Goal: Task Accomplishment & Management: Complete application form

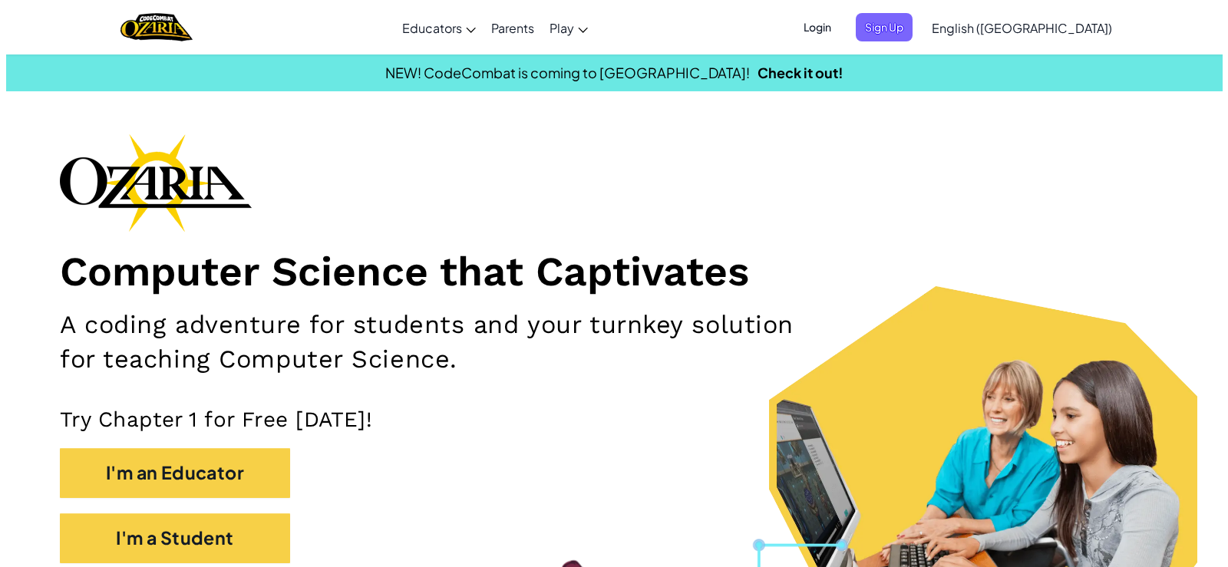
scroll to position [154, 0]
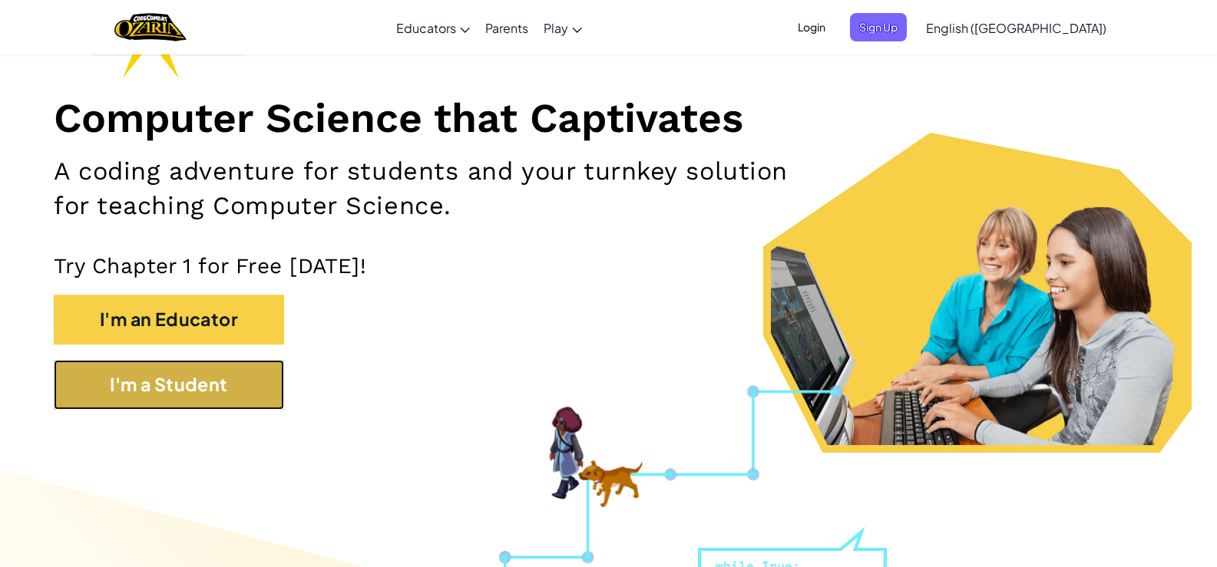
click at [223, 392] on button "I'm a Student" at bounding box center [169, 385] width 230 height 50
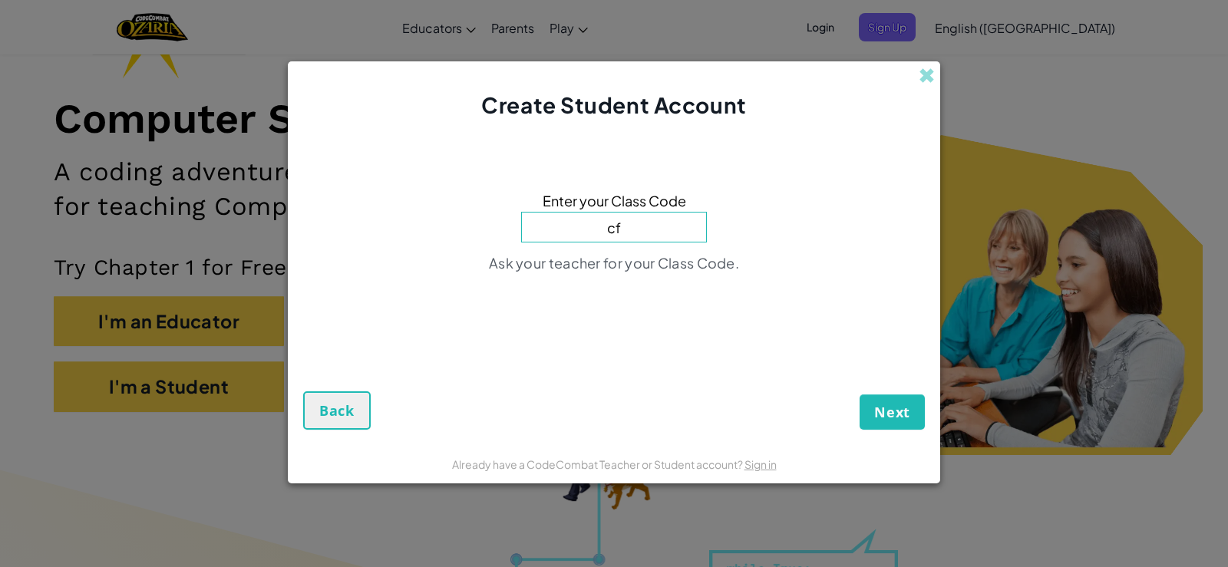
type input "c"
click at [350, 402] on span "Back" at bounding box center [336, 411] width 35 height 18
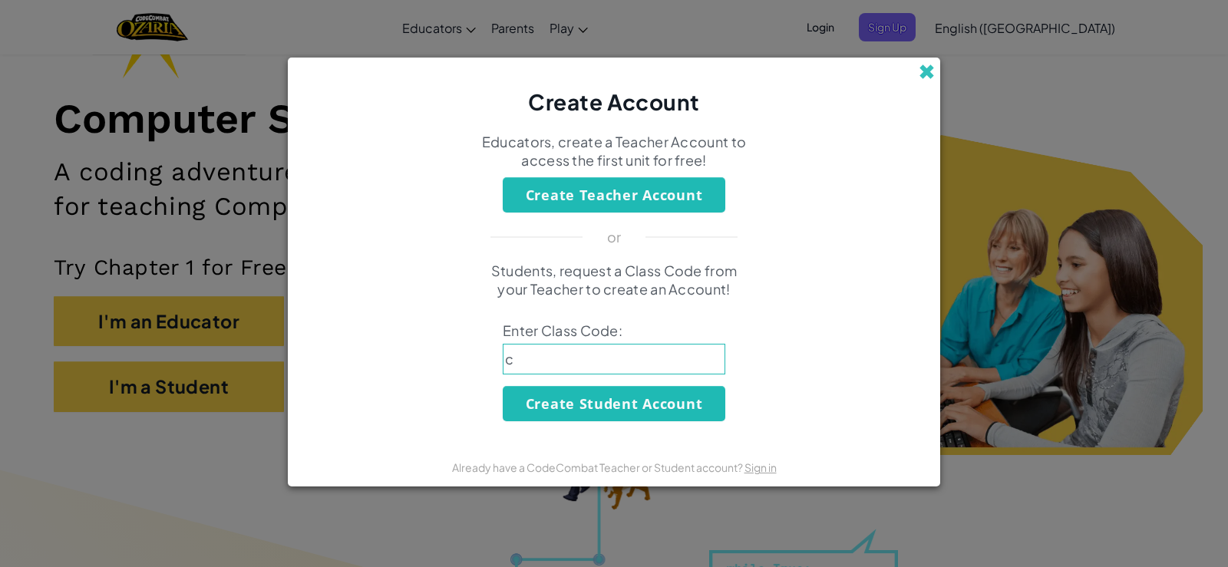
click at [932, 72] on span at bounding box center [927, 72] width 16 height 16
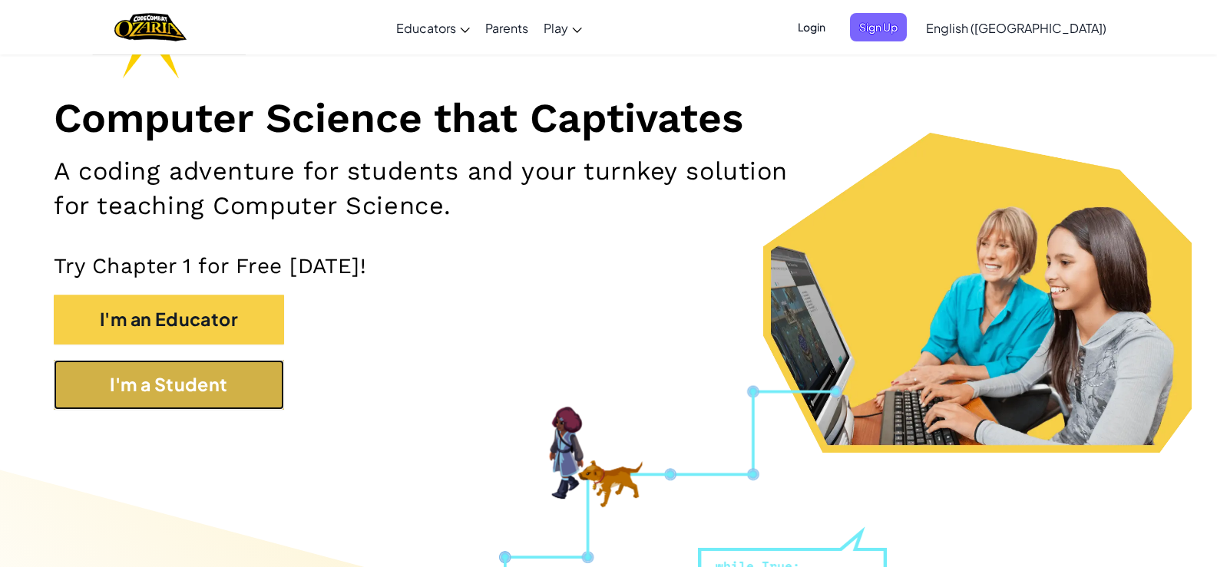
click at [240, 367] on button "I'm a Student" at bounding box center [169, 385] width 230 height 50
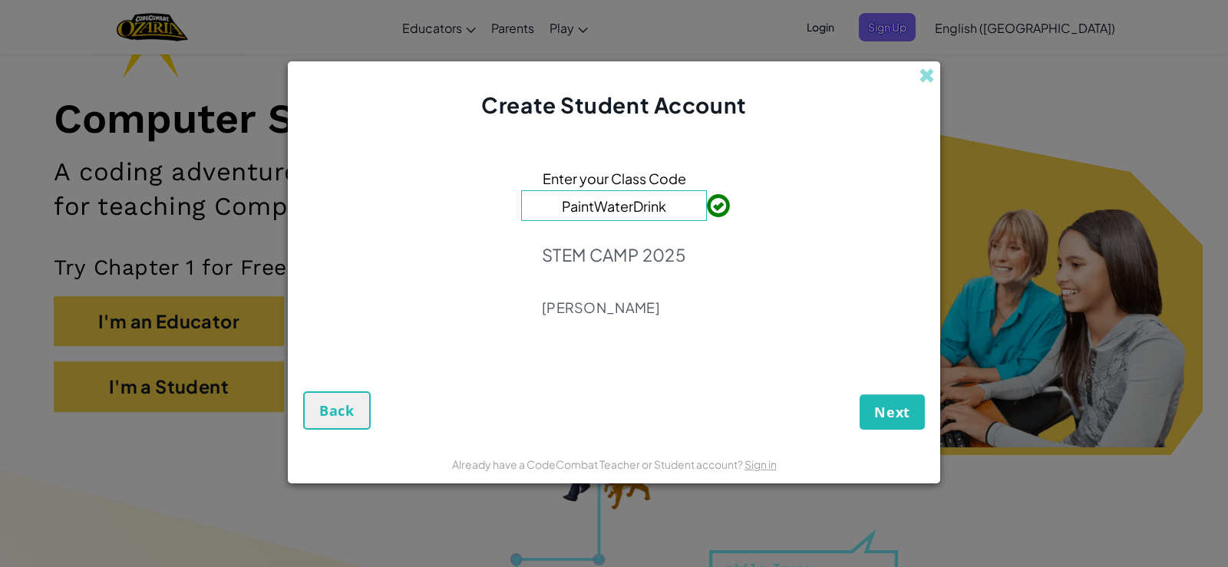
type input "PaintWaterDrink"
click at [872, 404] on button "Next" at bounding box center [892, 412] width 65 height 35
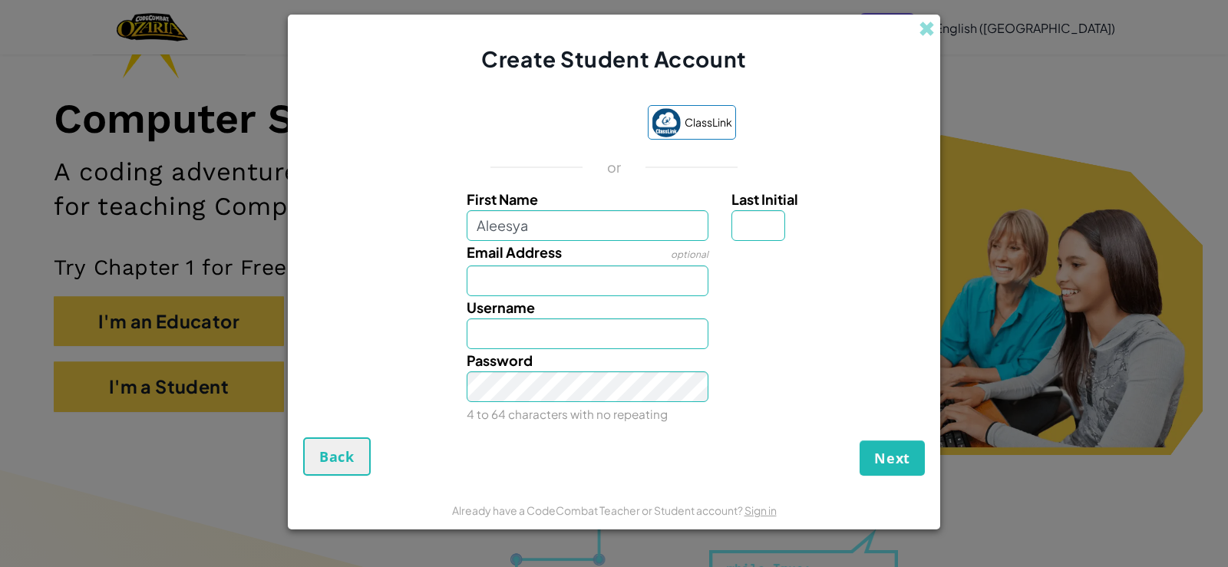
type input "Aleesya"
click at [577, 281] on input "Email Address" at bounding box center [588, 281] width 243 height 31
type input "m"
click at [527, 336] on input "Aleesya" at bounding box center [588, 334] width 243 height 31
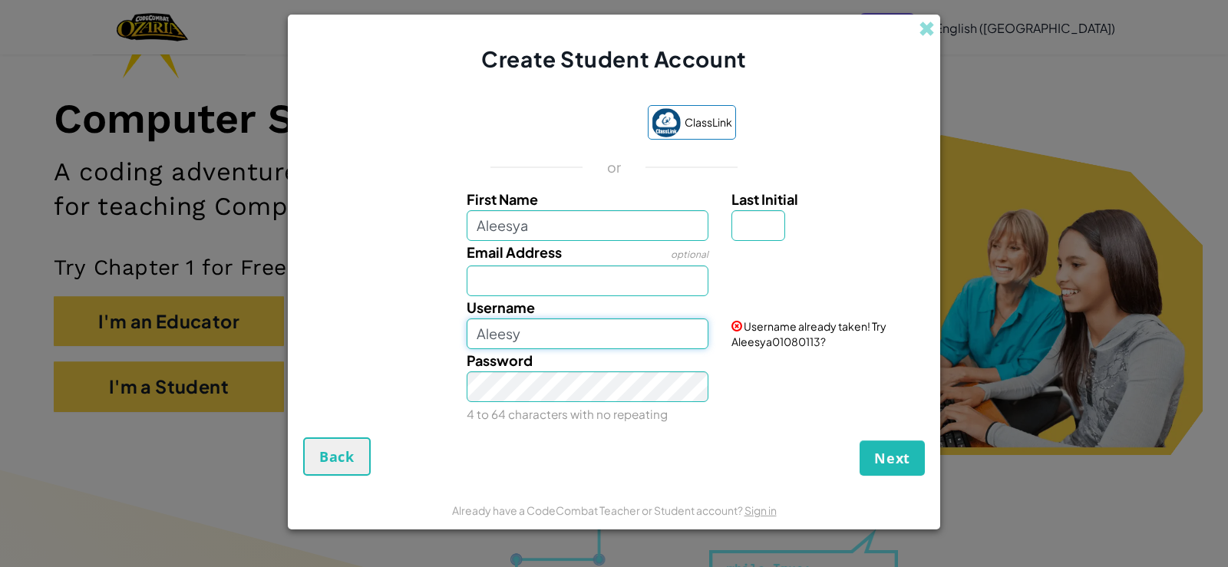
type input "Aleesya"
click at [541, 227] on input "Aleesya" at bounding box center [588, 225] width 243 height 31
type input "A"
type input "ALEESYA"
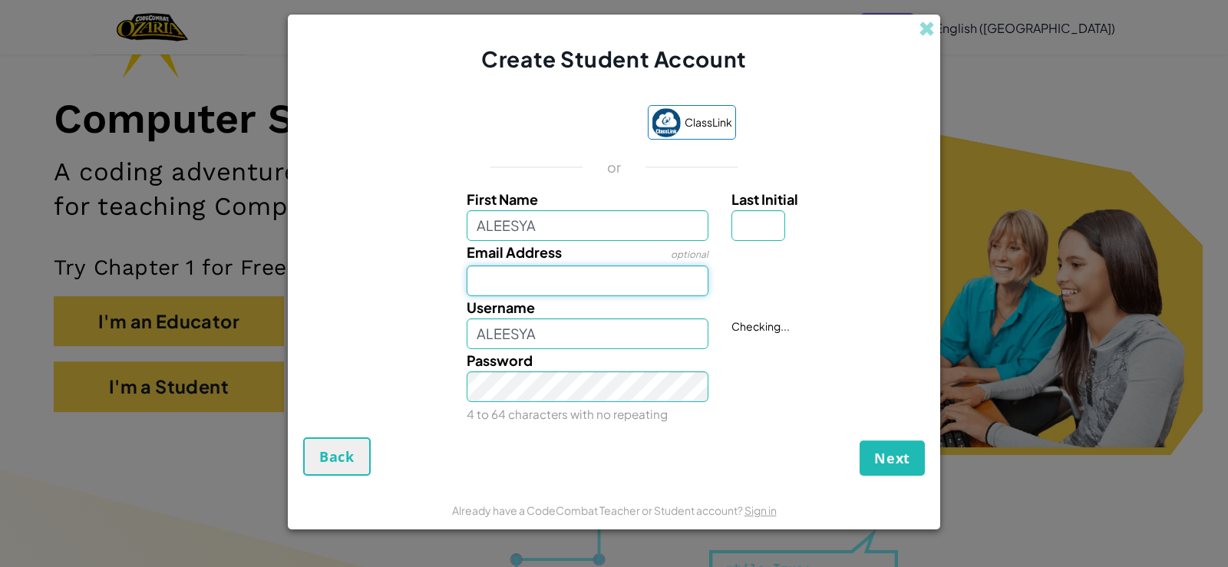
click at [555, 289] on input "Email Address" at bounding box center [588, 281] width 243 height 31
type input "[EMAIL_ADDRESS][DOMAIN_NAME]"
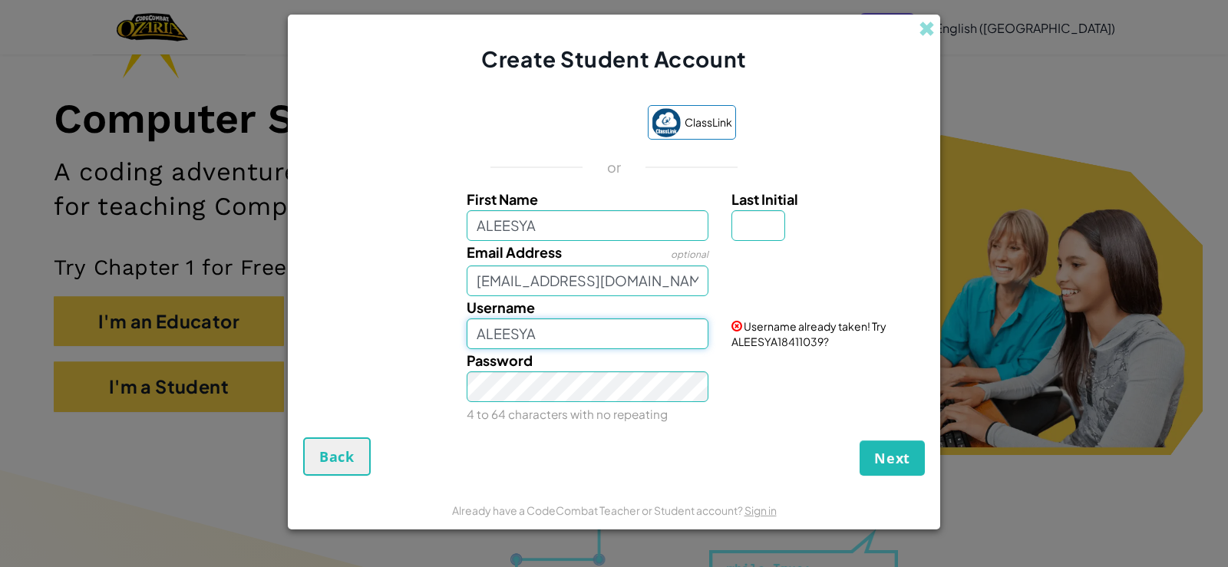
click at [579, 340] on input "ALEESYA" at bounding box center [588, 334] width 243 height 31
type input "[PERSON_NAME]"
click at [675, 284] on input "[EMAIL_ADDRESS][DOMAIN_NAME]" at bounding box center [588, 281] width 243 height 31
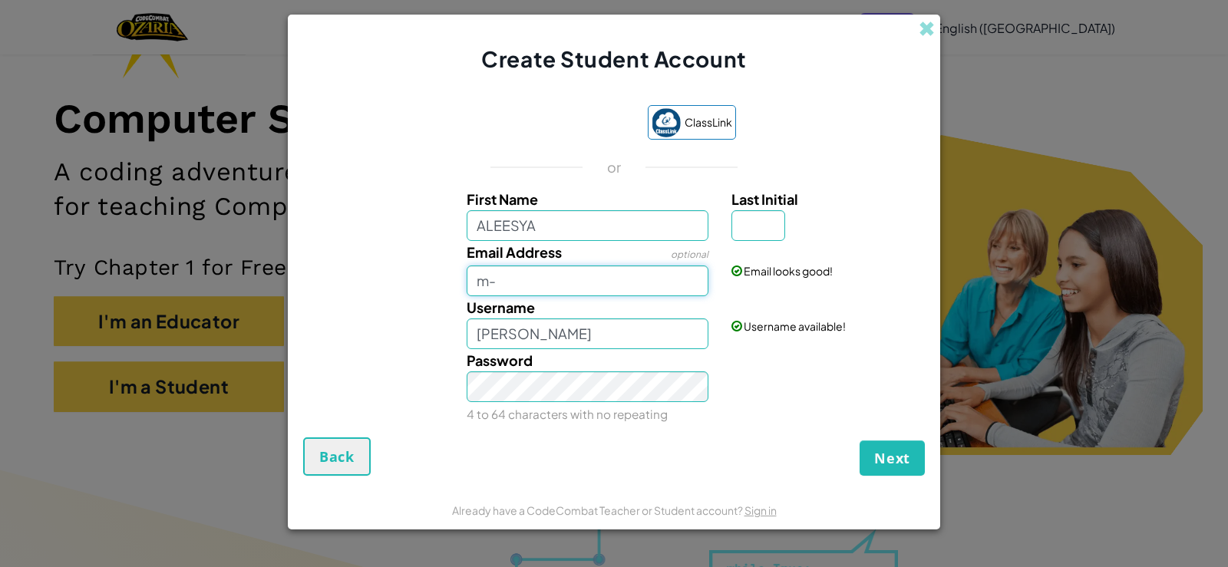
type input "m"
type input "a"
click at [577, 283] on input "[EMAIL_ADDRESS][DOMAIN_NAME]" at bounding box center [588, 281] width 243 height 31
click at [739, 232] on input "Last Initial" at bounding box center [759, 225] width 54 height 31
click at [572, 281] on input "[EMAIL_ADDRESS][DOMAIN_NAME]" at bounding box center [588, 281] width 243 height 31
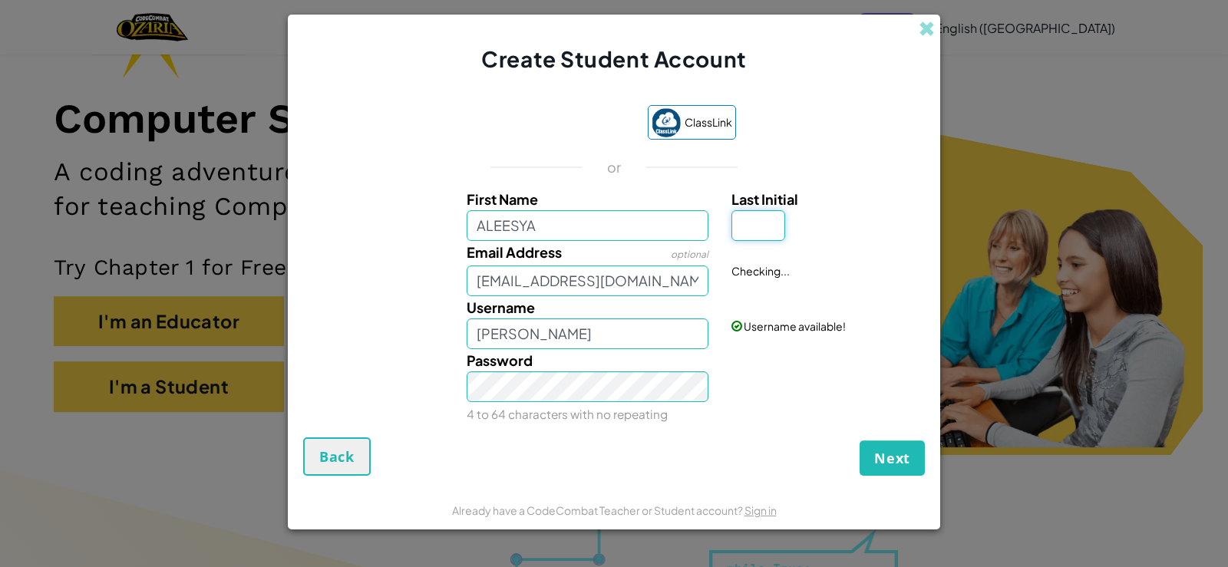
click at [750, 229] on input "Last Initial" at bounding box center [759, 225] width 54 height 31
click at [587, 279] on input "[EMAIL_ADDRESS][DOMAIN_NAME]" at bounding box center [588, 281] width 243 height 31
type input "[EMAIL_ADDRESS][DOMAIN_NAME]"
click at [759, 227] on input "Last Initial" at bounding box center [759, 225] width 54 height 31
type input "A"
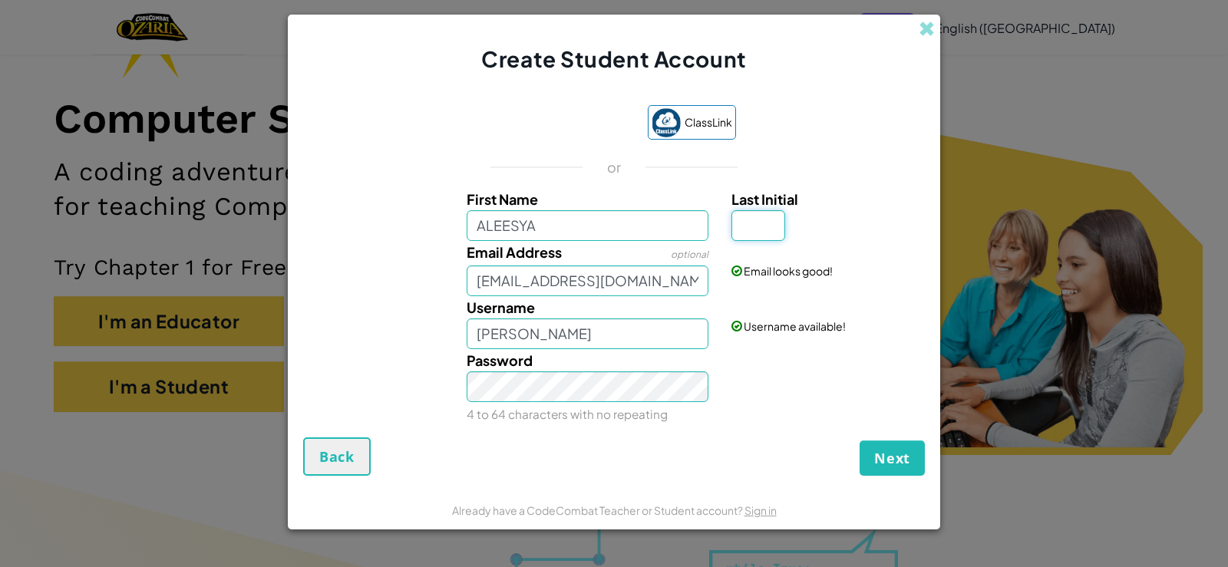
type input "X"
type input "A"
click at [562, 339] on input "ALEESYAA" at bounding box center [588, 334] width 243 height 31
type input "[PERSON_NAME]"
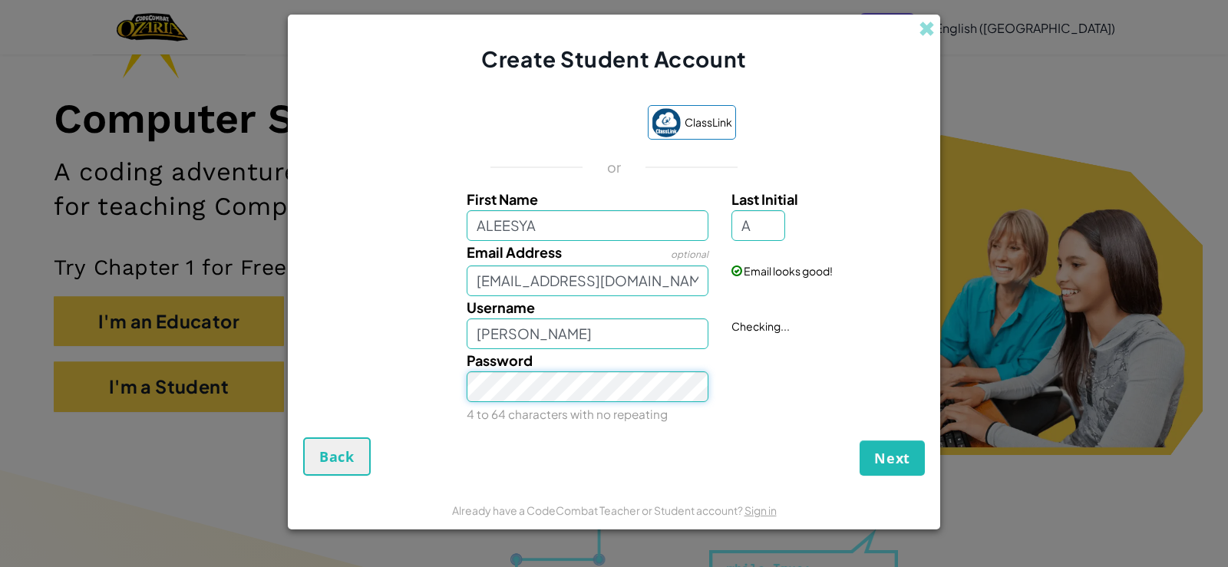
scroll to position [0, 0]
click at [759, 222] on input "A" at bounding box center [759, 225] width 54 height 31
type input "Y"
click at [575, 339] on input "ALEESYAY" at bounding box center [588, 334] width 243 height 31
click at [737, 391] on div "Password 4 to 64 characters with no repeating" at bounding box center [614, 387] width 637 height 76
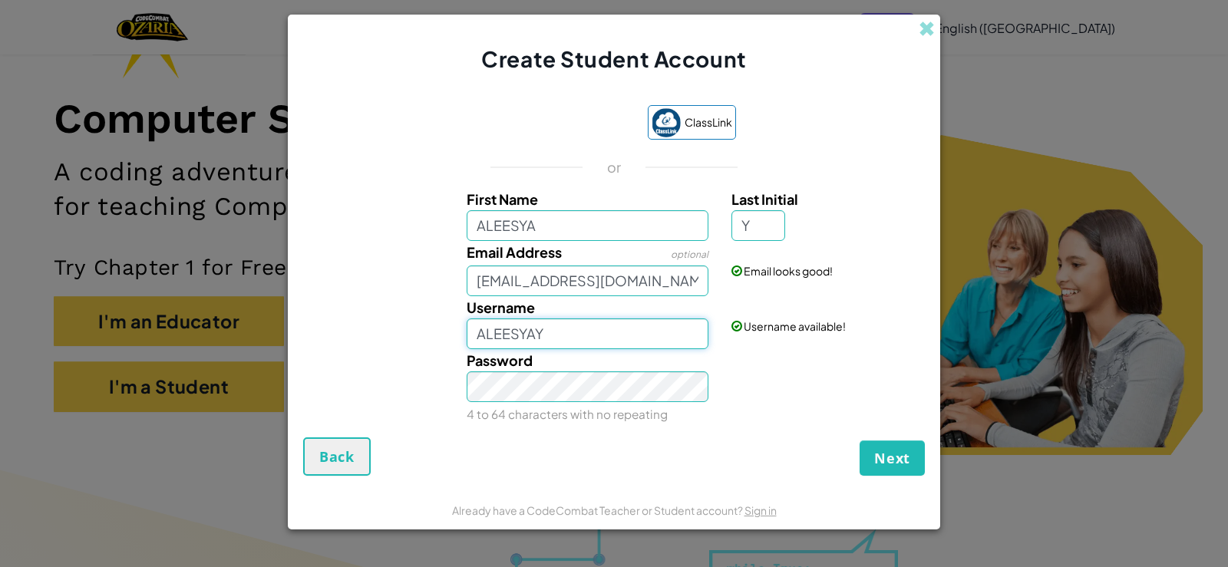
click at [597, 333] on input "ALEESYAY" at bounding box center [588, 334] width 243 height 31
type input "[PERSON_NAME]"
click at [870, 334] on div "Username [PERSON_NAME] Username available!" at bounding box center [614, 322] width 637 height 53
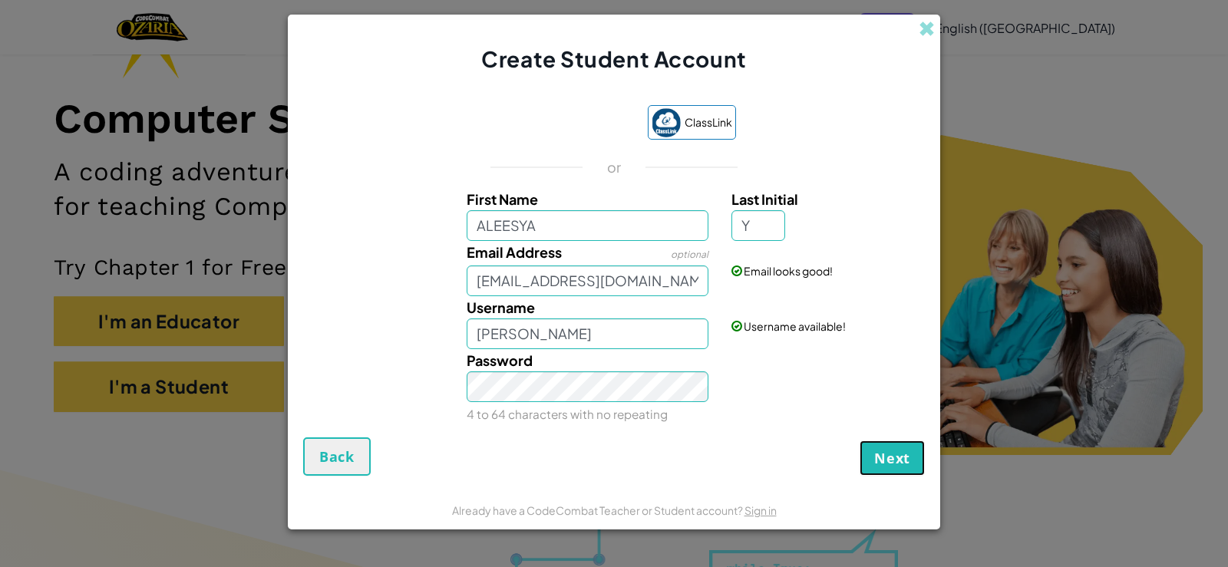
click at [905, 465] on span "Next" at bounding box center [893, 458] width 36 height 18
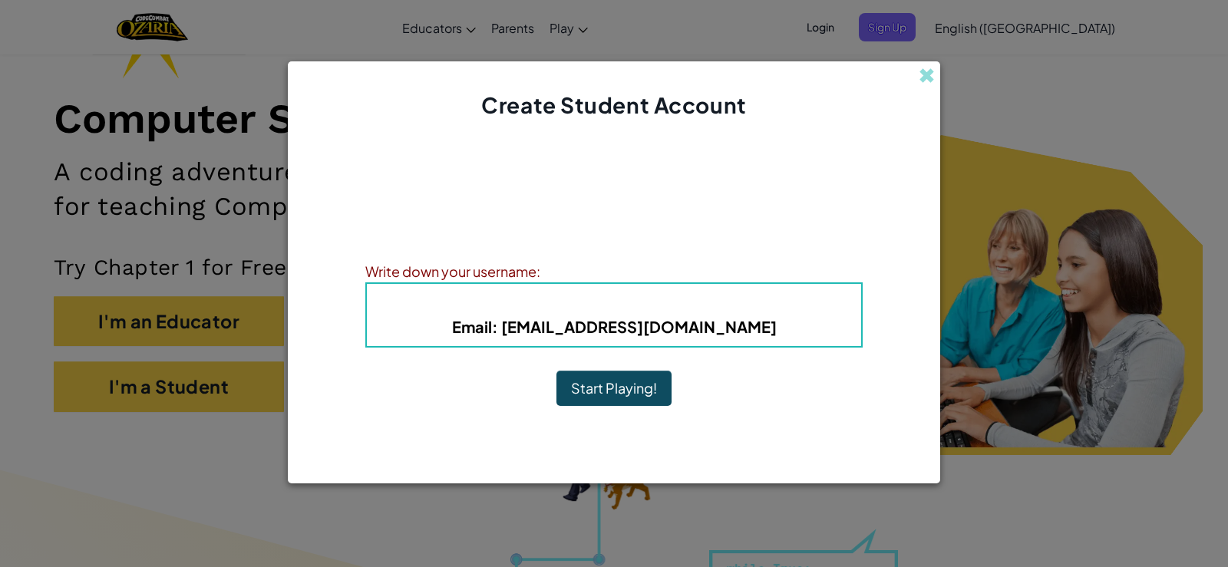
click at [598, 296] on b "Username : [PERSON_NAME]" at bounding box center [613, 303] width 211 height 18
click at [707, 312] on b "Username : [PERSON_NAME]" at bounding box center [613, 303] width 211 height 18
click at [696, 305] on b "Username : [PERSON_NAME]" at bounding box center [613, 303] width 211 height 18
click at [669, 298] on b "Username : [PERSON_NAME]" at bounding box center [613, 303] width 211 height 18
drag, startPoint x: 703, startPoint y: 303, endPoint x: 782, endPoint y: 393, distance: 119.7
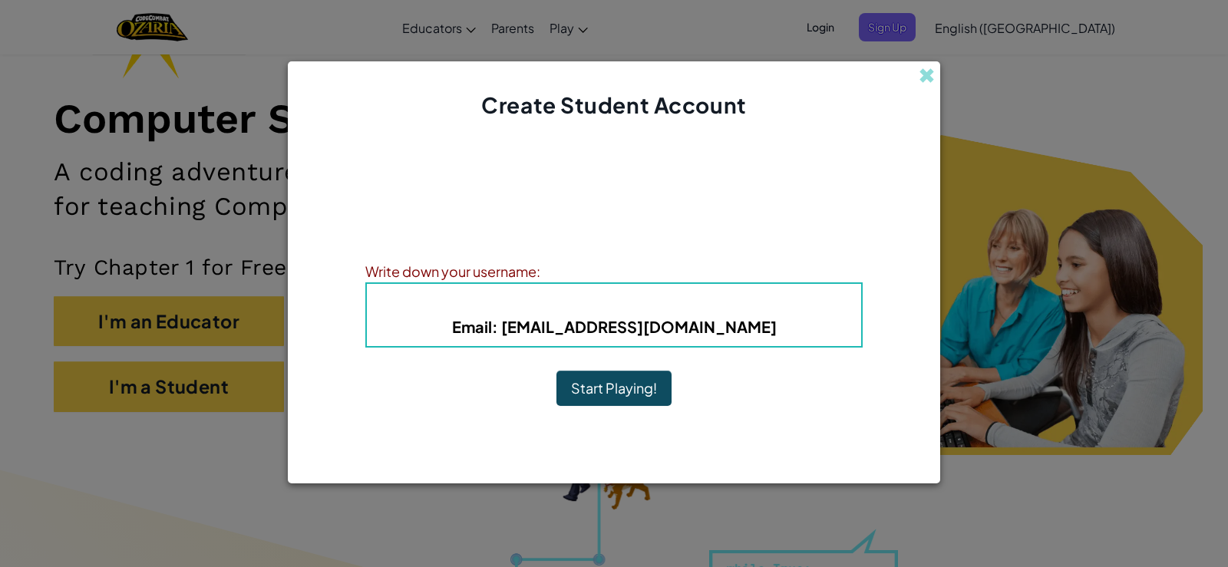
click at [782, 393] on div "Account Created! Write down your information so that you don't forget it. Your …" at bounding box center [614, 282] width 498 height 293
click at [759, 375] on div "Account Created! Write down your information so that you don't forget it. Your …" at bounding box center [614, 282] width 498 height 293
click at [809, 441] on div "Account Created! Write down your information so that you don't forget it. Your …" at bounding box center [614, 283] width 653 height 324
click at [614, 384] on button "Start Playing!" at bounding box center [614, 388] width 115 height 35
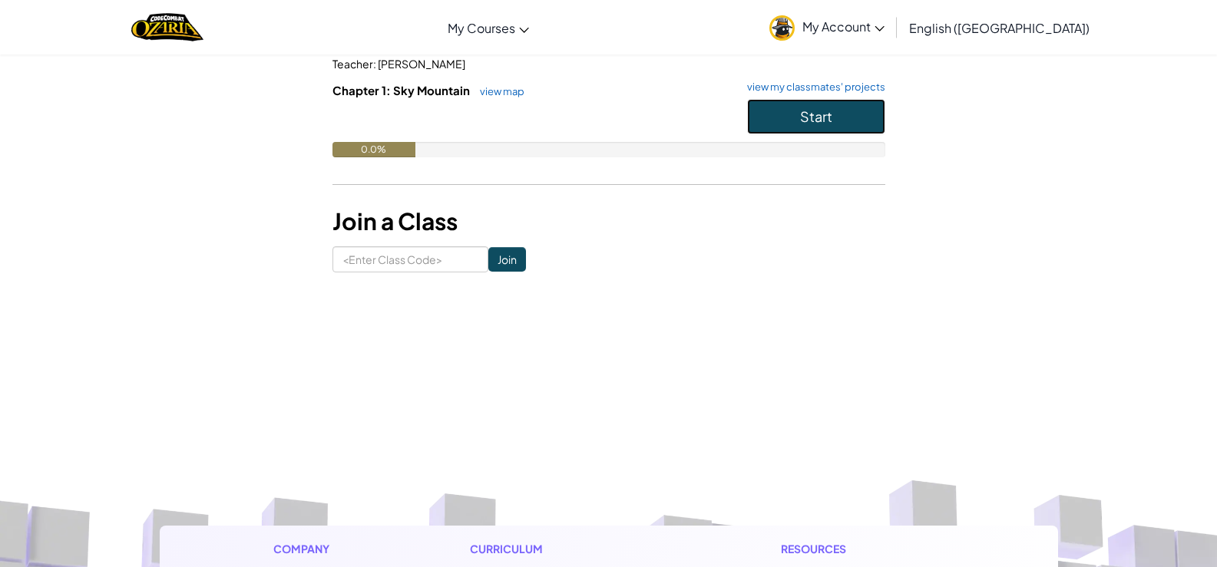
click at [838, 111] on button "Start" at bounding box center [816, 116] width 138 height 35
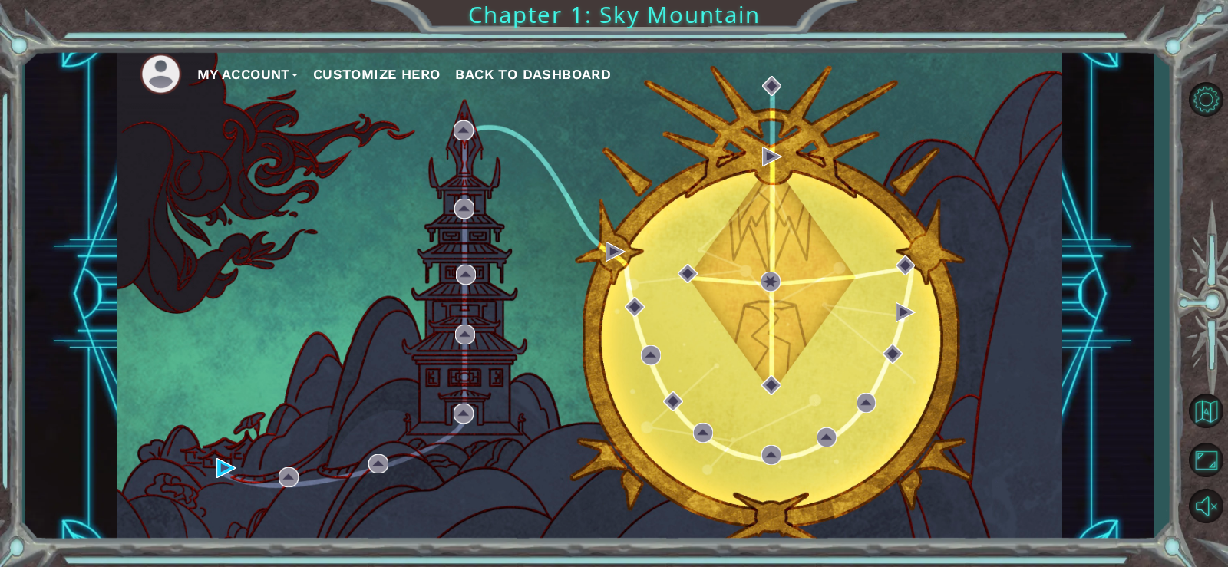
click at [400, 70] on button "Customize Hero" at bounding box center [376, 74] width 127 height 23
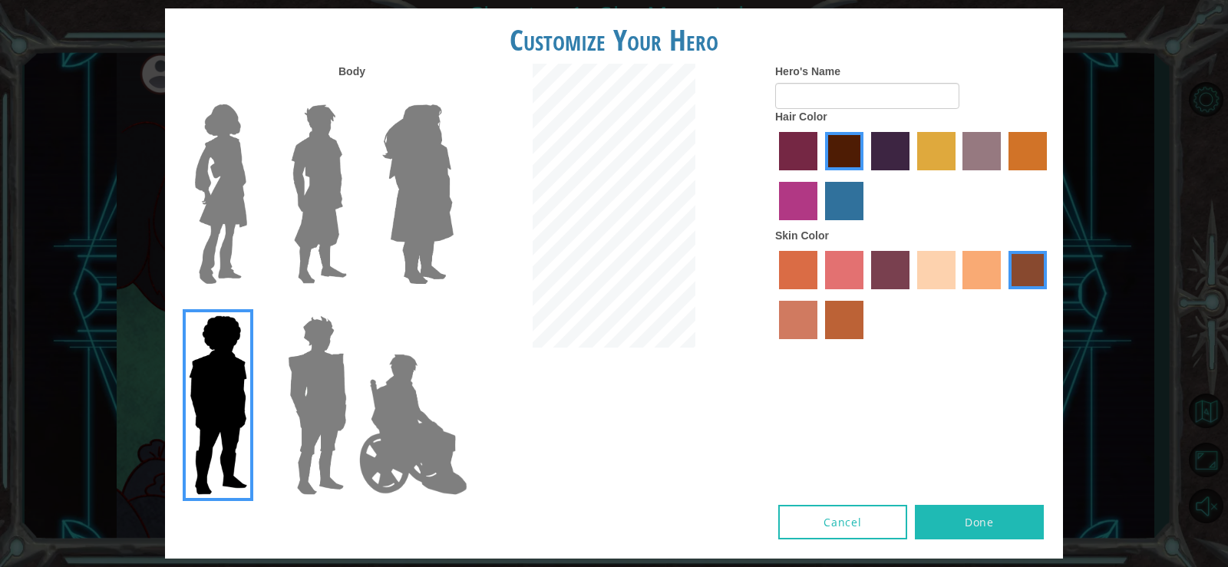
click at [949, 270] on label "sandy beach skin color" at bounding box center [937, 270] width 38 height 38
click at [912, 295] on input "sandy beach skin color" at bounding box center [912, 295] width 0 height 0
click at [808, 210] on label "medium red violet hair color" at bounding box center [798, 201] width 38 height 38
click at [1050, 176] on input "medium red violet hair color" at bounding box center [1050, 176] width 0 height 0
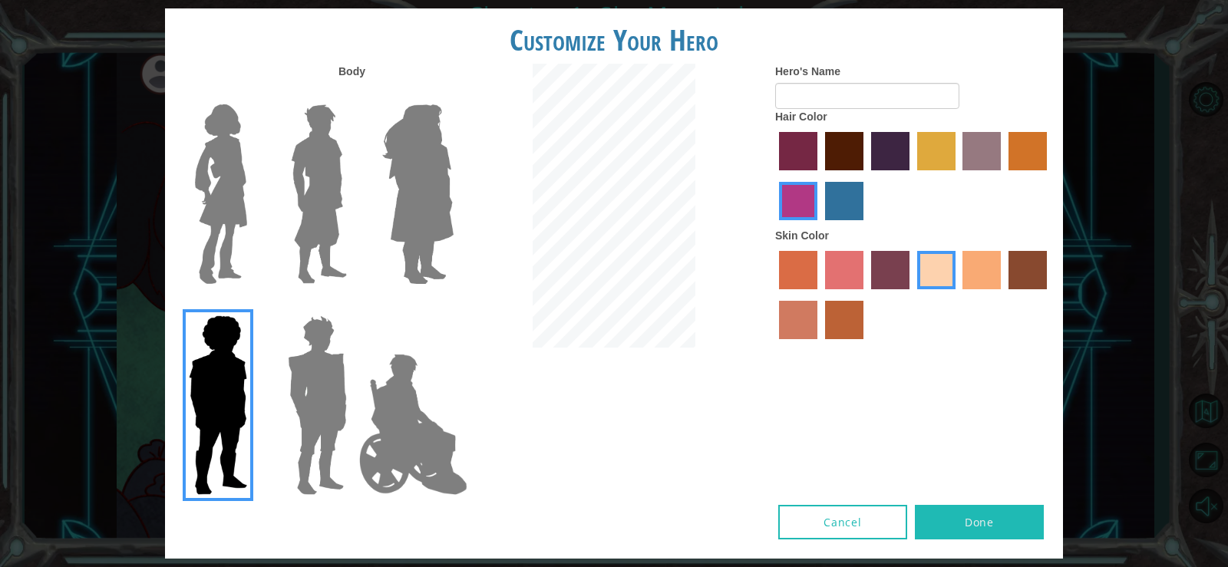
click at [423, 160] on img at bounding box center [418, 194] width 84 height 192
click at [453, 94] on input "Hero Amethyst" at bounding box center [453, 94] width 0 height 0
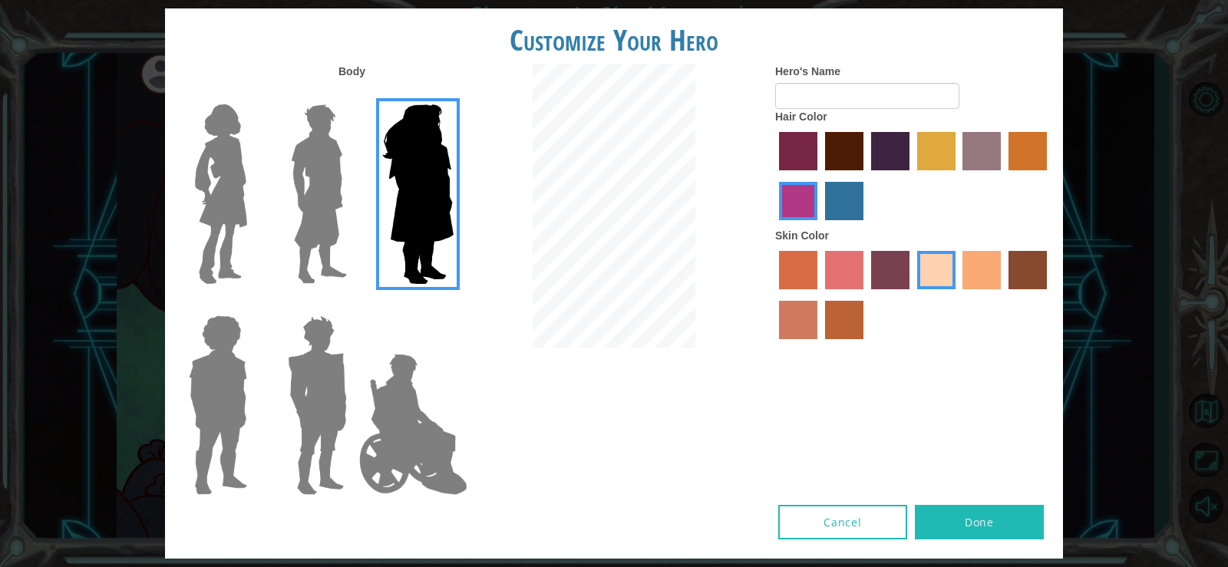
click at [302, 133] on img at bounding box center [319, 194] width 68 height 192
click at [353, 94] on input "Hero Lars" at bounding box center [353, 94] width 0 height 0
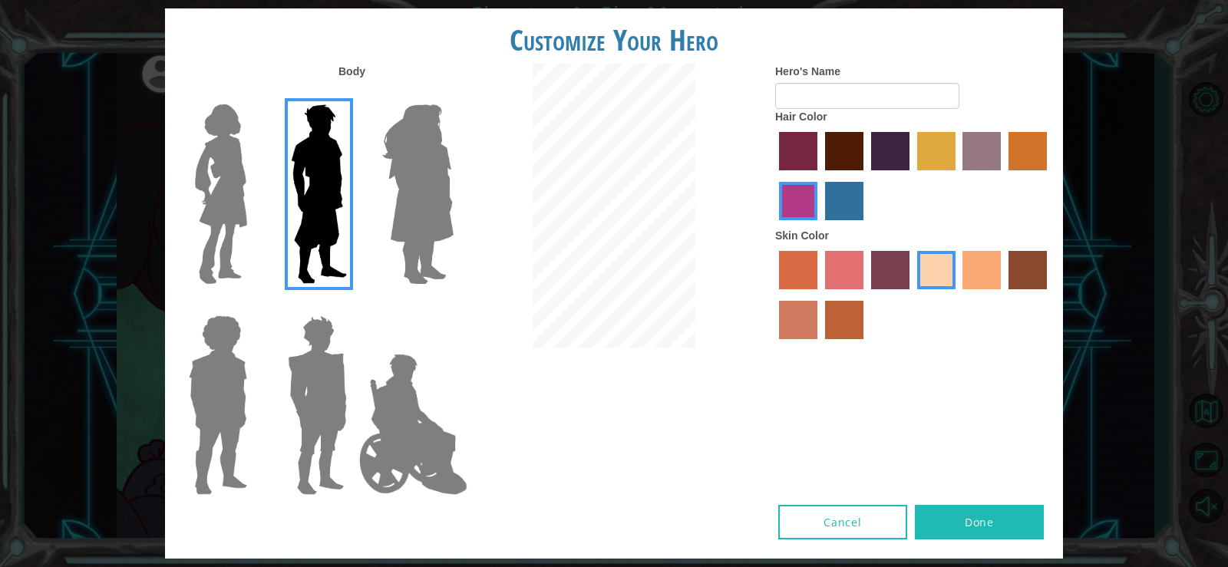
click at [237, 101] on img at bounding box center [221, 194] width 64 height 192
click at [253, 94] on input "Hero Connie" at bounding box center [253, 94] width 0 height 0
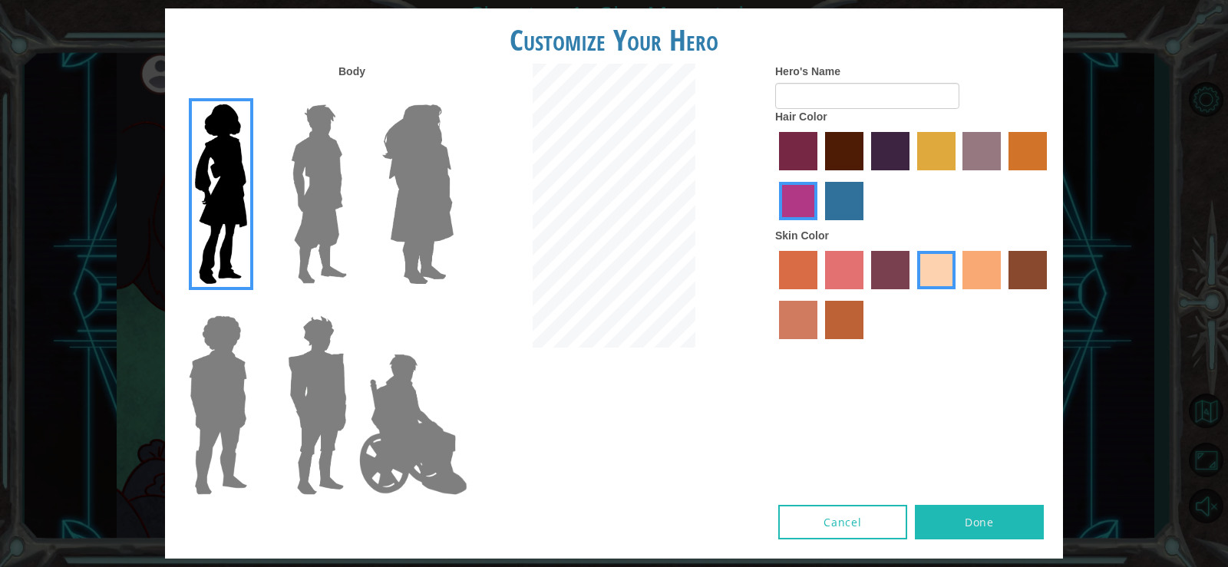
click at [823, 514] on button "Cancel" at bounding box center [843, 522] width 129 height 35
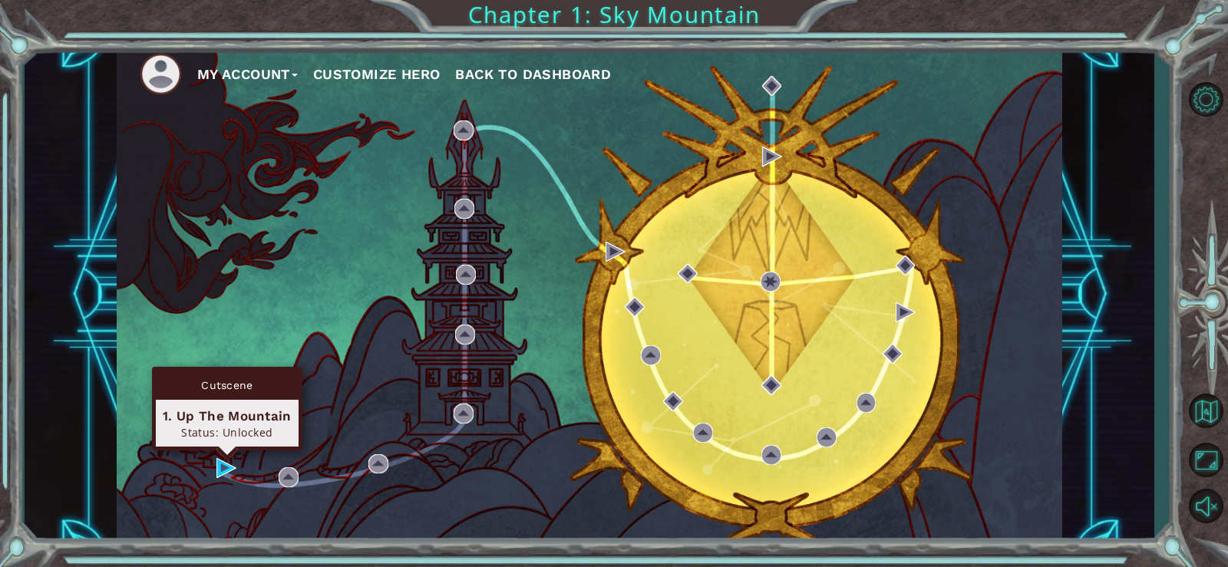
click at [226, 451] on div "Cutscene 1. Up The Mountain Status: Unlocked" at bounding box center [227, 409] width 150 height 84
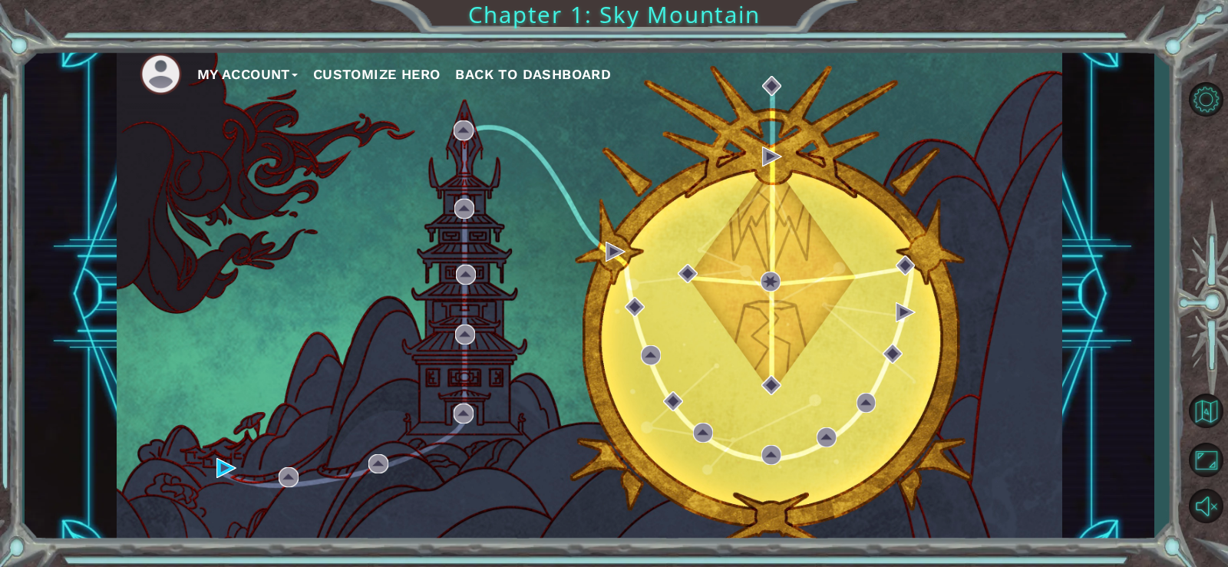
click at [362, 66] on button "Customize Hero" at bounding box center [376, 74] width 127 height 23
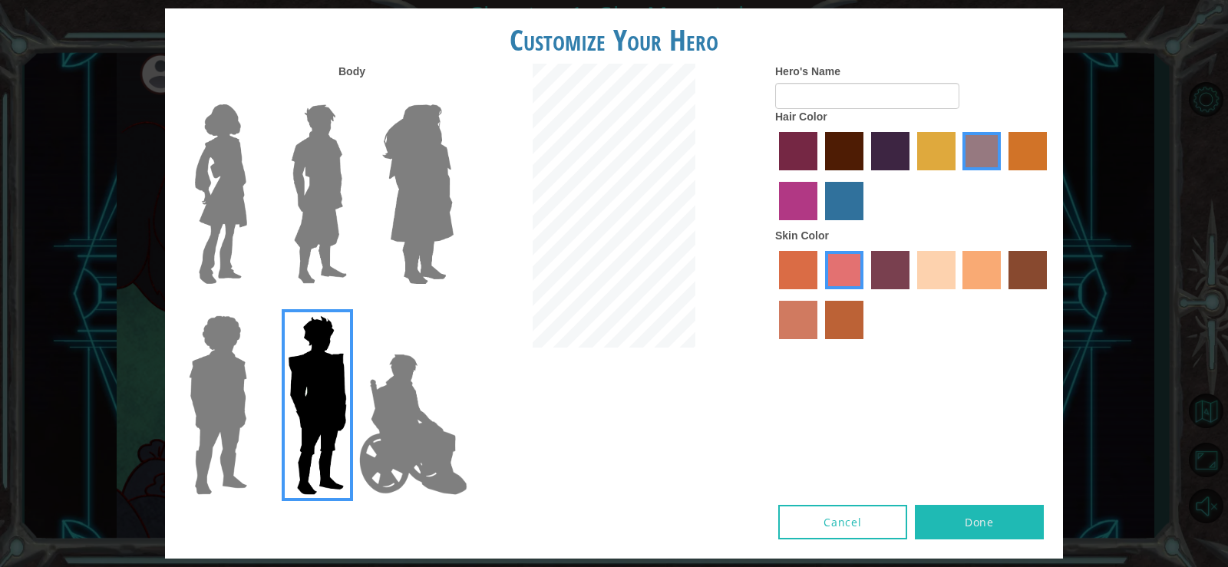
click at [864, 511] on button "Cancel" at bounding box center [843, 522] width 129 height 35
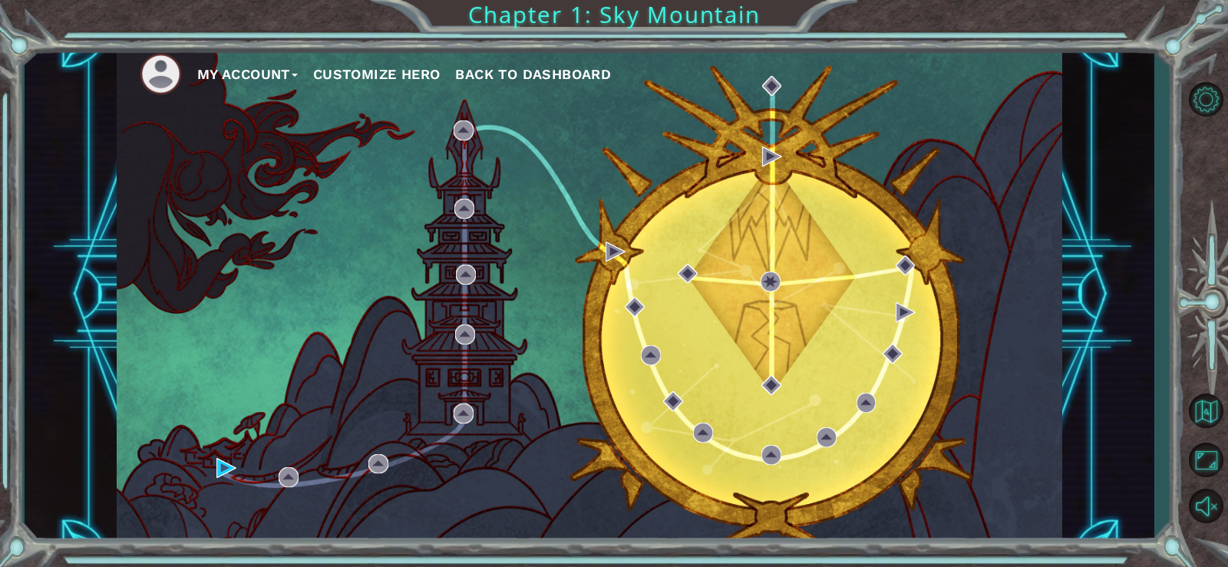
click at [415, 63] on button "Customize Hero" at bounding box center [376, 74] width 127 height 23
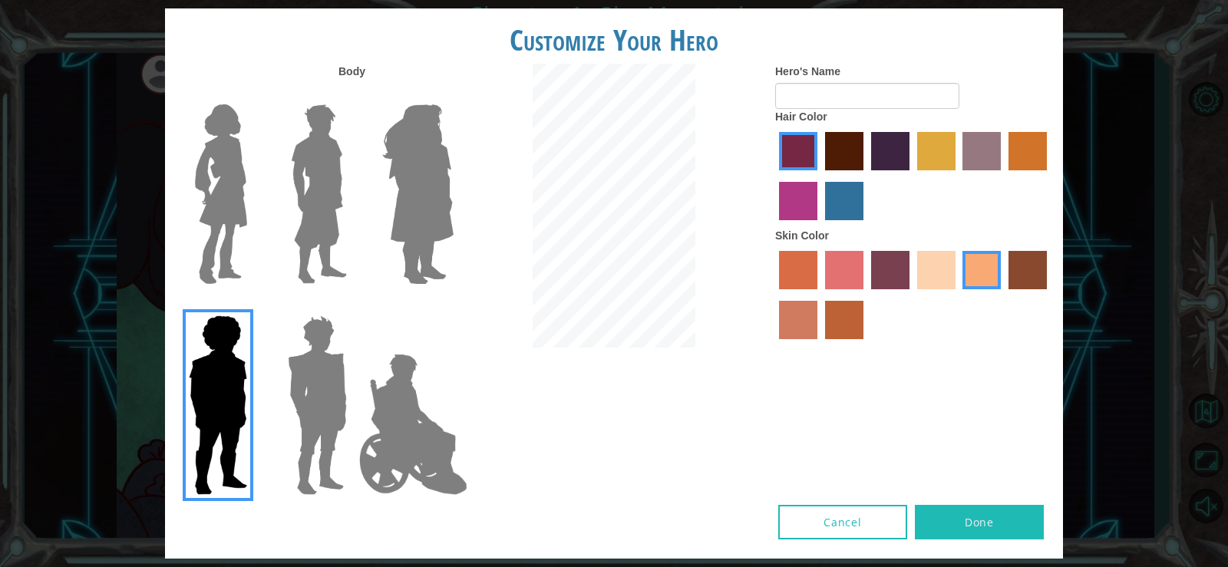
click at [837, 525] on button "Cancel" at bounding box center [843, 522] width 129 height 35
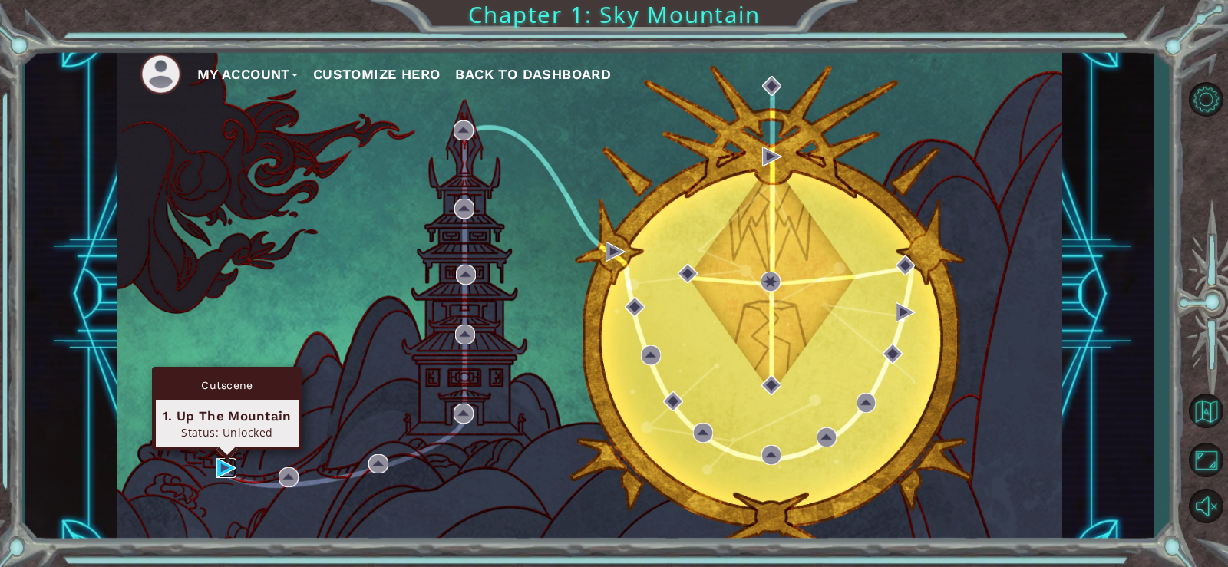
click at [229, 464] on img at bounding box center [227, 468] width 20 height 20
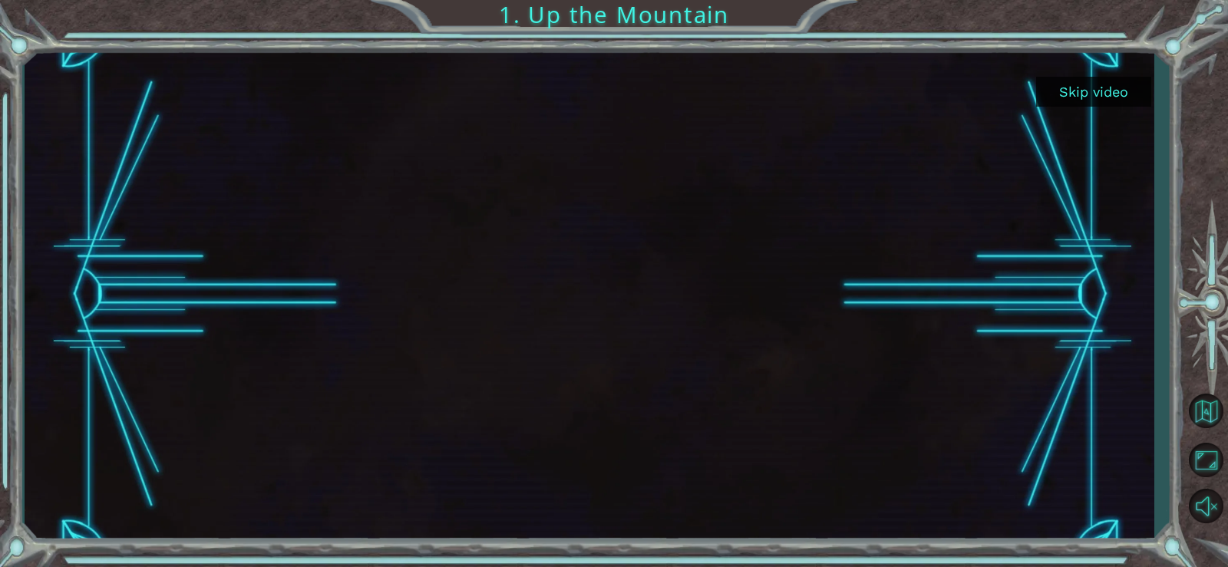
click at [1085, 90] on button "Skip video" at bounding box center [1094, 92] width 115 height 30
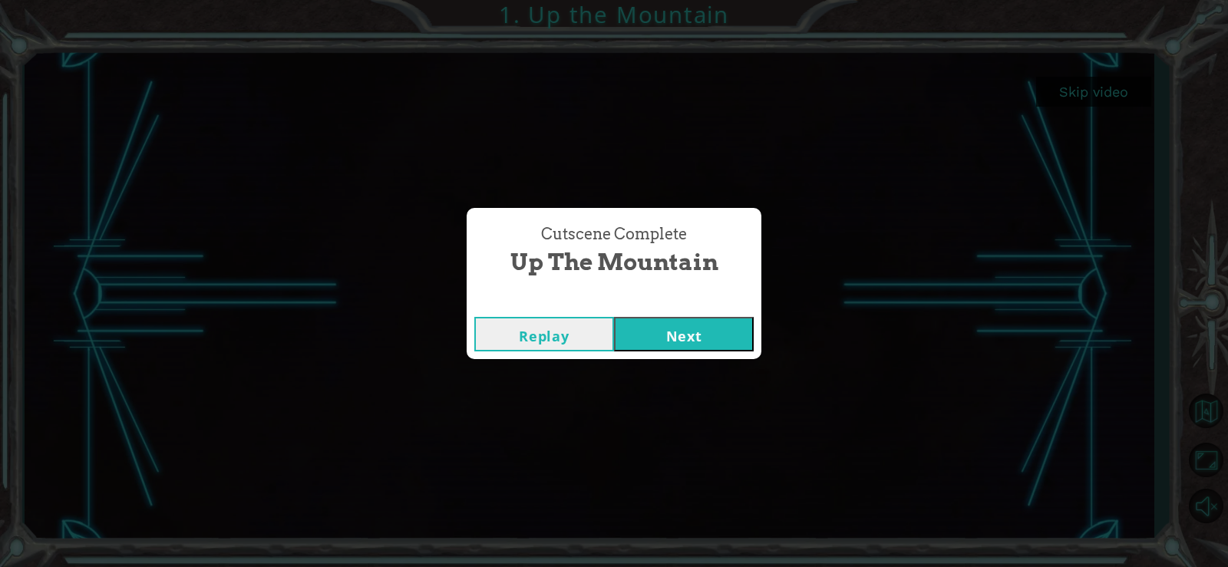
click at [683, 325] on button "Next" at bounding box center [684, 334] width 140 height 35
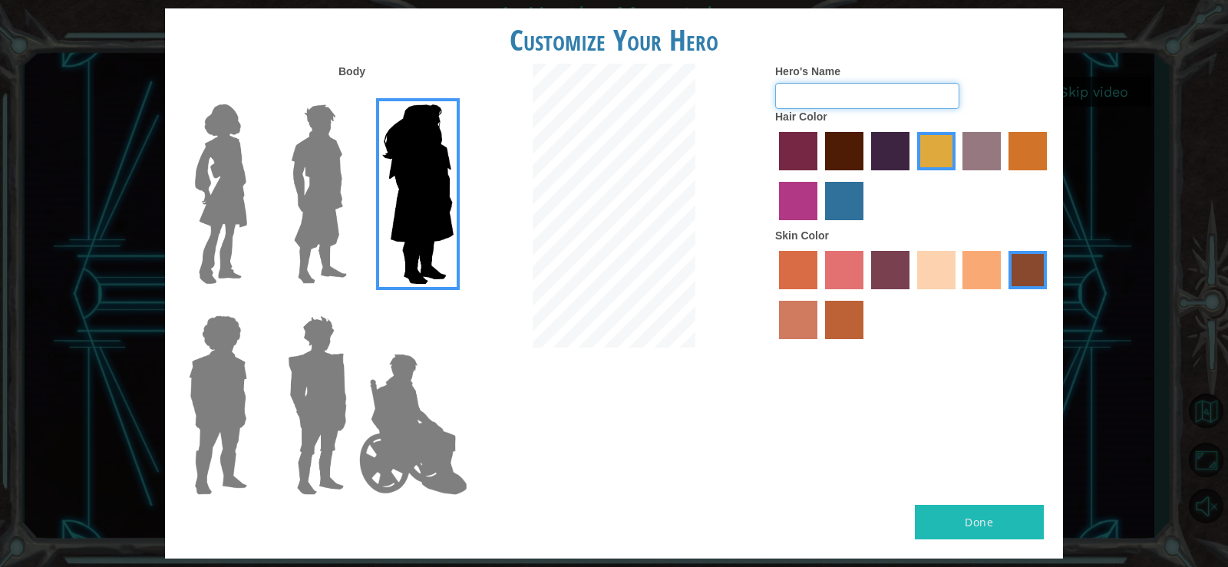
click at [895, 95] on input "Hero's Name" at bounding box center [867, 96] width 184 height 26
type input "S"
type input "SIGMA HERO"
click at [435, 426] on img at bounding box center [413, 425] width 121 height 154
click at [453, 306] on input "Hero Jamie" at bounding box center [453, 306] width 0 height 0
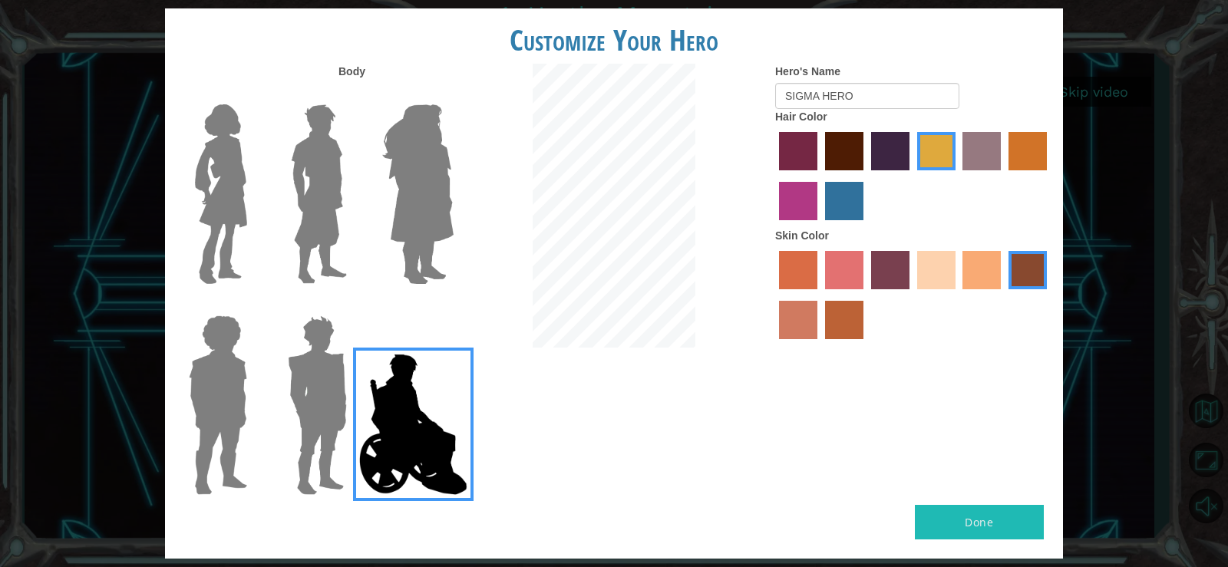
click at [217, 202] on img at bounding box center [221, 194] width 64 height 192
click at [253, 94] on input "Hero Connie" at bounding box center [253, 94] width 0 height 0
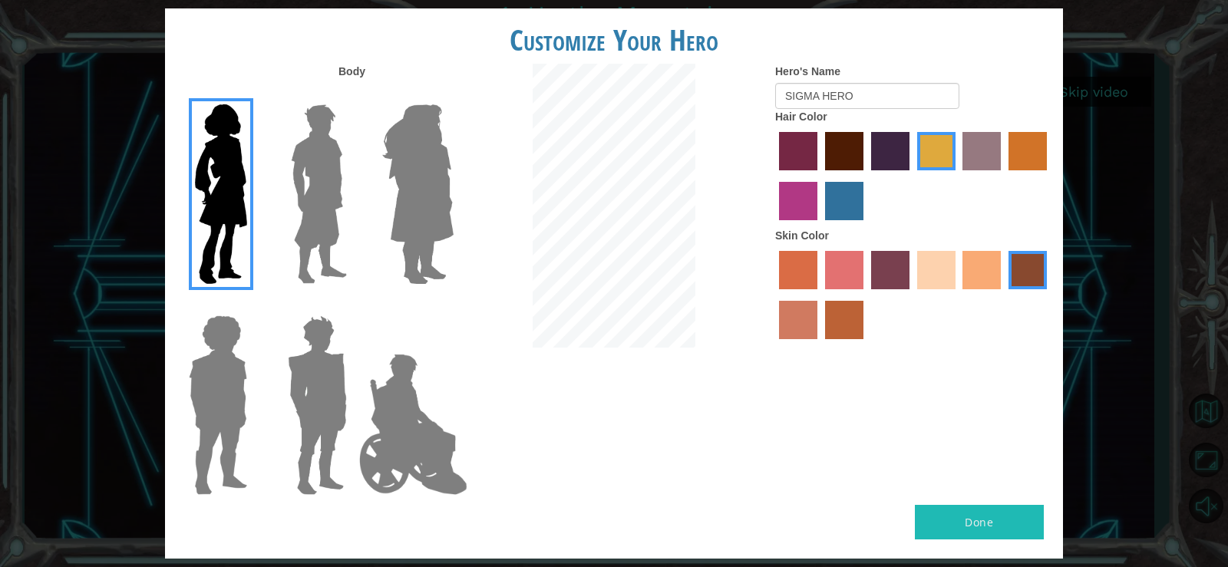
click at [928, 283] on label "sandy beach skin color" at bounding box center [937, 270] width 38 height 38
click at [912, 295] on input "sandy beach skin color" at bounding box center [912, 295] width 0 height 0
click at [832, 273] on label "froly skin color" at bounding box center [844, 270] width 38 height 38
click at [820, 295] on input "froly skin color" at bounding box center [820, 295] width 0 height 0
click at [806, 321] on label "burning sand skin color" at bounding box center [798, 320] width 38 height 38
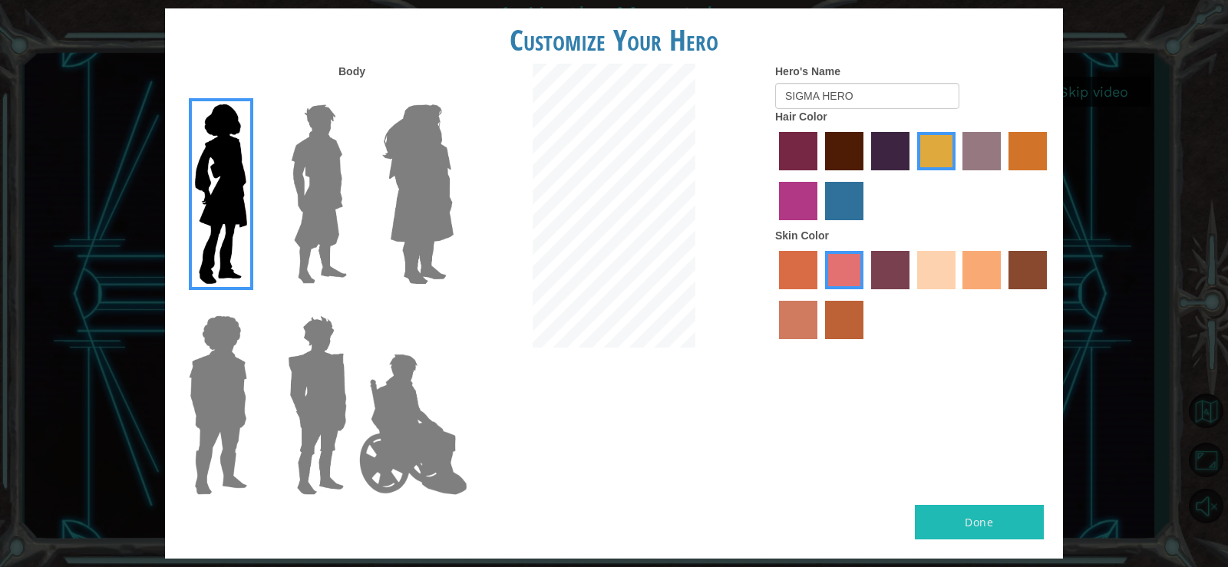
click at [1050, 295] on input "burning sand skin color" at bounding box center [1050, 295] width 0 height 0
click at [839, 273] on label "froly skin color" at bounding box center [844, 270] width 38 height 38
click at [820, 295] on input "froly skin color" at bounding box center [820, 295] width 0 height 0
click at [970, 276] on label "tacao skin color" at bounding box center [982, 270] width 38 height 38
click at [958, 295] on input "tacao skin color" at bounding box center [958, 295] width 0 height 0
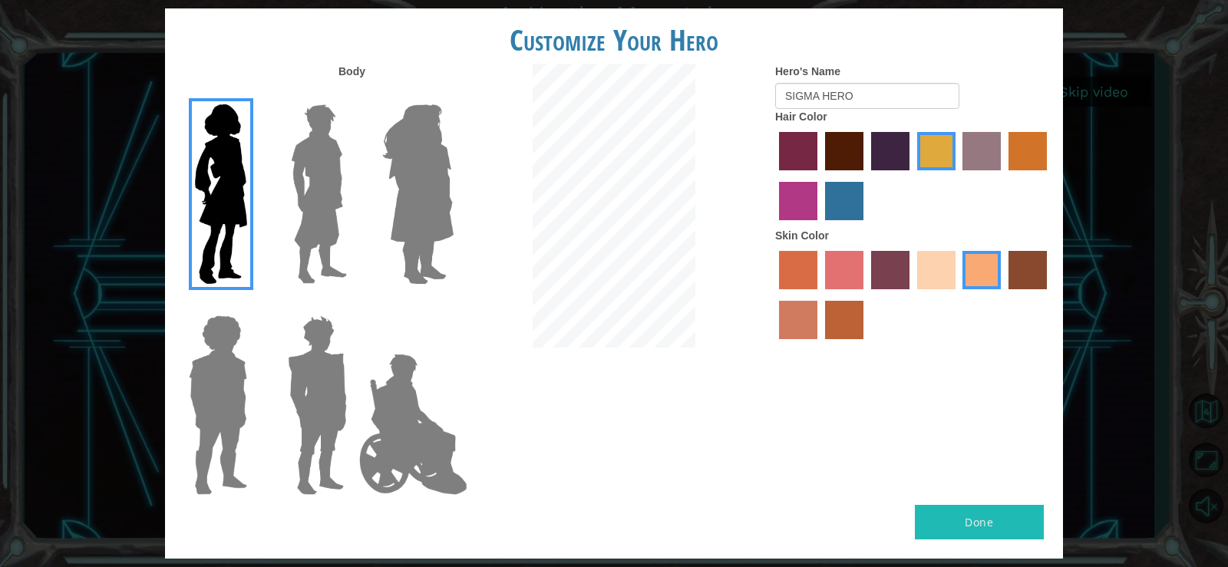
click at [943, 273] on label "sandy beach skin color" at bounding box center [937, 270] width 38 height 38
click at [912, 295] on input "sandy beach skin color" at bounding box center [912, 295] width 0 height 0
click at [796, 197] on label "medium red violet hair color" at bounding box center [798, 201] width 38 height 38
click at [1050, 176] on input "medium red violet hair color" at bounding box center [1050, 176] width 0 height 0
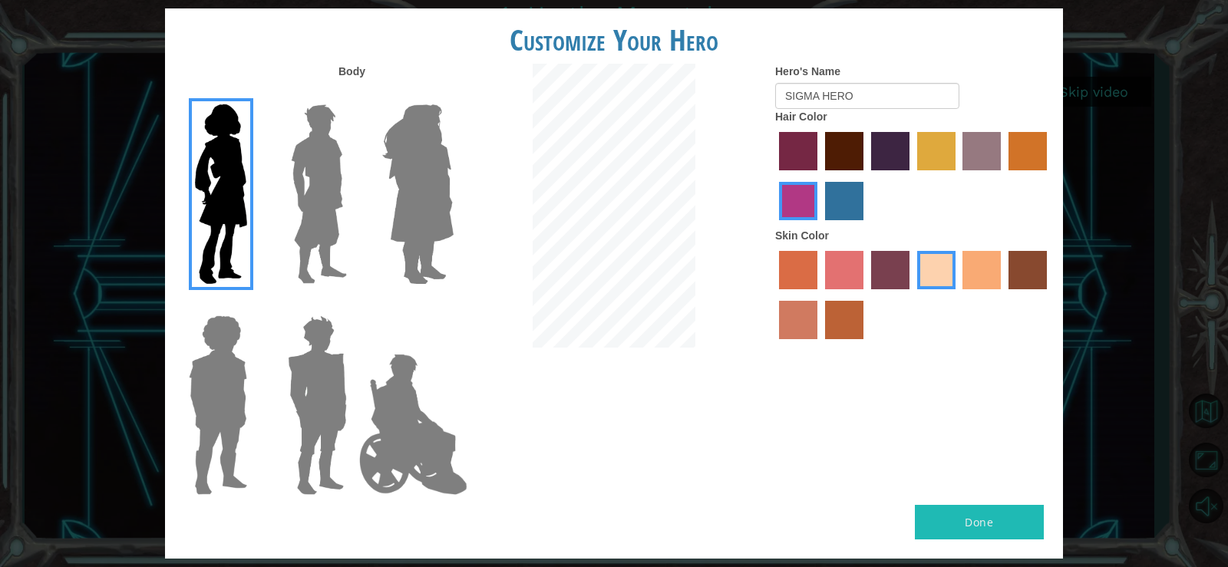
click at [836, 263] on label "froly skin color" at bounding box center [844, 270] width 38 height 38
click at [820, 295] on input "froly skin color" at bounding box center [820, 295] width 0 height 0
click at [929, 276] on label "sandy beach skin color" at bounding box center [937, 270] width 38 height 38
click at [912, 295] on input "sandy beach skin color" at bounding box center [912, 295] width 0 height 0
click at [997, 521] on button "Done" at bounding box center [979, 522] width 129 height 35
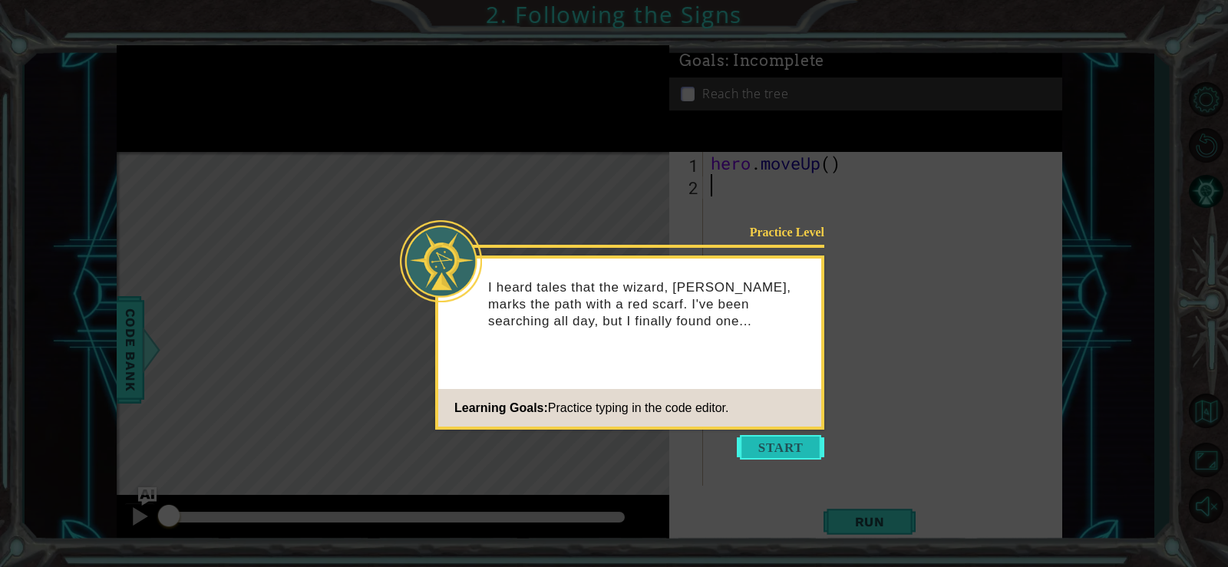
click at [785, 442] on button "Start" at bounding box center [781, 447] width 88 height 25
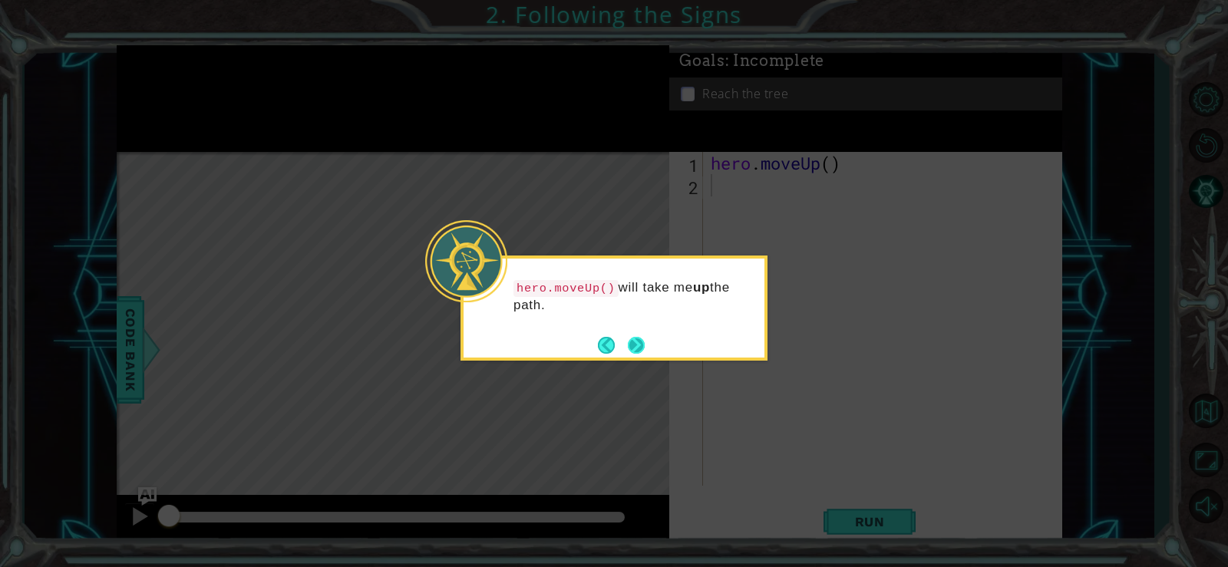
click at [640, 341] on button "Next" at bounding box center [636, 345] width 17 height 17
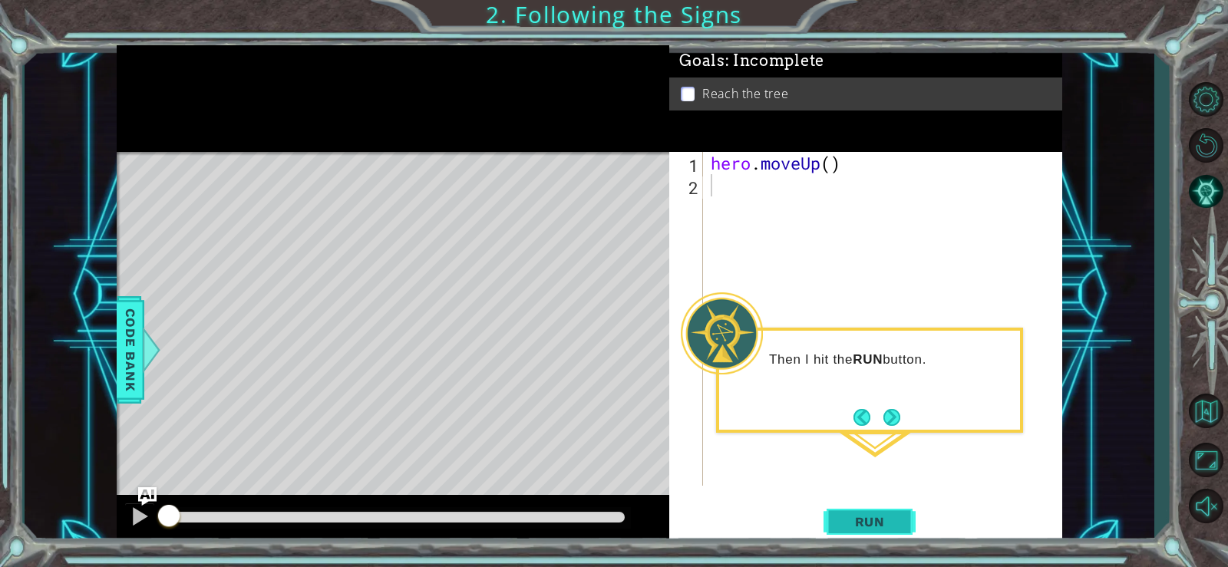
click at [887, 504] on button "Run" at bounding box center [870, 521] width 92 height 39
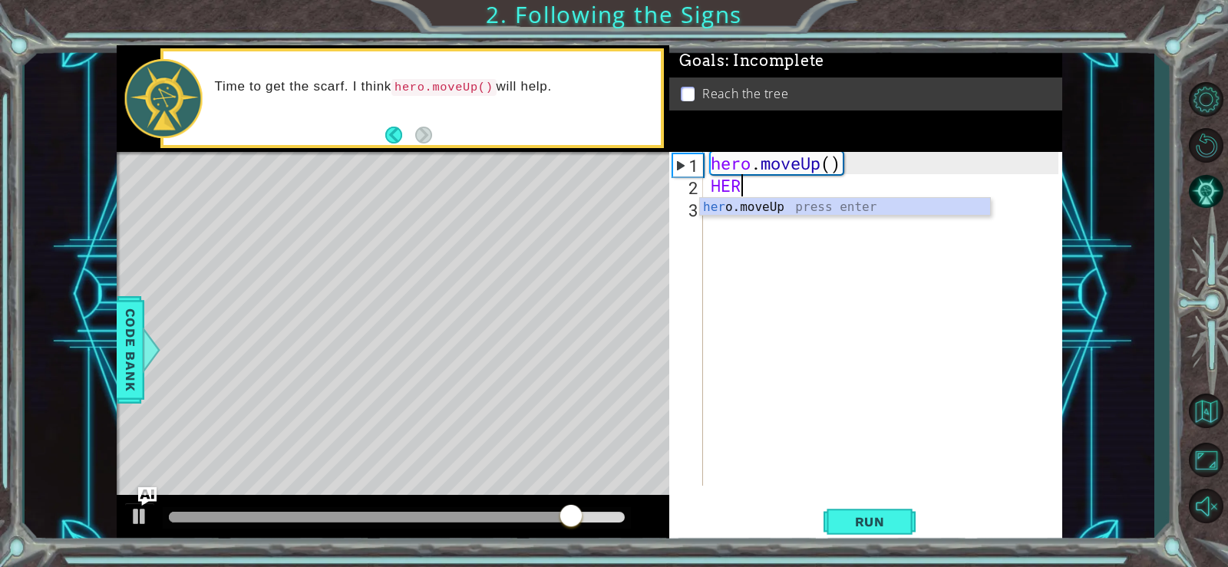
type textarea "H"
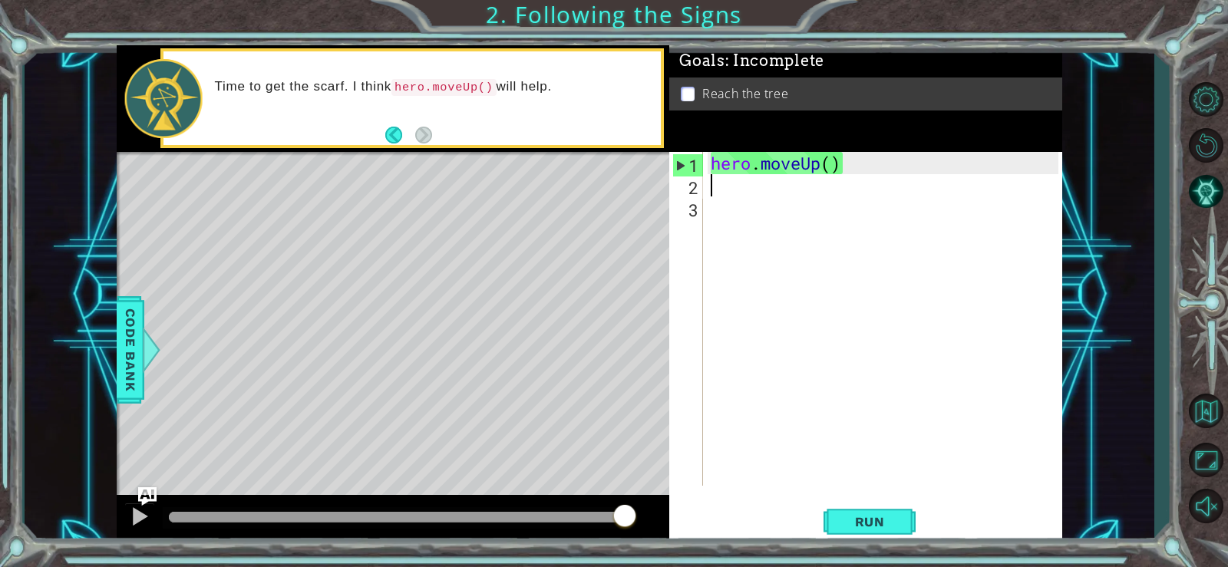
click at [836, 167] on div "hero . moveUp ( )" at bounding box center [887, 341] width 359 height 379
click at [698, 166] on div "1" at bounding box center [688, 165] width 30 height 22
click at [677, 166] on div "1" at bounding box center [688, 165] width 30 height 22
type textarea "hero.moveUp()"
click at [719, 189] on div "hero . moveUp ( )" at bounding box center [887, 341] width 359 height 379
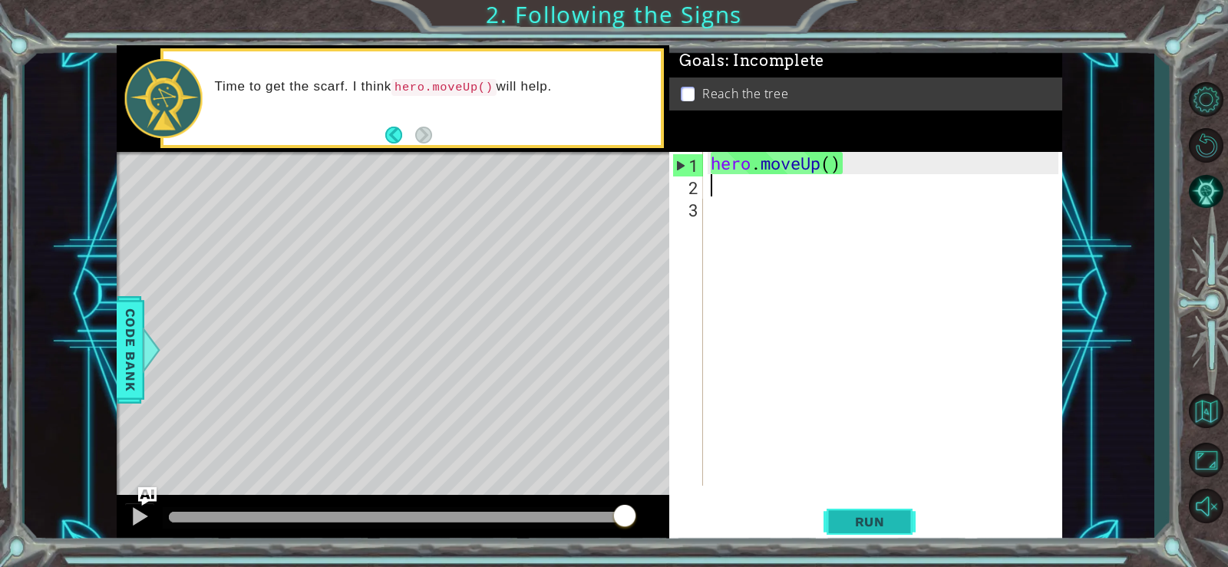
click at [895, 521] on span "Run" at bounding box center [870, 521] width 61 height 15
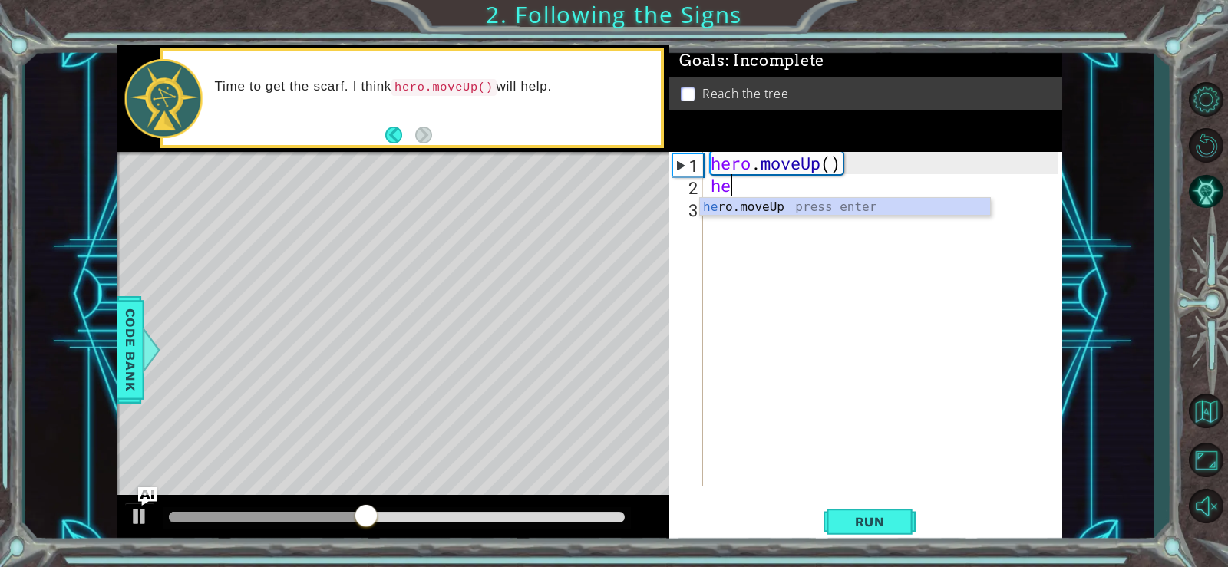
scroll to position [0, 1]
type textarea "hero"
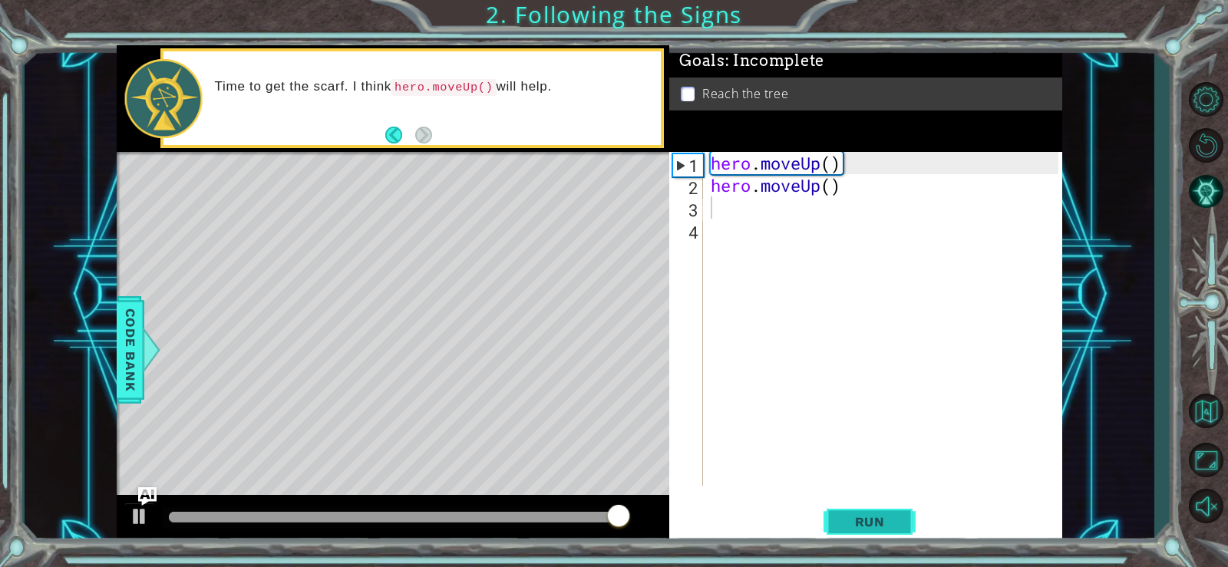
click at [875, 522] on span "Run" at bounding box center [870, 521] width 61 height 15
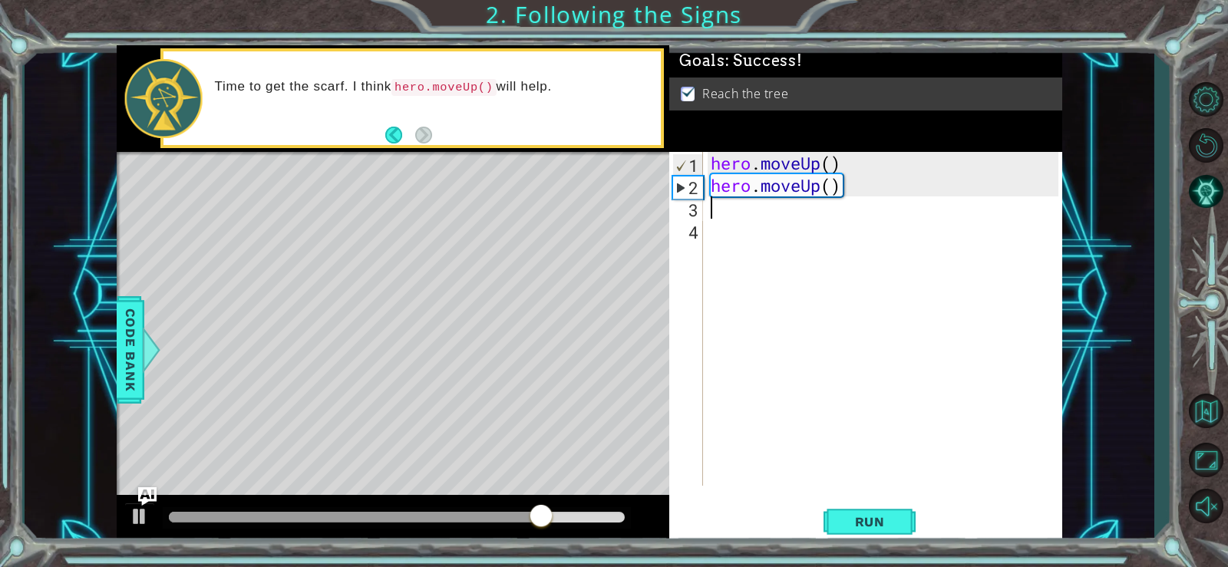
click at [875, 197] on div "hero . moveUp ( ) hero . moveUp ( )" at bounding box center [887, 341] width 359 height 379
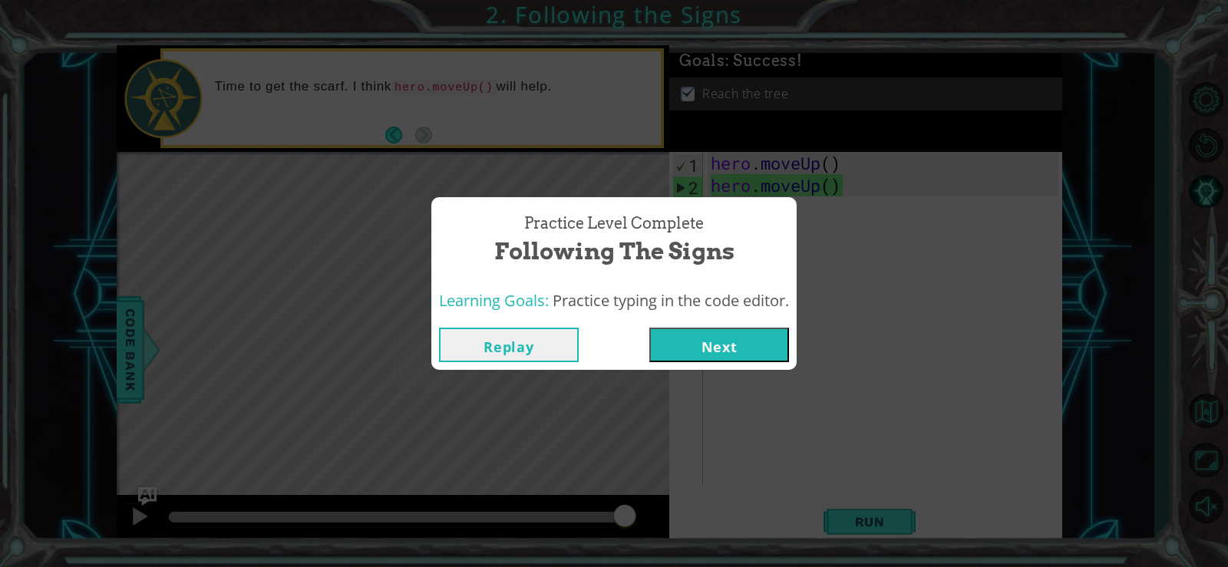
click at [734, 344] on button "Next" at bounding box center [720, 345] width 140 height 35
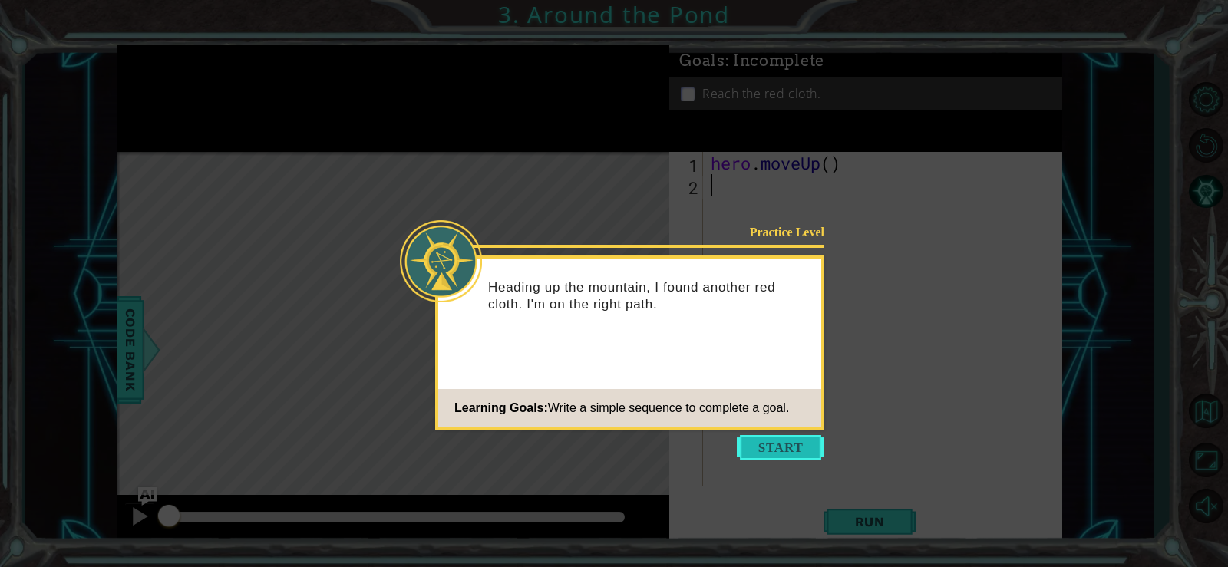
click at [782, 444] on button "Start" at bounding box center [781, 447] width 88 height 25
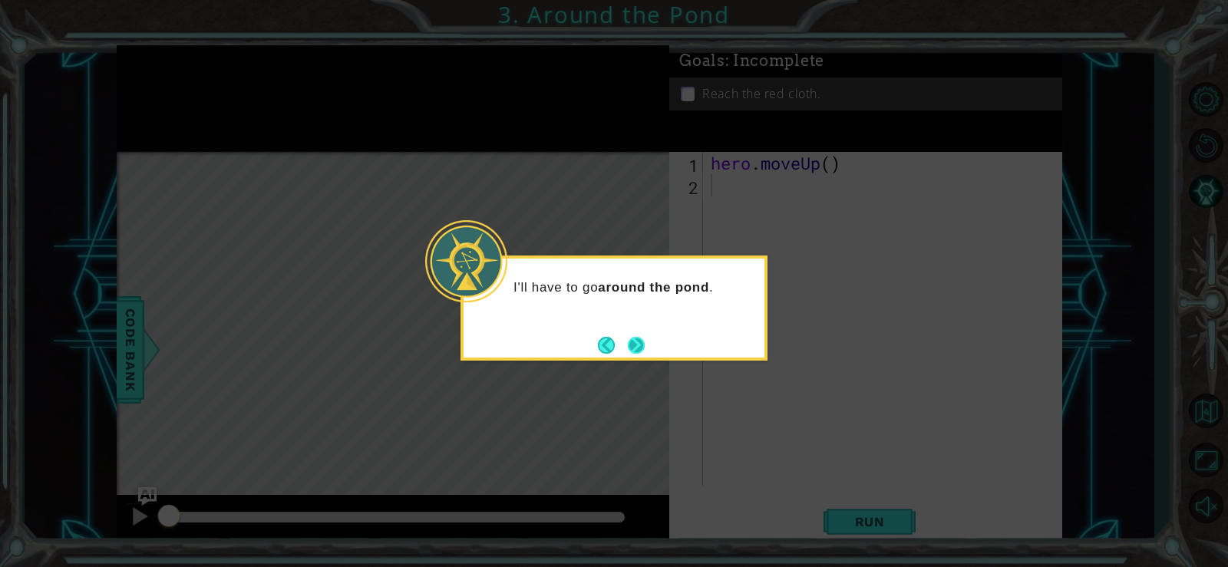
click at [631, 342] on button "Next" at bounding box center [636, 345] width 17 height 17
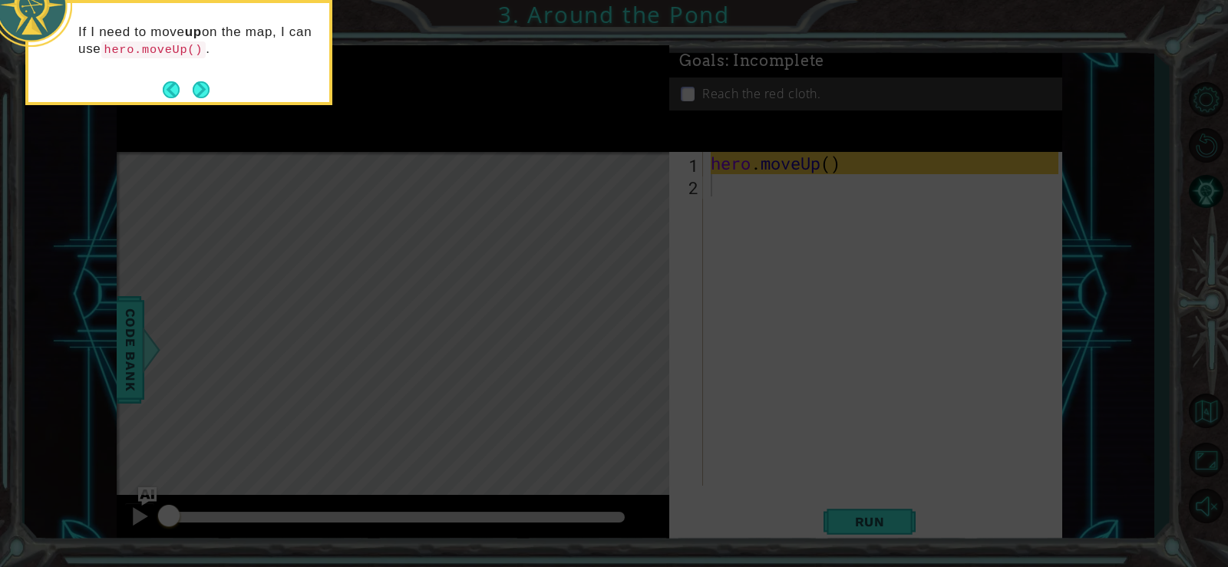
click at [447, 200] on icon at bounding box center [614, 84] width 1228 height 965
click at [197, 92] on button "Next" at bounding box center [202, 90] width 18 height 18
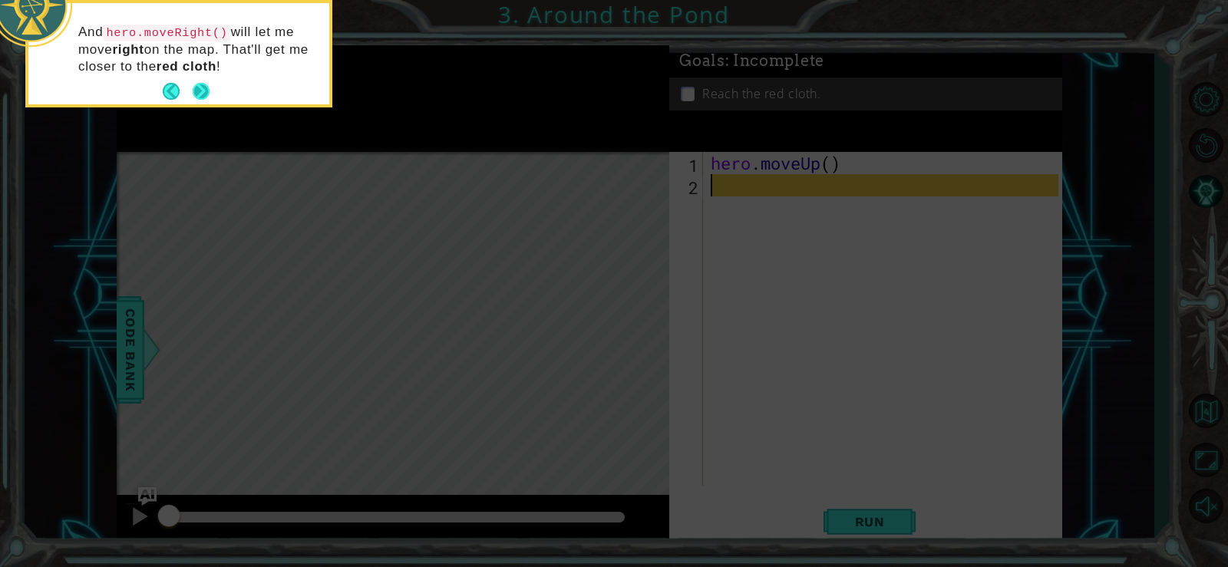
click at [203, 92] on button "Next" at bounding box center [201, 91] width 17 height 17
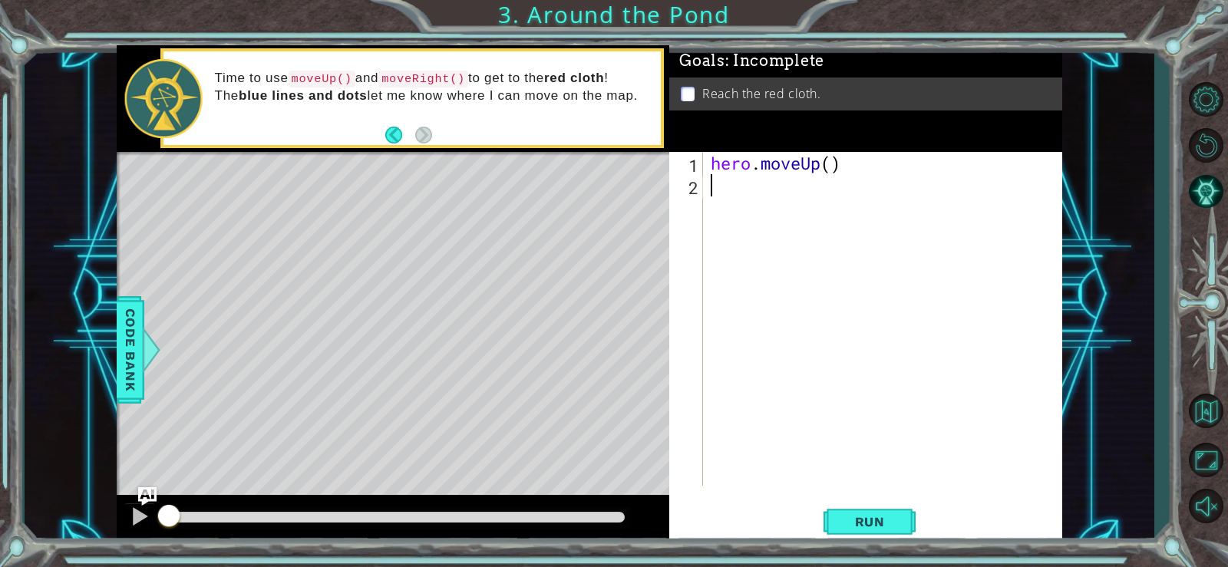
click at [735, 172] on div "hero . moveUp ( )" at bounding box center [887, 341] width 359 height 379
type textarea "hero.moveUp()"
click at [768, 170] on div "hero . moveUp ( )" at bounding box center [887, 341] width 359 height 379
drag, startPoint x: 848, startPoint y: 174, endPoint x: 711, endPoint y: 159, distance: 138.2
click at [711, 159] on div "hero . moveUp ( )" at bounding box center [887, 341] width 359 height 379
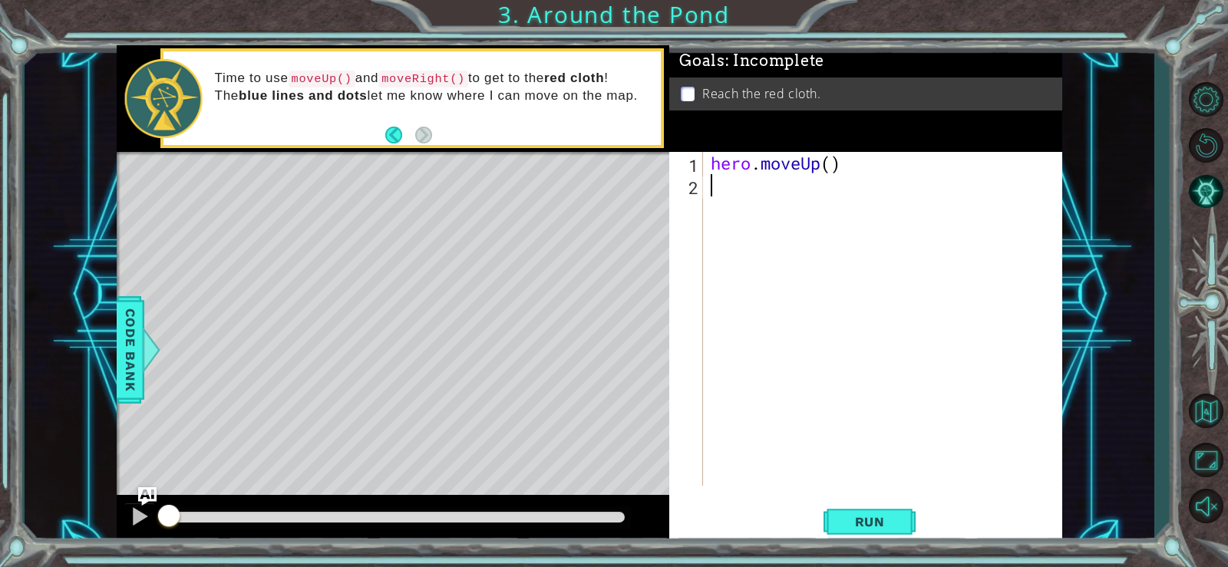
click at [734, 177] on div "hero . moveUp ( )" at bounding box center [887, 341] width 359 height 379
click at [728, 189] on div "hero . moveUp ( )" at bounding box center [887, 341] width 359 height 379
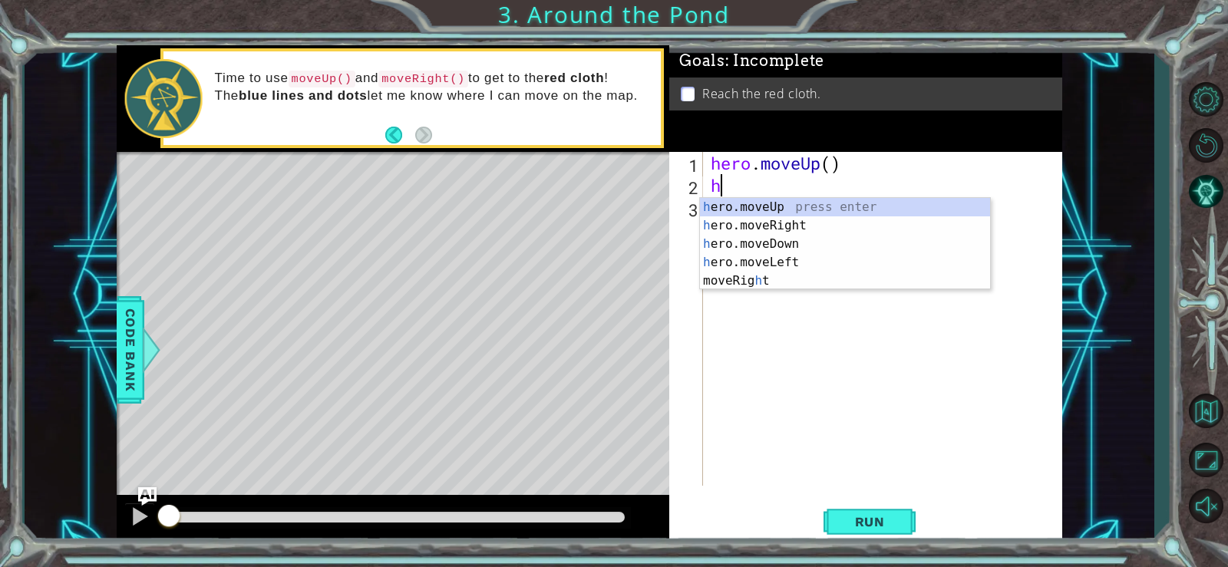
type textarea "he"
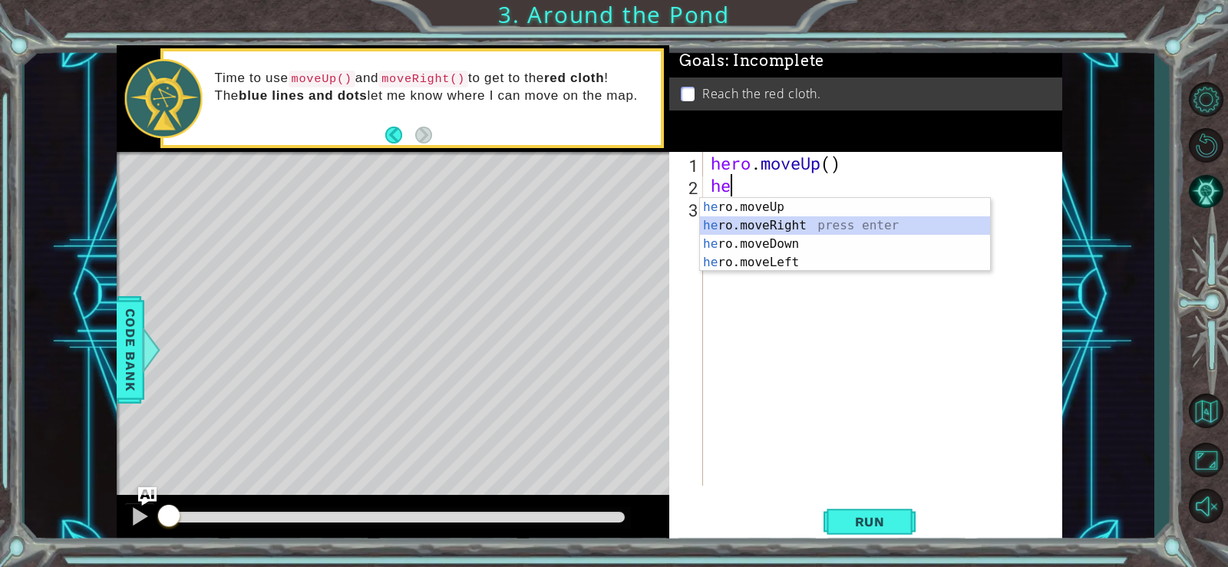
click at [753, 227] on div "he ro.moveUp press enter he ro.moveRight press enter he ro.moveDown press enter…" at bounding box center [845, 253] width 290 height 111
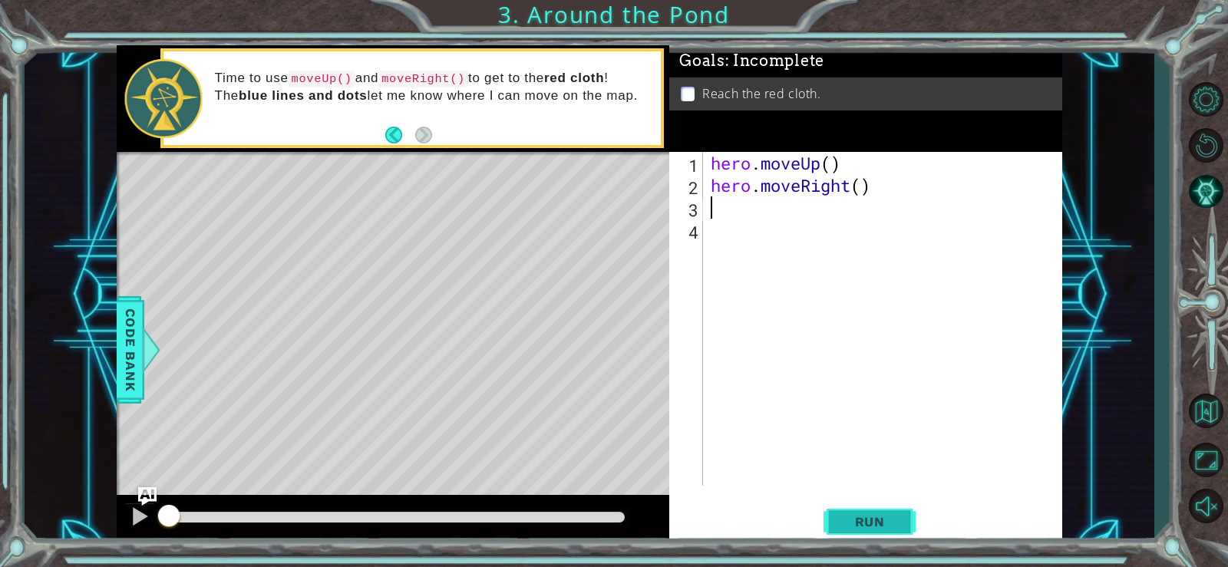
click at [871, 516] on span "Run" at bounding box center [870, 521] width 61 height 15
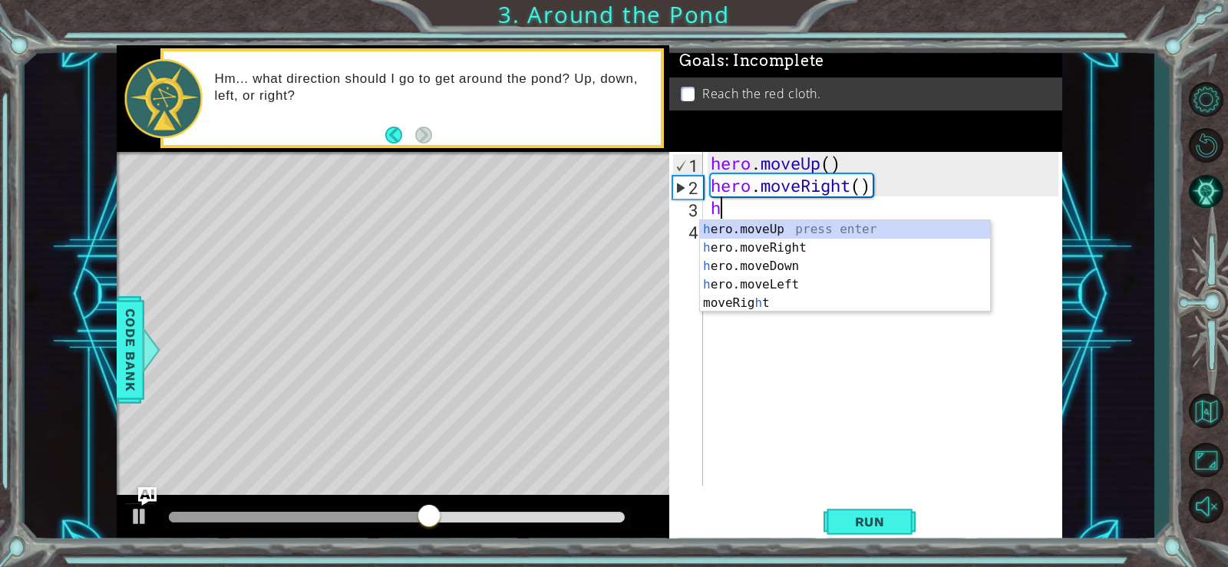
type textarea "he"
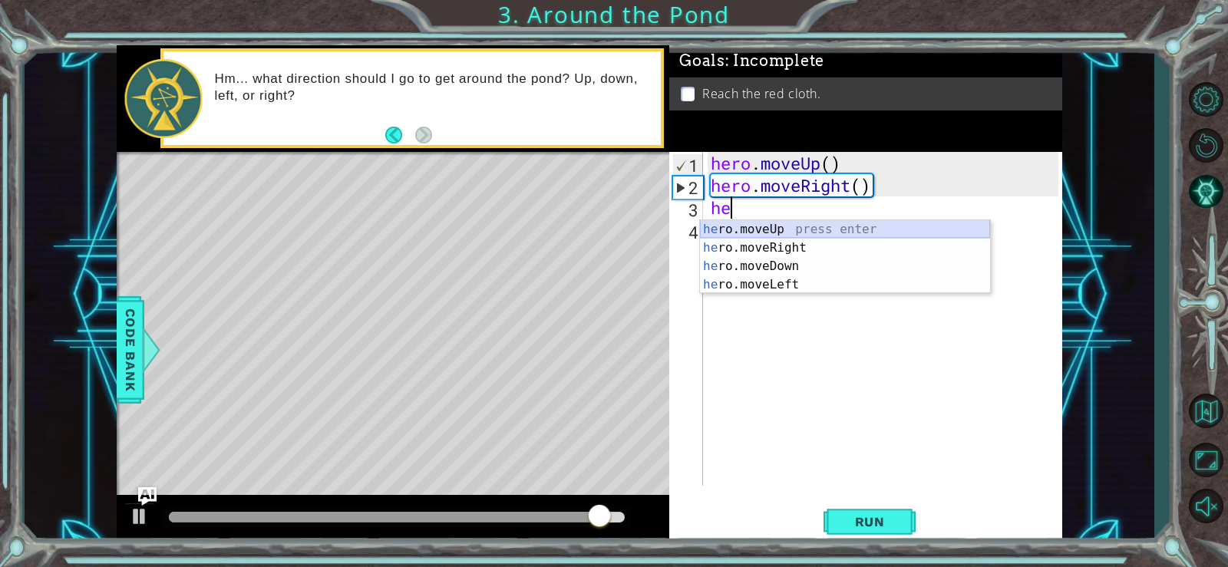
click at [775, 228] on div "he ro.moveUp press enter he ro.moveRight press enter he ro.moveDown press enter…" at bounding box center [845, 275] width 290 height 111
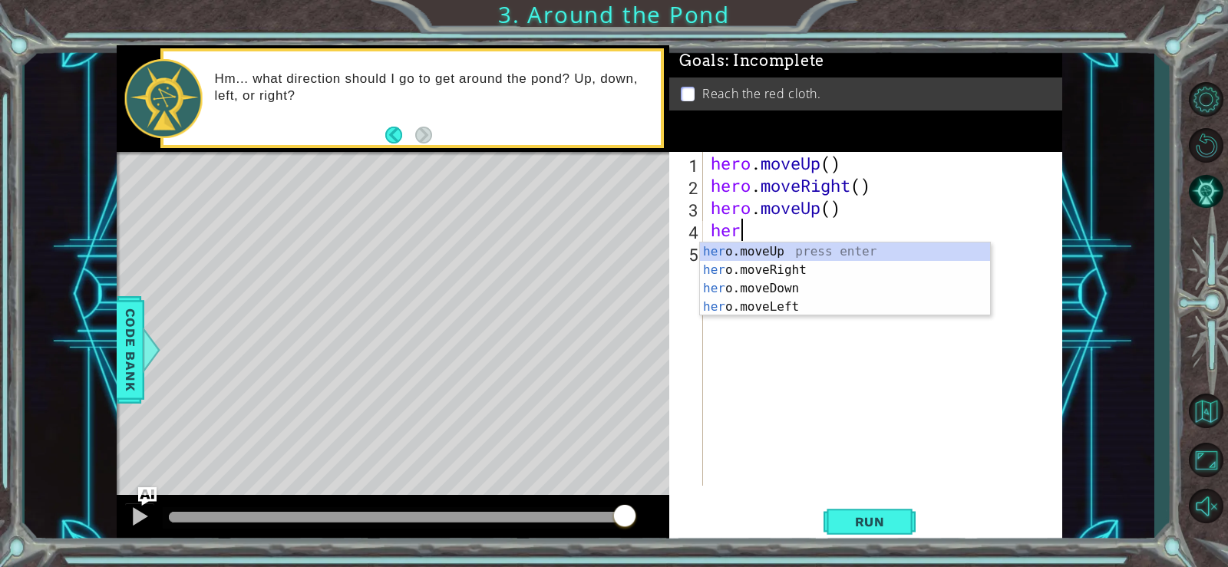
scroll to position [0, 1]
type textarea "hero"
click at [779, 252] on div "hero .moveUp press enter hero .moveRight press enter hero .moveDown press enter…" at bounding box center [845, 298] width 290 height 111
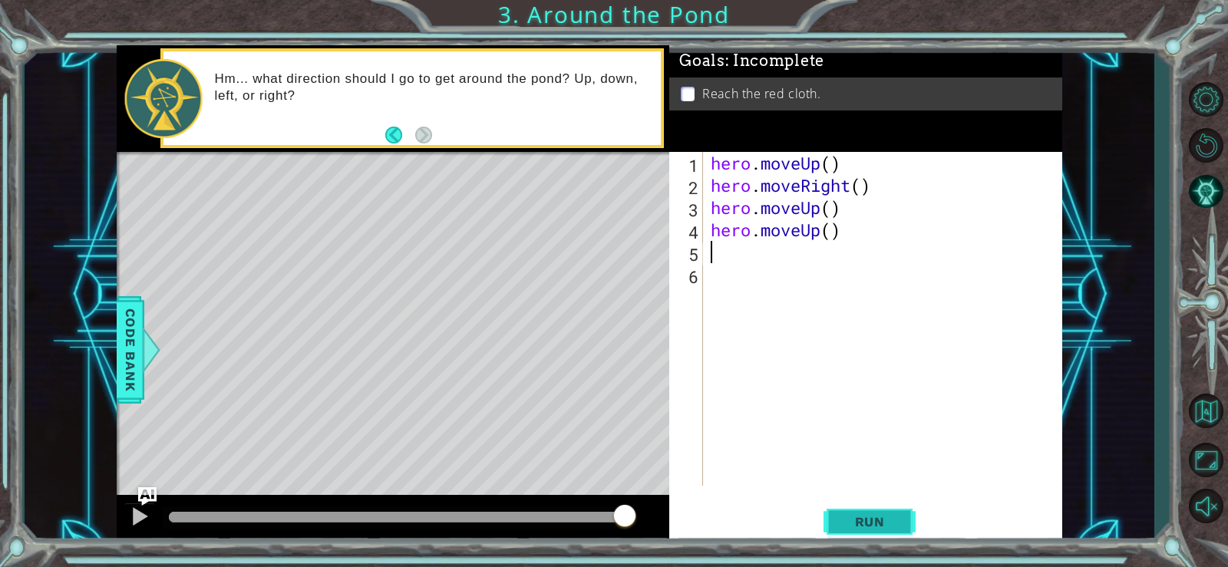
click at [852, 515] on span "Run" at bounding box center [870, 521] width 61 height 15
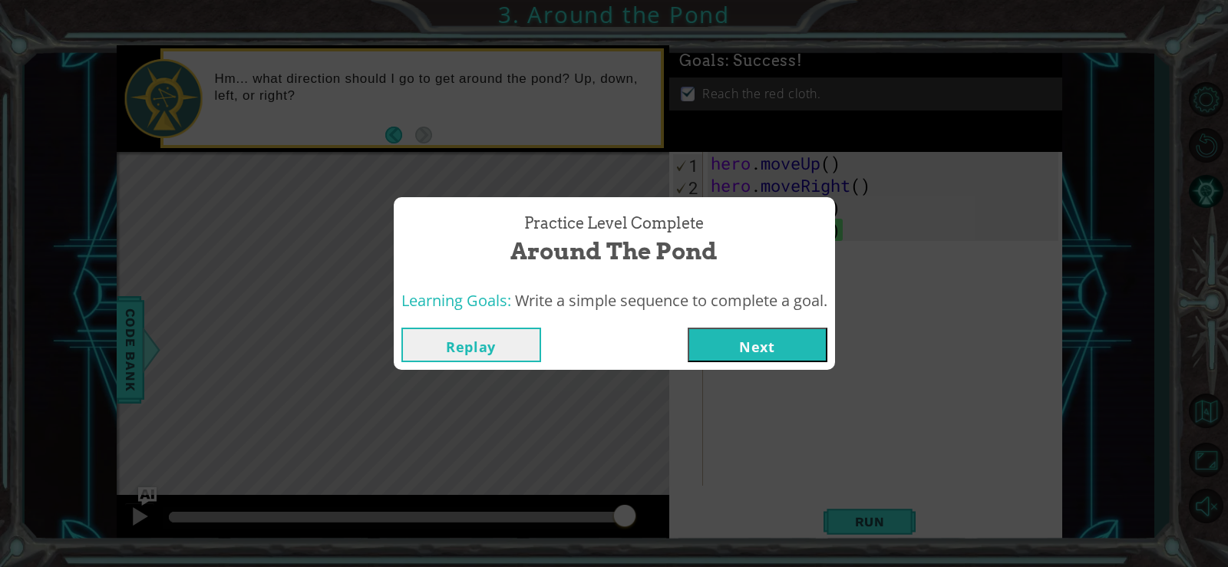
click at [772, 337] on button "Next" at bounding box center [758, 345] width 140 height 35
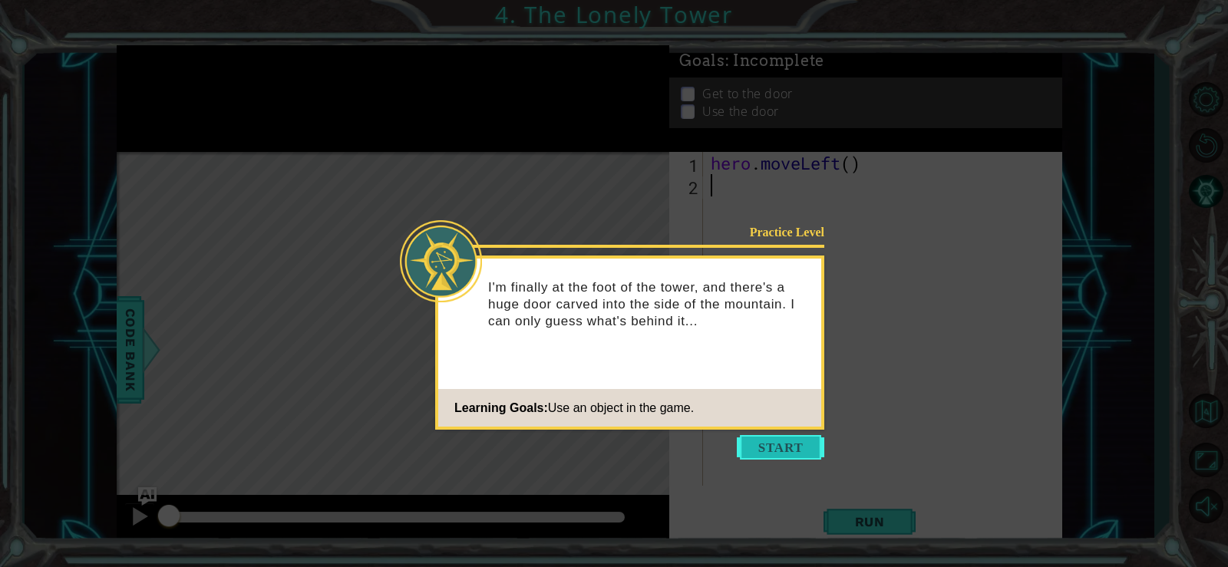
click at [775, 441] on button "Start" at bounding box center [781, 447] width 88 height 25
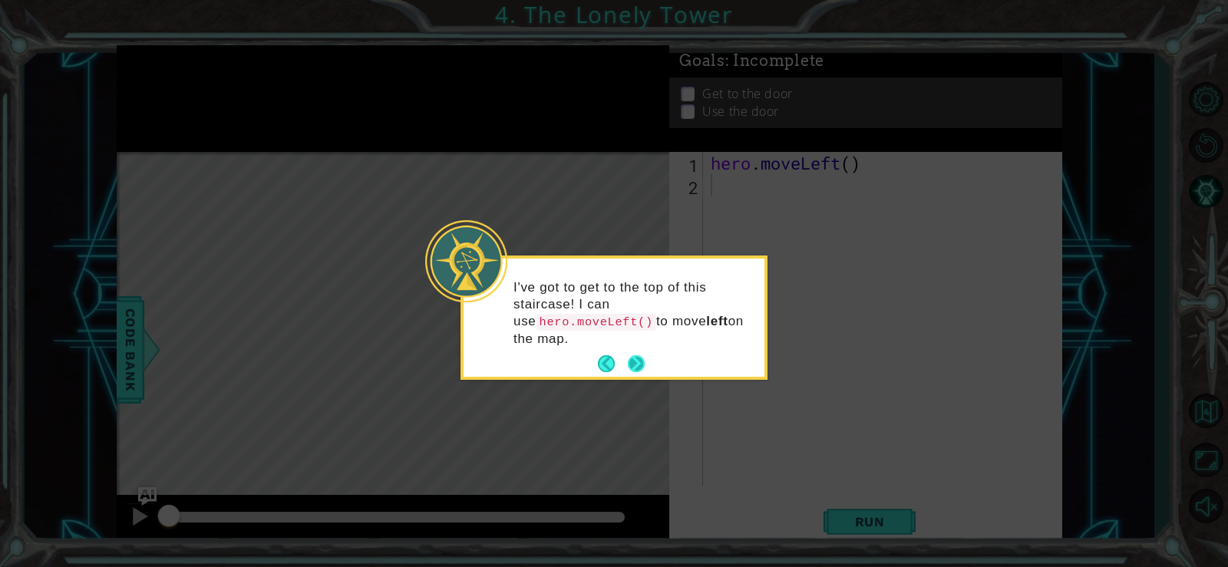
click at [639, 355] on button "Next" at bounding box center [636, 363] width 17 height 17
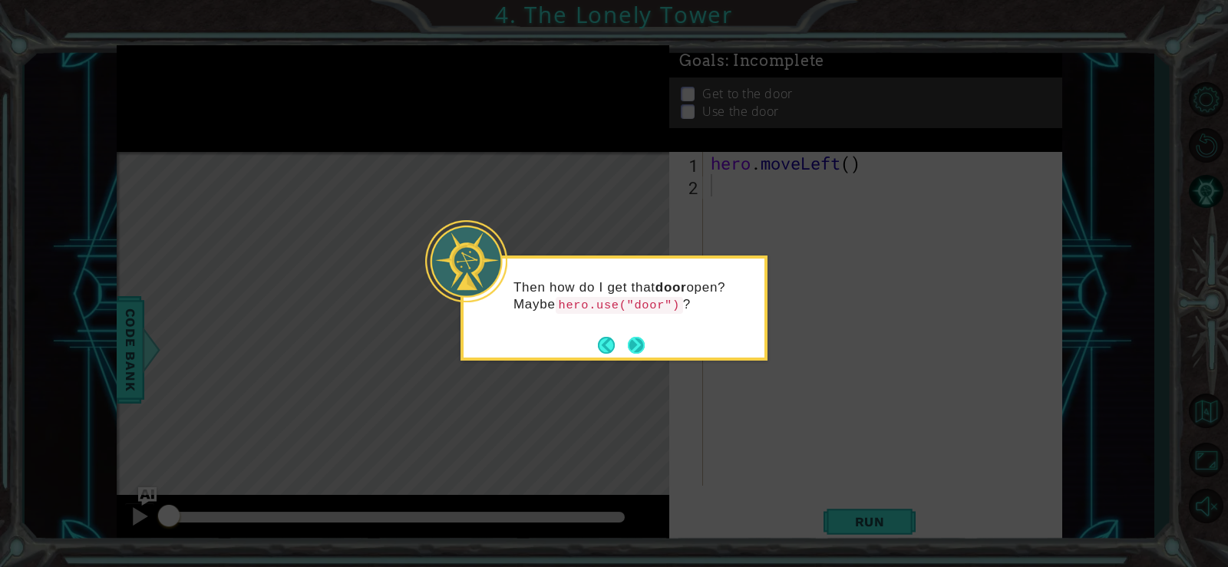
click at [636, 343] on button "Next" at bounding box center [636, 345] width 17 height 17
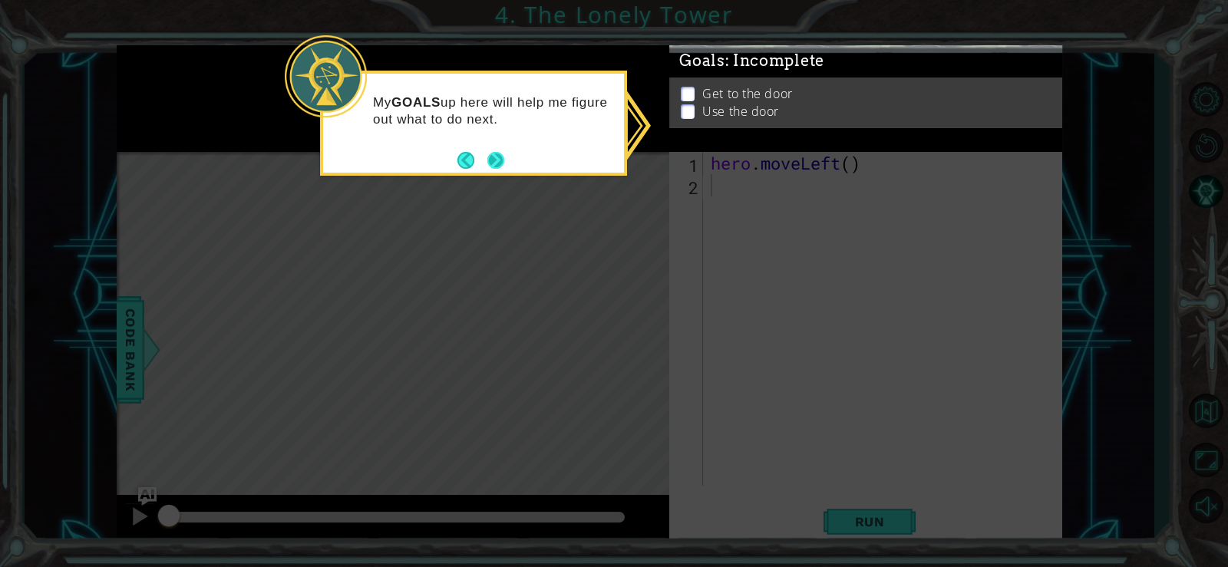
click at [499, 158] on button "Next" at bounding box center [495, 159] width 19 height 19
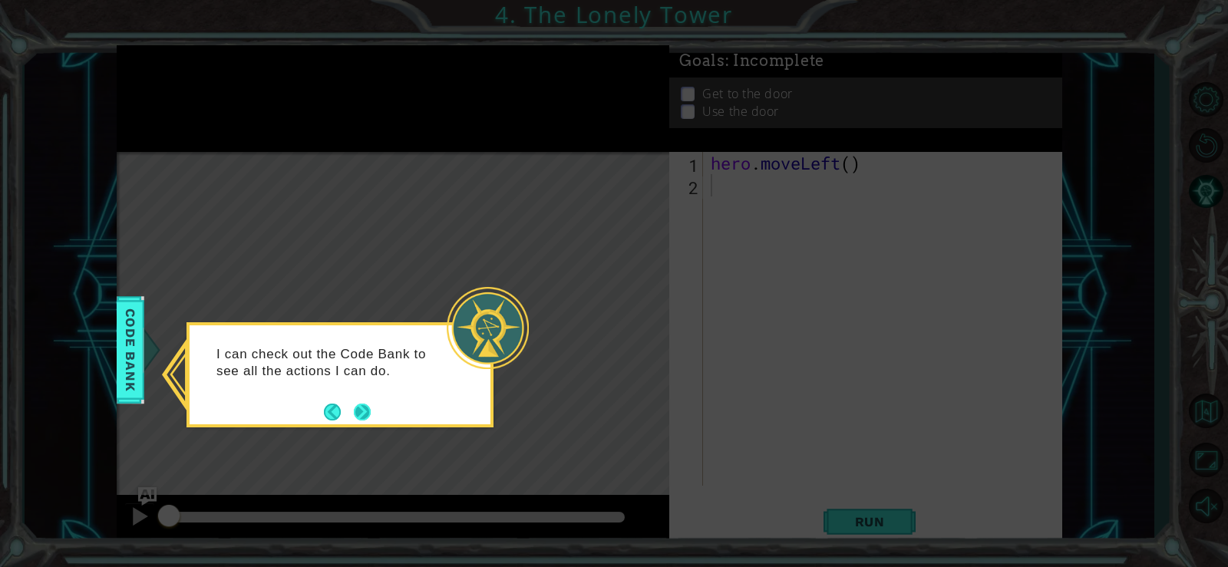
click at [365, 408] on button "Next" at bounding box center [363, 412] width 18 height 18
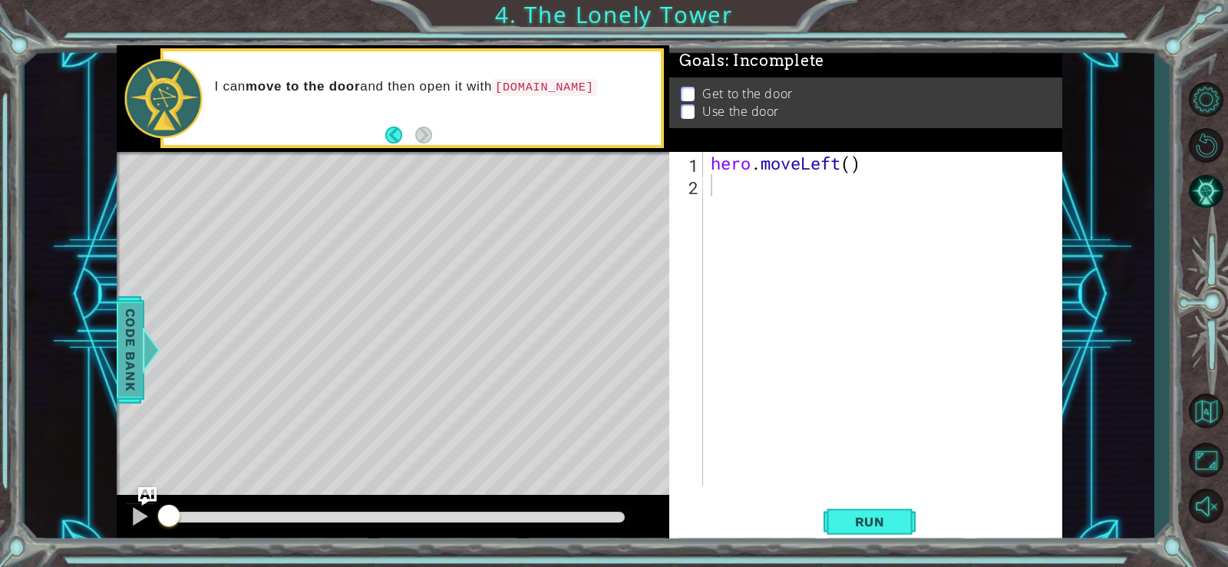
click at [131, 352] on span "Code Bank" at bounding box center [129, 350] width 25 height 94
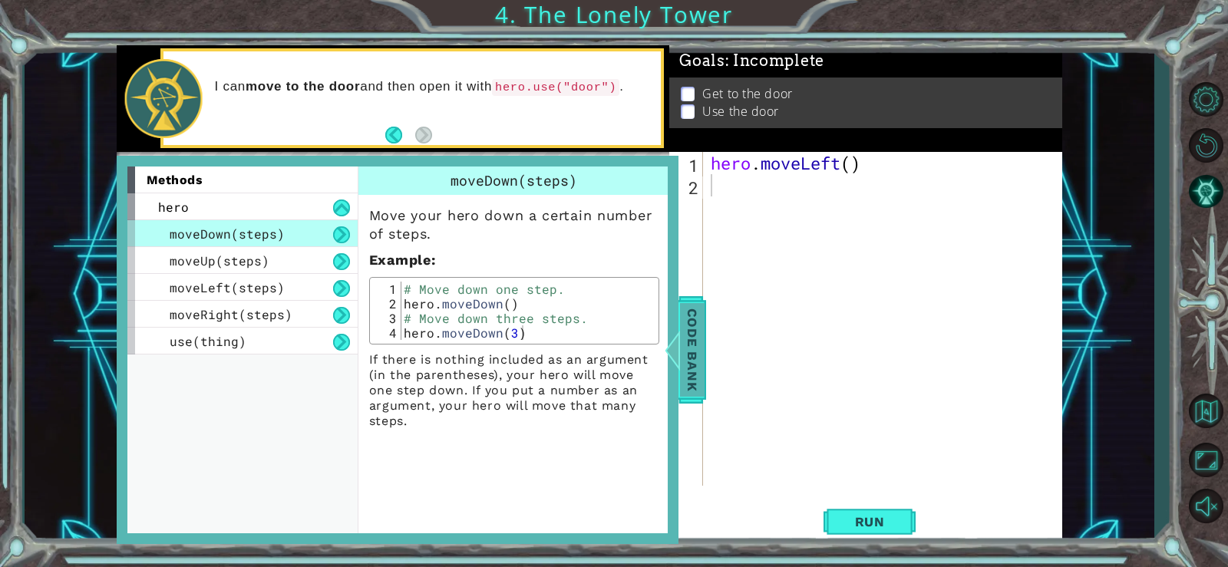
click at [690, 358] on span "Code Bank" at bounding box center [692, 350] width 25 height 94
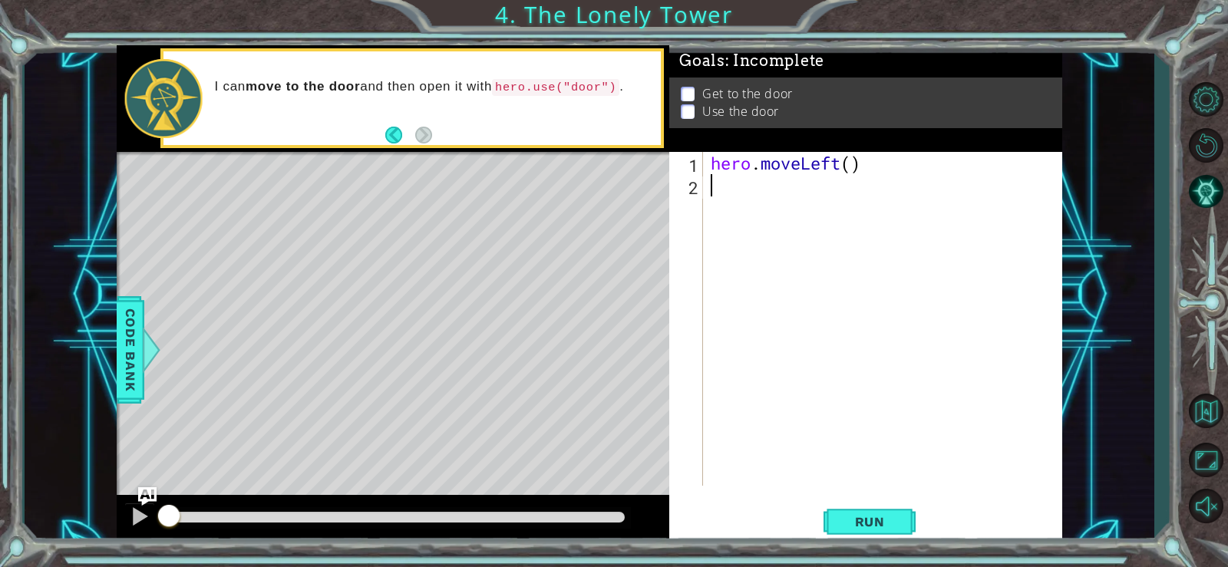
click at [728, 197] on div "hero . moveLeft ( )" at bounding box center [887, 341] width 359 height 379
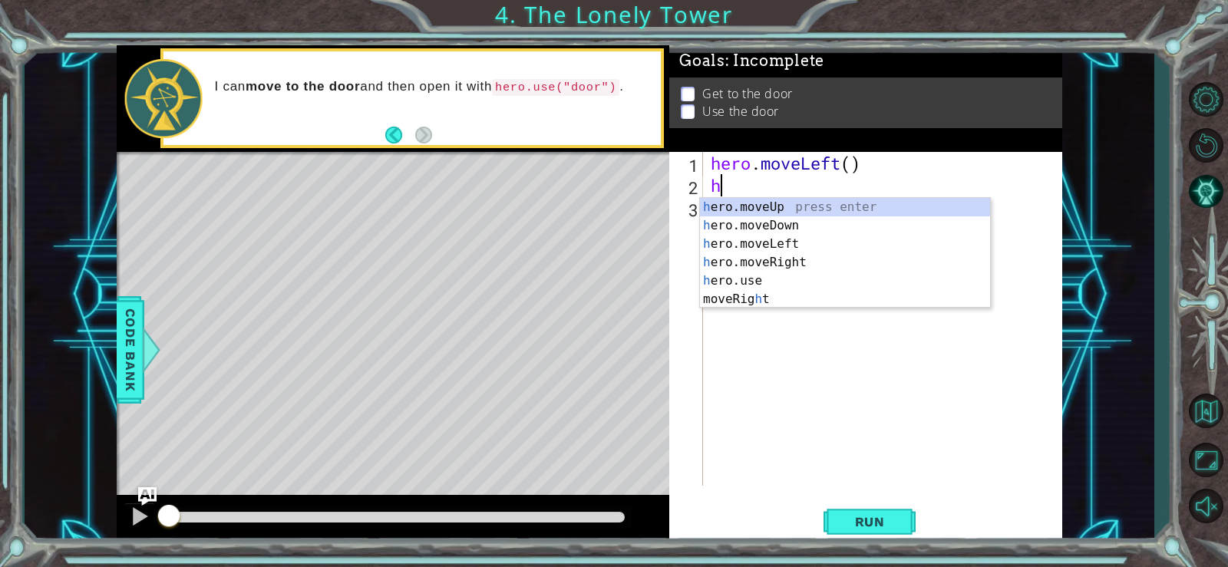
type textarea "he"
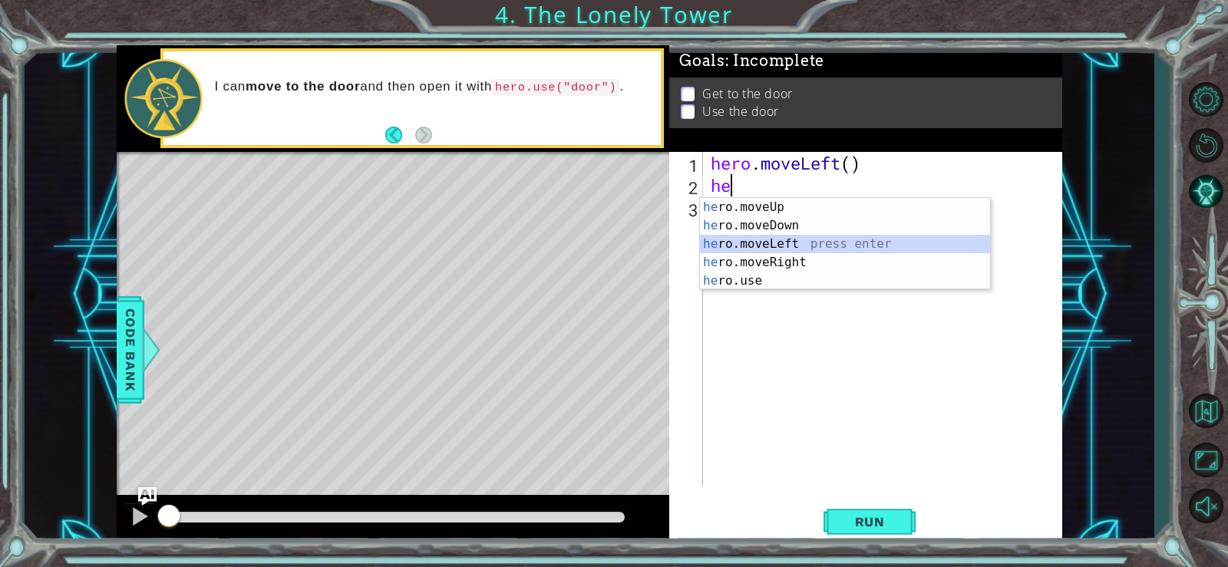
click at [746, 242] on div "he ro.moveUp press enter he ro.moveDown press enter he ro.moveLeft press enter …" at bounding box center [845, 262] width 290 height 129
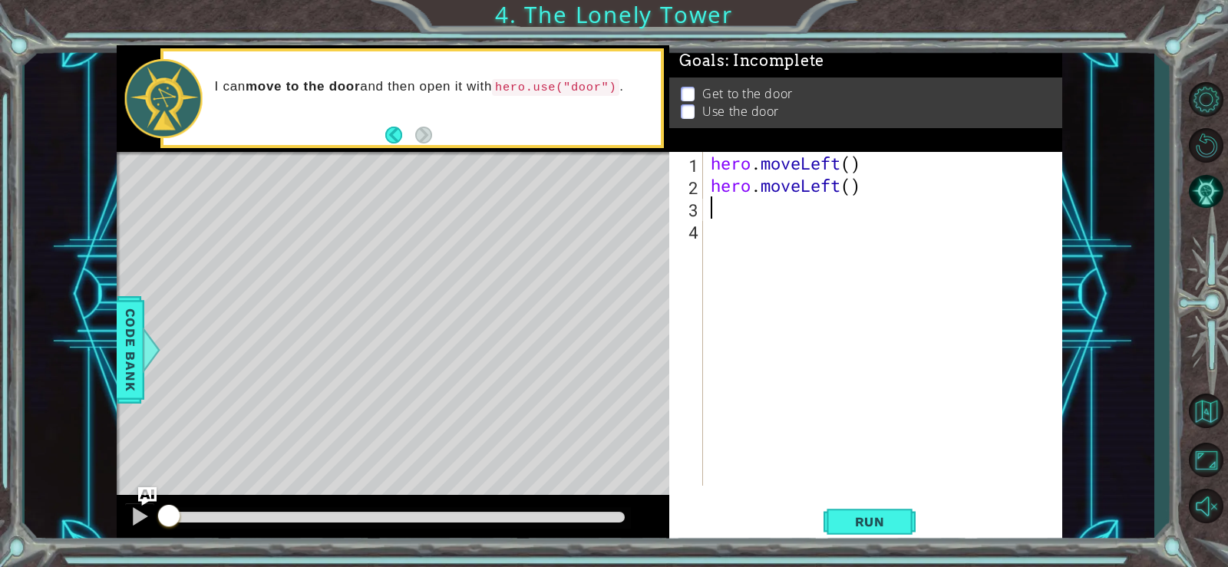
type textarea "h"
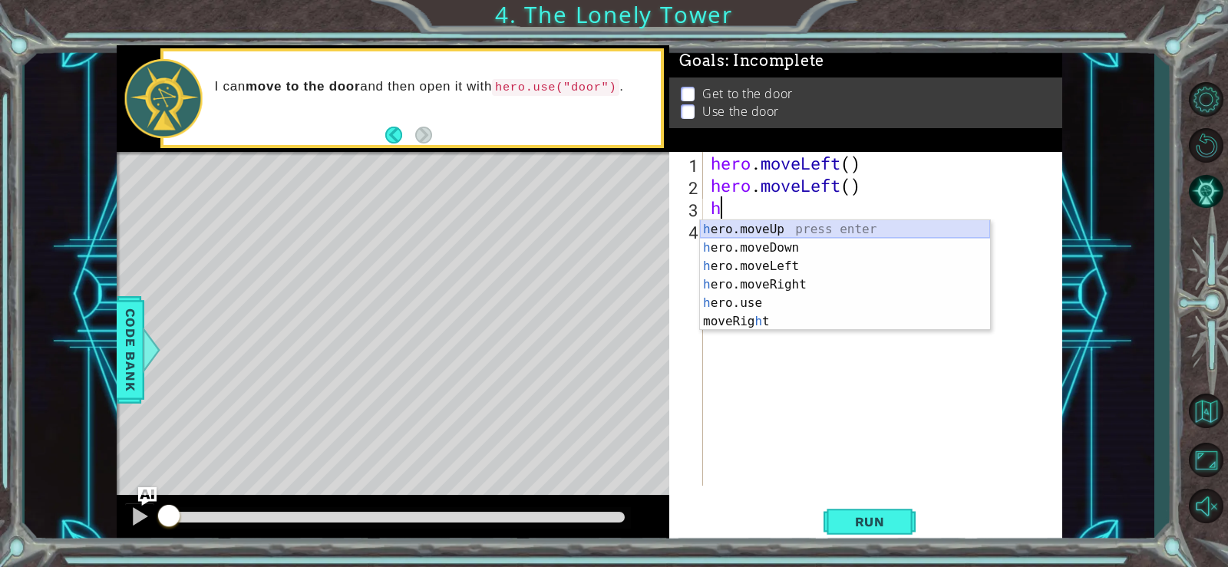
click at [766, 229] on div "h ero.moveUp press enter h ero.moveDown press enter h ero.moveLeft press enter …" at bounding box center [845, 293] width 290 height 147
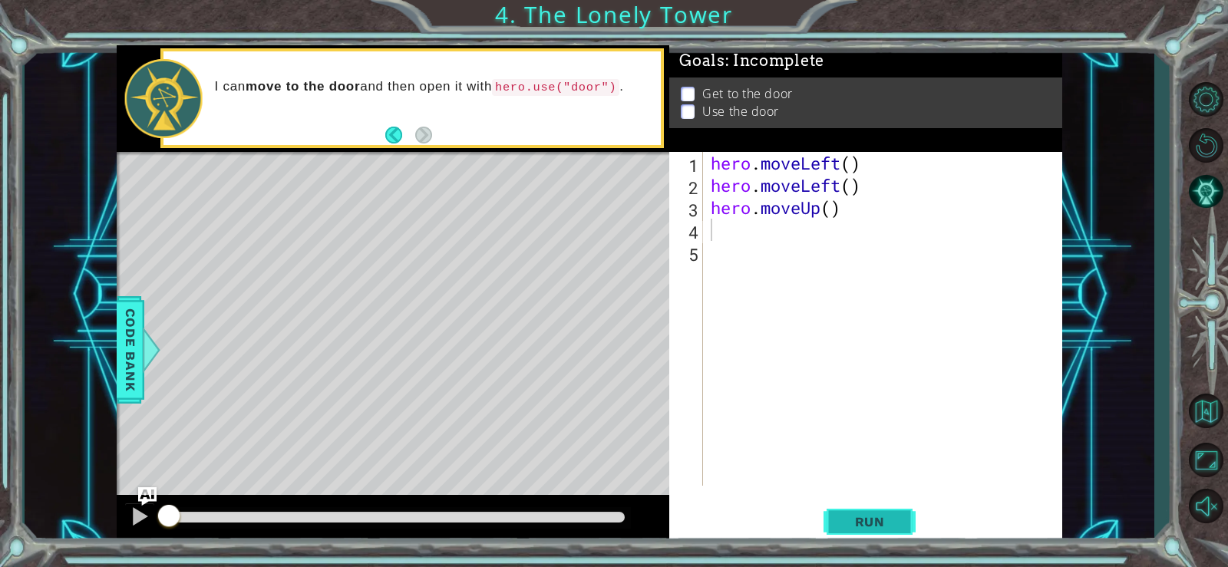
click at [891, 521] on span "Run" at bounding box center [870, 521] width 61 height 15
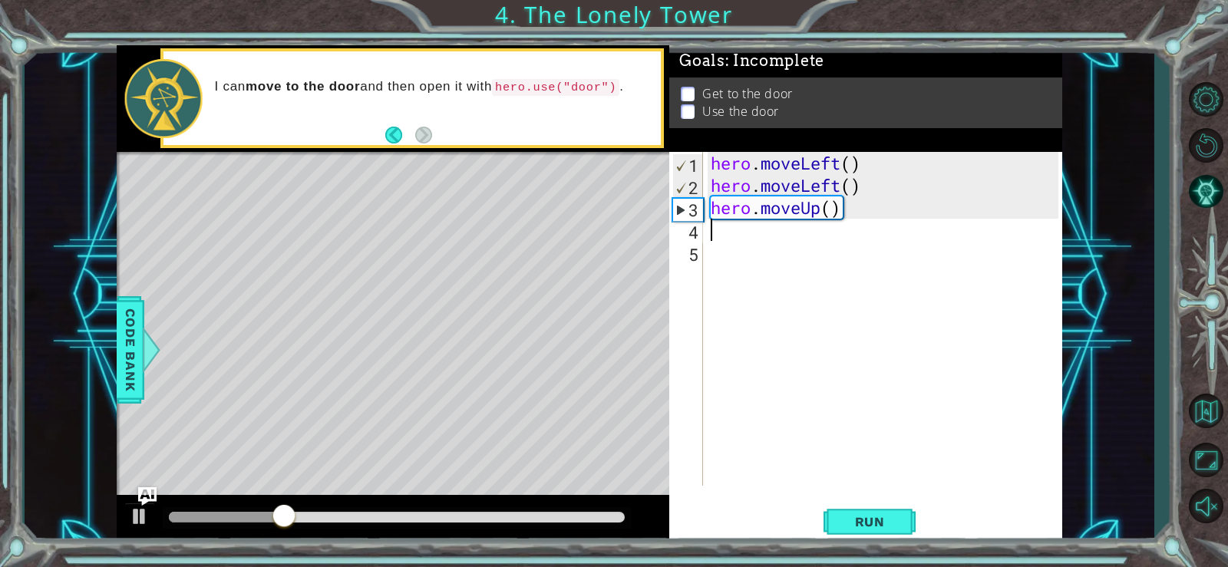
type textarea "he"
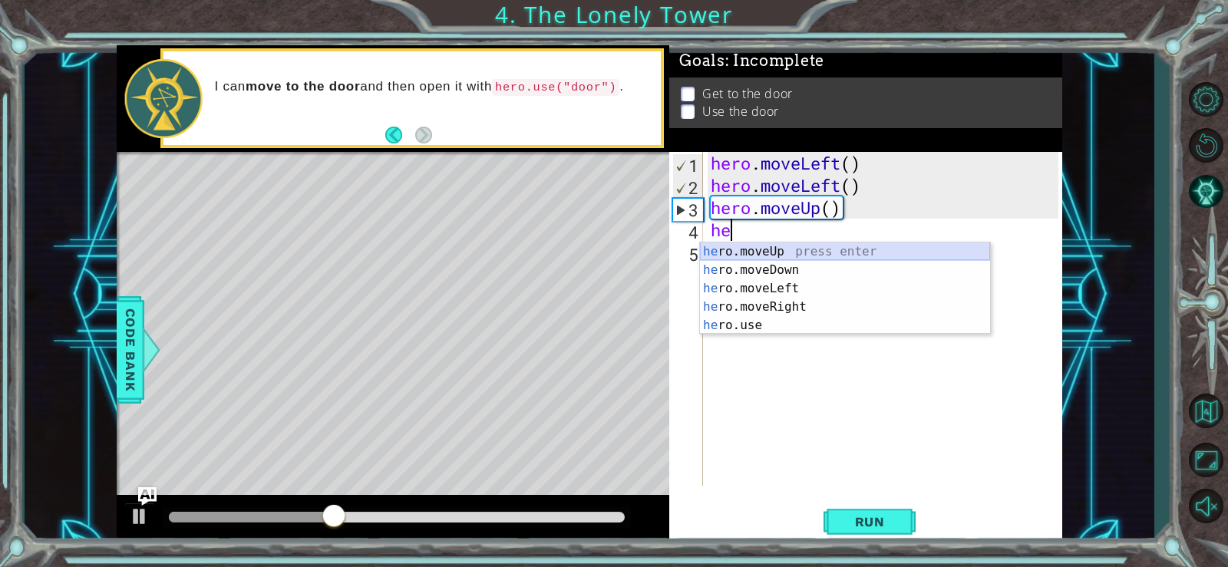
click at [756, 252] on div "he ro.moveUp press enter he ro.moveDown press enter he ro.moveLeft press enter …" at bounding box center [845, 307] width 290 height 129
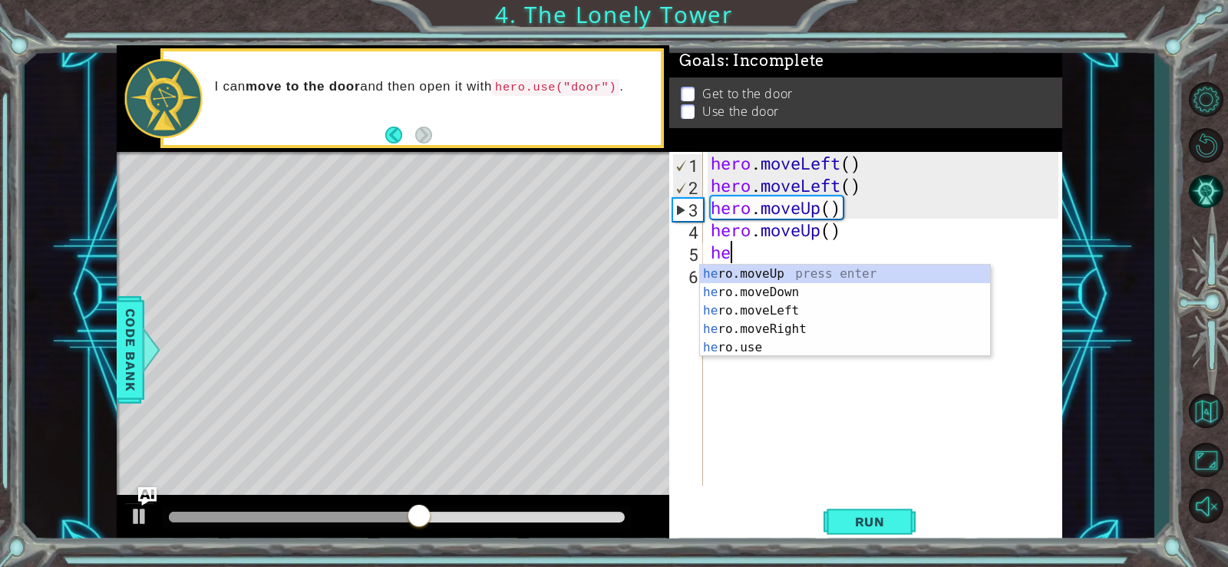
type textarea "her"
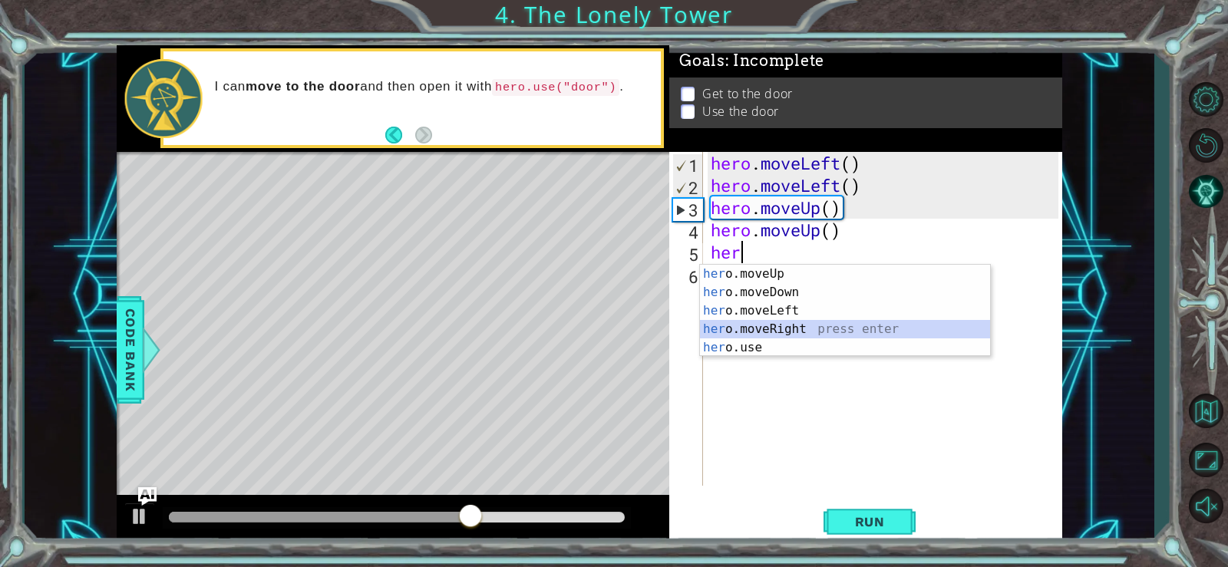
click at [770, 332] on div "her o.moveUp press enter her o.moveDown press enter her o.moveLeft press enter …" at bounding box center [845, 329] width 290 height 129
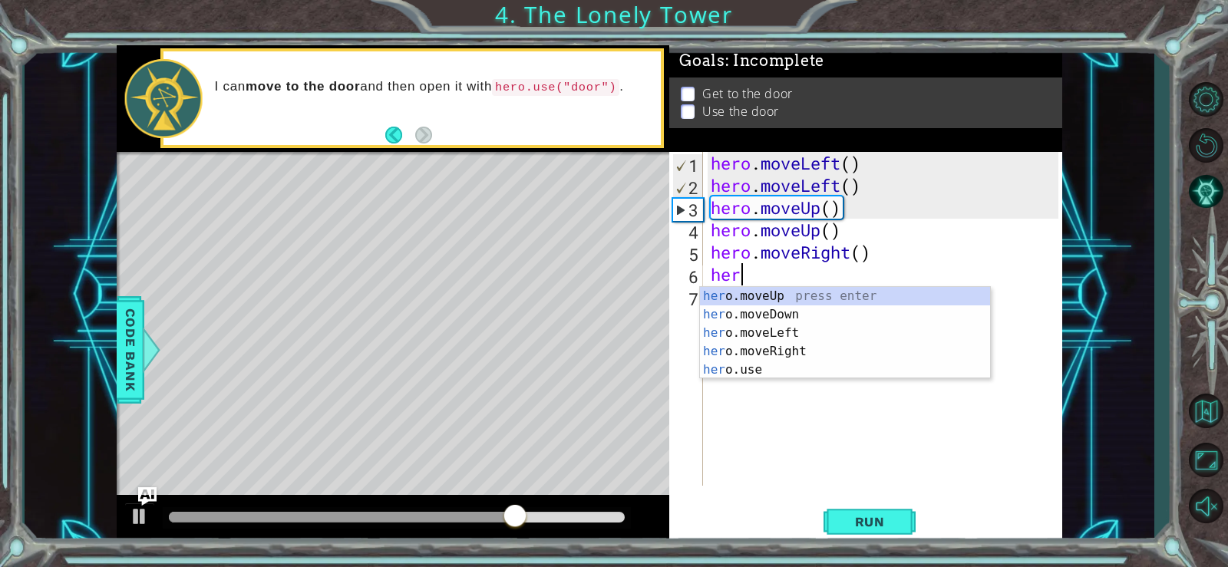
type textarea "hero"
click at [749, 348] on div "hero .moveUp press enter hero .moveDown press enter hero .moveLeft press enter …" at bounding box center [845, 351] width 290 height 129
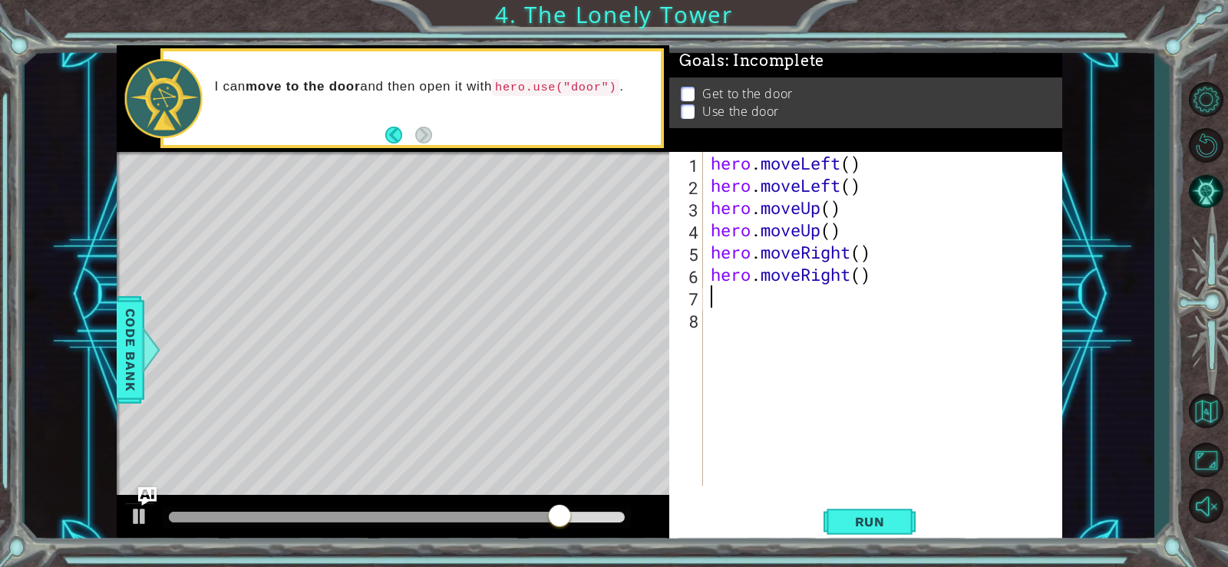
scroll to position [0, 0]
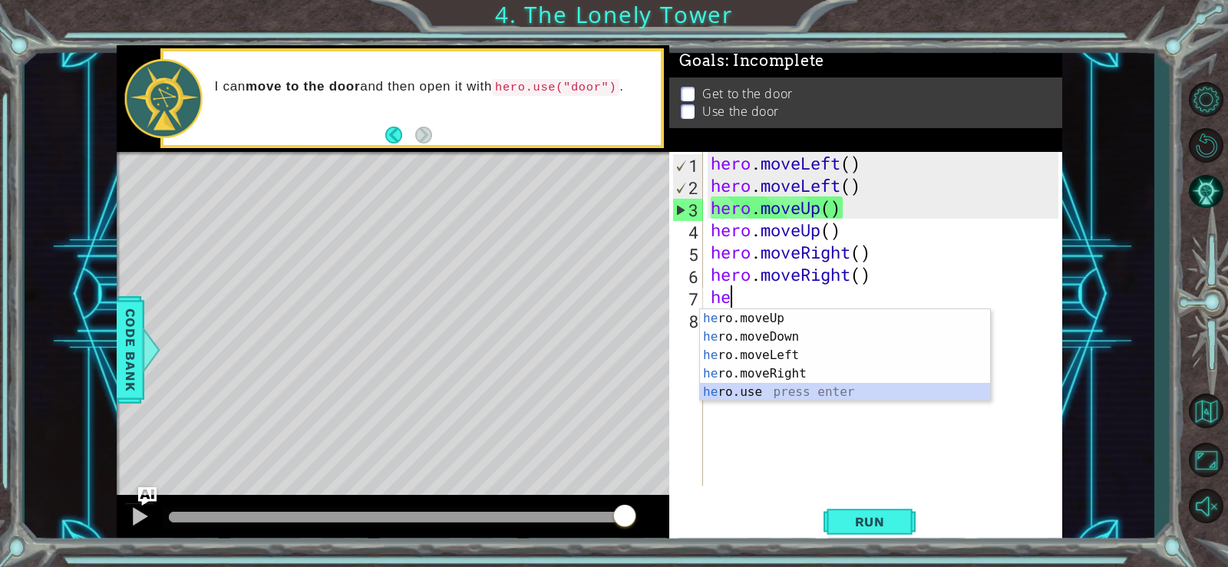
click at [760, 388] on div "he ro.moveUp press enter he ro.moveDown press enter he ro.moveLeft press enter …" at bounding box center [845, 373] width 290 height 129
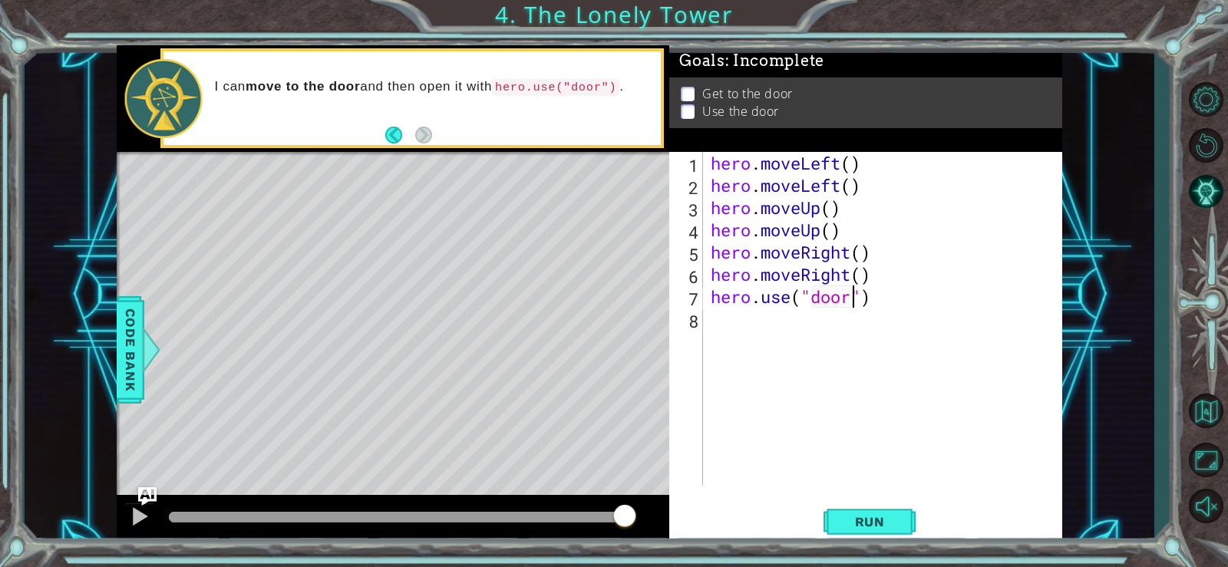
scroll to position [0, 7]
type textarea "hero.use("door")"
click at [897, 517] on span "Run" at bounding box center [870, 521] width 61 height 15
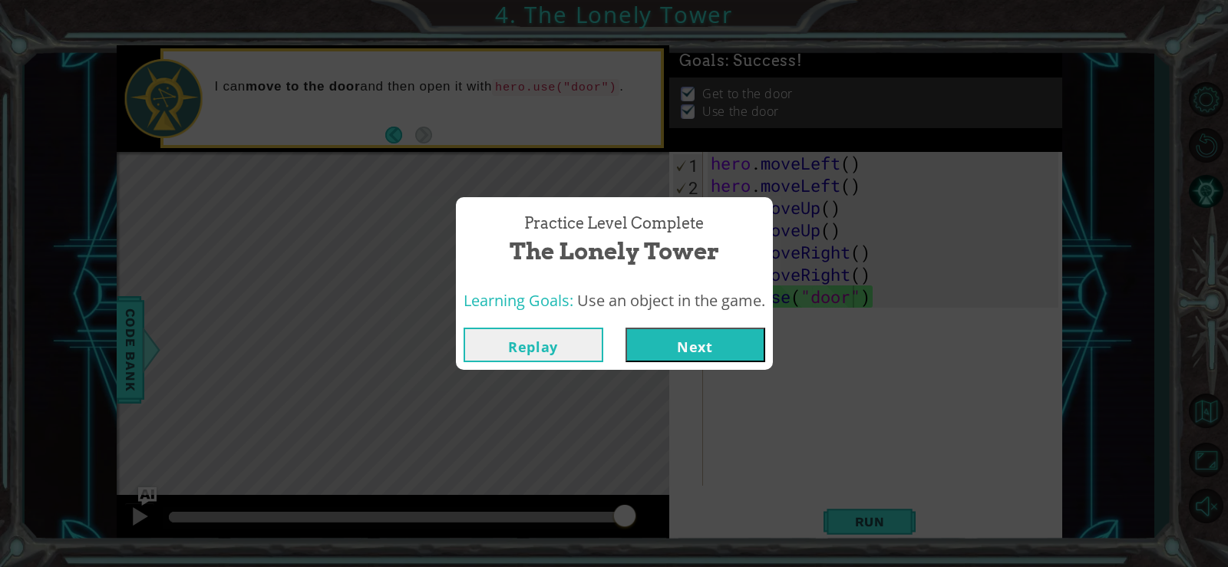
click at [739, 336] on button "Next" at bounding box center [696, 345] width 140 height 35
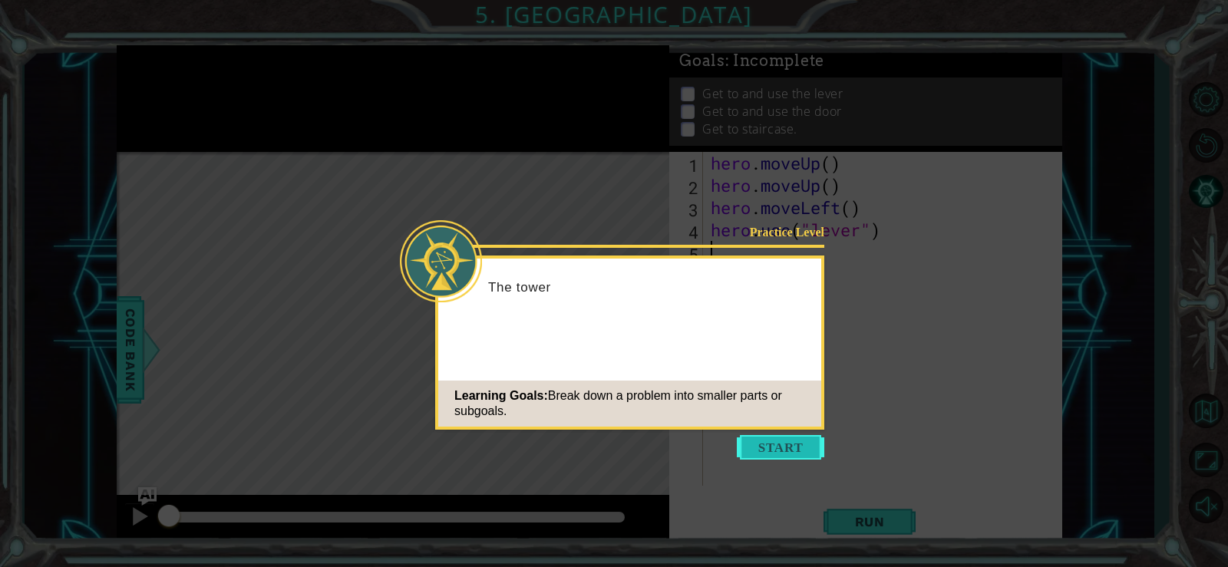
click at [756, 449] on button "Start" at bounding box center [781, 447] width 88 height 25
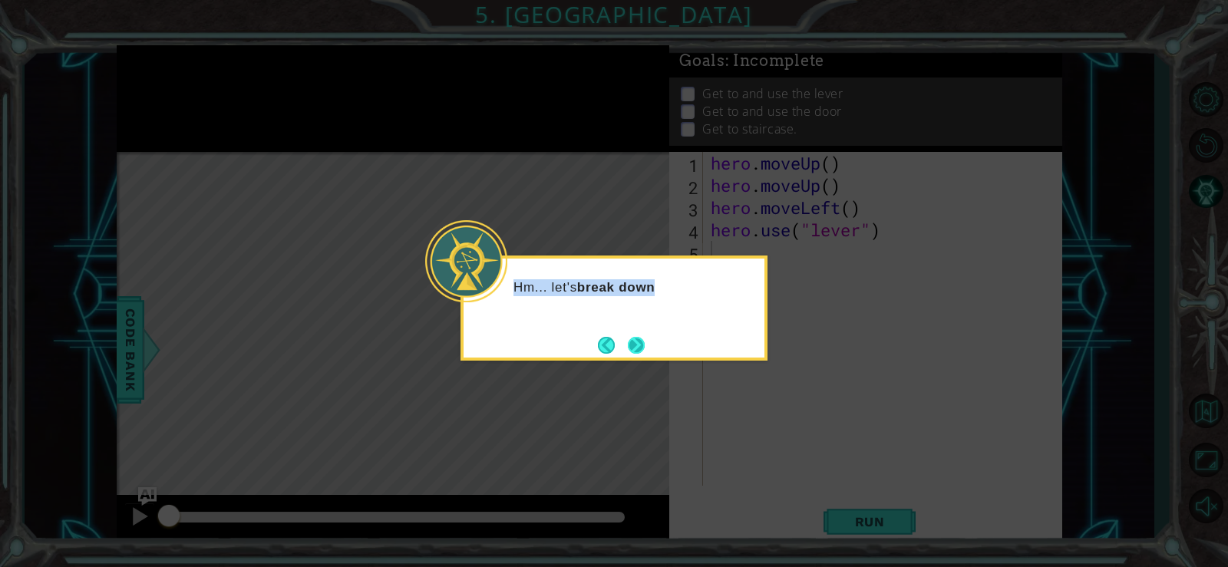
drag, startPoint x: 631, startPoint y: 329, endPoint x: 631, endPoint y: 340, distance: 10.7
click at [631, 336] on div "Hm... let's break down" at bounding box center [614, 308] width 307 height 105
click at [631, 341] on button "Next" at bounding box center [636, 345] width 18 height 18
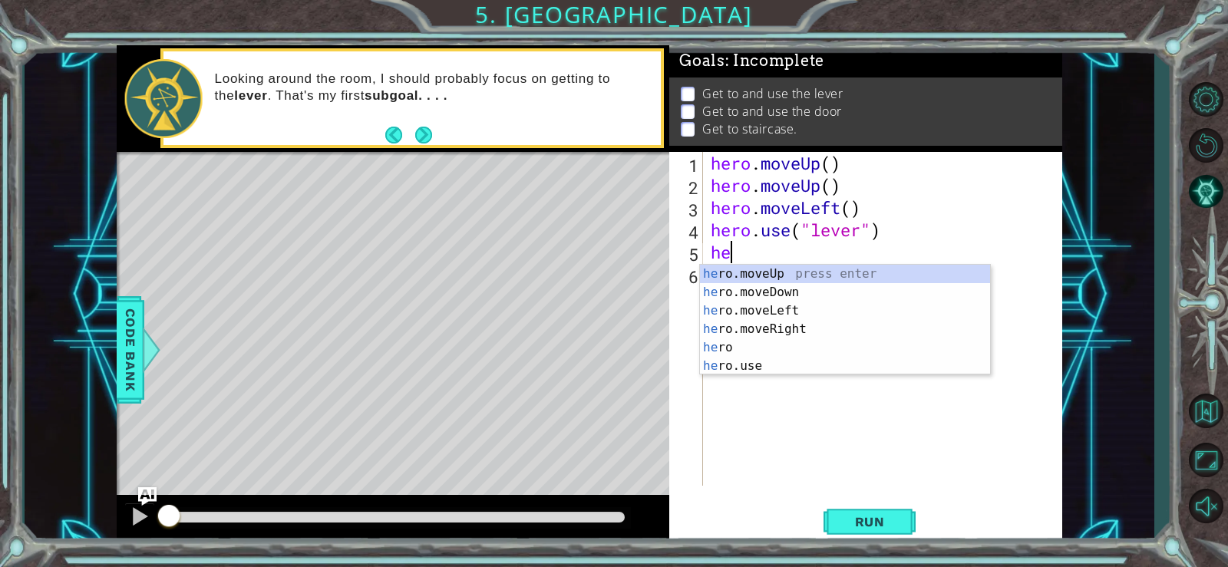
scroll to position [0, 1]
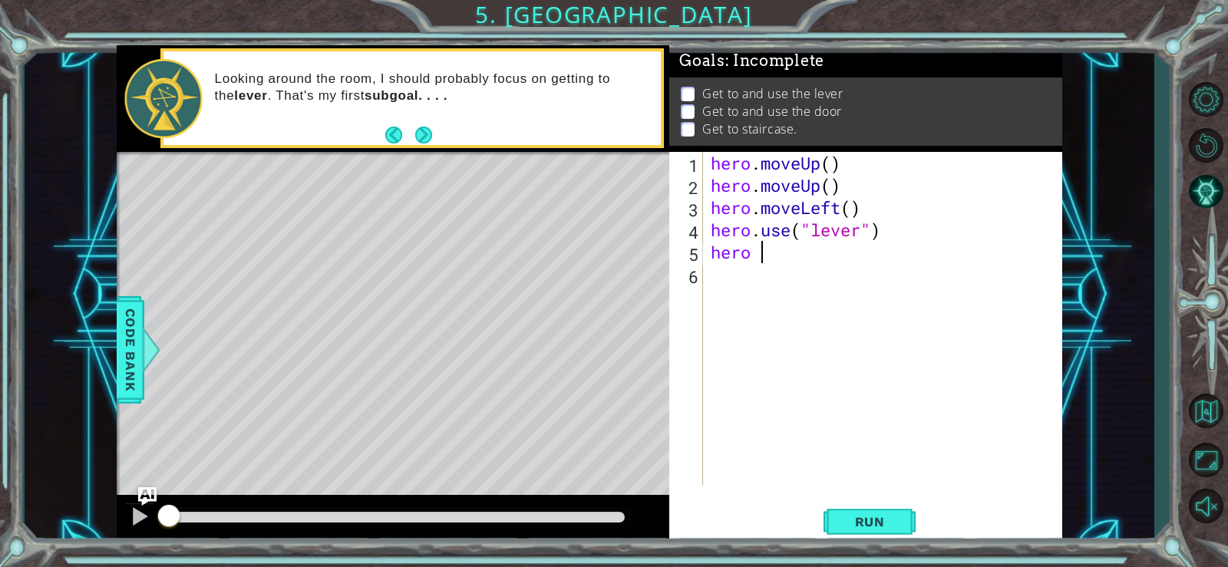
type textarea "hero"
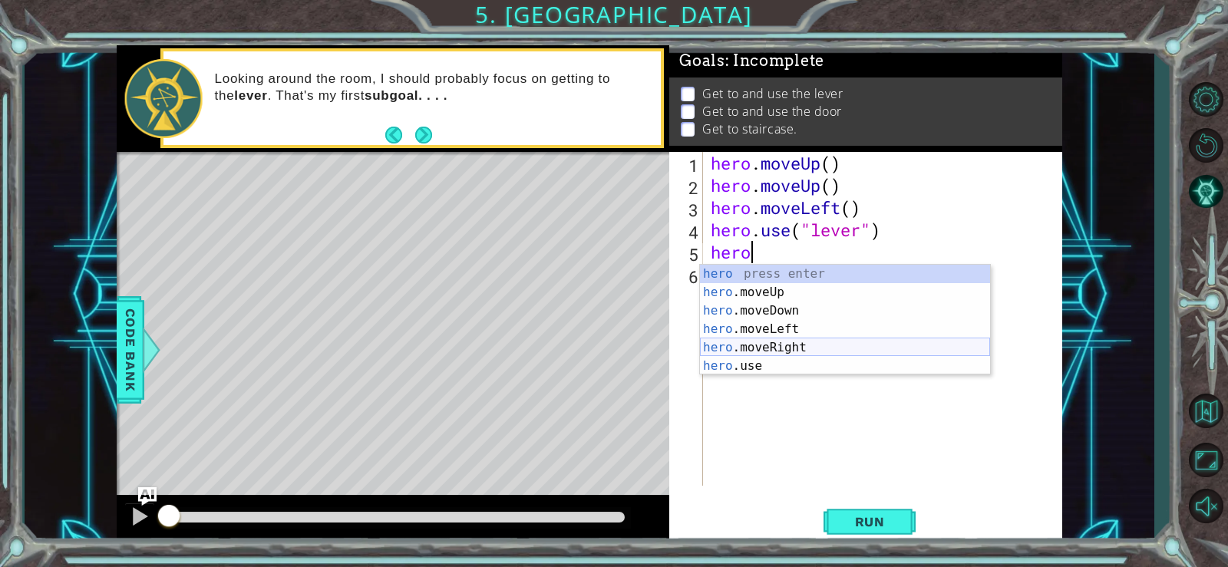
click at [756, 346] on div "hero press enter hero .moveUp press enter hero .moveDown press enter hero .move…" at bounding box center [845, 338] width 290 height 147
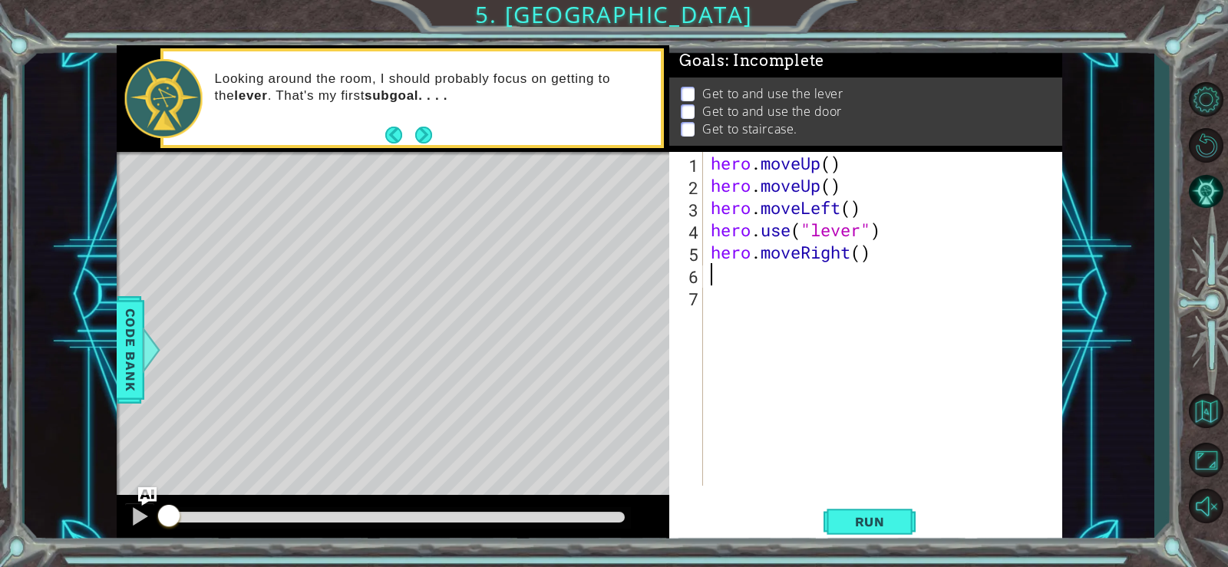
scroll to position [0, 0]
type textarea "h"
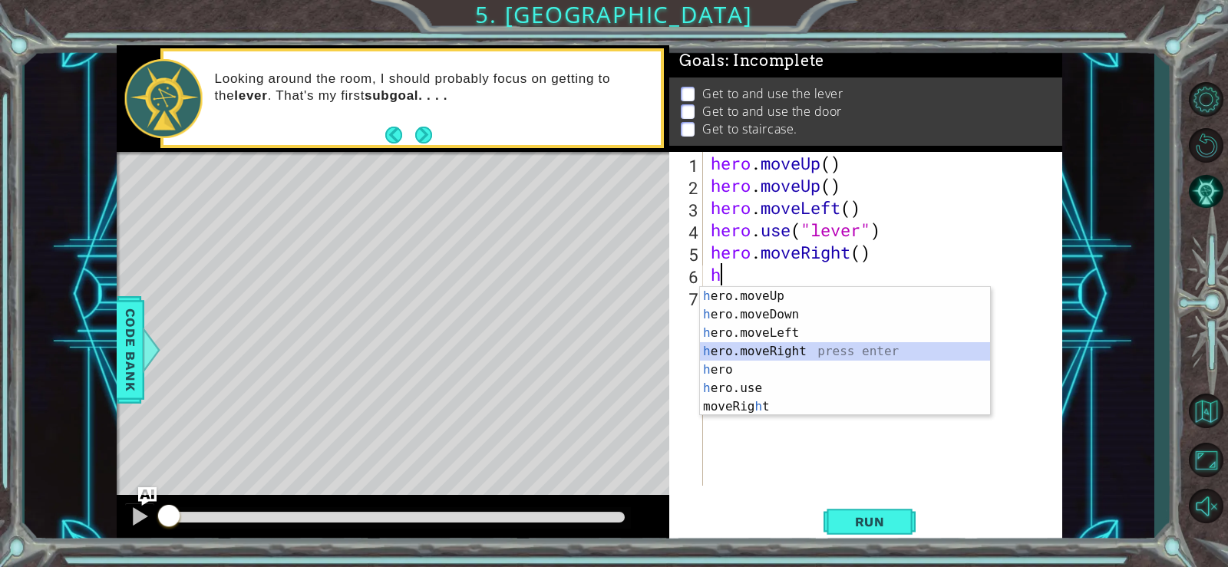
click at [746, 349] on div "h ero.moveUp press enter h ero.moveDown press enter h ero.moveLeft press enter …" at bounding box center [845, 370] width 290 height 166
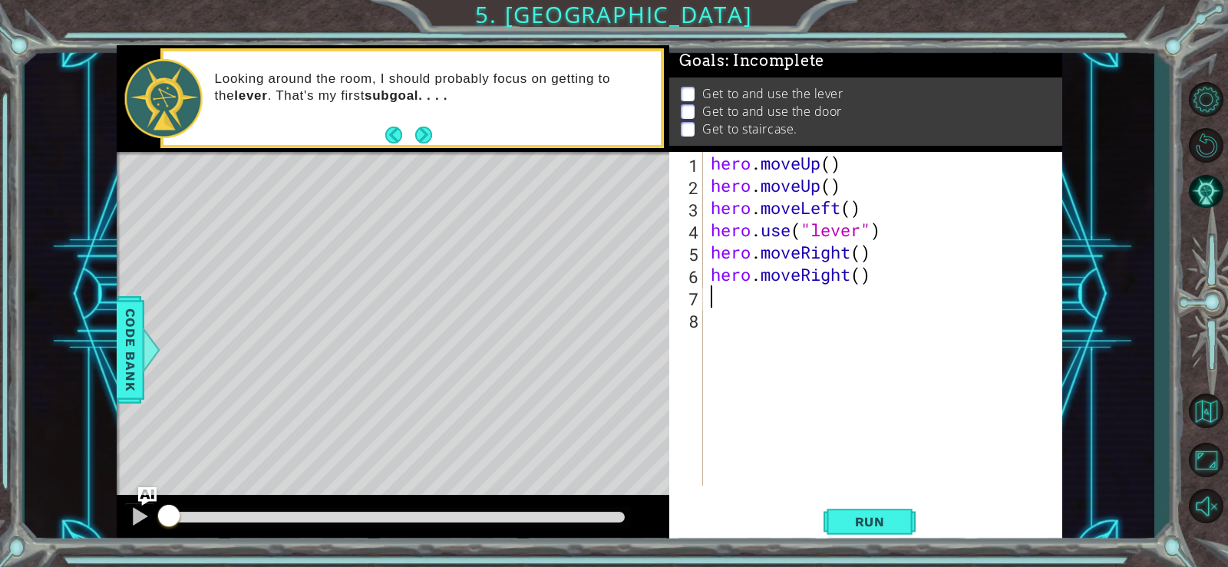
type textarea "h"
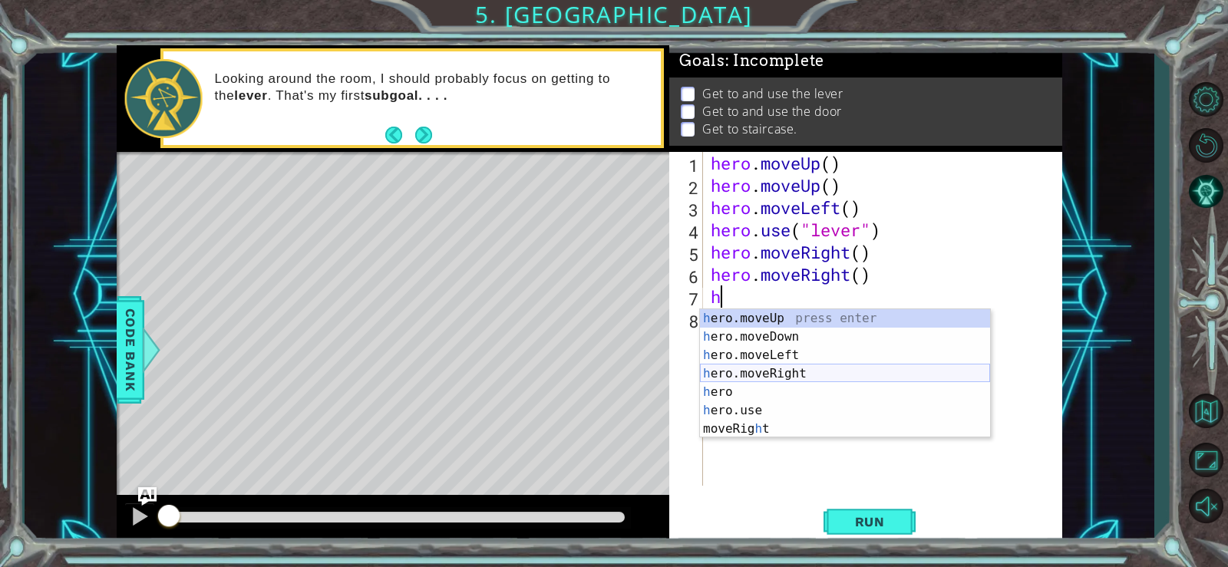
click at [771, 369] on div "h ero.moveUp press enter h ero.moveDown press enter h ero.moveLeft press enter …" at bounding box center [845, 392] width 290 height 166
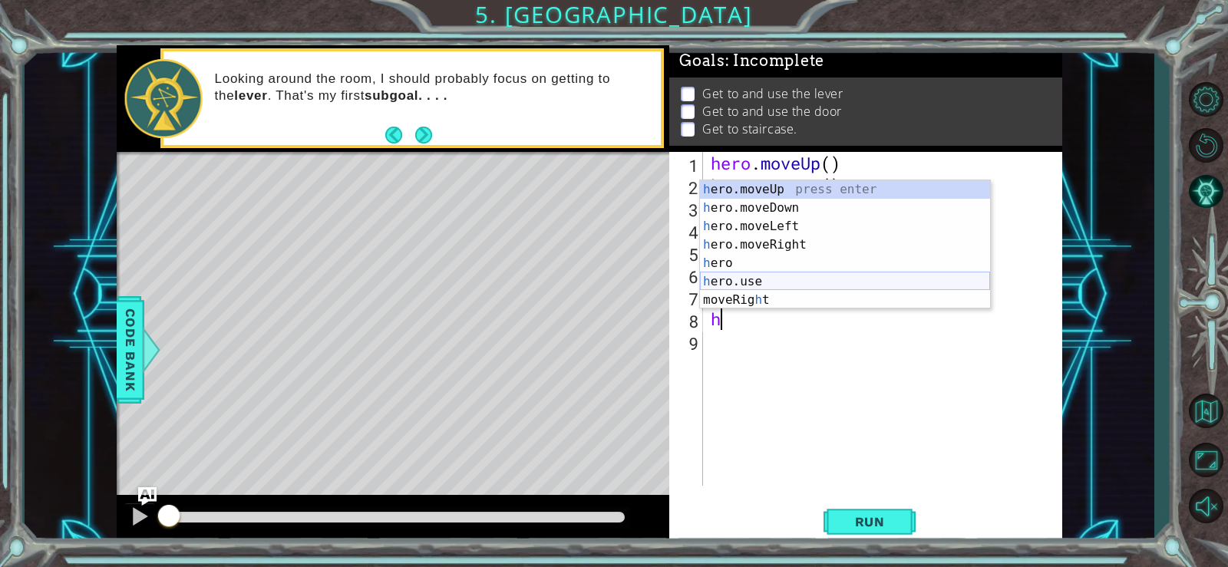
click at [764, 277] on div "h ero.moveUp press enter h ero.moveDown press enter h ero.moveLeft press enter …" at bounding box center [845, 263] width 290 height 166
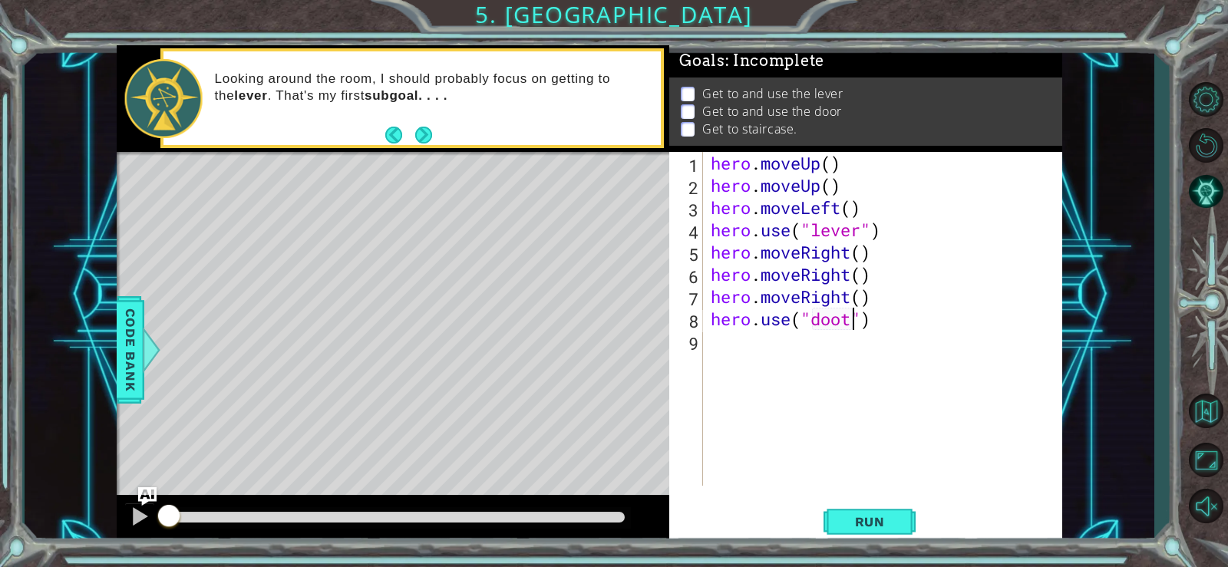
type textarea "hero.use("door")"
click at [730, 351] on div "hero . moveUp ( ) hero . moveUp ( ) hero . moveLeft ( ) hero . use ( "lever" ) …" at bounding box center [887, 341] width 359 height 379
type textarea "h"
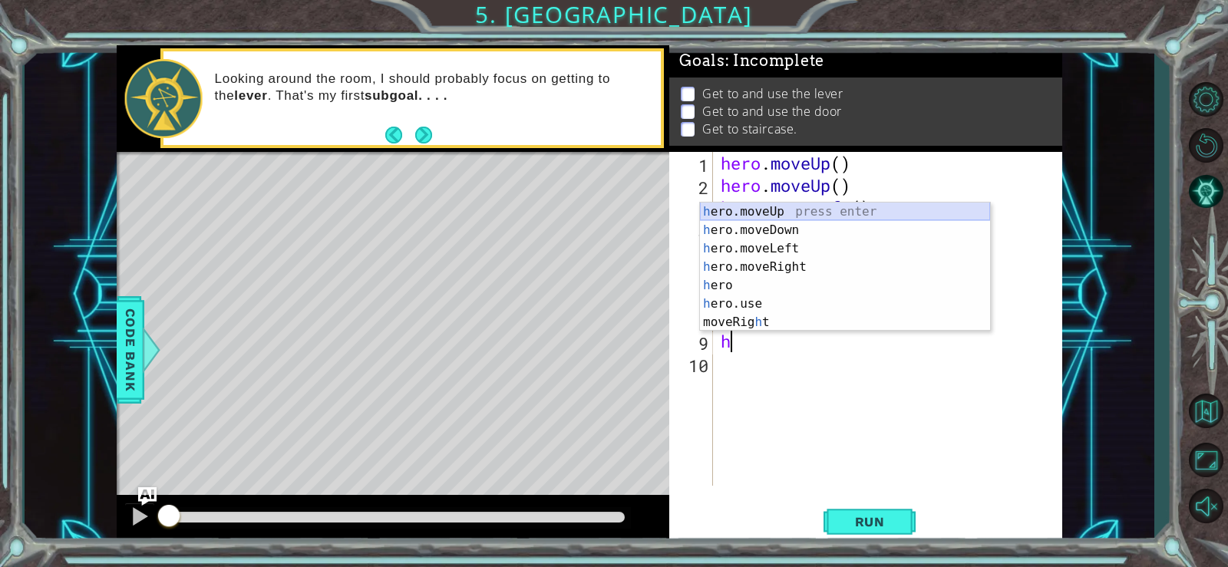
click at [770, 208] on div "h ero.moveUp press enter h ero.moveDown press enter h ero.moveLeft press enter …" at bounding box center [845, 286] width 290 height 166
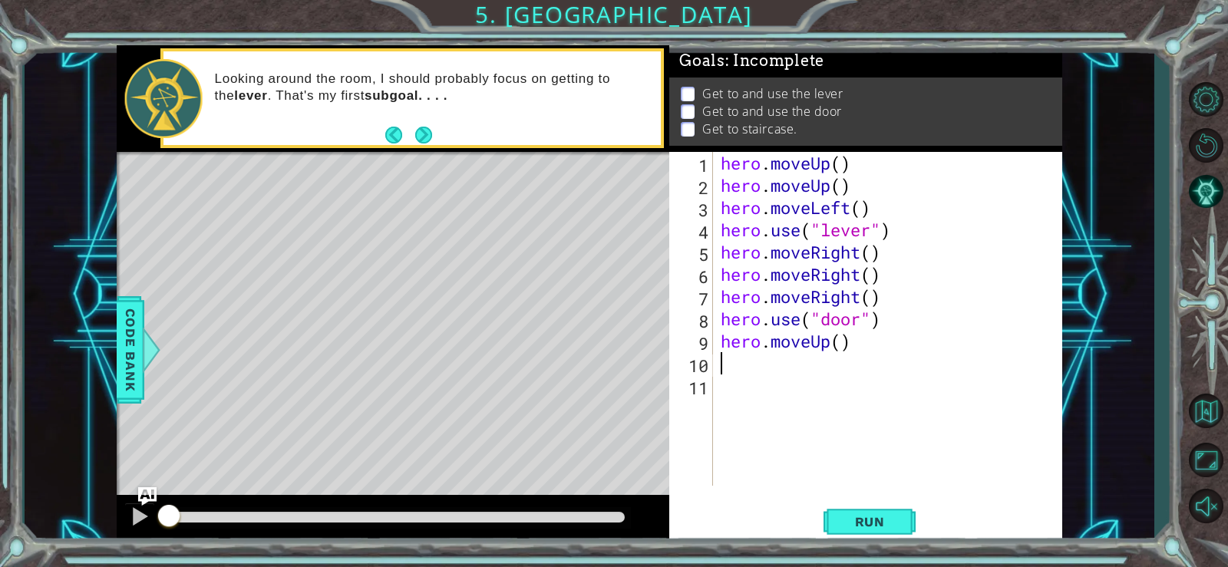
type textarea "h"
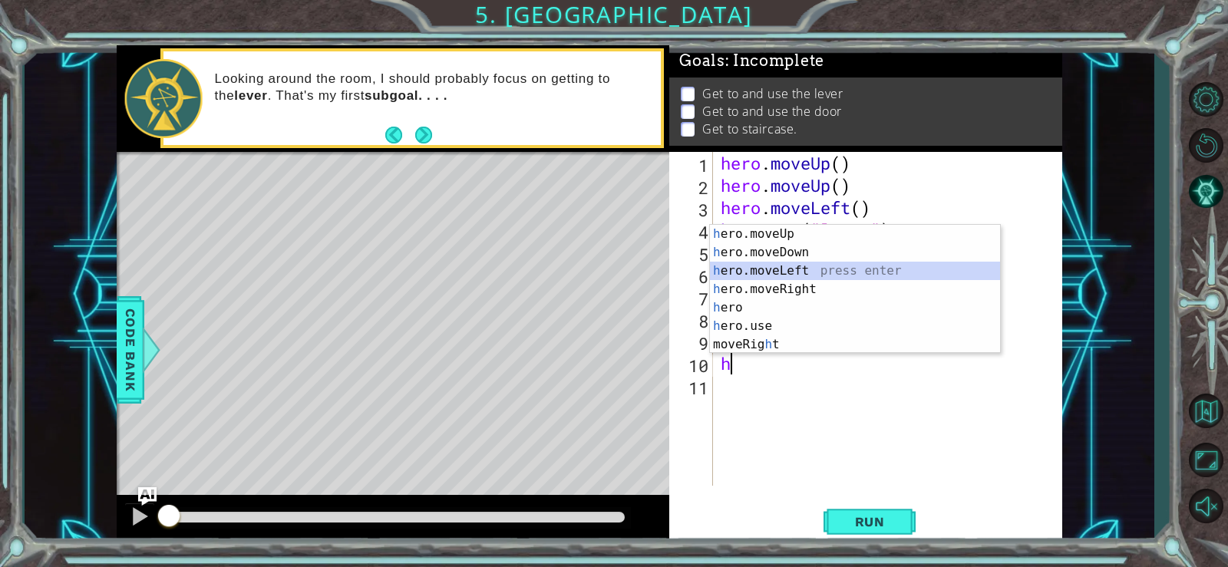
click at [762, 270] on div "h ero.moveUp press enter h ero.moveDown press enter h ero.moveLeft press enter …" at bounding box center [855, 308] width 290 height 166
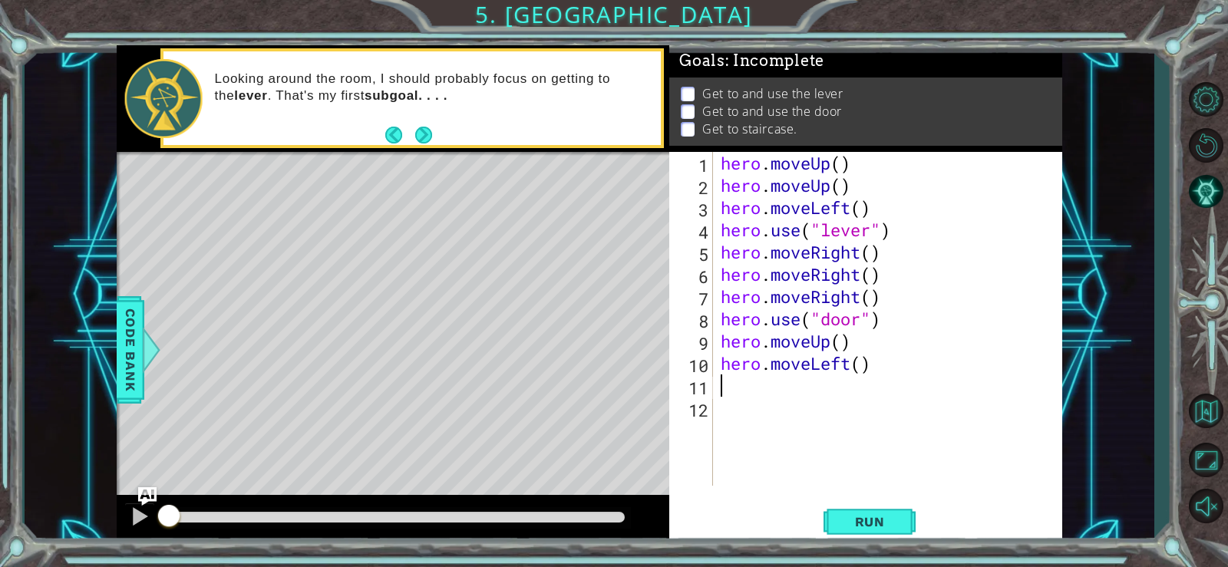
type textarea "h"
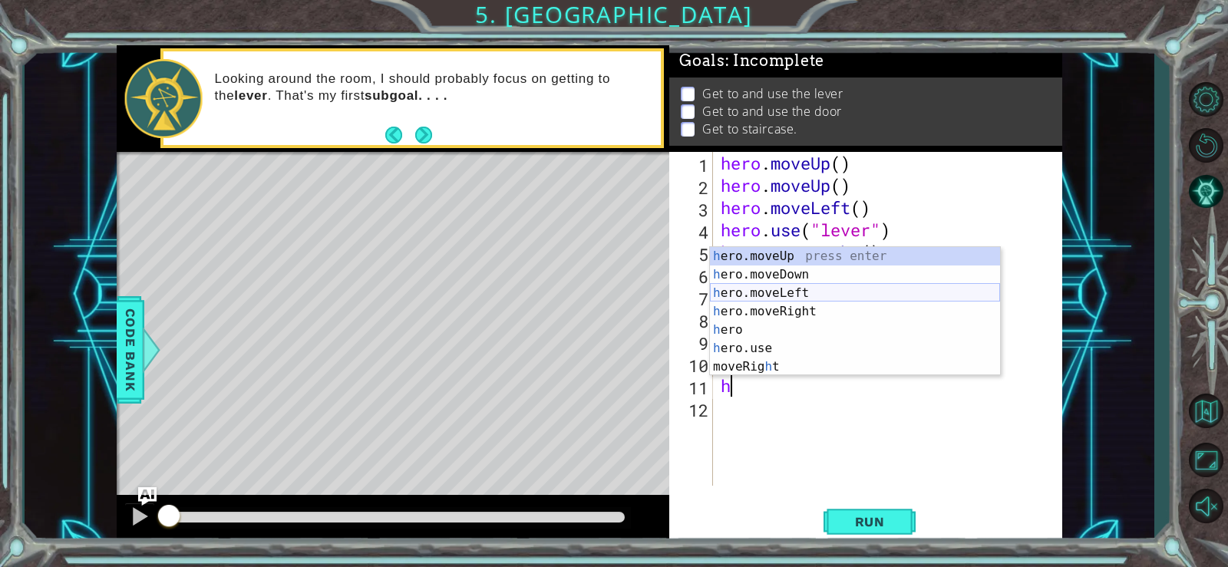
click at [786, 293] on div "h ero.moveUp press enter h ero.moveDown press enter h ero.moveLeft press enter …" at bounding box center [855, 330] width 290 height 166
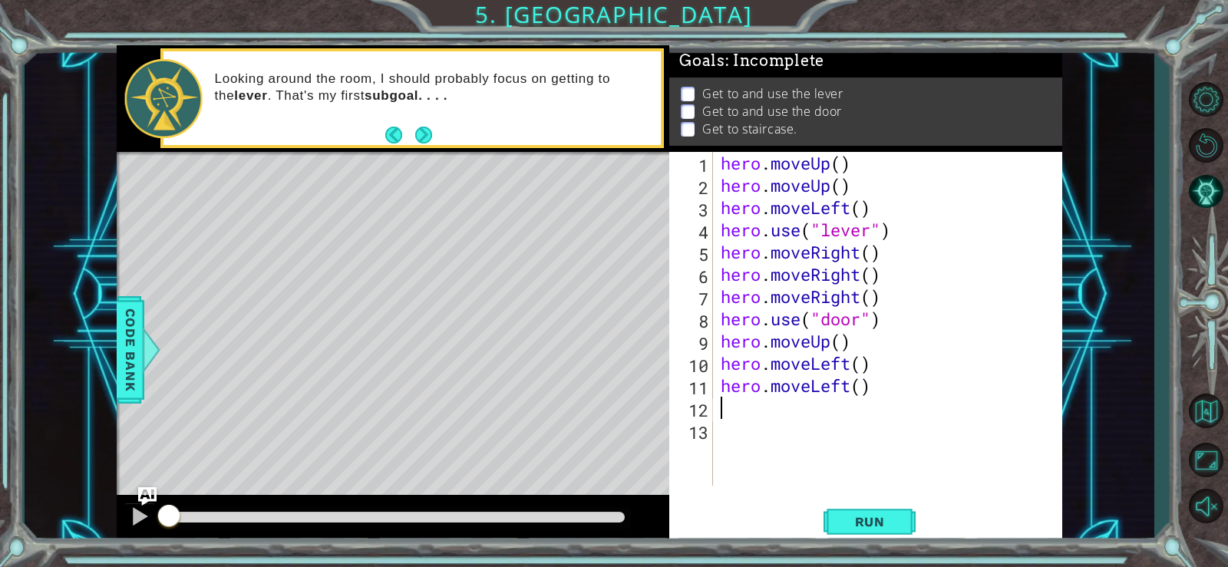
type textarea "h"
click at [782, 435] on div "hero . moveUp ( ) hero . moveUp ( ) hero . moveLeft ( ) hero . use ( "lever" ) …" at bounding box center [892, 341] width 349 height 379
click at [758, 403] on div "hero . moveUp ( ) hero . moveUp ( ) hero . moveLeft ( ) hero . use ( "lever" ) …" at bounding box center [892, 341] width 349 height 379
type textarea "h"
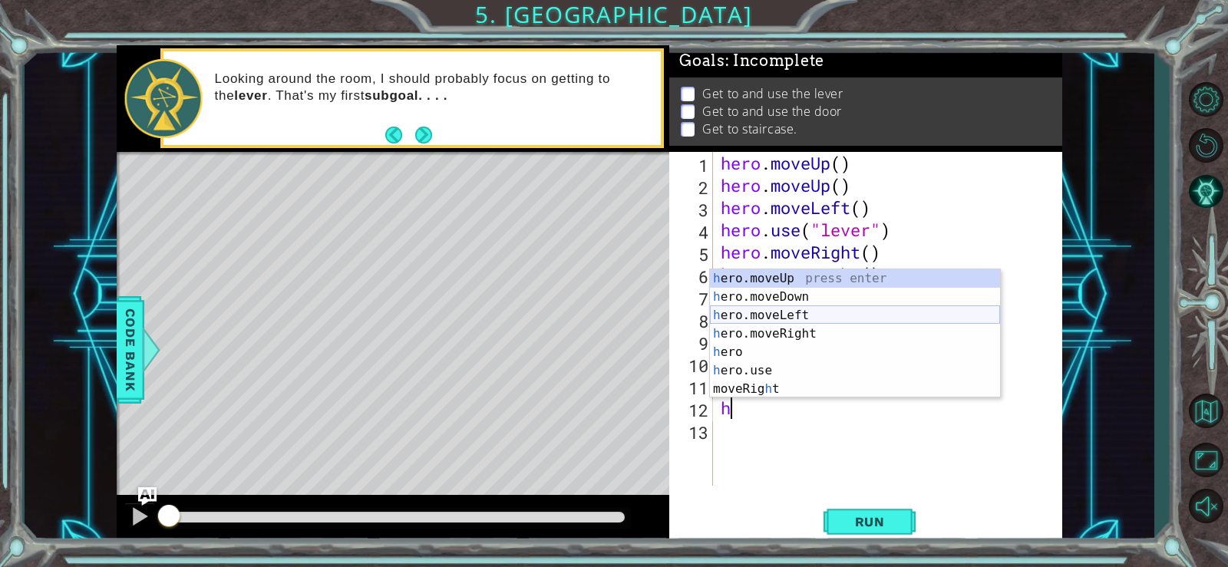
click at [806, 311] on div "h ero.moveUp press enter h ero.moveDown press enter h ero.moveLeft press enter …" at bounding box center [855, 353] width 290 height 166
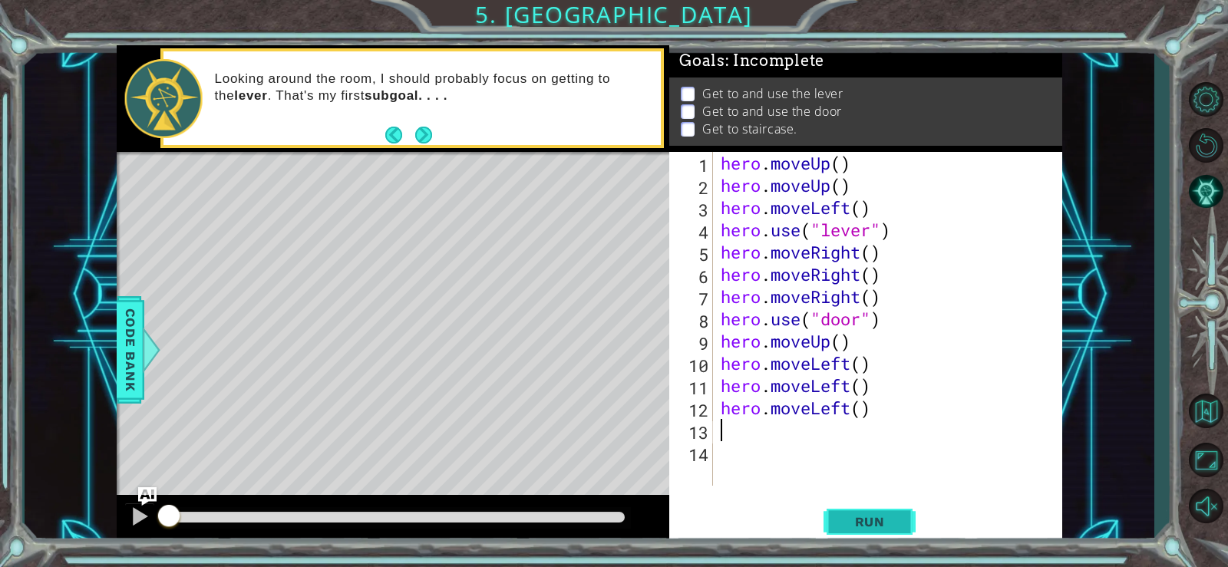
click at [840, 517] on span "Run" at bounding box center [870, 521] width 61 height 15
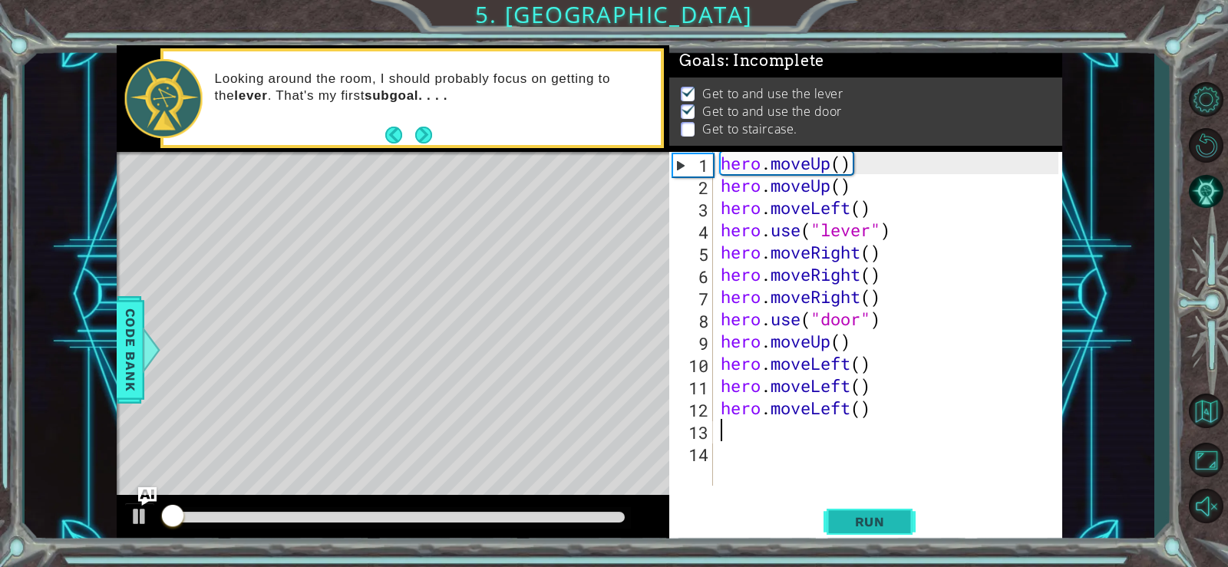
scroll to position [7, 0]
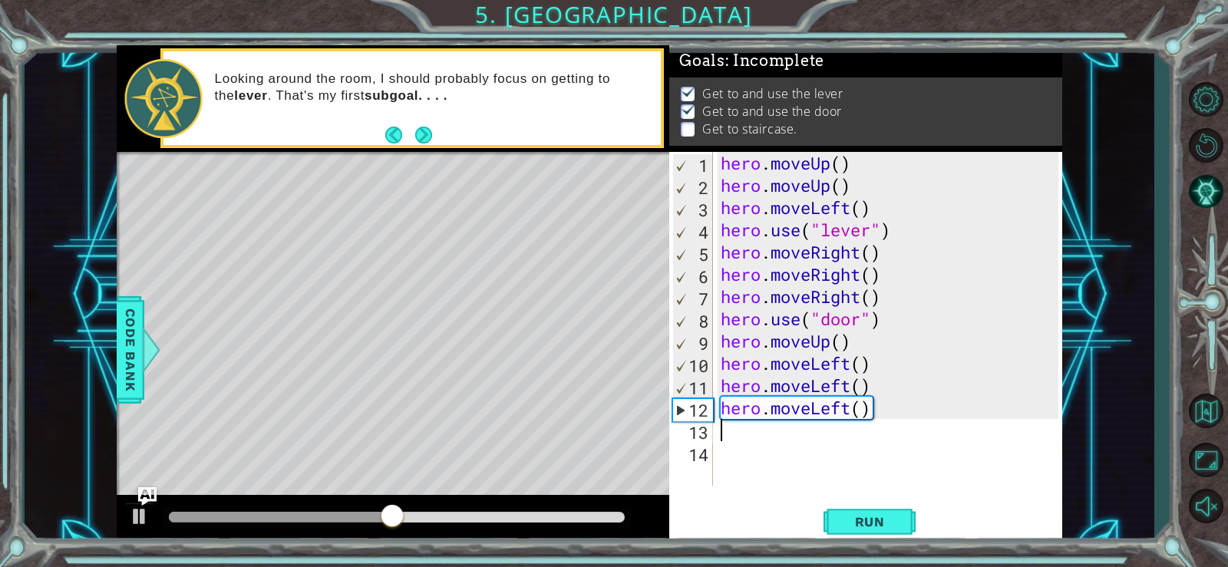
click at [852, 408] on div "hero . moveUp ( ) hero . moveUp ( ) hero . moveLeft ( ) hero . use ( "lever" ) …" at bounding box center [892, 341] width 349 height 379
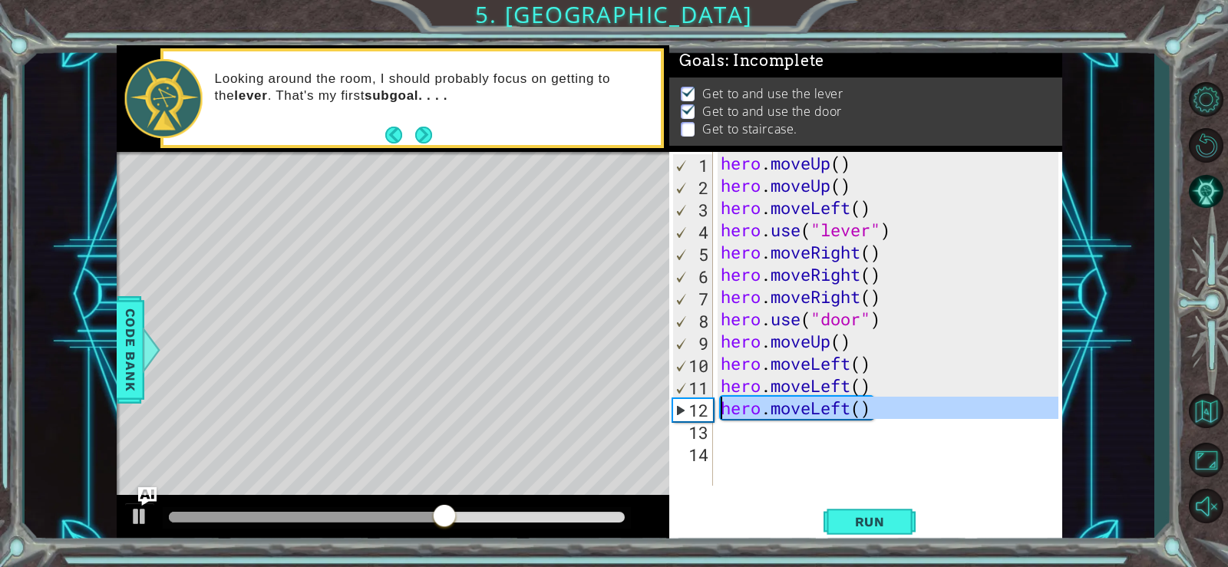
click at [702, 407] on div "12" at bounding box center [693, 410] width 40 height 22
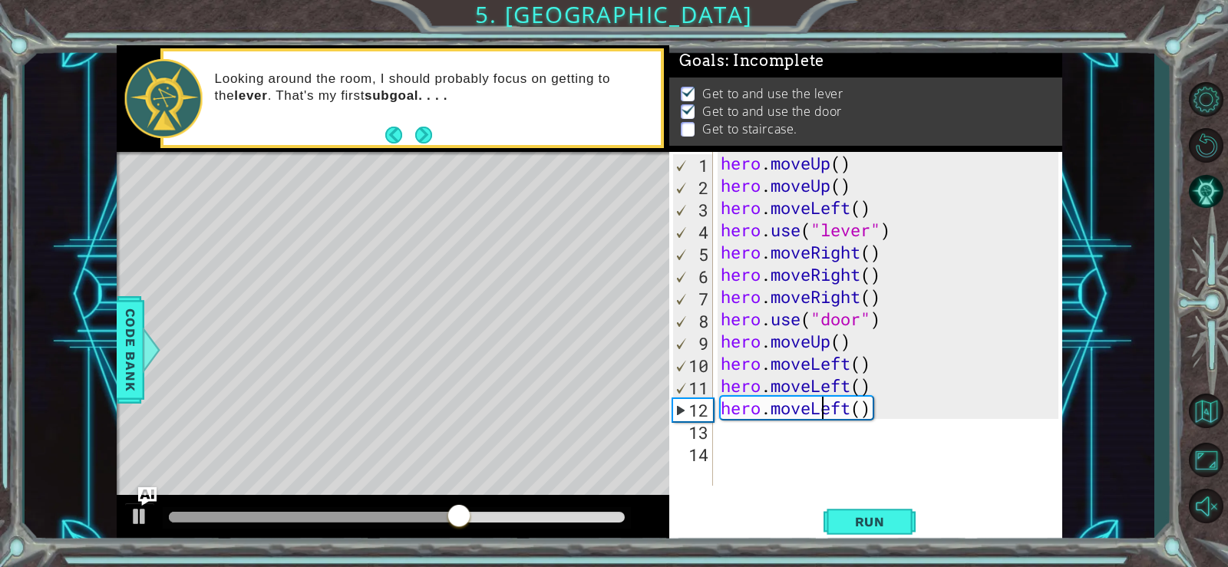
click at [825, 416] on div "hero . moveUp ( ) hero . moveUp ( ) hero . moveLeft ( ) hero . use ( "lever" ) …" at bounding box center [892, 341] width 349 height 379
click at [861, 411] on div "hero . moveUp ( ) hero . moveUp ( ) hero . moveLeft ( ) hero . use ( "lever" ) …" at bounding box center [892, 341] width 349 height 379
click at [872, 409] on div "hero . moveUp ( ) hero . moveUp ( ) hero . moveLeft ( ) hero . use ( "lever" ) …" at bounding box center [892, 341] width 349 height 379
click at [868, 410] on div "hero . moveUp ( ) hero . moveUp ( ) hero . moveLeft ( ) hero . use ( "lever" ) …" at bounding box center [892, 341] width 349 height 379
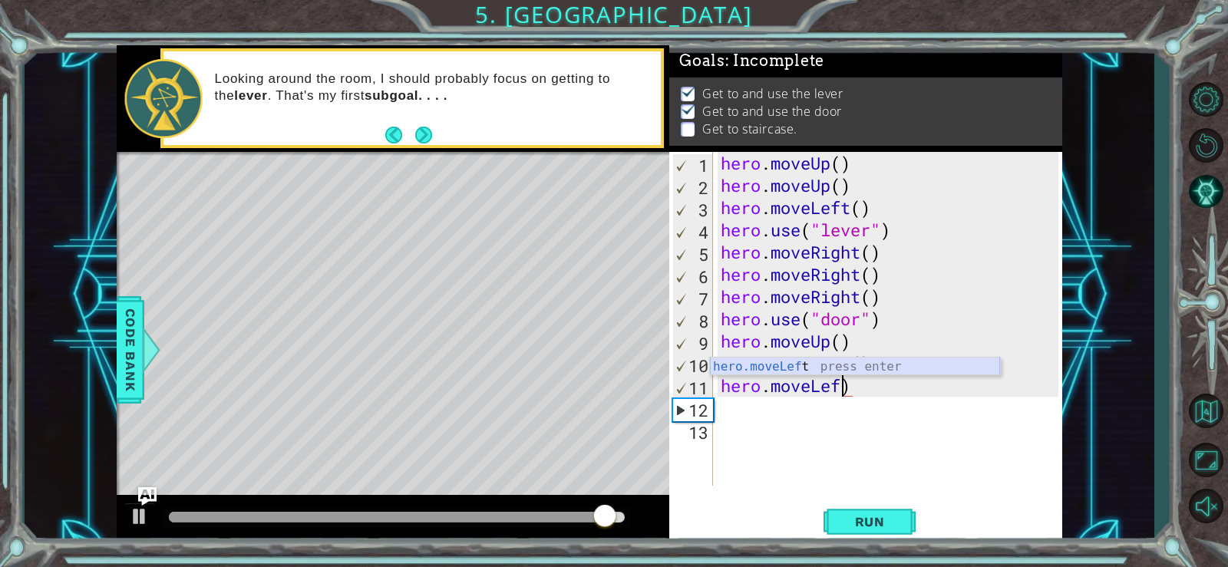
click at [867, 368] on div "hero.moveLef t press enter" at bounding box center [855, 385] width 290 height 55
type textarea "hero.moveLeft()"
click at [765, 415] on div "hero . moveUp ( ) hero . moveUp ( ) hero . moveLeft ( ) hero . use ( "lever" ) …" at bounding box center [892, 341] width 349 height 379
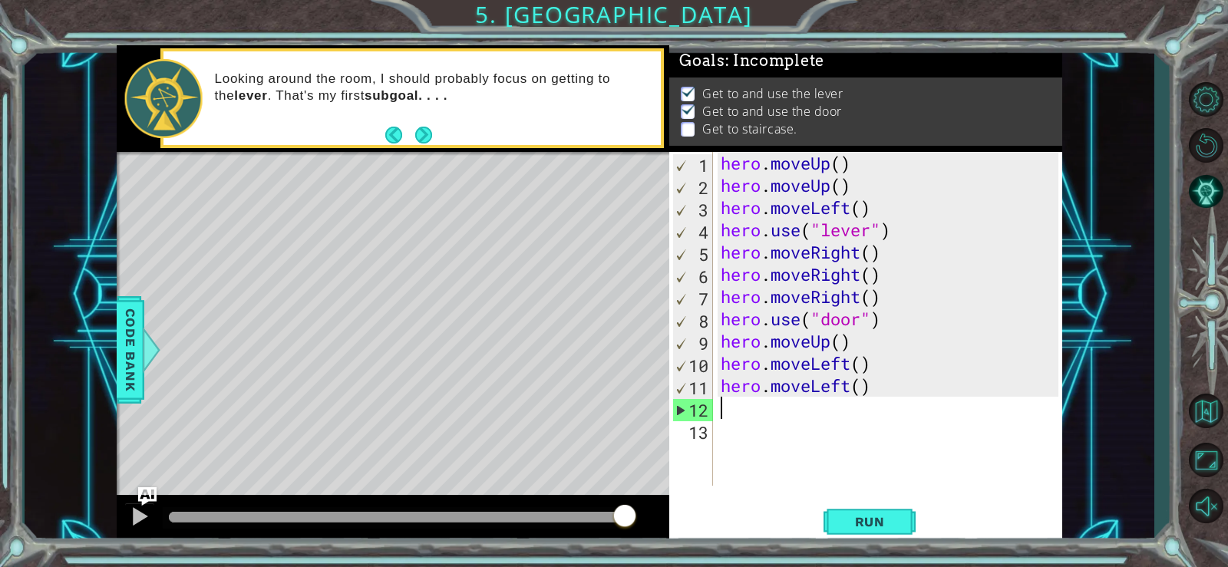
type textarea "h"
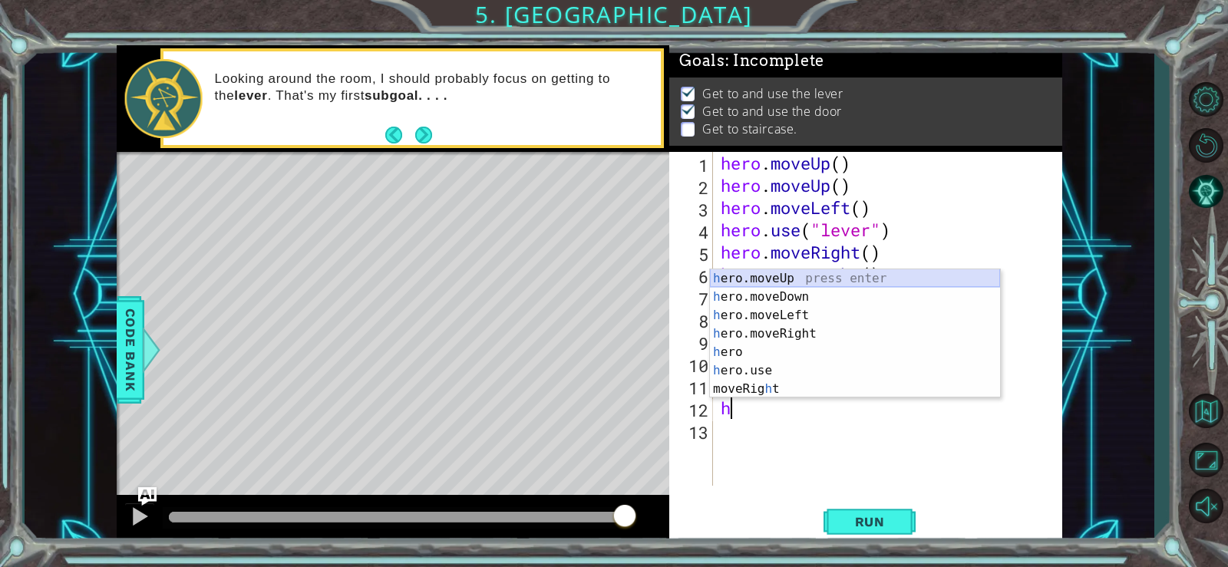
click at [784, 279] on div "h ero.moveUp press enter h ero.moveDown press enter h ero.moveLeft press enter …" at bounding box center [855, 353] width 290 height 166
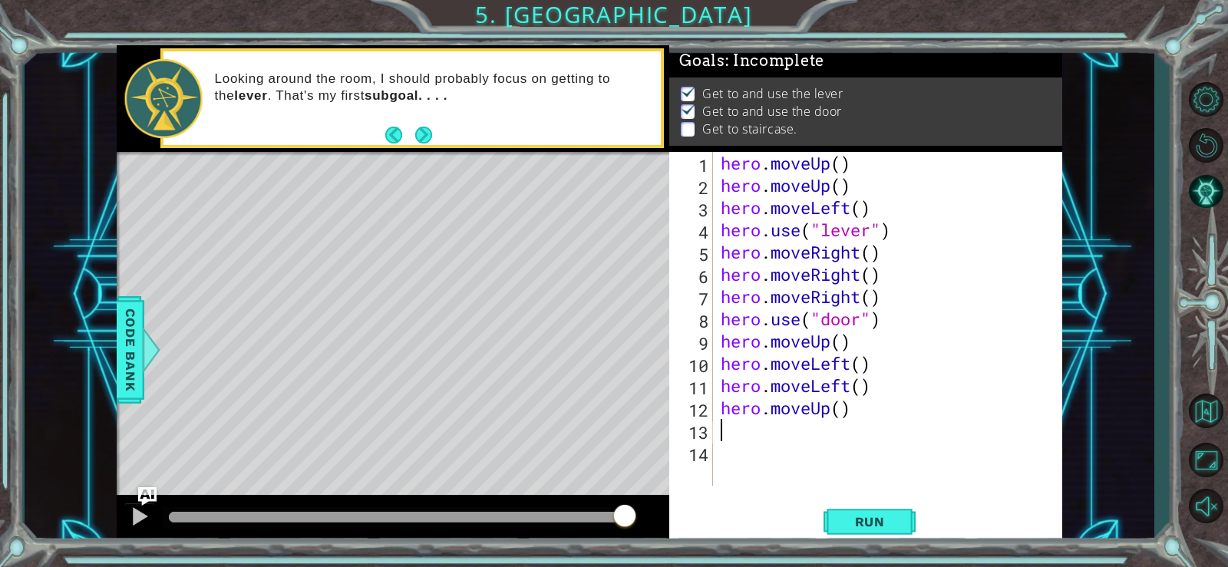
type textarea "h"
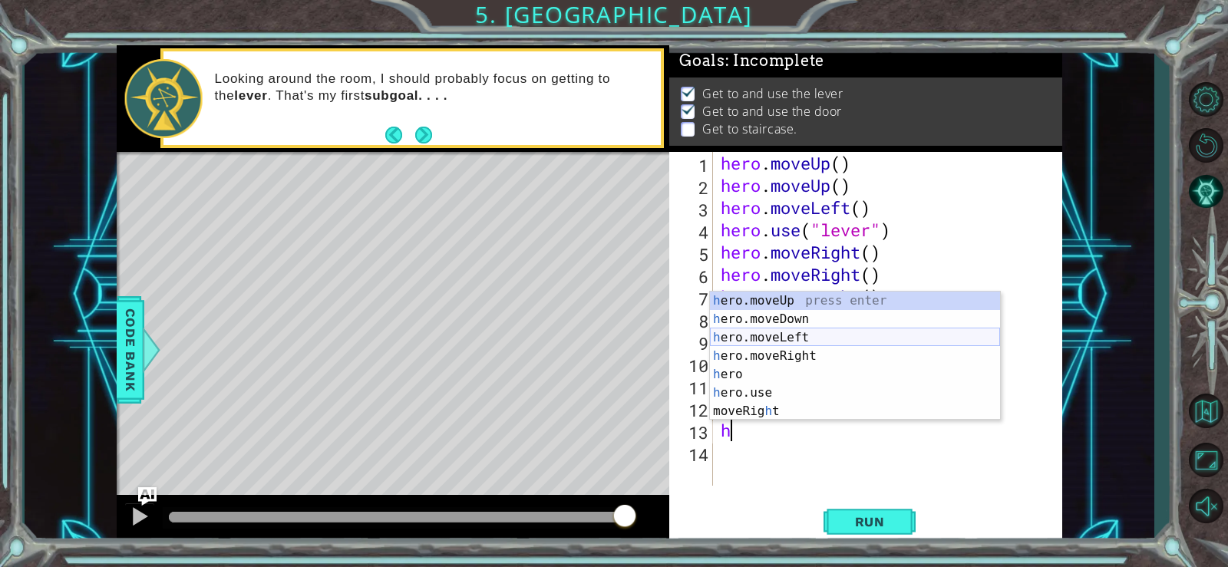
click at [822, 337] on div "h ero.moveUp press enter h ero.moveDown press enter h ero.moveLeft press enter …" at bounding box center [855, 375] width 290 height 166
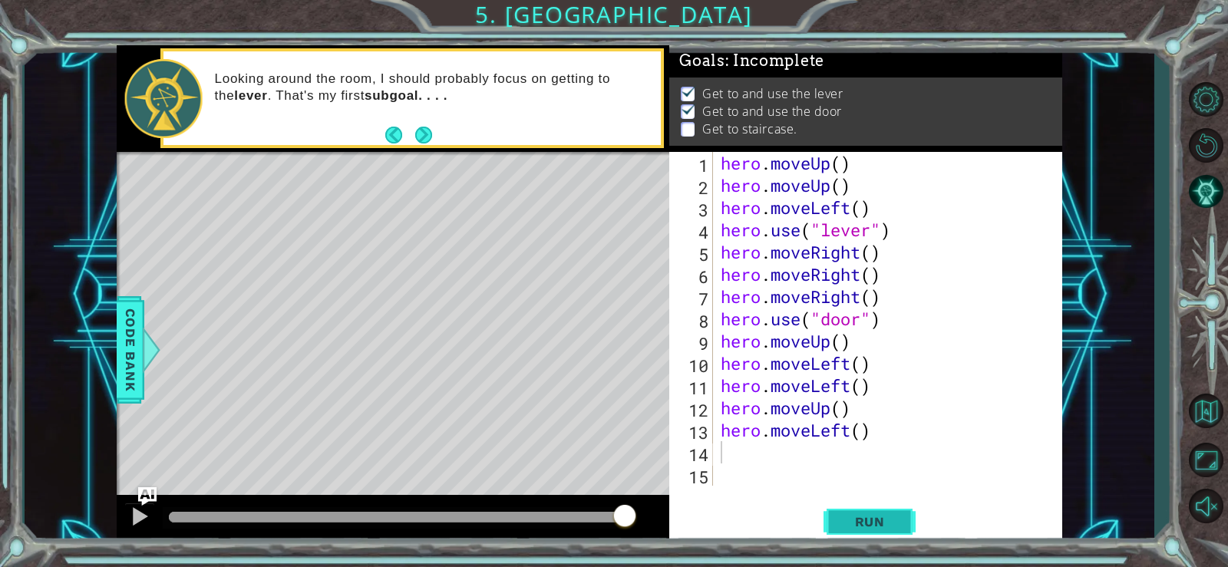
click at [860, 522] on span "Run" at bounding box center [870, 521] width 61 height 15
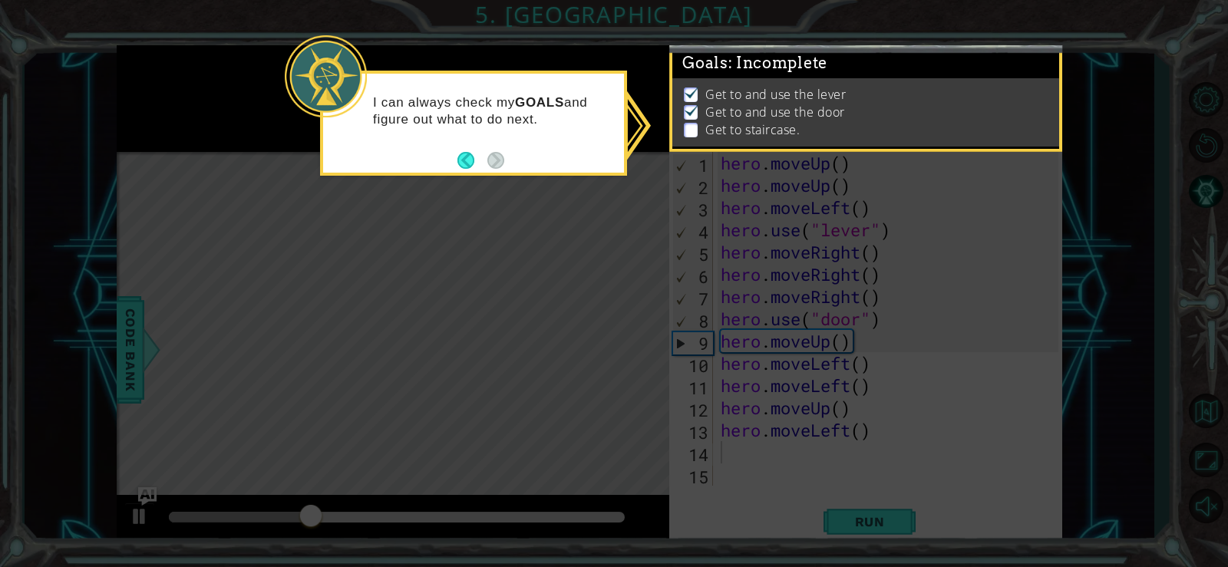
click at [568, 208] on icon at bounding box center [614, 283] width 1228 height 567
click at [465, 159] on button "Back" at bounding box center [473, 160] width 30 height 17
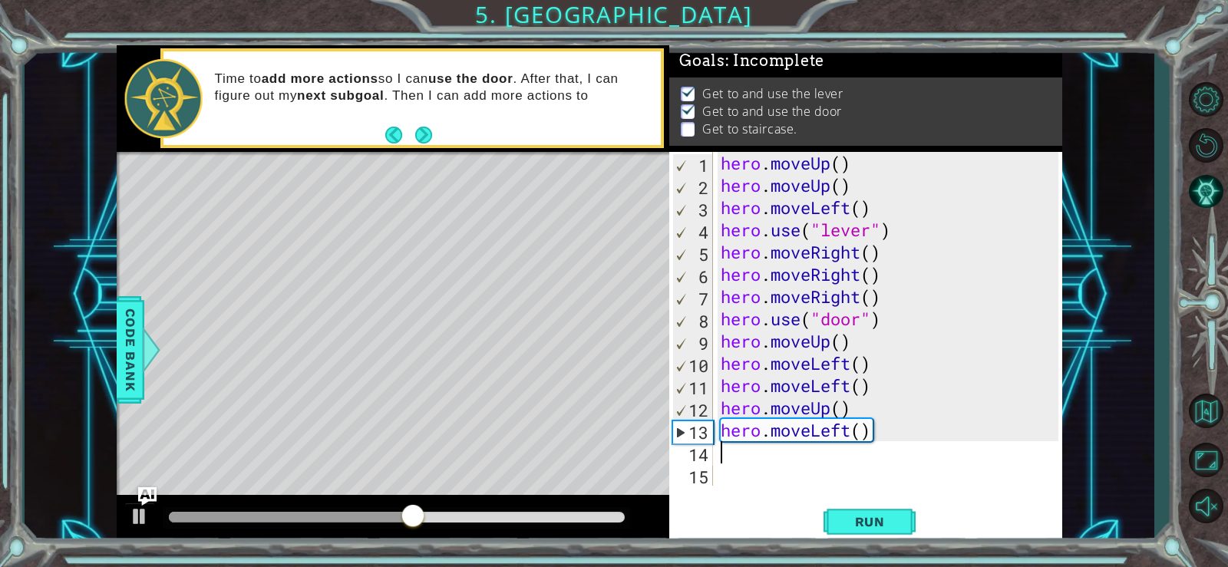
type textarea "h"
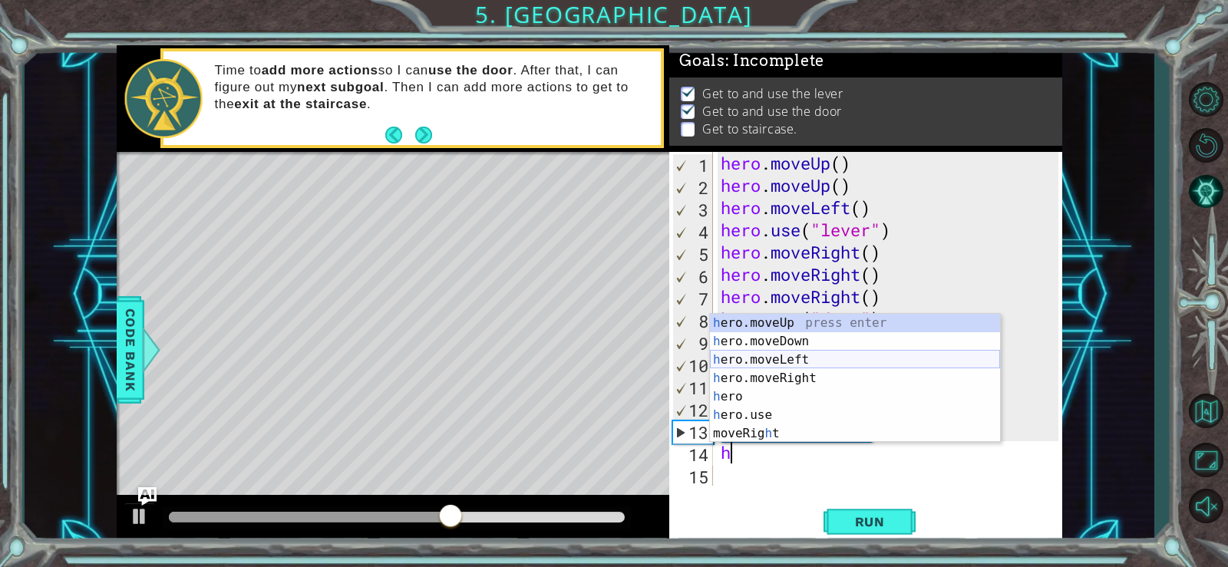
click at [782, 354] on div "h ero.moveUp press enter h ero.moveDown press enter h ero.moveLeft press enter …" at bounding box center [855, 397] width 290 height 166
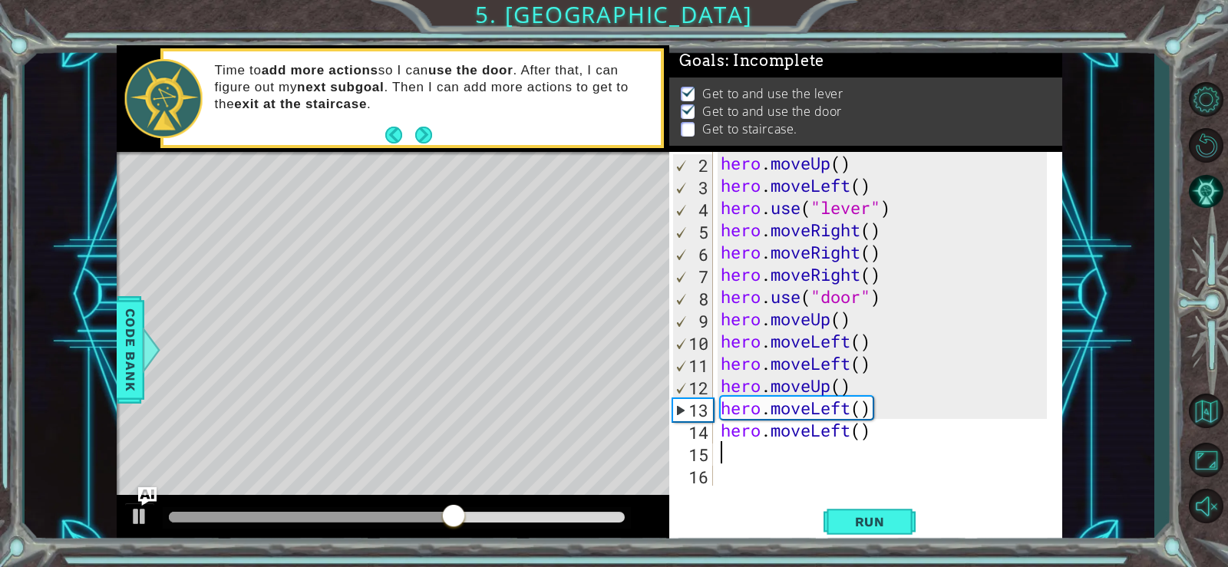
scroll to position [22, 0]
click at [751, 454] on div "hero . moveUp ( ) hero . moveLeft ( ) hero . use ( "lever" ) hero . moveRight (…" at bounding box center [886, 341] width 337 height 379
type textarea "h"
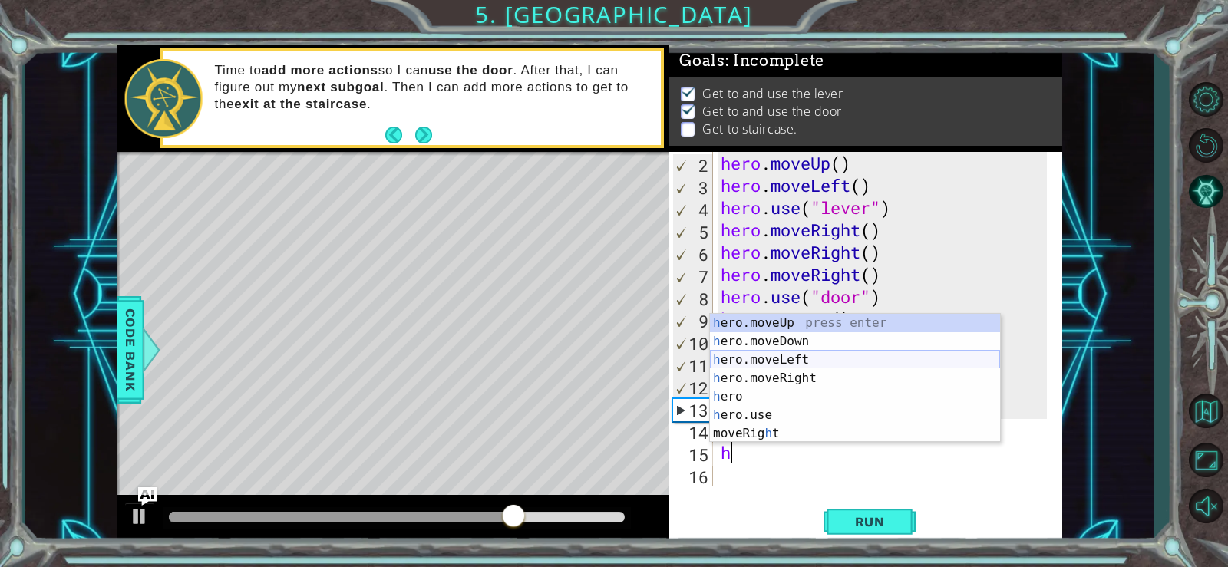
click at [770, 355] on div "h ero.moveUp press enter h ero.moveDown press enter h ero.moveLeft press enter …" at bounding box center [855, 397] width 290 height 166
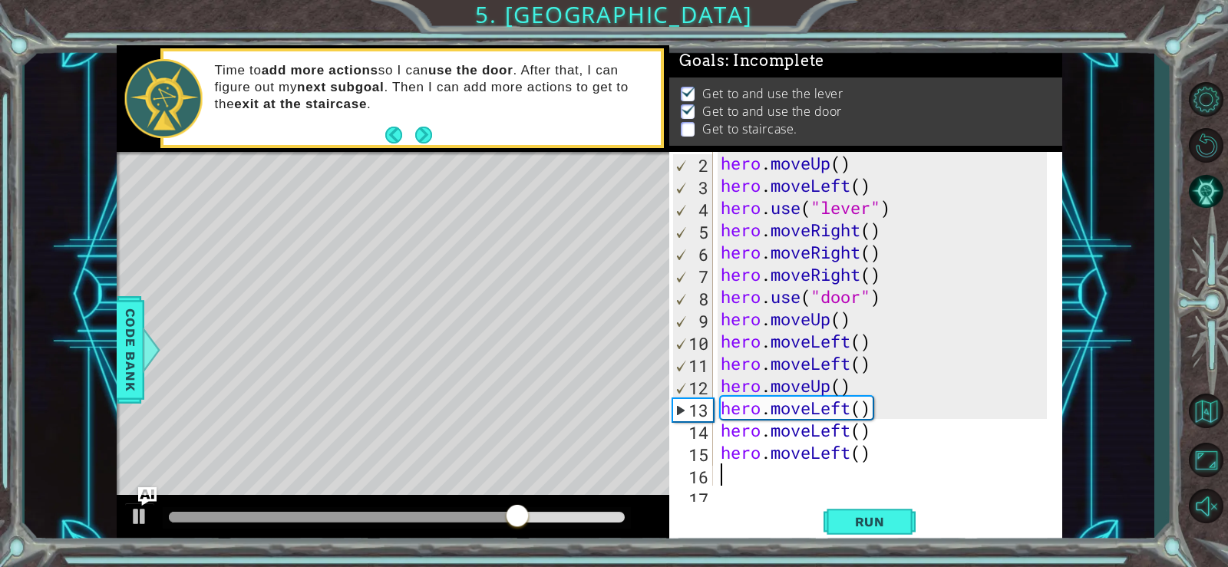
scroll to position [45, 0]
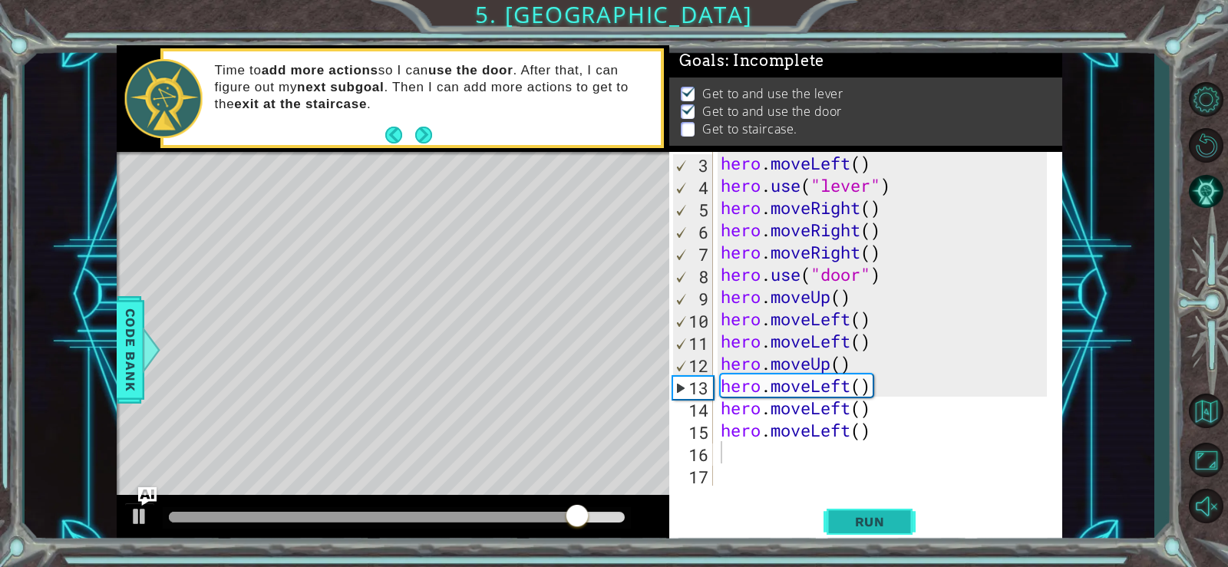
click at [856, 519] on span "Run" at bounding box center [870, 521] width 61 height 15
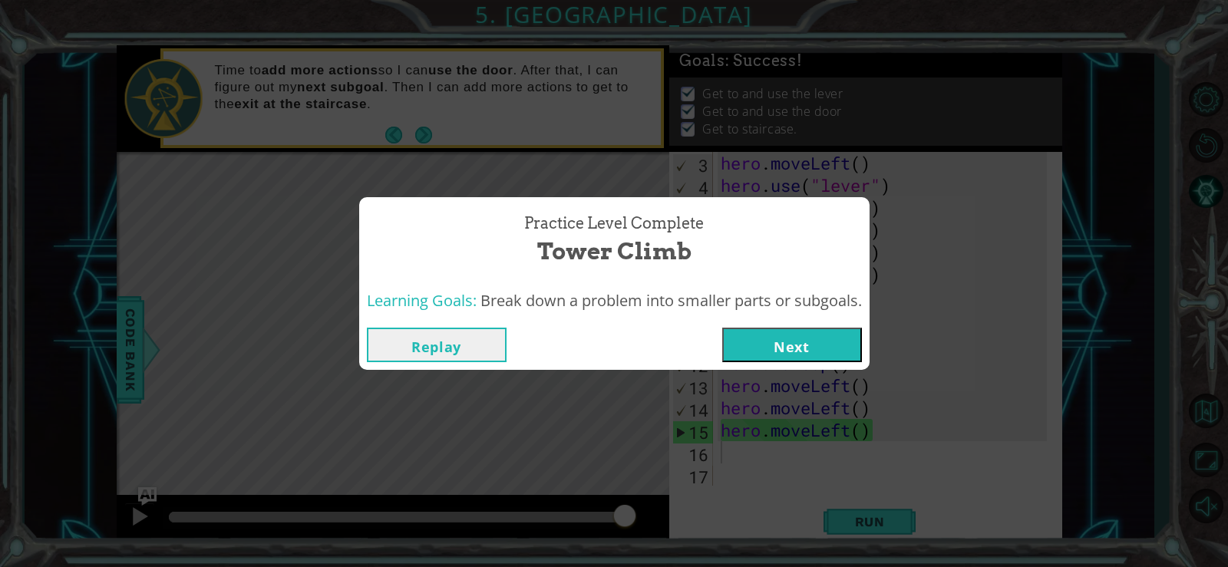
click at [781, 339] on button "Next" at bounding box center [793, 345] width 140 height 35
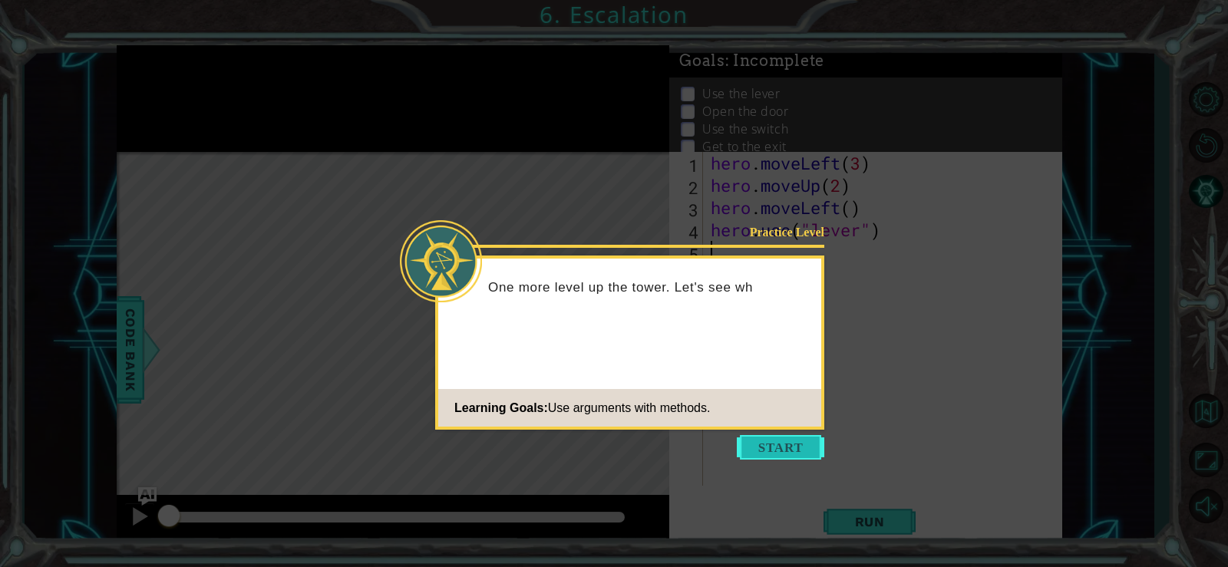
click at [805, 438] on button "Start" at bounding box center [781, 447] width 88 height 25
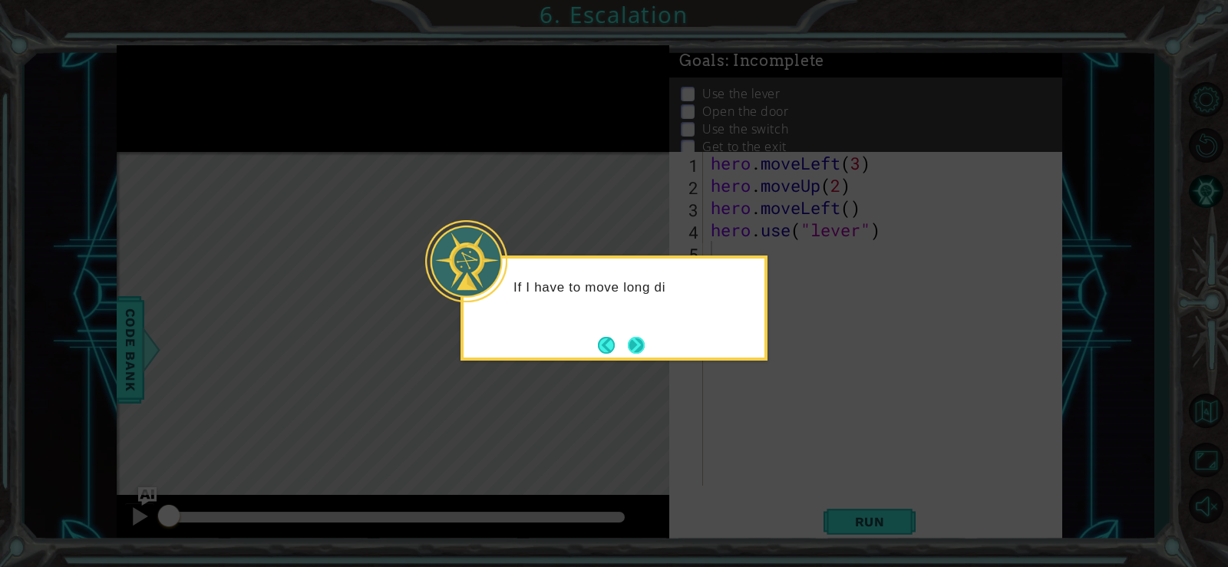
click at [631, 346] on button "Next" at bounding box center [636, 345] width 17 height 17
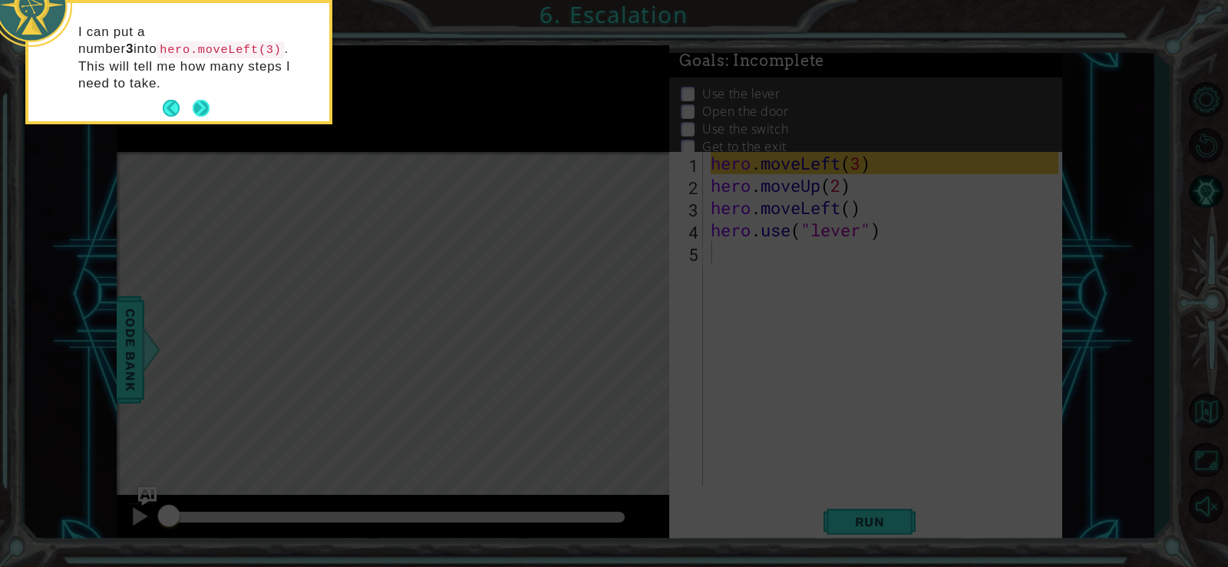
click at [204, 100] on button "Next" at bounding box center [201, 108] width 17 height 17
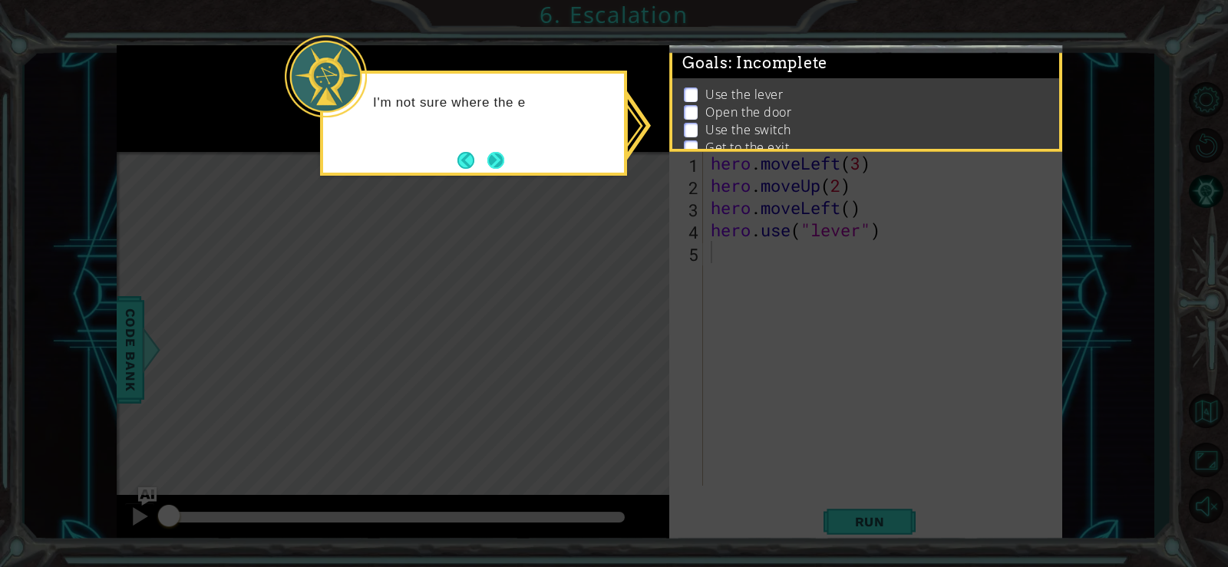
click at [495, 162] on button "Next" at bounding box center [496, 160] width 17 height 17
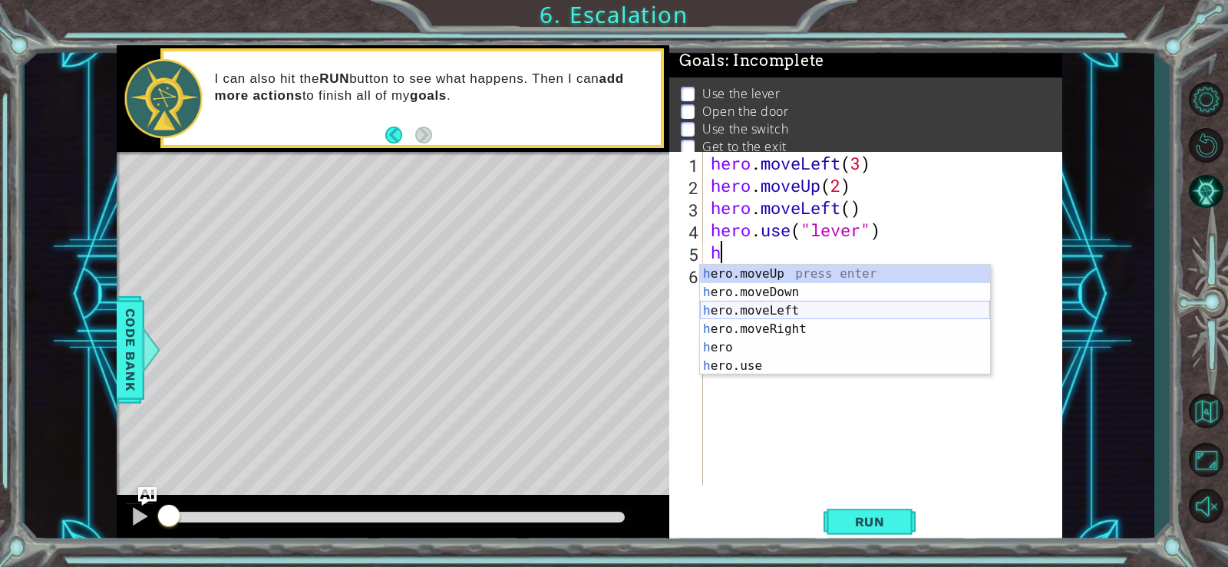
click at [762, 308] on div "h ero.moveUp press enter h ero.moveDown press enter h ero.moveLeft press enter …" at bounding box center [845, 338] width 290 height 147
type textarea "hero.moveLeft(1)"
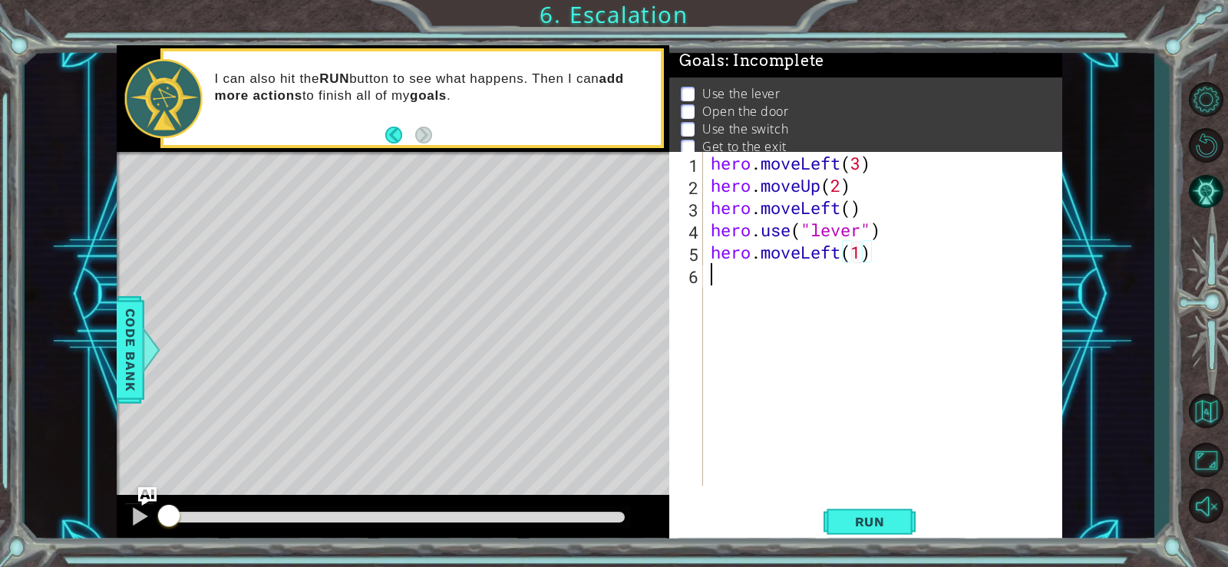
click at [715, 280] on div "hero . moveLeft ( 3 ) hero . moveUp ( 2 ) hero . moveLeft ( ) hero . use ( "lev…" at bounding box center [887, 341] width 359 height 379
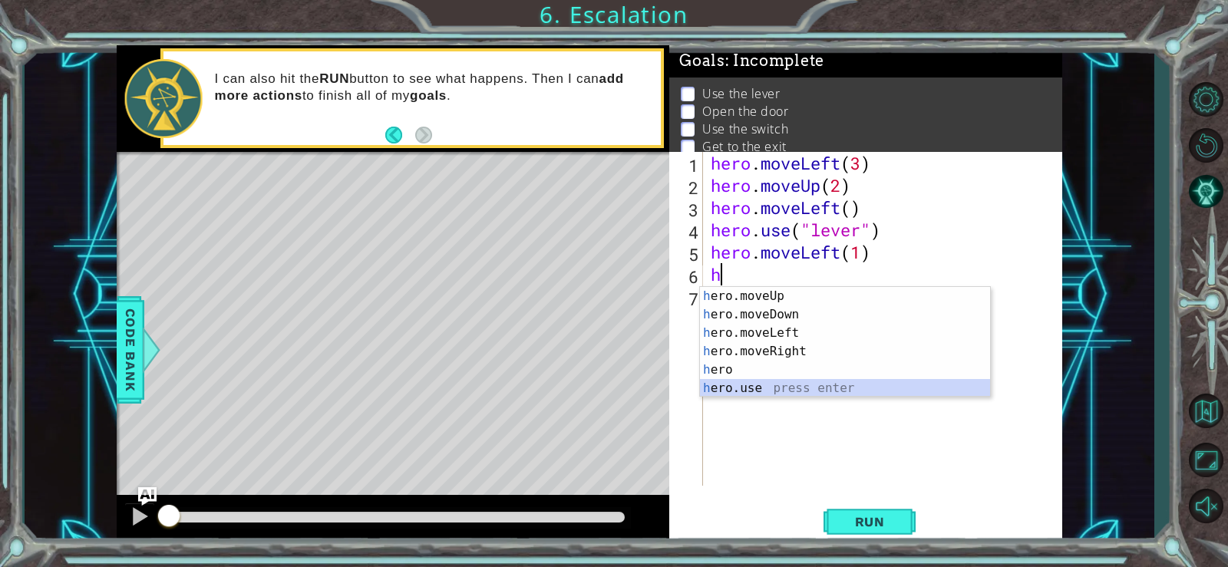
click at [763, 384] on div "h ero.moveUp press enter h ero.moveDown press enter h ero.moveLeft press enter …" at bounding box center [845, 360] width 290 height 147
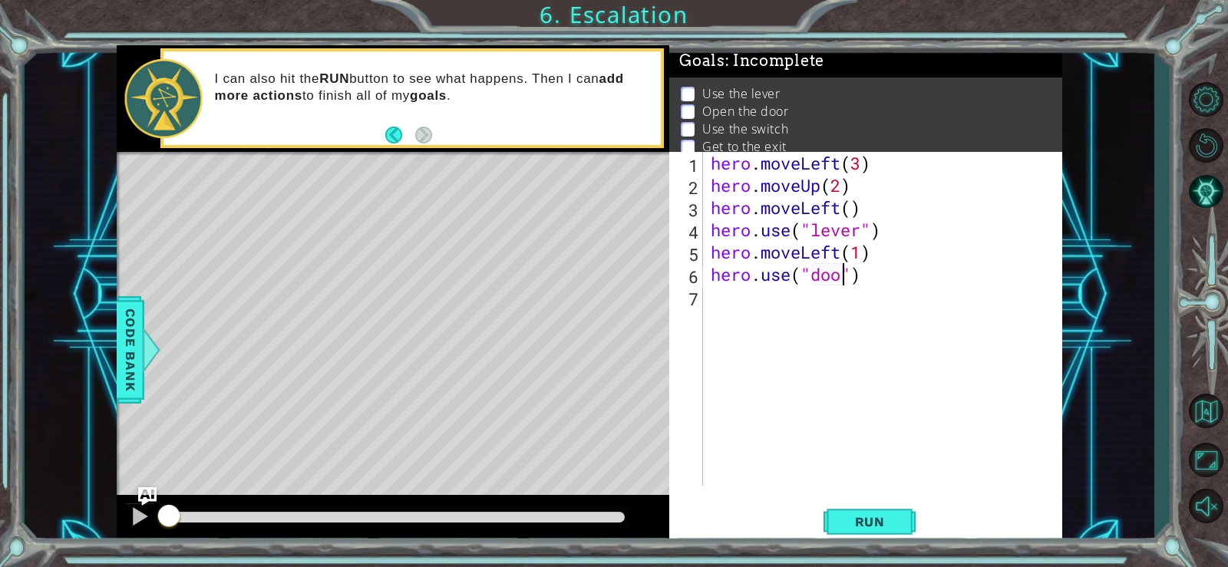
type textarea "hero.use("door")"
click at [762, 306] on div "hero . moveLeft ( 3 ) hero . moveUp ( 2 ) hero . moveLeft ( ) hero . use ( "lev…" at bounding box center [887, 341] width 359 height 379
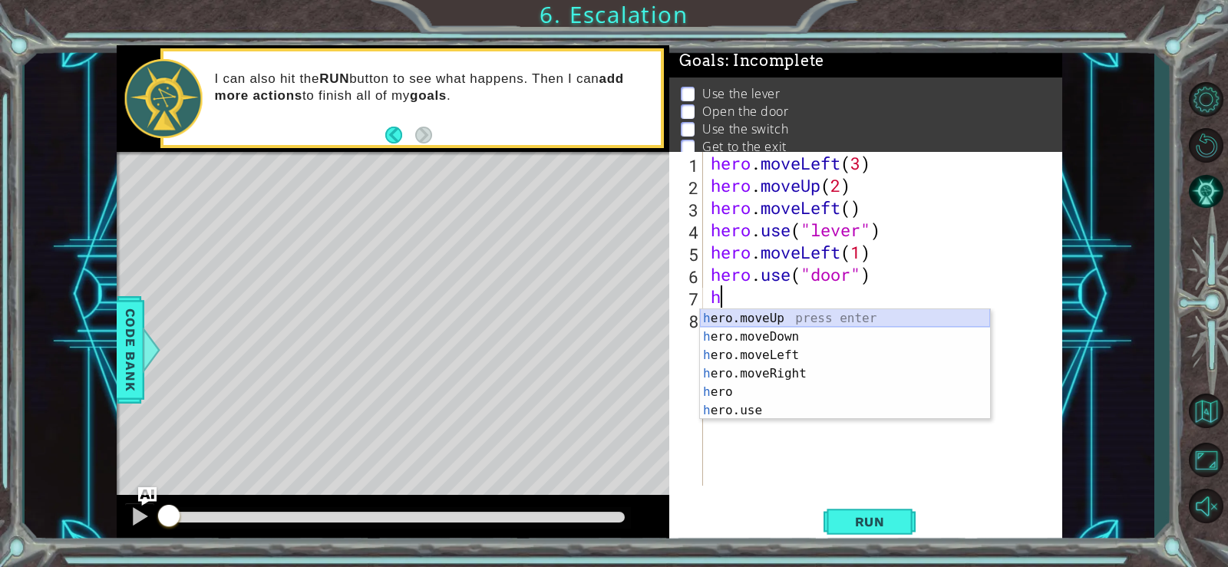
click at [792, 312] on div "h ero.moveUp press enter h ero.moveDown press enter h ero.moveLeft press enter …" at bounding box center [845, 382] width 290 height 147
type textarea "hero.moveUp(1)"
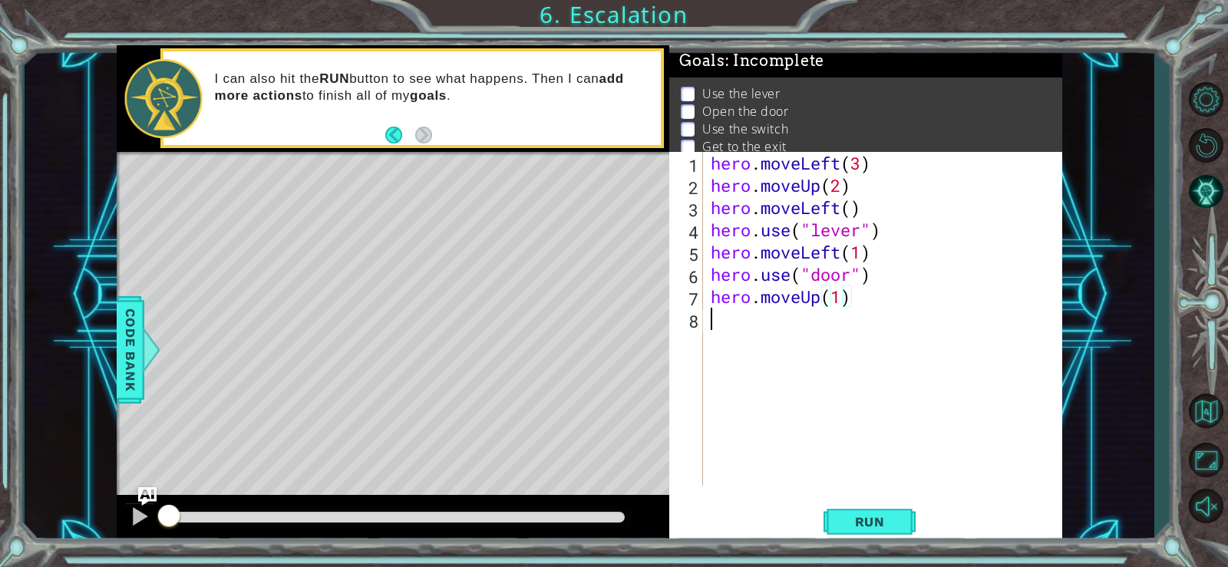
click at [779, 328] on div "hero . moveLeft ( 3 ) hero . moveUp ( 2 ) hero . moveLeft ( ) hero . use ( "lev…" at bounding box center [887, 341] width 359 height 379
click at [838, 302] on div "hero . moveLeft ( 3 ) hero . moveUp ( 2 ) hero . moveLeft ( ) hero . use ( "lev…" at bounding box center [887, 341] width 359 height 379
type textarea "hero.moveUp(2)"
click at [743, 329] on div "hero . moveLeft ( 3 ) hero . moveUp ( 2 ) hero . moveLeft ( ) hero . use ( "lev…" at bounding box center [887, 341] width 359 height 379
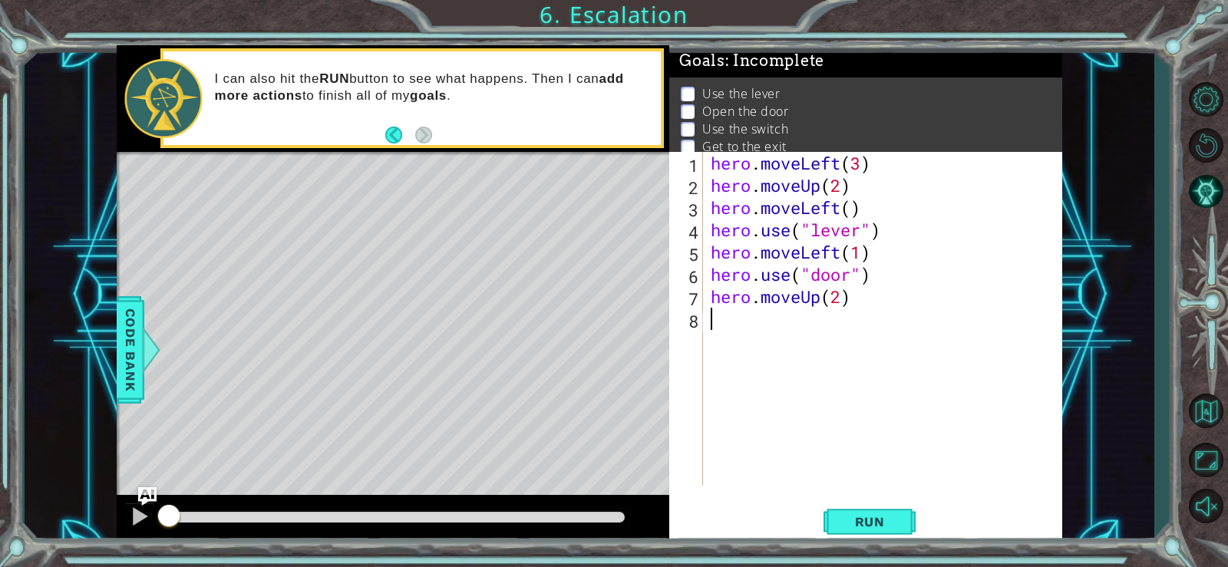
scroll to position [0, 0]
click at [878, 518] on span "Run" at bounding box center [870, 521] width 61 height 15
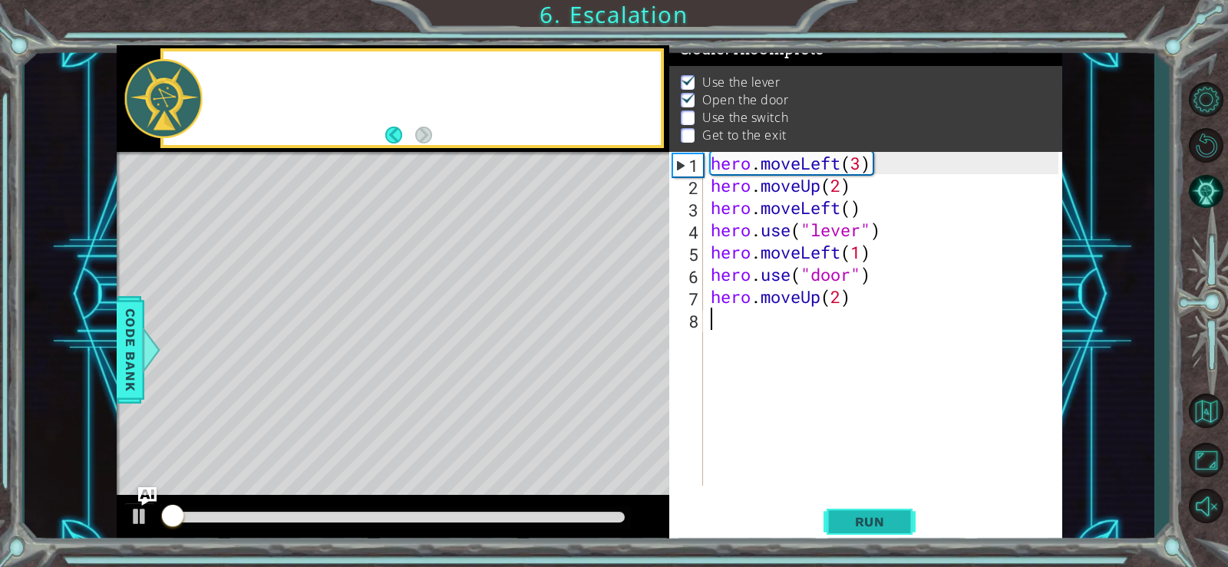
scroll to position [15, 0]
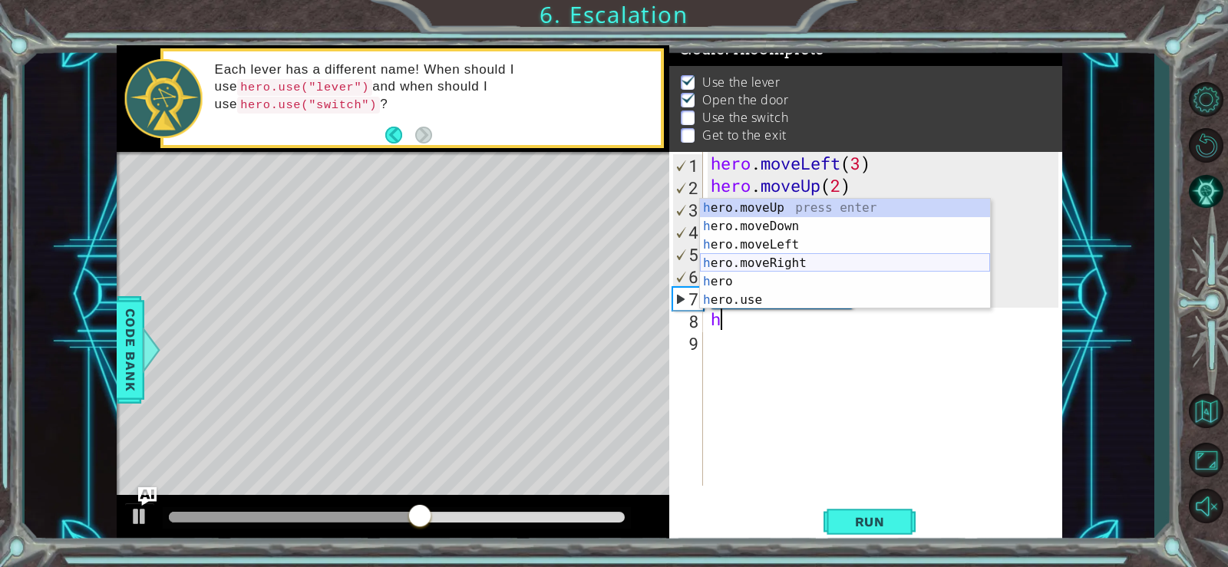
click at [762, 260] on div "h ero.moveUp press enter h ero.moveDown press enter h ero.moveLeft press enter …" at bounding box center [845, 272] width 290 height 147
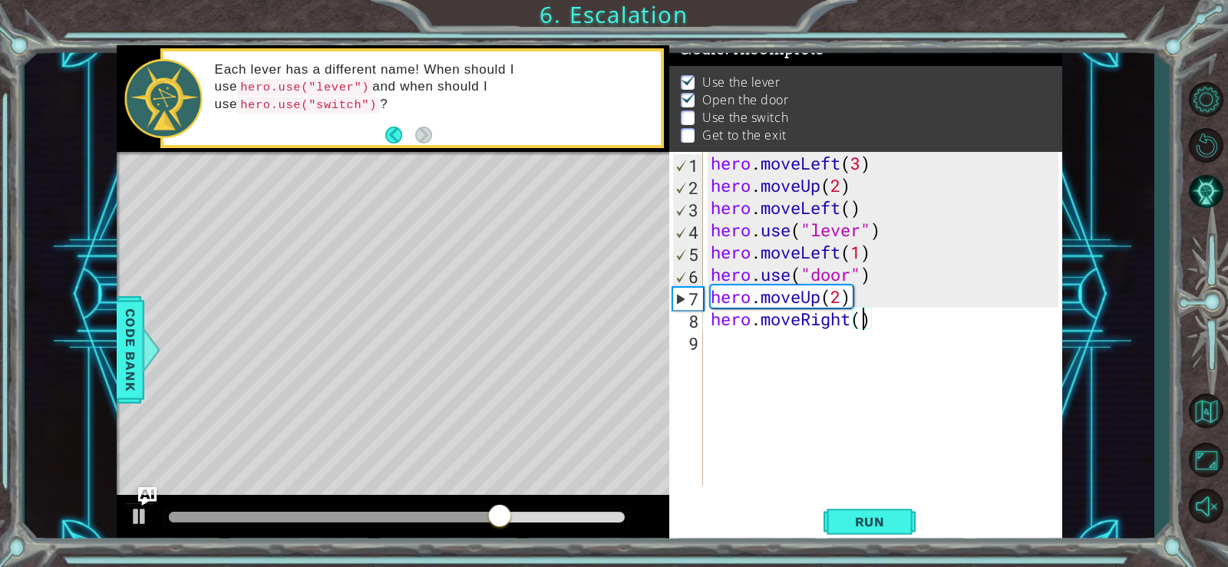
scroll to position [0, 7]
click at [888, 522] on span "Run" at bounding box center [870, 521] width 61 height 15
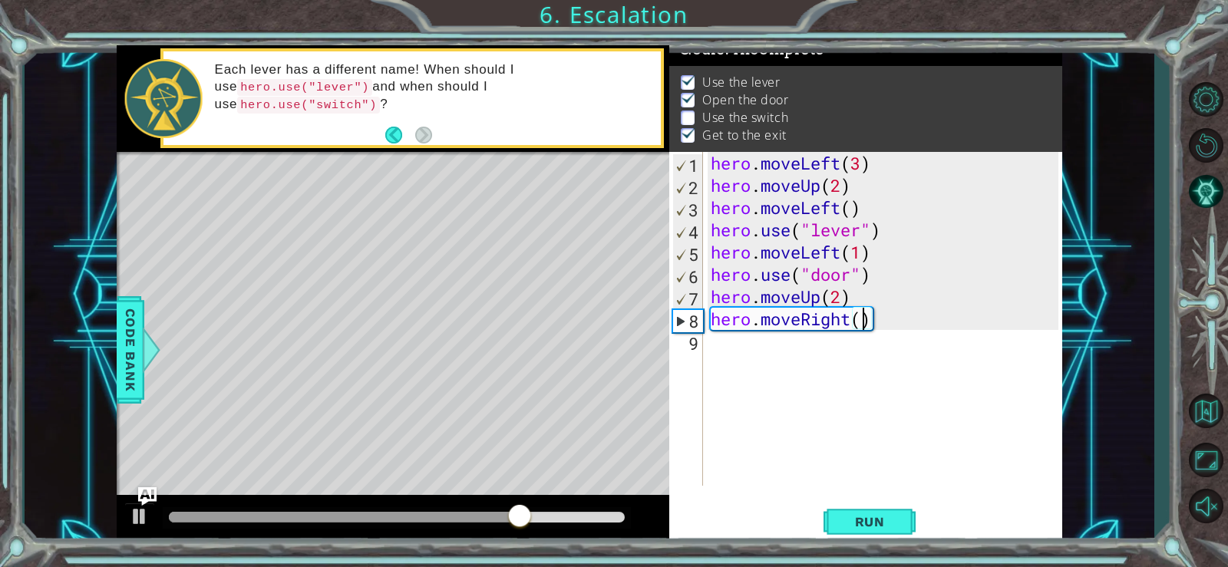
type textarea "hero.moveRight(2)"
click at [716, 352] on div "hero . moveLeft ( 3 ) hero . moveUp ( 2 ) hero . moveLeft ( ) hero . use ( "lev…" at bounding box center [887, 341] width 359 height 379
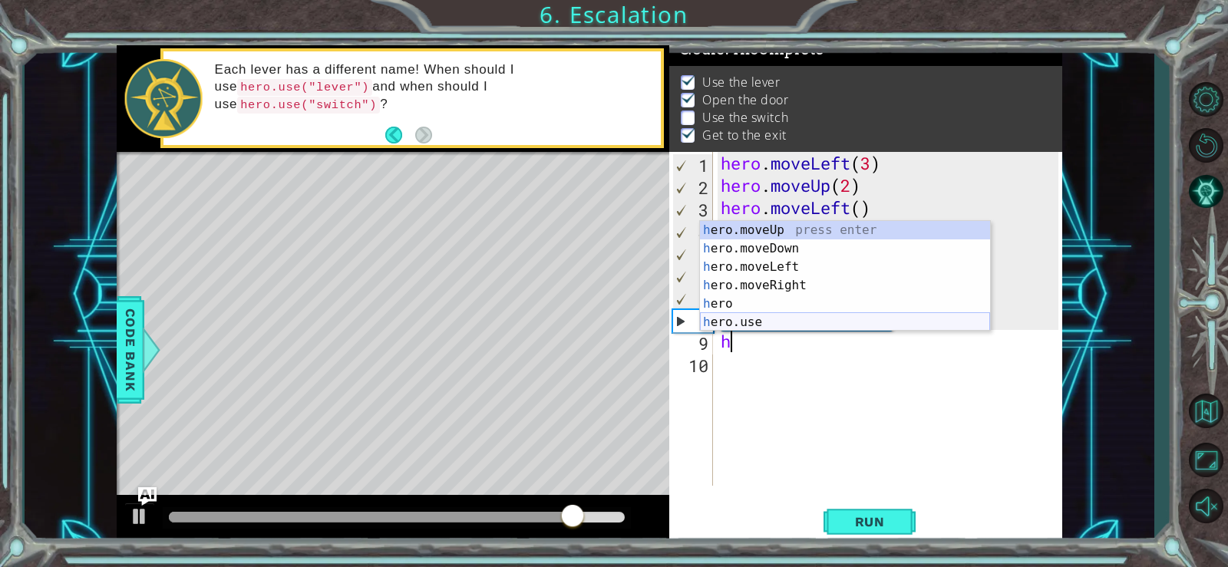
click at [777, 318] on div "h ero.moveUp press enter h ero.moveDown press enter h ero.moveLeft press enter …" at bounding box center [845, 294] width 290 height 147
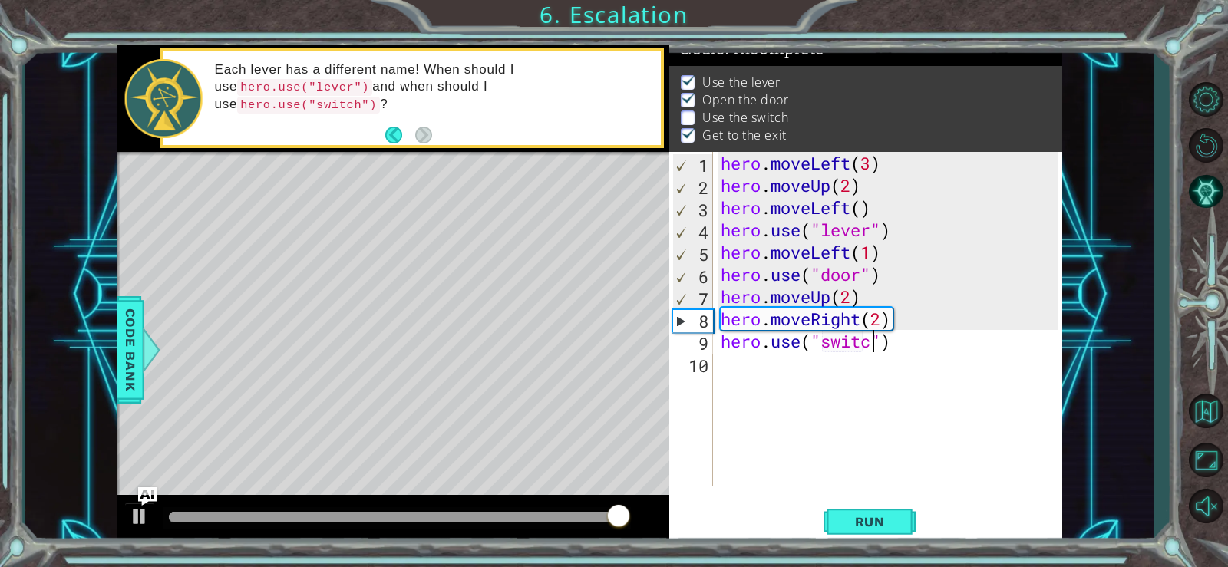
type textarea "hero.use("switch")"
click at [737, 366] on div "hero . moveLeft ( 3 ) hero . moveUp ( 2 ) hero . moveLeft ( ) hero . use ( "lev…" at bounding box center [892, 341] width 349 height 379
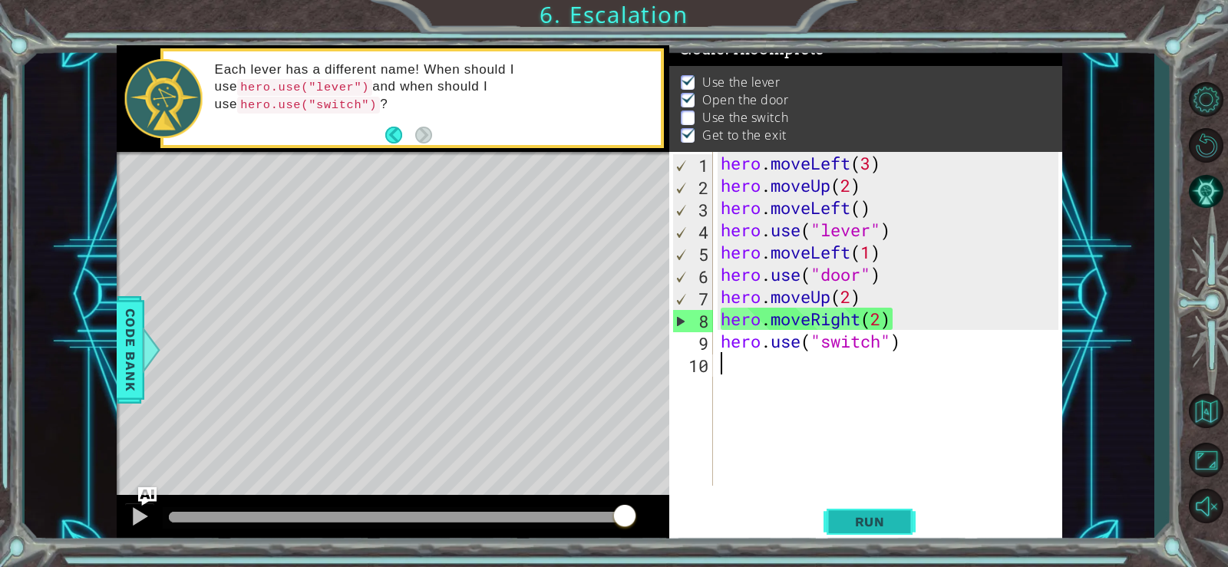
click at [846, 526] on span "Run" at bounding box center [870, 521] width 61 height 15
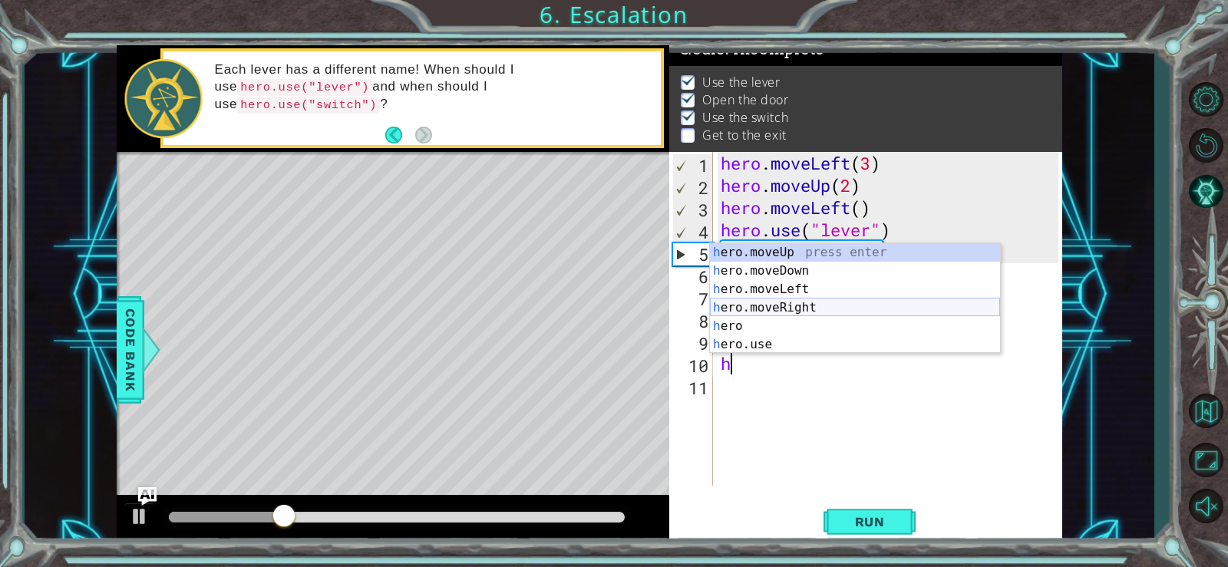
click at [794, 304] on div "h ero.moveUp press enter h ero.moveDown press enter h ero.moveLeft press enter …" at bounding box center [855, 316] width 290 height 147
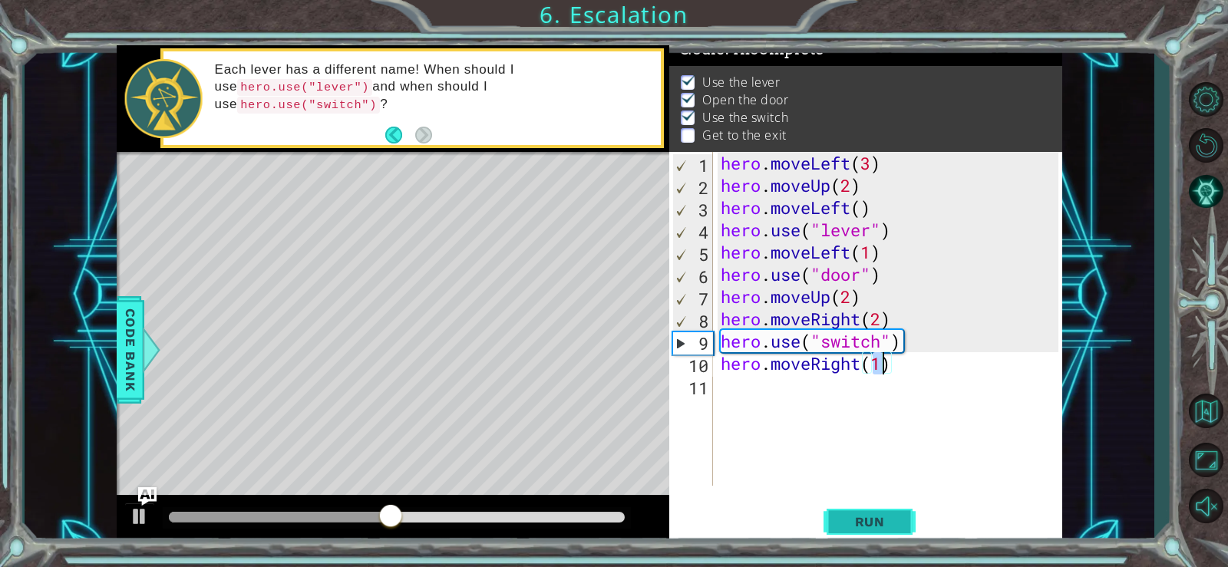
type textarea "hero.moveRight(1)"
click at [888, 524] on span "Run" at bounding box center [870, 521] width 61 height 15
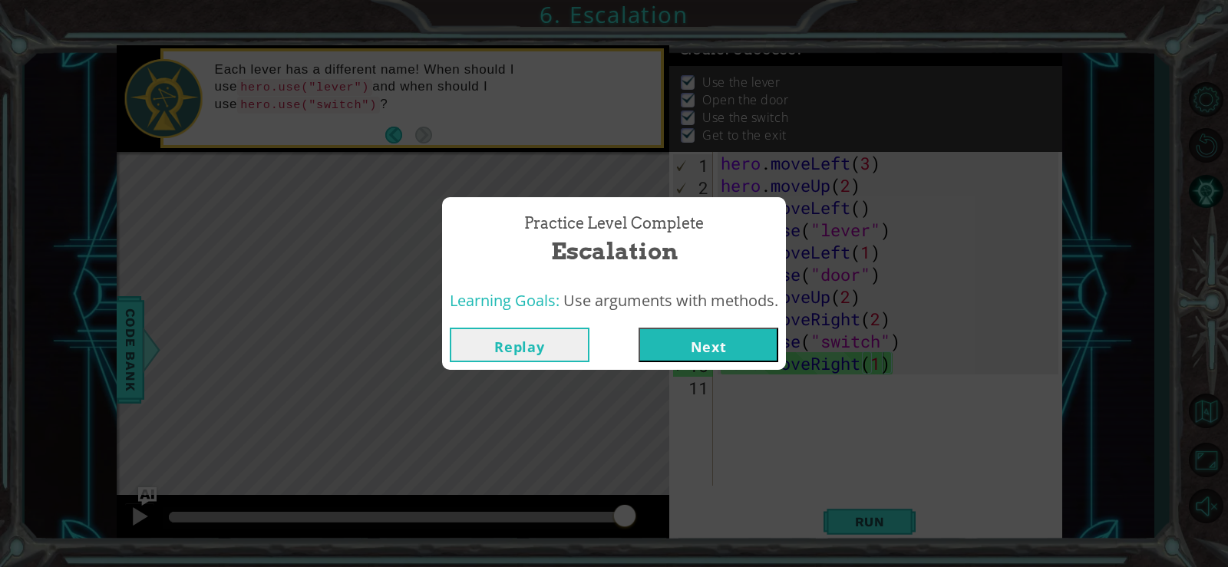
click at [732, 333] on button "Next" at bounding box center [709, 345] width 140 height 35
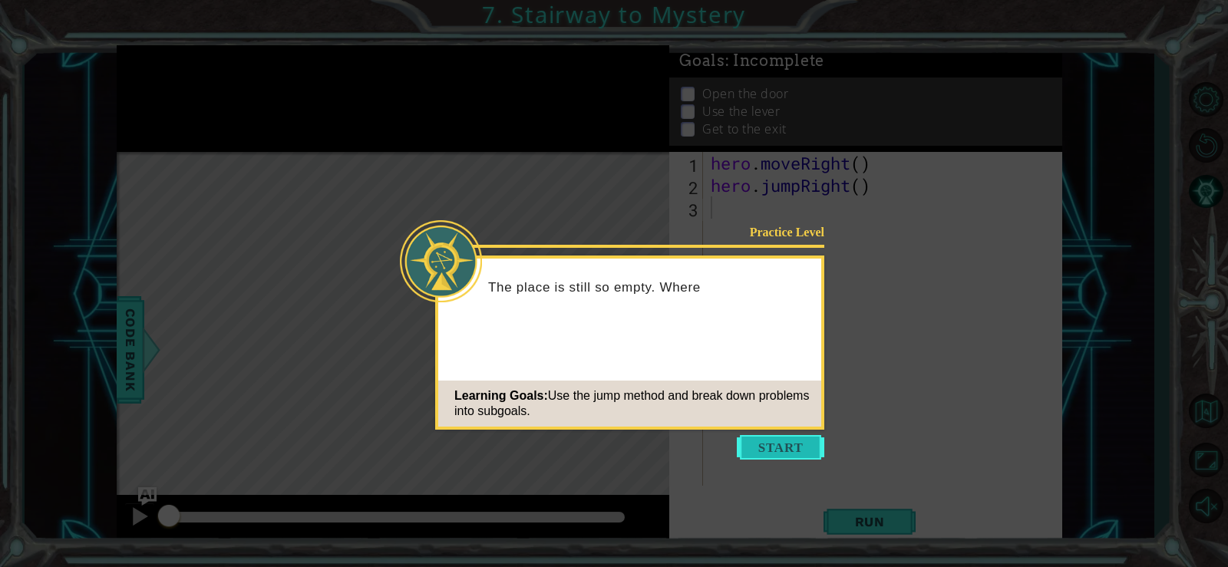
click at [778, 445] on button "Start" at bounding box center [781, 447] width 88 height 25
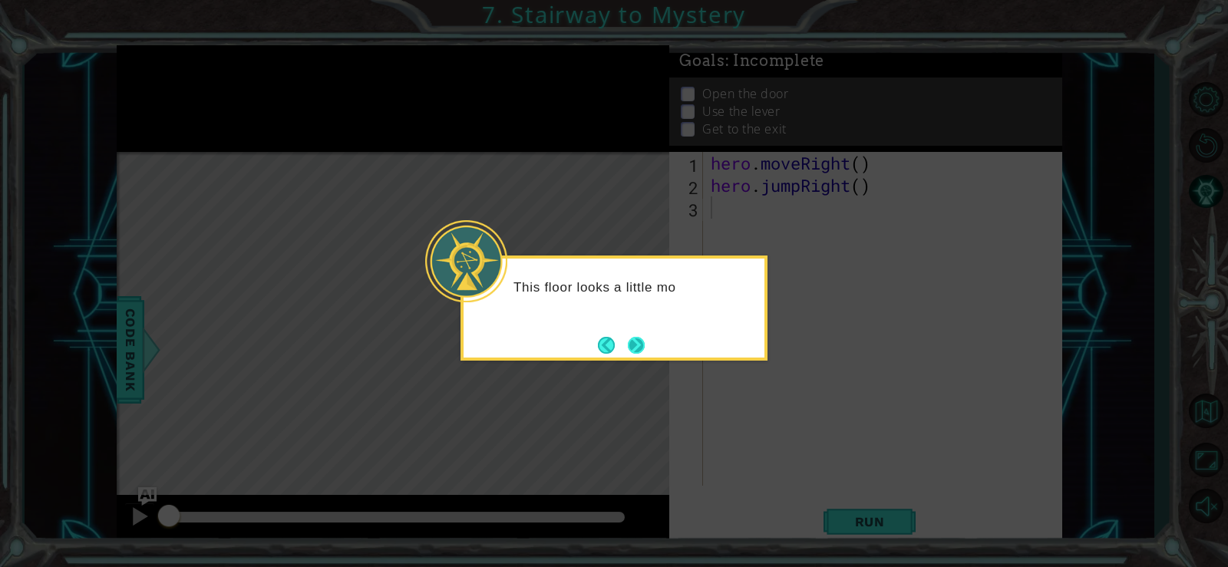
click at [638, 346] on button "Next" at bounding box center [636, 345] width 17 height 17
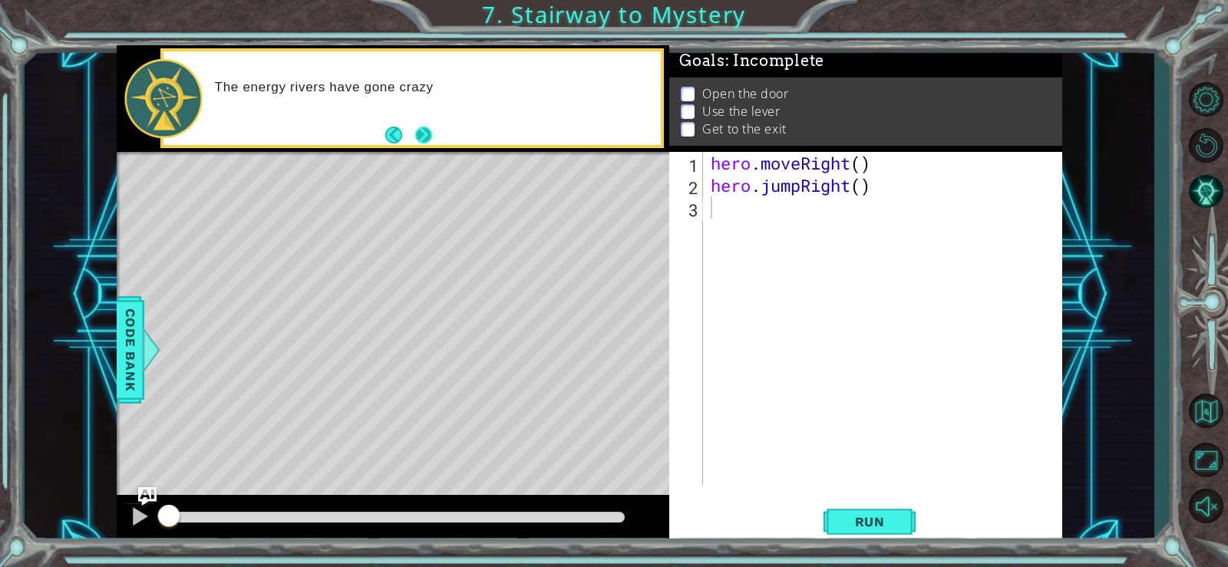
click at [419, 131] on button "Next" at bounding box center [423, 135] width 17 height 17
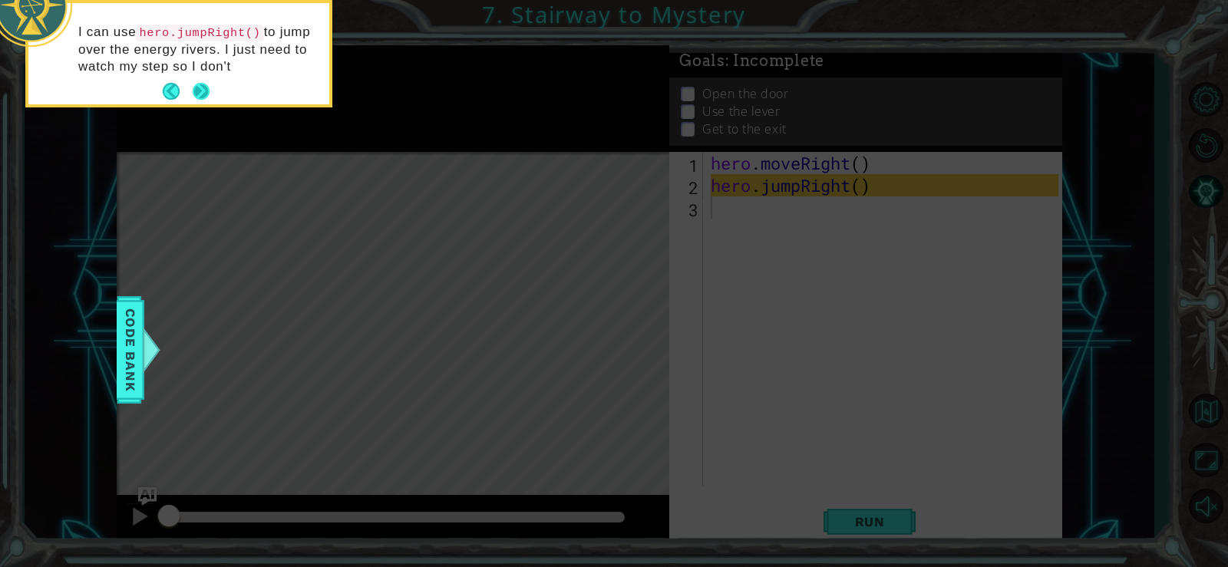
click at [203, 84] on button "Next" at bounding box center [201, 91] width 17 height 17
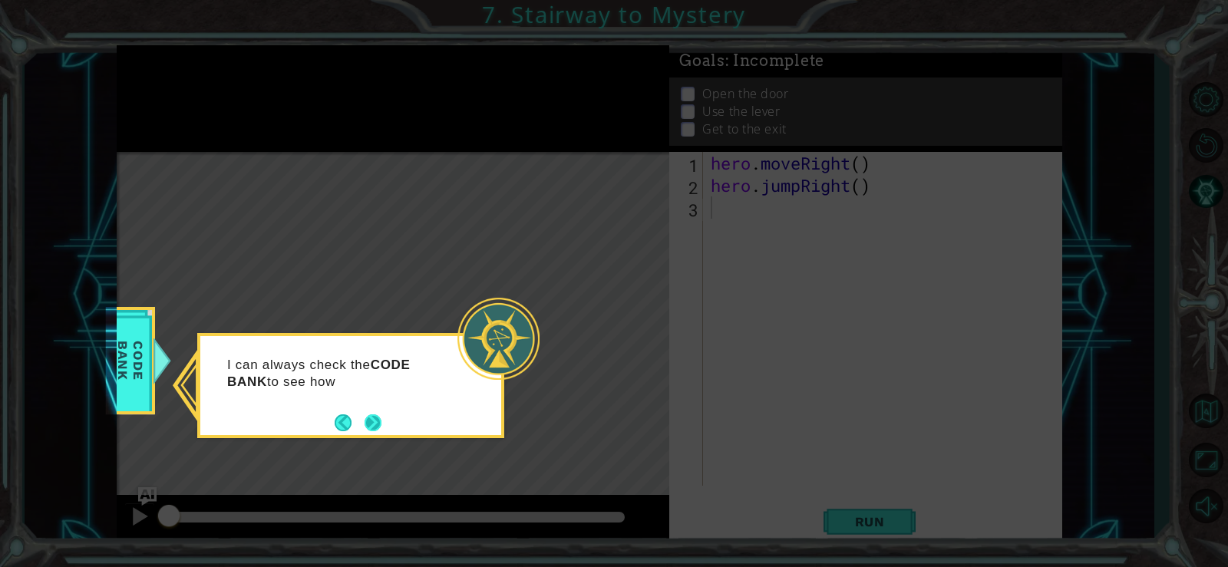
click at [378, 428] on button "Next" at bounding box center [373, 423] width 17 height 17
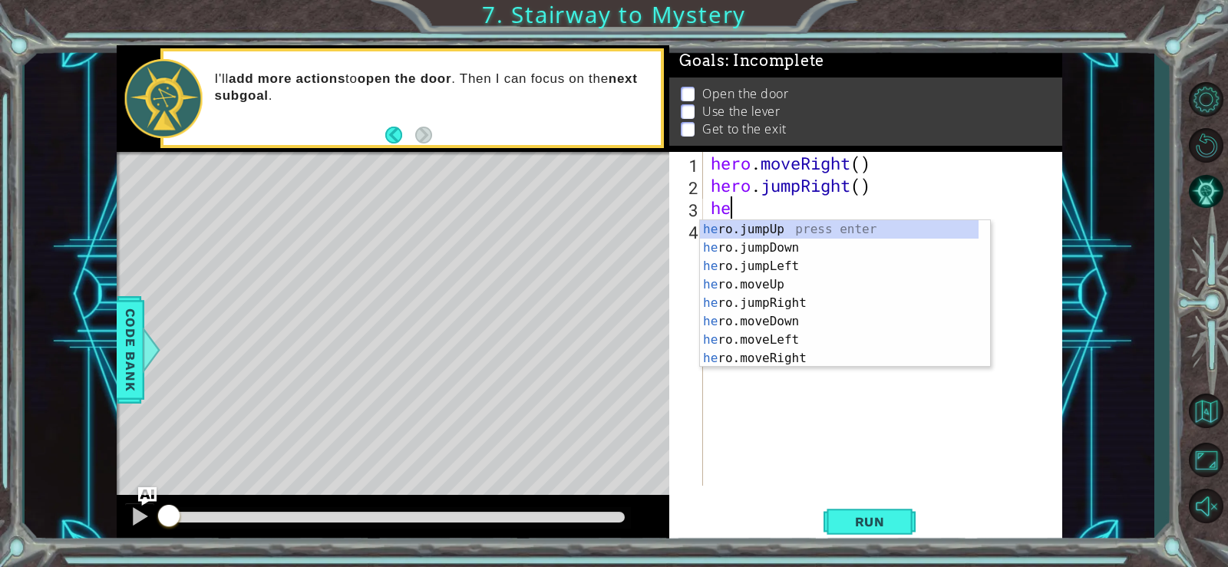
scroll to position [0, 1]
click at [776, 359] on div "her o.jumpUp press enter her o.jumpDown press enter her o.jumpLeft press enter …" at bounding box center [839, 312] width 279 height 184
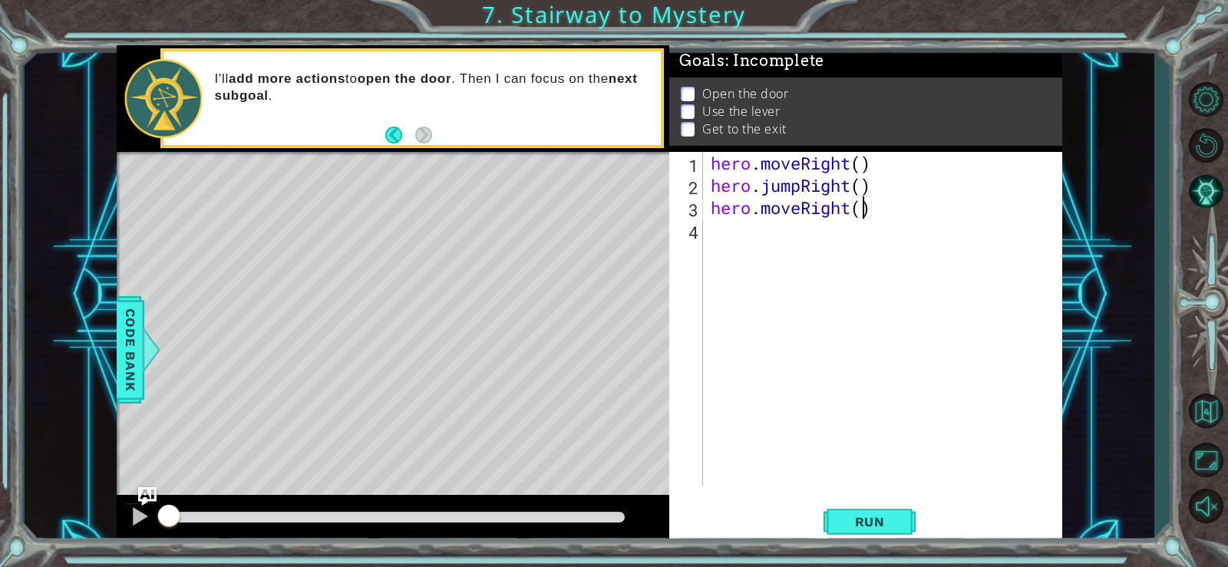
type textarea "hero.moveRight(2)"
click at [717, 236] on div "hero . moveRight ( ) hero . jumpRight ( ) hero . moveRight ( 2 )" at bounding box center [887, 341] width 359 height 379
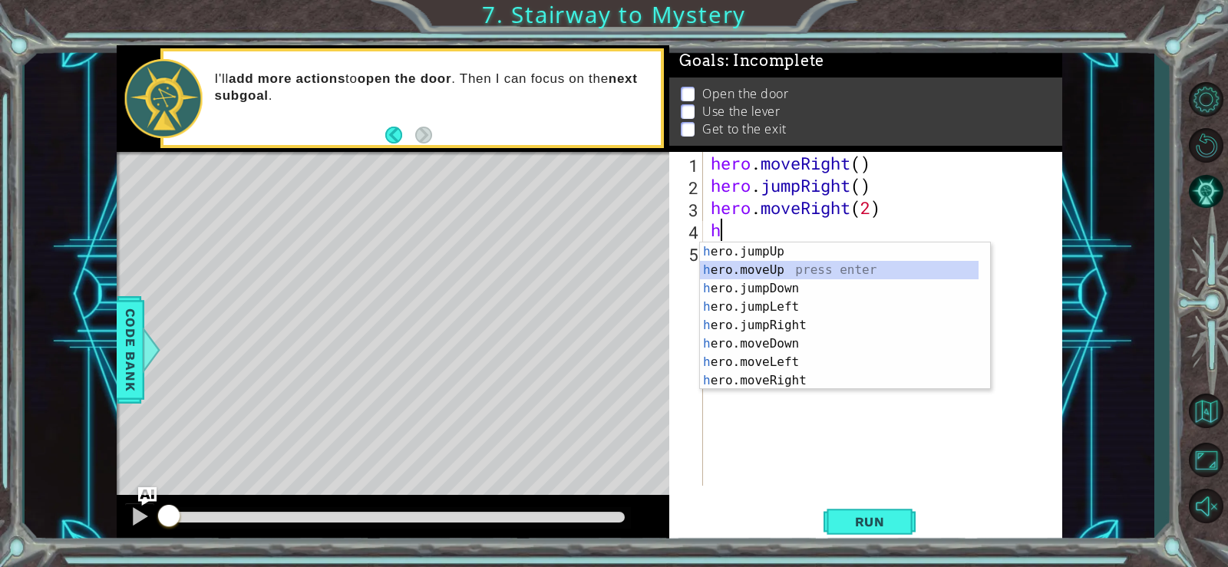
click at [775, 262] on div "h ero.jumpUp press enter h ero.moveUp press enter h ero.jumpDown press enter h …" at bounding box center [839, 335] width 279 height 184
type textarea "hero.moveUp(1)"
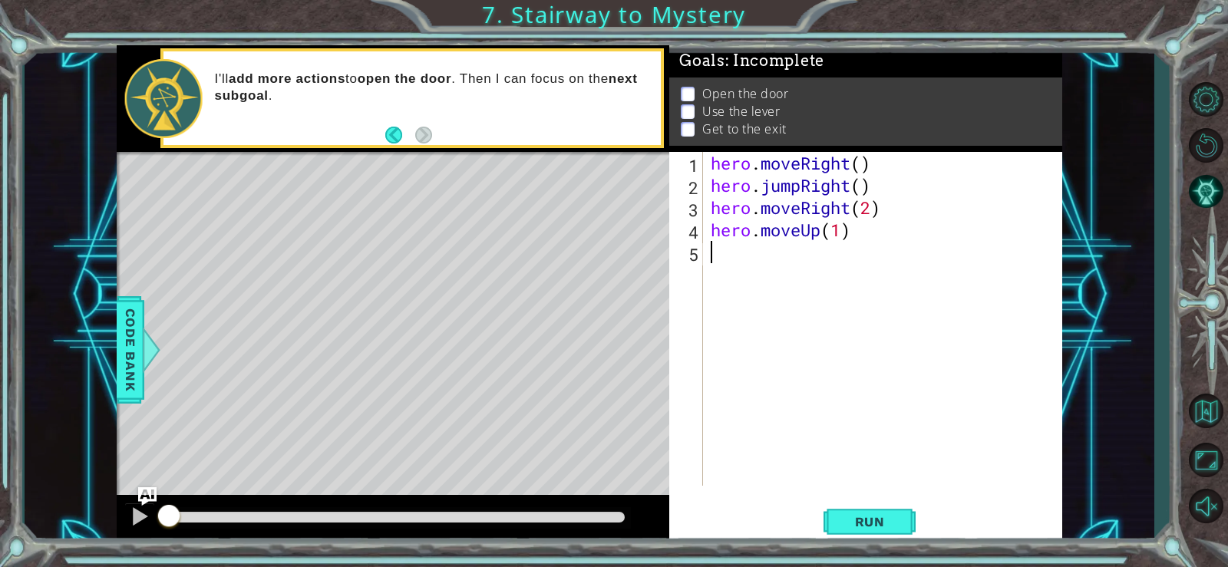
click at [736, 260] on div "hero . moveRight ( ) hero . jumpRight ( ) hero . moveRight ( 2 ) hero . moveUp …" at bounding box center [887, 341] width 359 height 379
click at [872, 213] on div "hero . moveRight ( ) hero . jumpRight ( ) hero . moveRight ( 2 ) hero . moveUp …" at bounding box center [887, 341] width 359 height 379
click at [873, 514] on span "Run" at bounding box center [870, 521] width 61 height 15
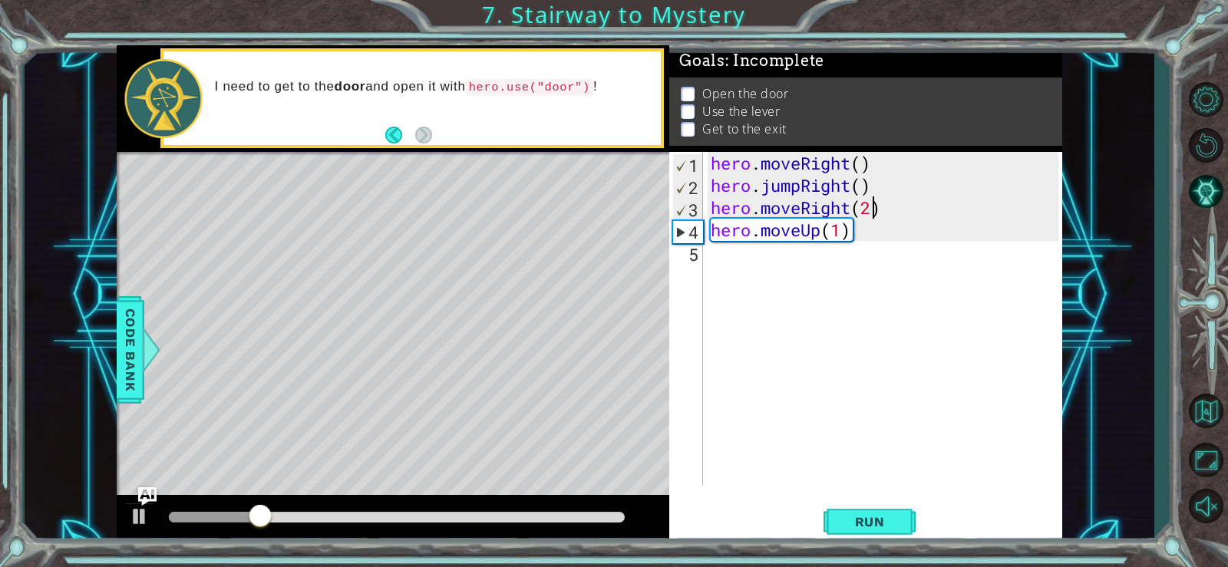
click at [871, 210] on div "hero . moveRight ( ) hero . jumpRight ( ) hero . moveRight ( 2 ) hero . moveUp …" at bounding box center [887, 341] width 359 height 379
type textarea "hero.moveRight(1)"
click at [723, 263] on div "hero . moveRight ( ) hero . jumpRight ( ) hero . moveRight ( 1 ) hero . moveUp …" at bounding box center [887, 341] width 359 height 379
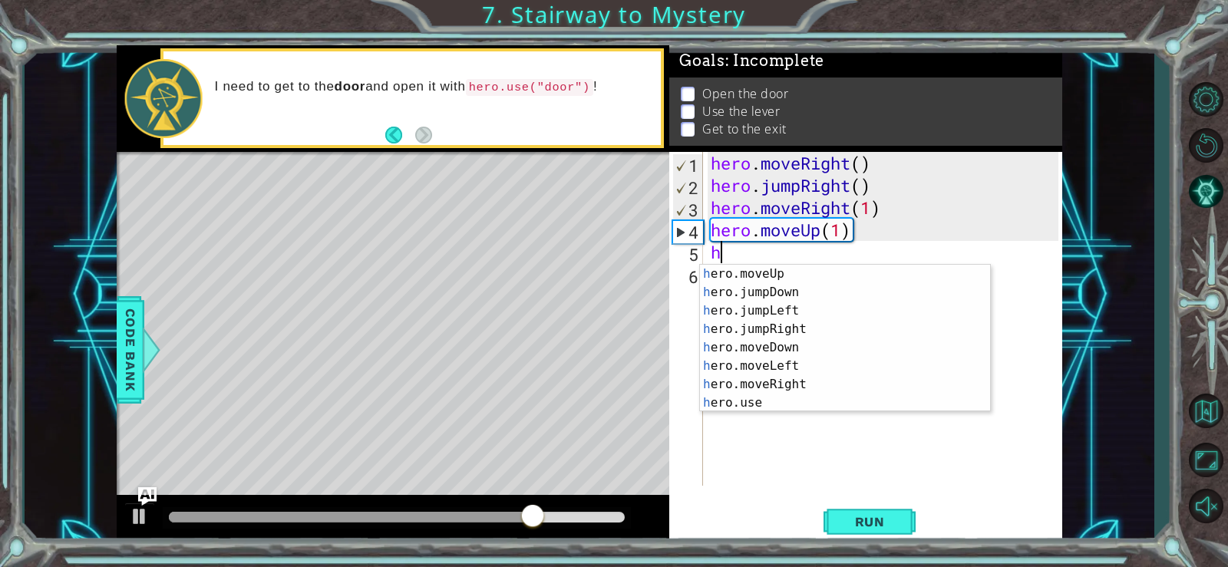
scroll to position [18, 0]
click at [895, 400] on div "h ero.moveUp press enter h ero.jumpDown press enter h ero.jumpLeft press enter …" at bounding box center [839, 357] width 279 height 184
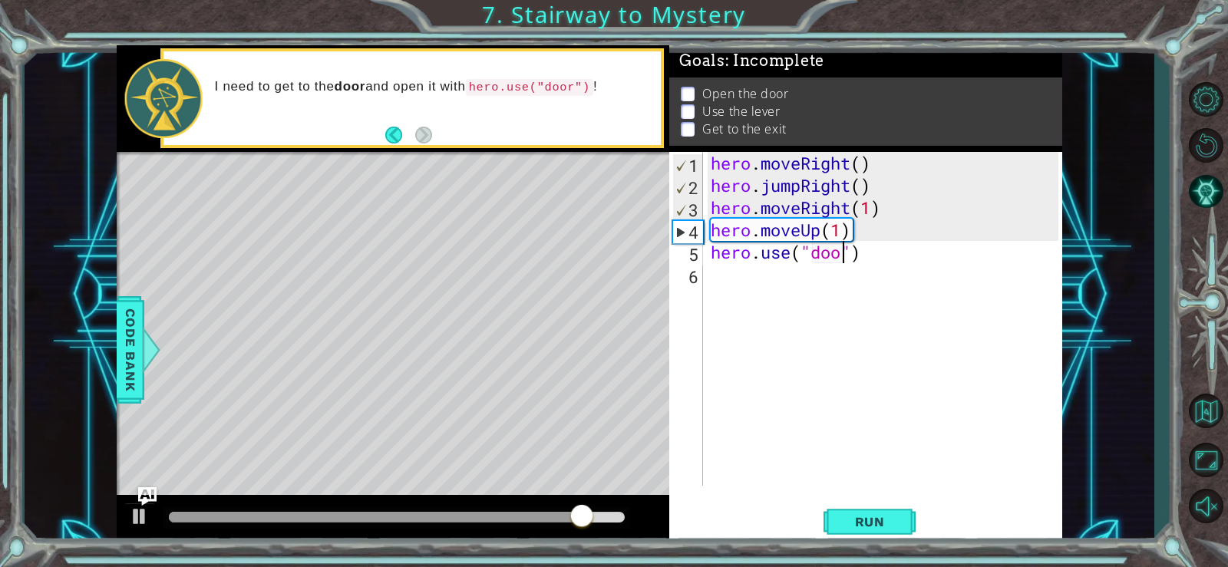
type textarea "hero.use("door")"
click at [716, 283] on div "hero . moveRight ( ) hero . jumpRight ( ) hero . moveRight ( 1 ) hero . moveUp …" at bounding box center [887, 341] width 359 height 379
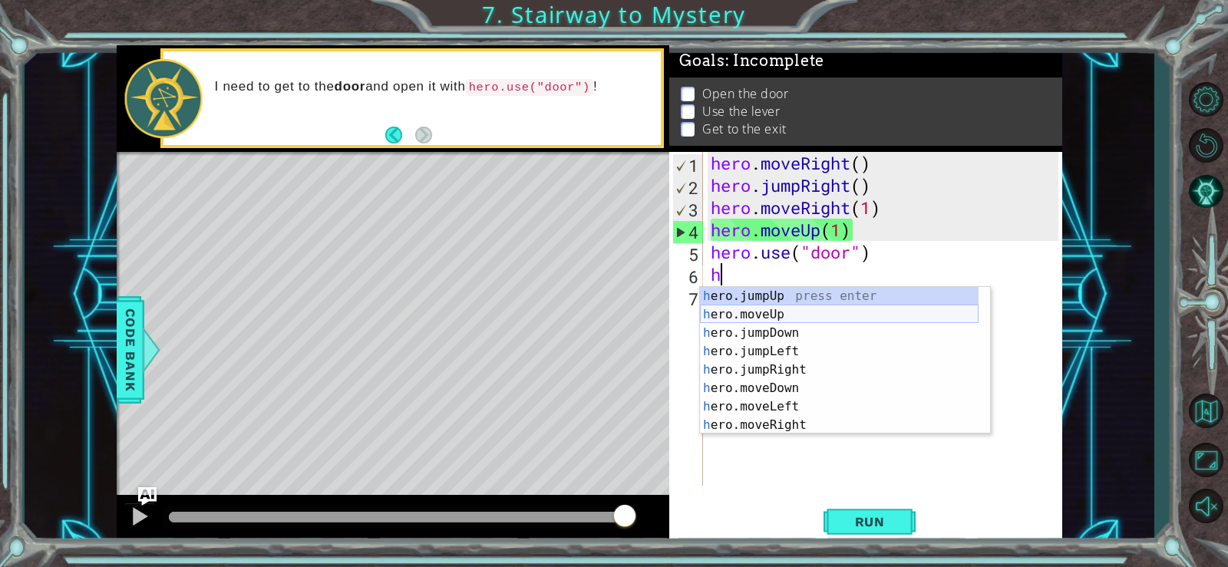
click at [770, 308] on div "h ero.jumpUp press enter h ero.moveUp press enter h ero.jumpDown press enter h …" at bounding box center [839, 379] width 279 height 184
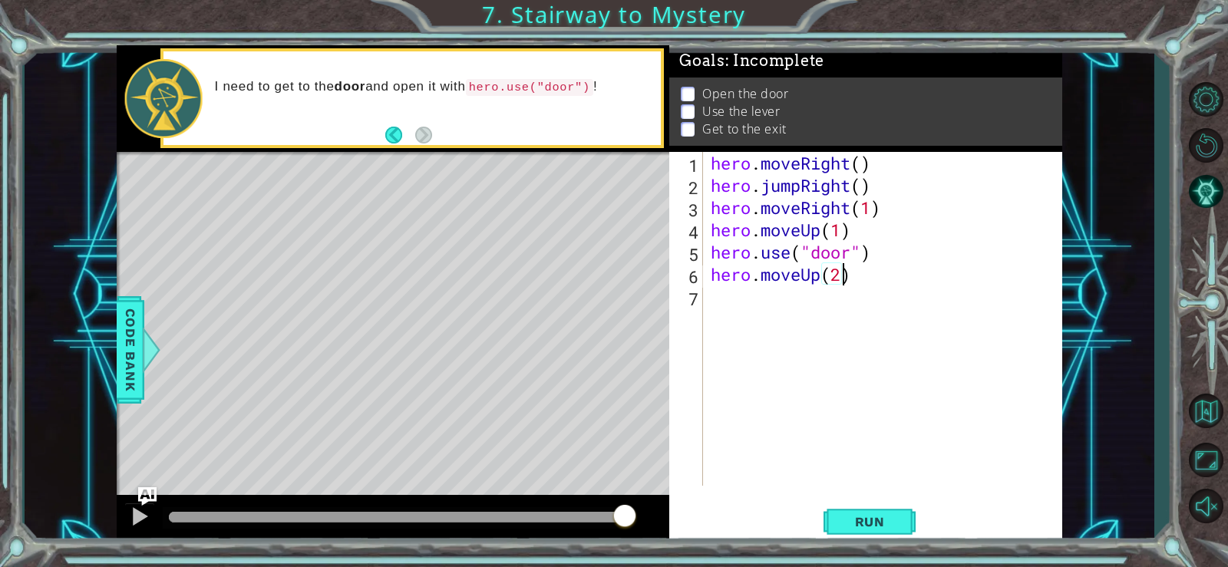
scroll to position [0, 5]
type textarea "hero.moveUp(2)"
click at [842, 521] on span "Run" at bounding box center [870, 521] width 61 height 15
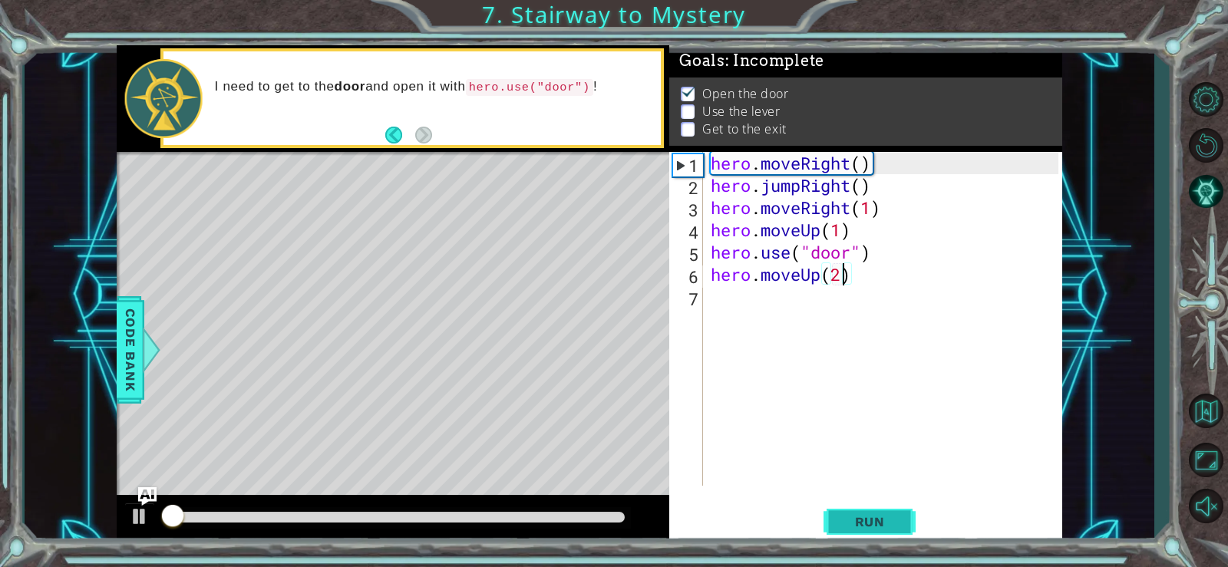
scroll to position [7, 0]
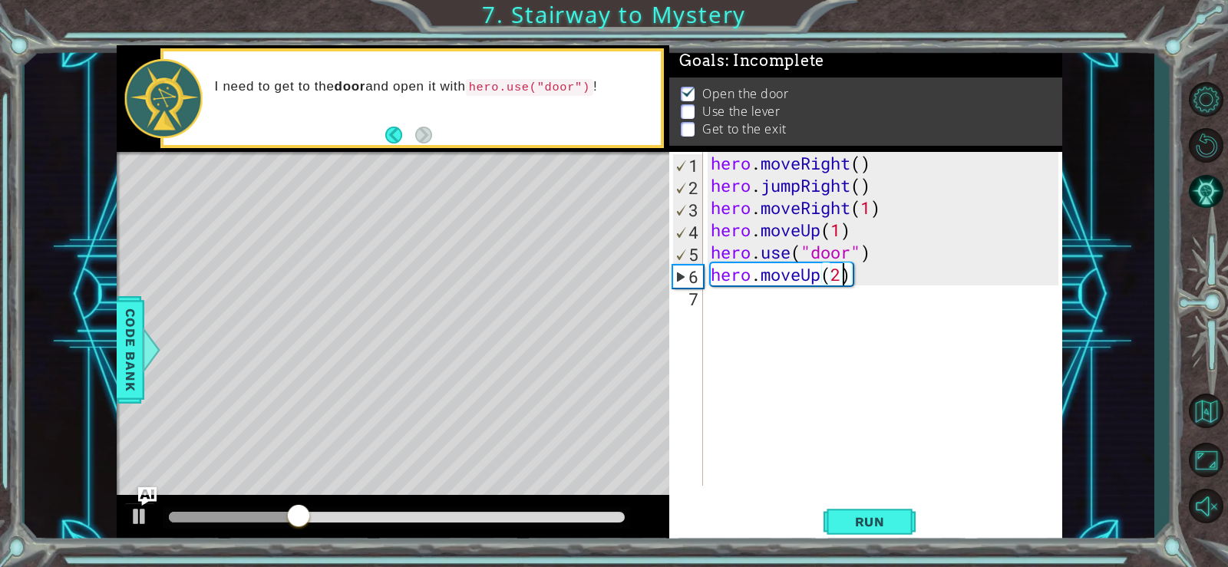
click at [728, 306] on div "hero . moveRight ( ) hero . jumpRight ( ) hero . moveRight ( 1 ) hero . moveUp …" at bounding box center [887, 341] width 359 height 379
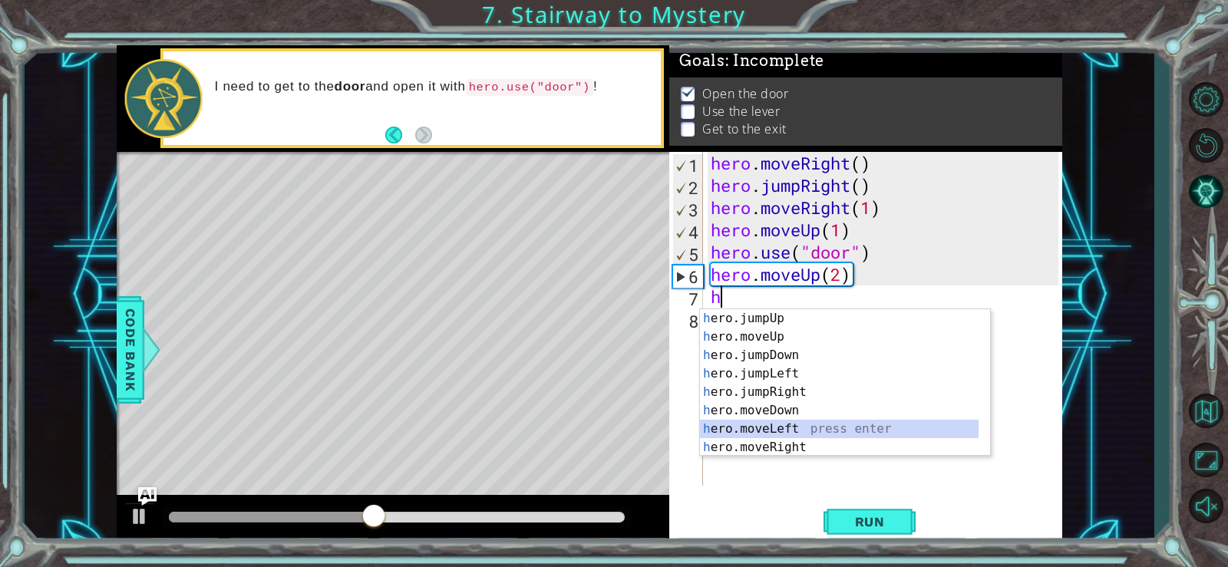
click at [792, 428] on div "h ero.jumpUp press enter h ero.moveUp press enter h ero.jumpDown press enter h …" at bounding box center [839, 401] width 279 height 184
type textarea "hero.moveLeft(1)"
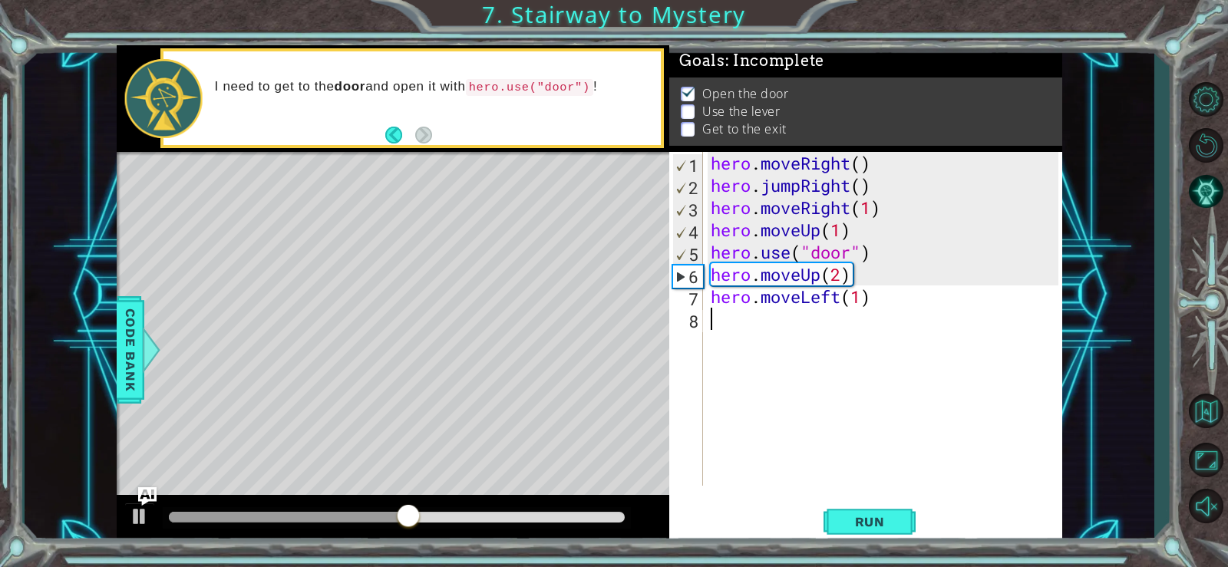
click at [738, 318] on div "hero . moveRight ( ) hero . jumpRight ( ) hero . moveRight ( 1 ) hero . moveUp …" at bounding box center [887, 341] width 359 height 379
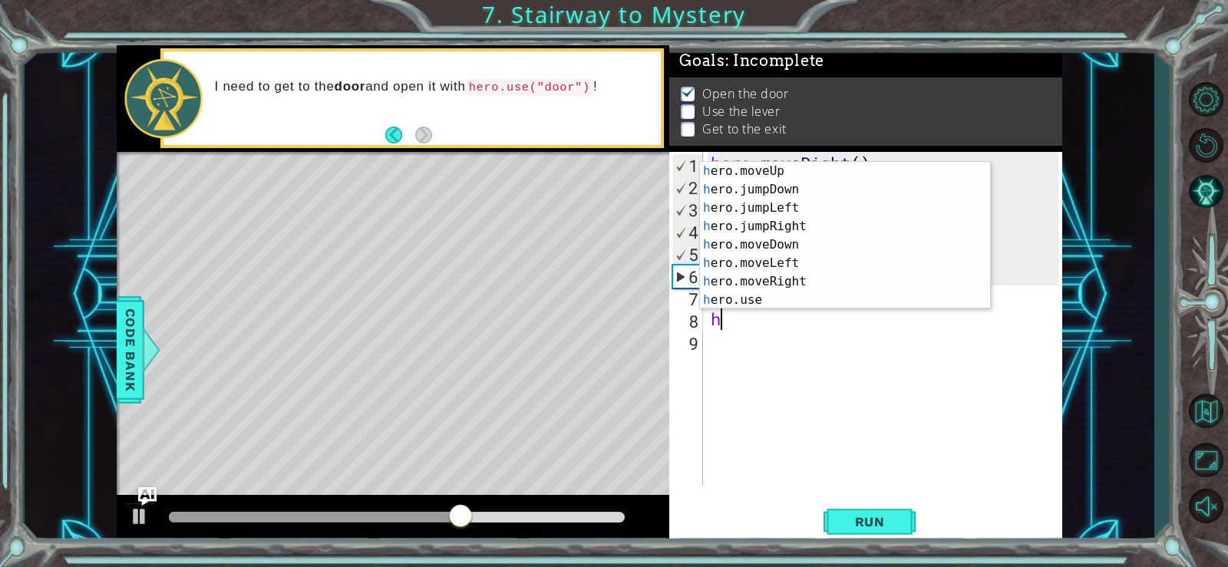
scroll to position [18, 0]
click at [864, 299] on div "h ero.moveUp press enter h ero.jumpDown press enter h ero.jumpLeft press enter …" at bounding box center [839, 254] width 279 height 184
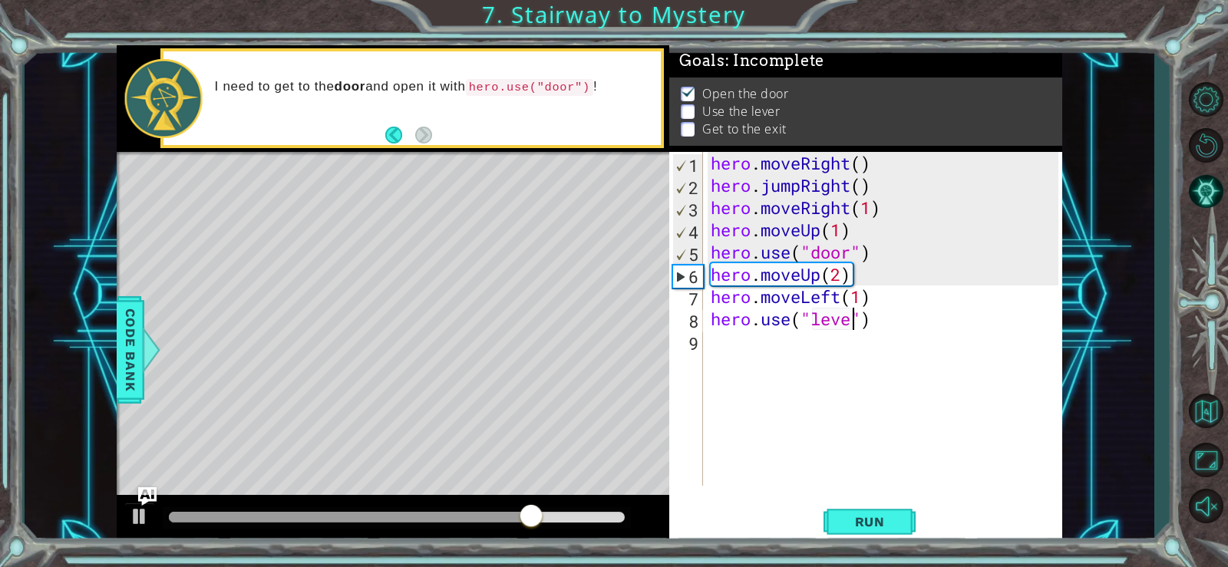
scroll to position [0, 7]
type textarea "hero.use("lever")"
click at [747, 352] on div "hero . moveRight ( ) hero . jumpRight ( ) hero . moveRight ( 1 ) hero . moveUp …" at bounding box center [887, 341] width 359 height 379
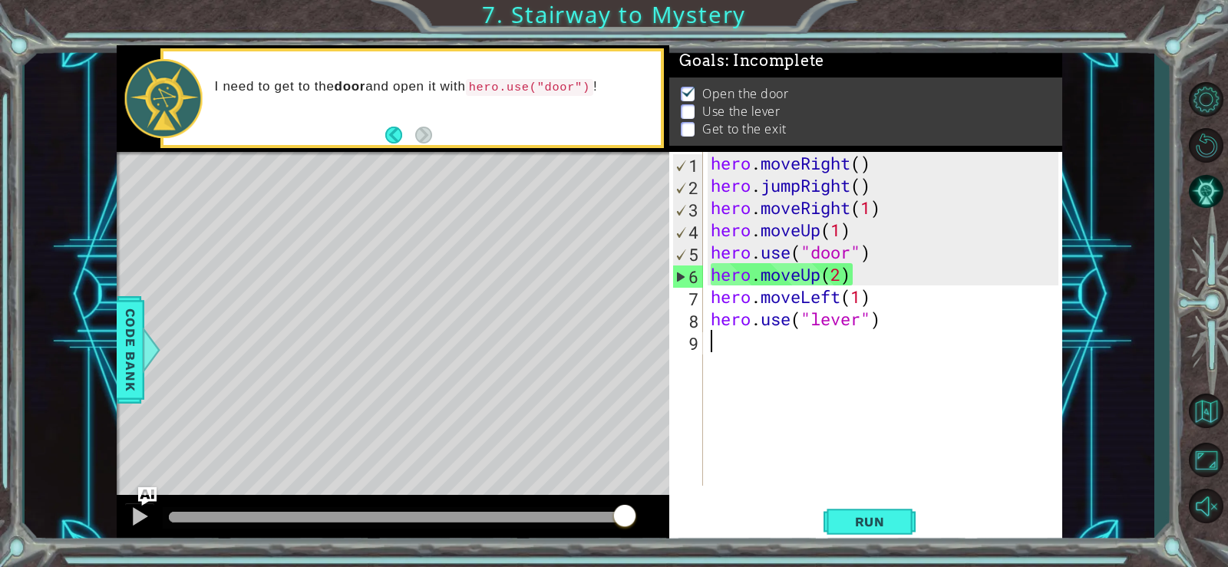
scroll to position [0, 0]
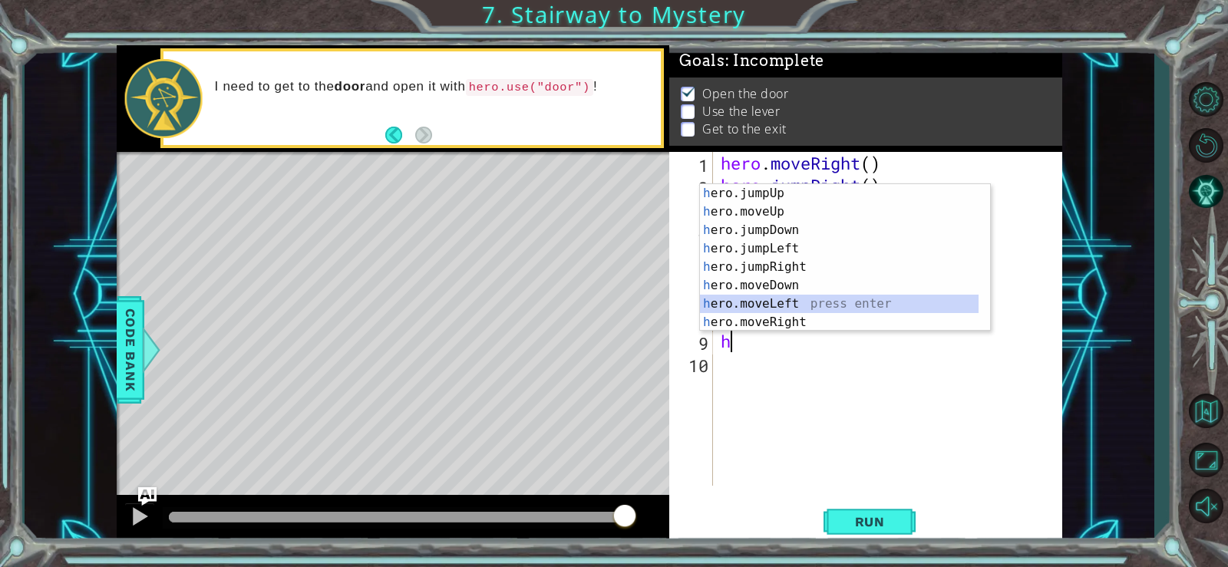
click at [809, 300] on div "h ero.jumpUp press enter h ero.moveUp press enter h ero.jumpDown press enter h …" at bounding box center [839, 276] width 279 height 184
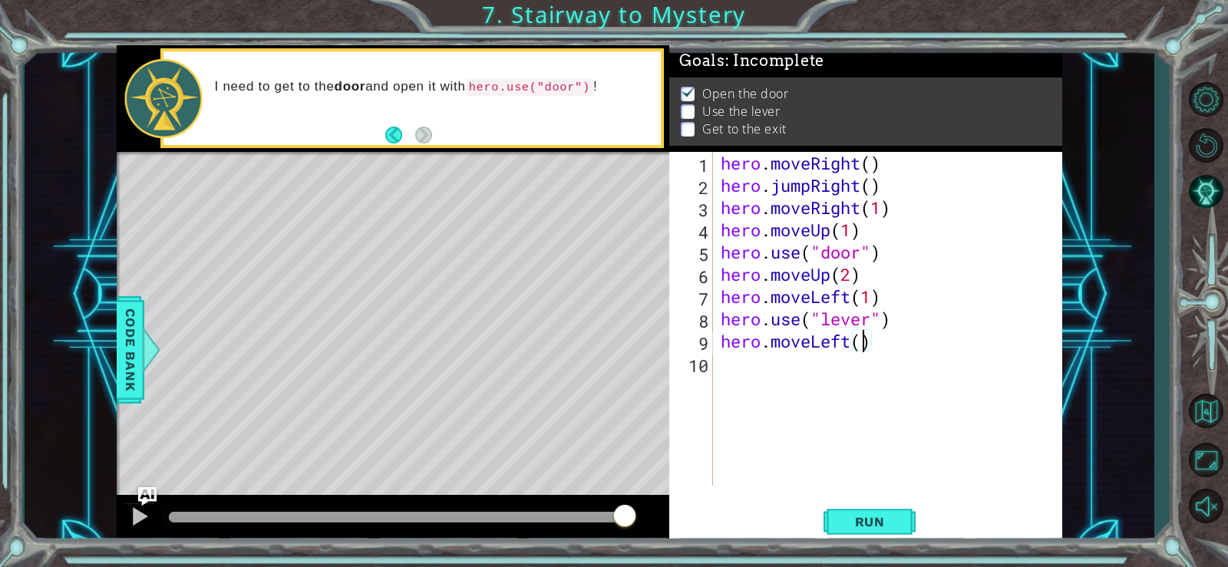
type textarea "hero.moveLeft(2)"
click at [719, 359] on div "hero . moveRight ( ) hero . jumpRight ( ) hero . moveRight ( 1 ) hero . moveUp …" at bounding box center [892, 341] width 349 height 379
type textarea "h"
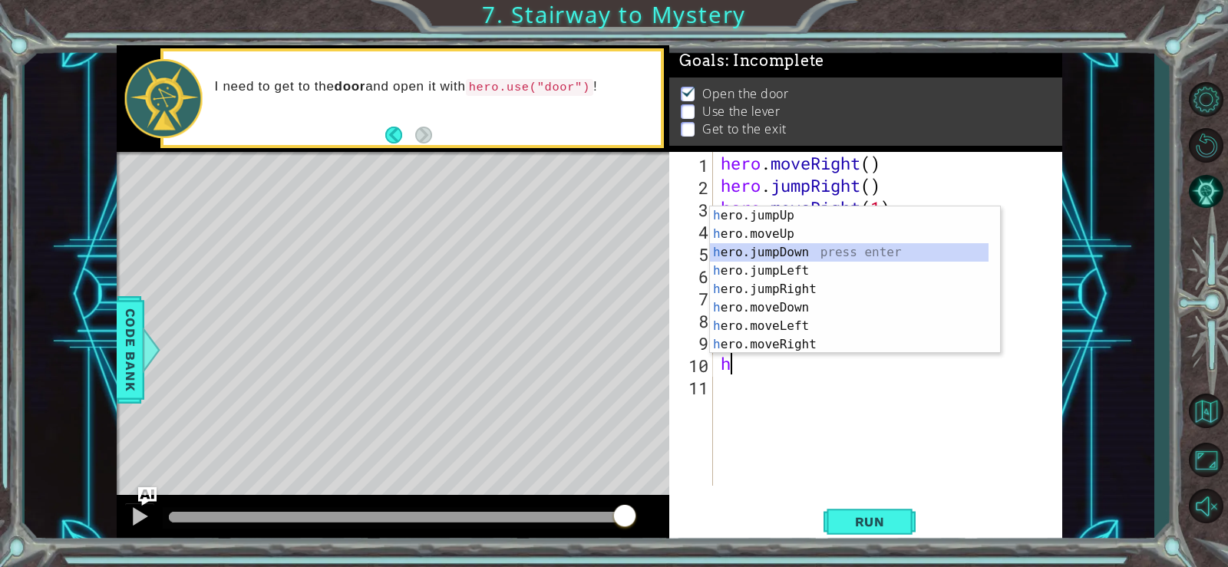
click at [811, 256] on div "h ero.jumpUp press enter h ero.moveUp press enter h ero.jumpDown press enter h …" at bounding box center [849, 299] width 279 height 184
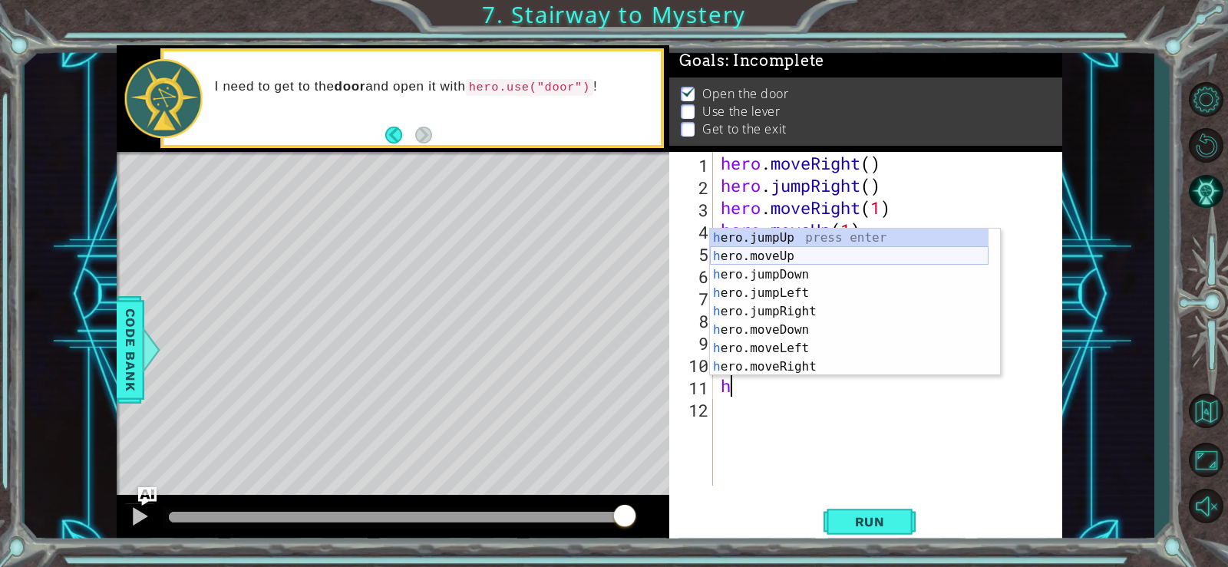
click at [824, 250] on div "h ero.jumpUp press enter h ero.moveUp press enter h ero.jumpDown press enter h …" at bounding box center [849, 321] width 279 height 184
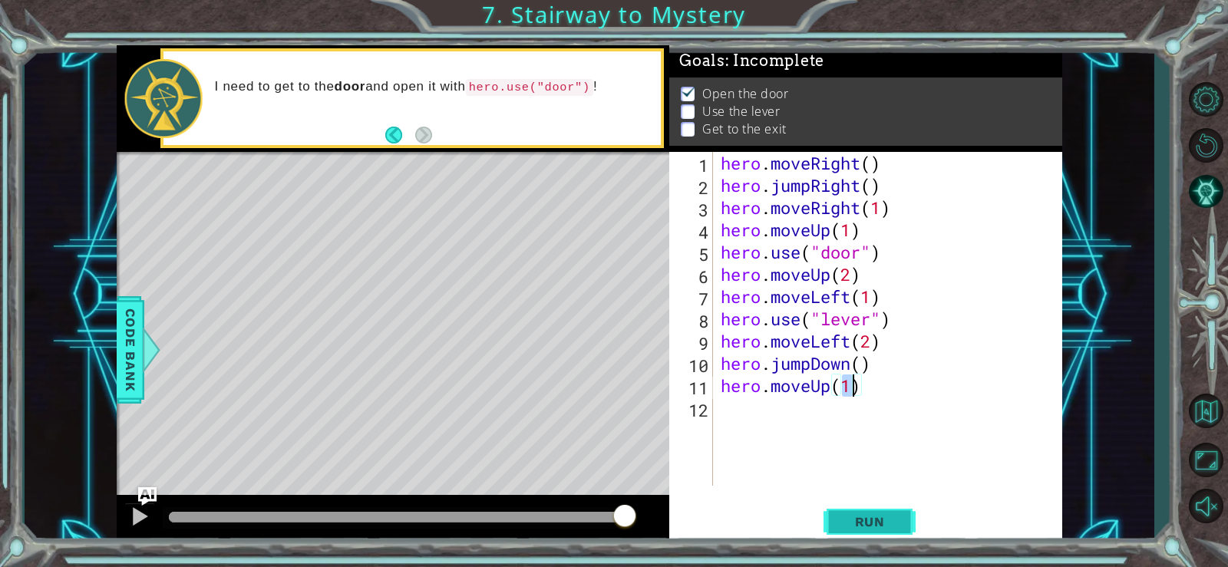
type textarea "hero.moveUp(1)"
click at [855, 514] on span "Run" at bounding box center [870, 521] width 61 height 15
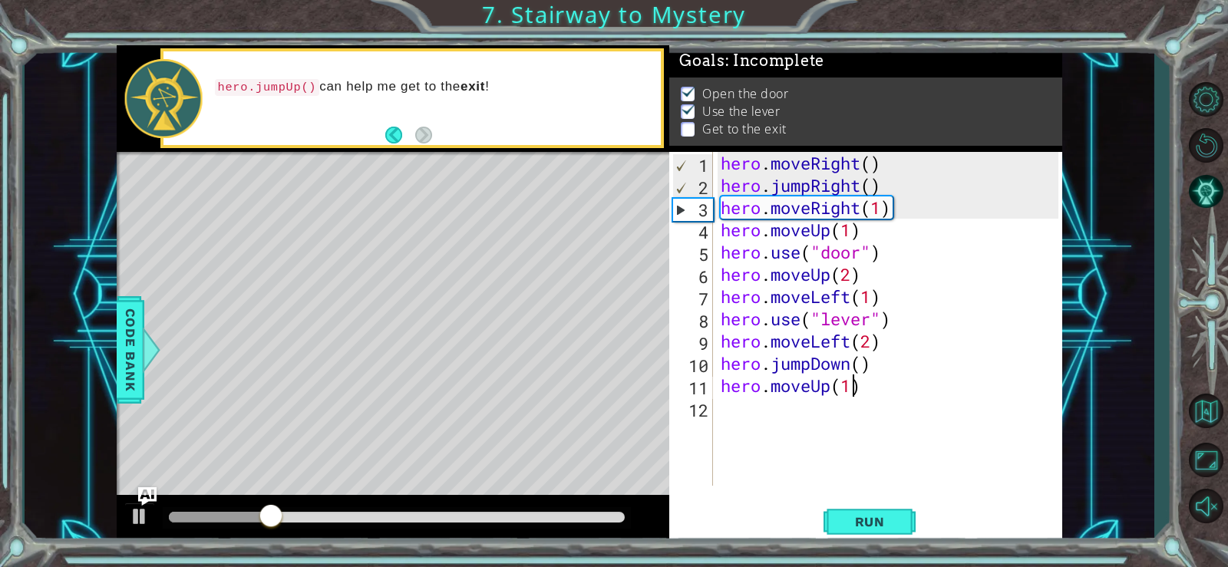
click at [734, 419] on div "hero . moveRight ( ) hero . jumpRight ( ) hero . moveRight ( 1 ) hero . moveUp …" at bounding box center [892, 341] width 349 height 379
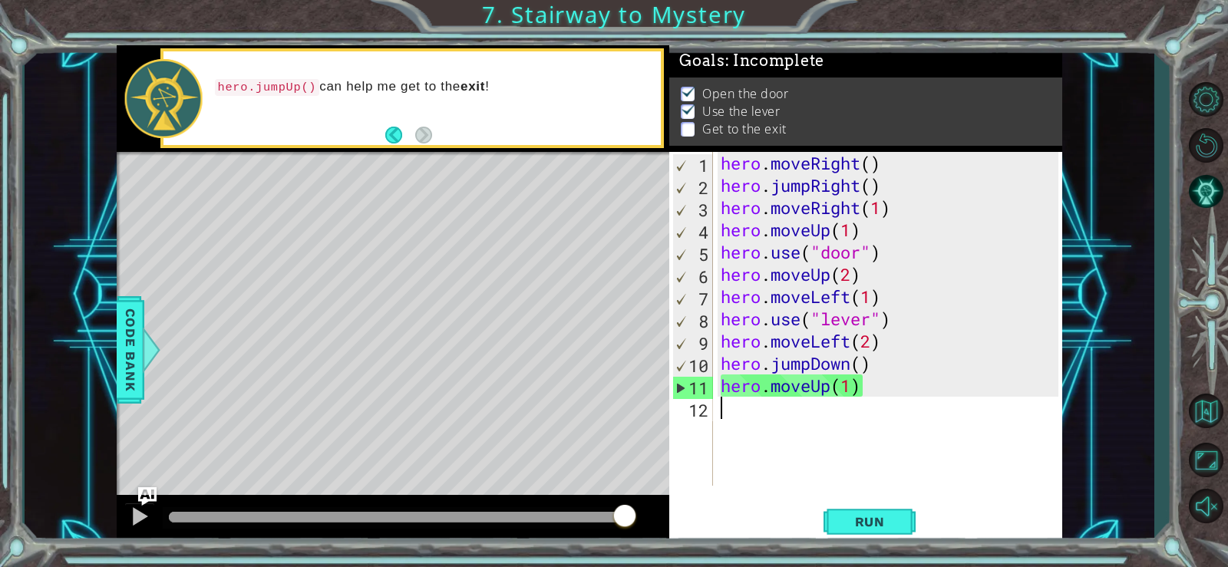
click at [866, 359] on div "hero . moveRight ( ) hero . jumpRight ( ) hero . moveRight ( 1 ) hero . moveUp …" at bounding box center [892, 341] width 349 height 379
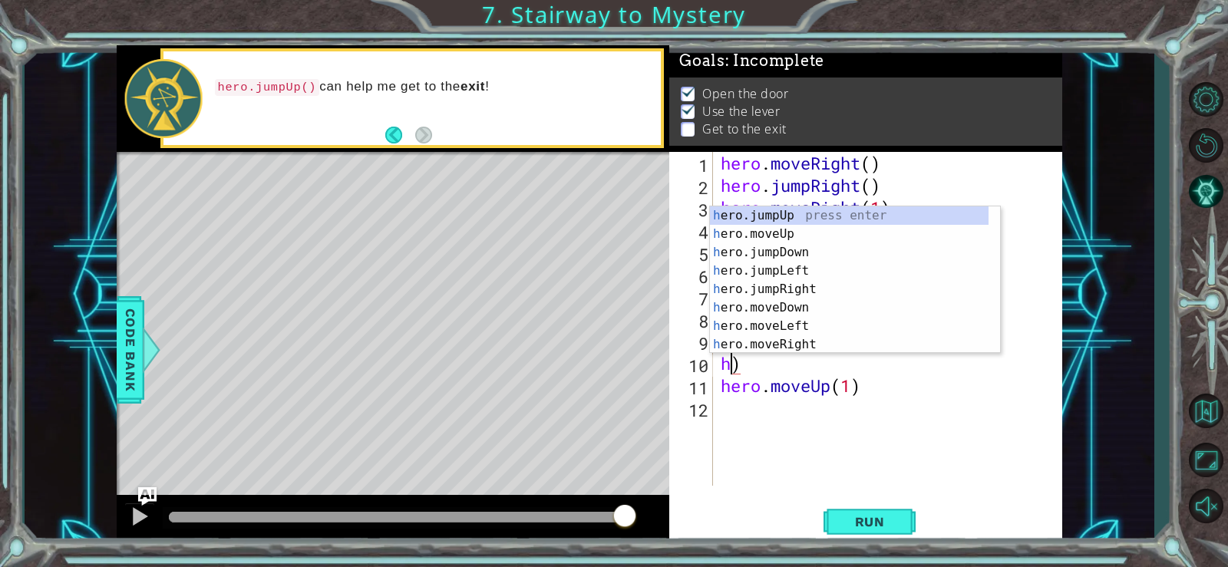
type textarea ")"
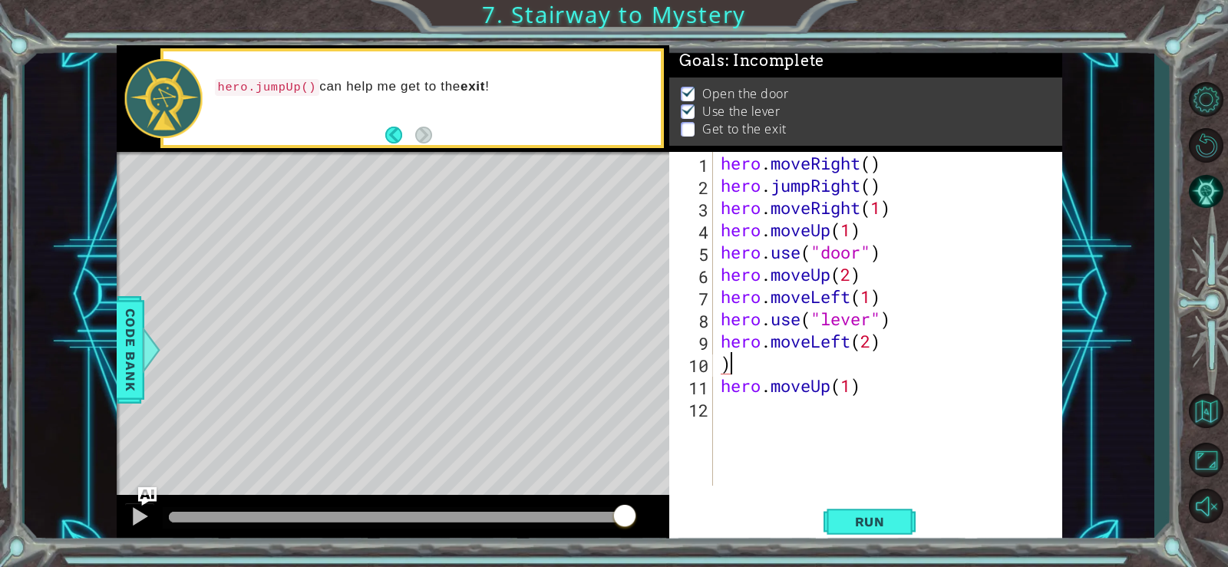
click at [865, 368] on div "hero . moveRight ( ) hero . jumpRight ( ) hero . moveRight ( 1 ) hero . moveUp …" at bounding box center [892, 341] width 349 height 379
click at [881, 430] on div "hero . moveRight ( ) hero . jumpRight ( ) hero . moveRight ( 1 ) hero . moveUp …" at bounding box center [892, 341] width 349 height 379
click at [884, 385] on div "hero . moveRight ( ) hero . jumpRight ( ) hero . moveRight ( 1 ) hero . moveUp …" at bounding box center [892, 341] width 349 height 379
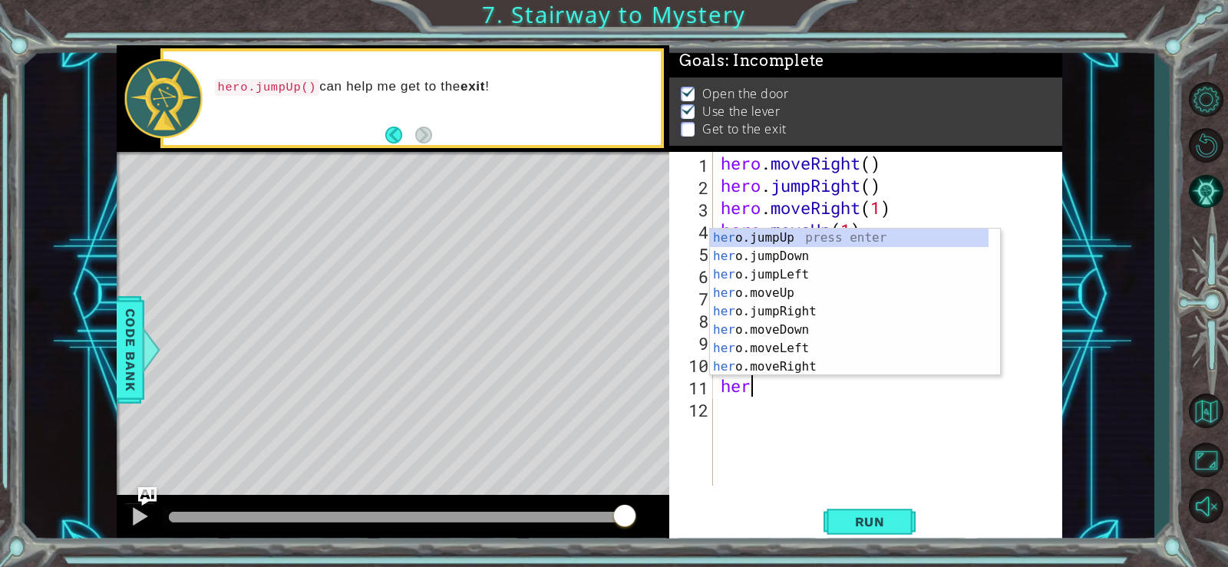
type textarea "h"
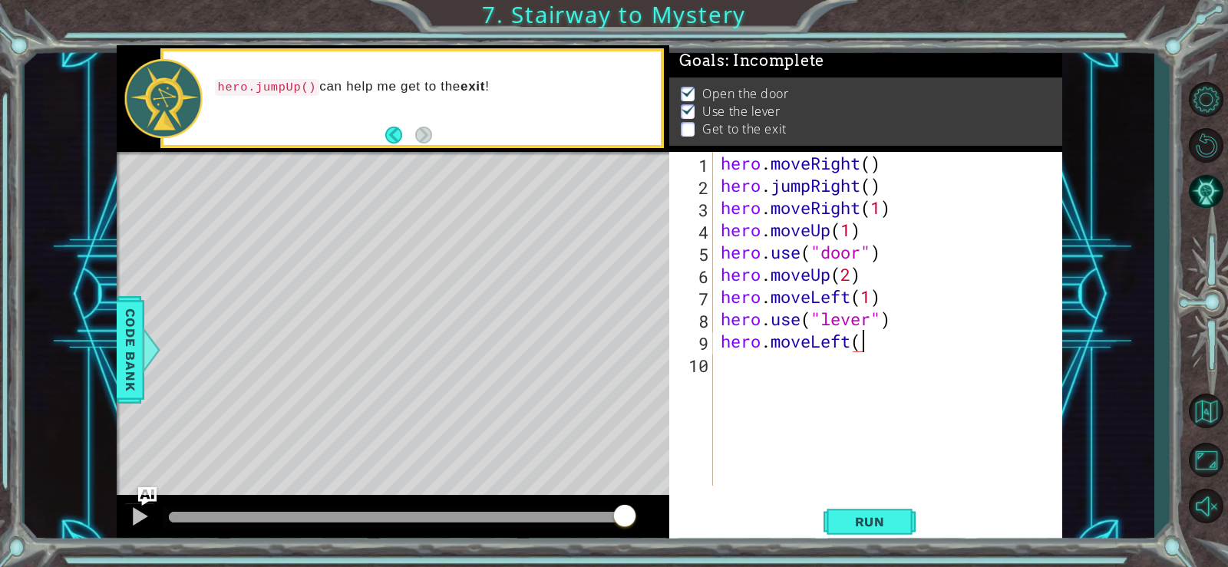
scroll to position [0, 6]
type textarea "hero.moveLeft(2)"
click at [810, 371] on div "hero . moveRight ( ) hero . jumpRight ( ) hero . moveRight ( 1 ) hero . moveUp …" at bounding box center [892, 341] width 349 height 379
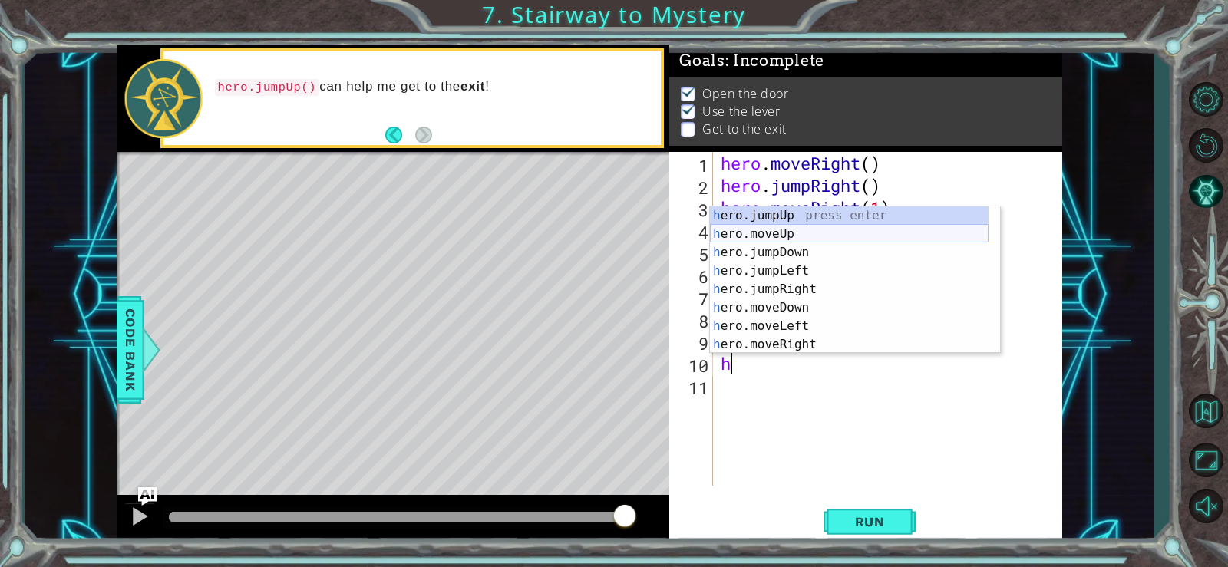
click at [827, 236] on div "h ero.jumpUp press enter h ero.moveUp press enter h ero.jumpDown press enter h …" at bounding box center [849, 299] width 279 height 184
type textarea "hero.moveUp(1)"
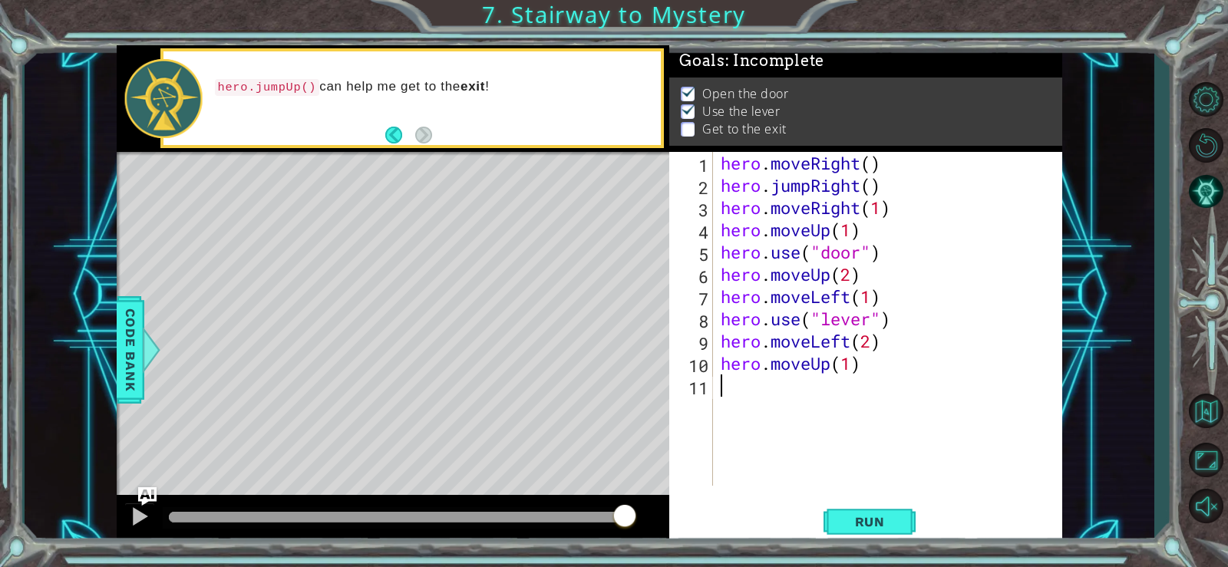
click at [768, 392] on div "hero . moveRight ( ) hero . jumpRight ( ) hero . moveRight ( 1 ) hero . moveUp …" at bounding box center [892, 341] width 349 height 379
type textarea "h"
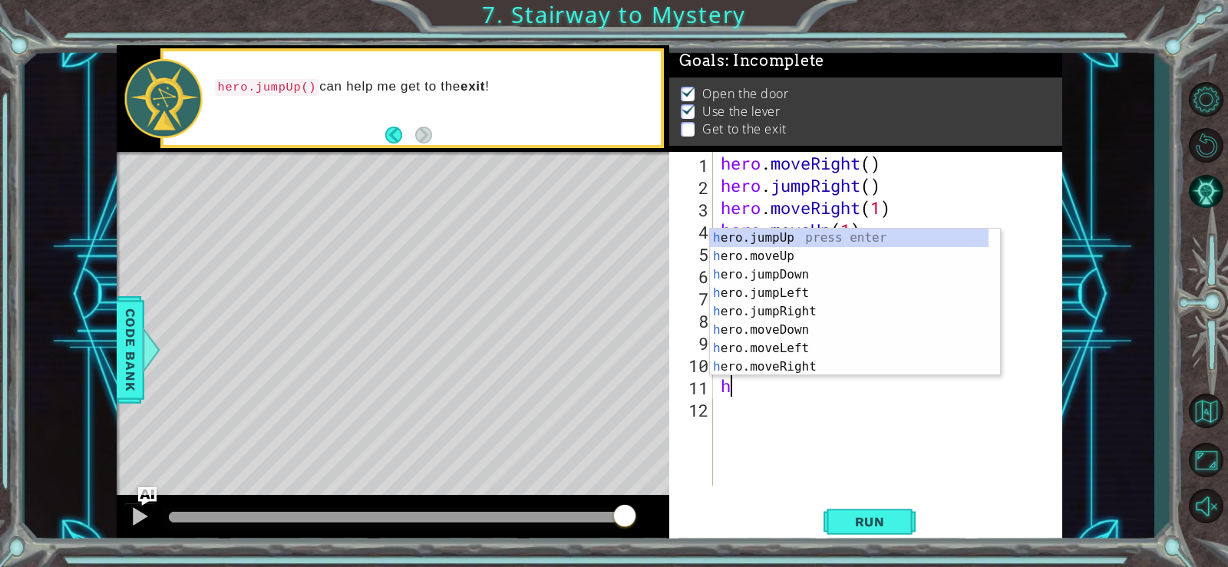
scroll to position [20, 0]
click at [916, 234] on div "h ero.jumpUp press enter h ero.moveUp press enter h ero.jumpDown press enter h …" at bounding box center [849, 321] width 279 height 184
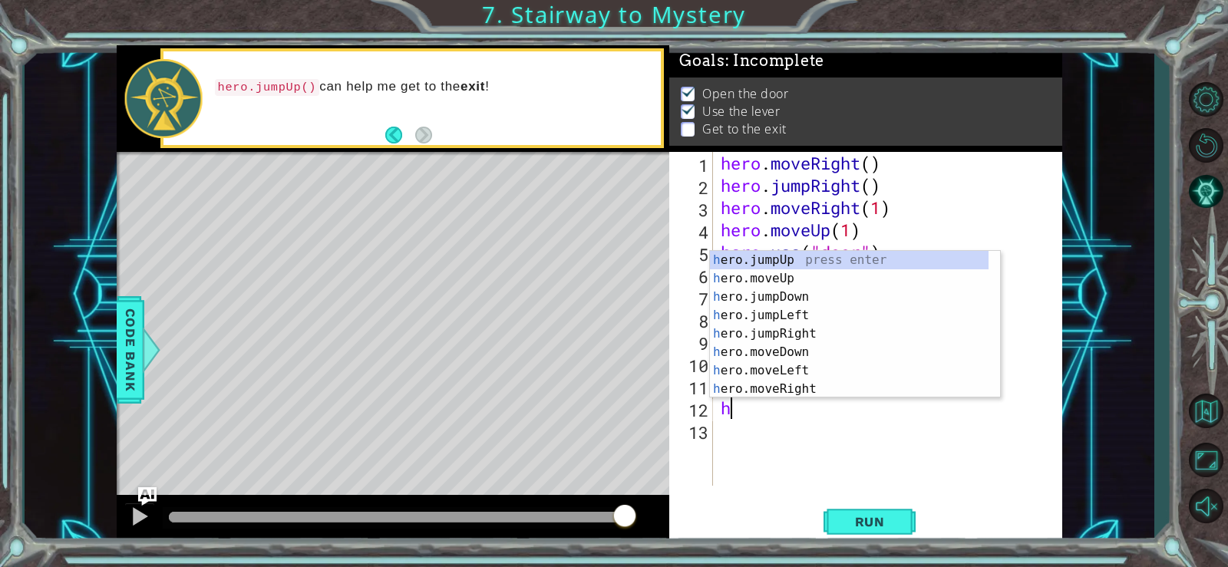
scroll to position [0, 0]
click at [795, 279] on div "h ero.jumpUp press enter h ero.moveUp press enter h ero.jumpDown press enter h …" at bounding box center [849, 343] width 279 height 184
type textarea "hero.moveUp(1)"
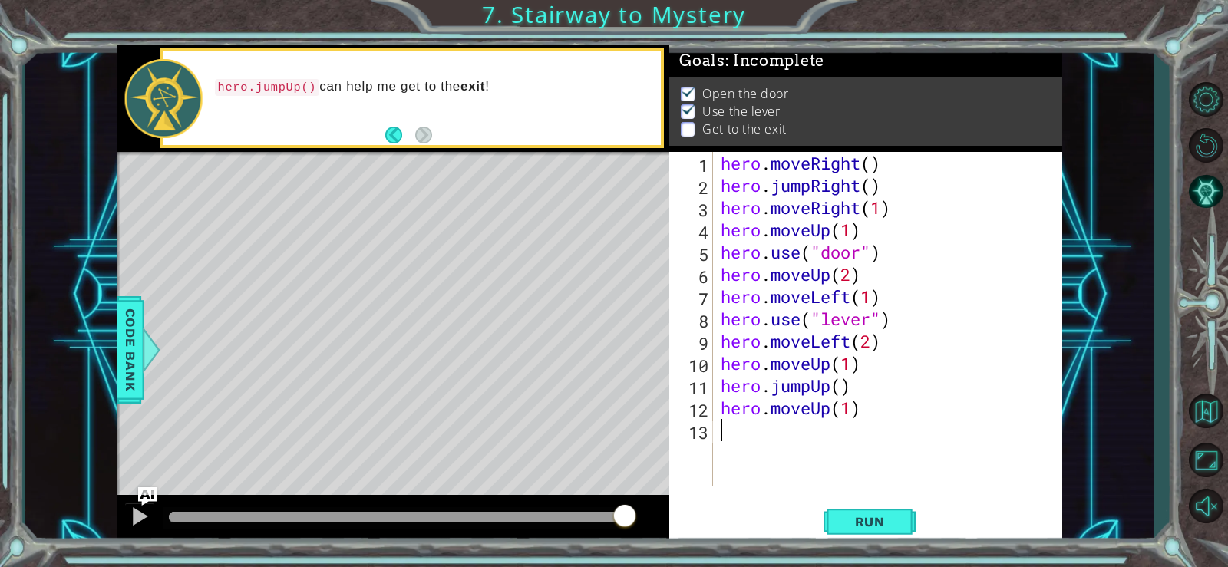
click at [742, 436] on div "hero . moveRight ( ) hero . jumpRight ( ) hero . moveRight ( 1 ) hero . moveUp …" at bounding box center [892, 341] width 349 height 379
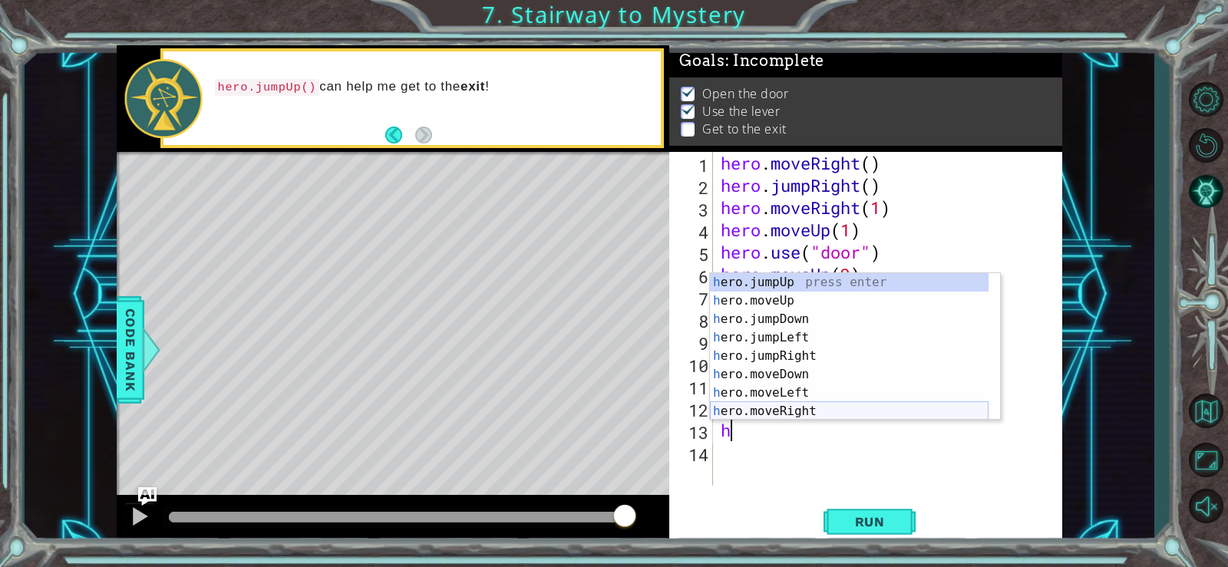
click at [815, 410] on div "h ero.jumpUp press enter h ero.moveUp press enter h ero.jumpDown press enter h …" at bounding box center [849, 365] width 279 height 184
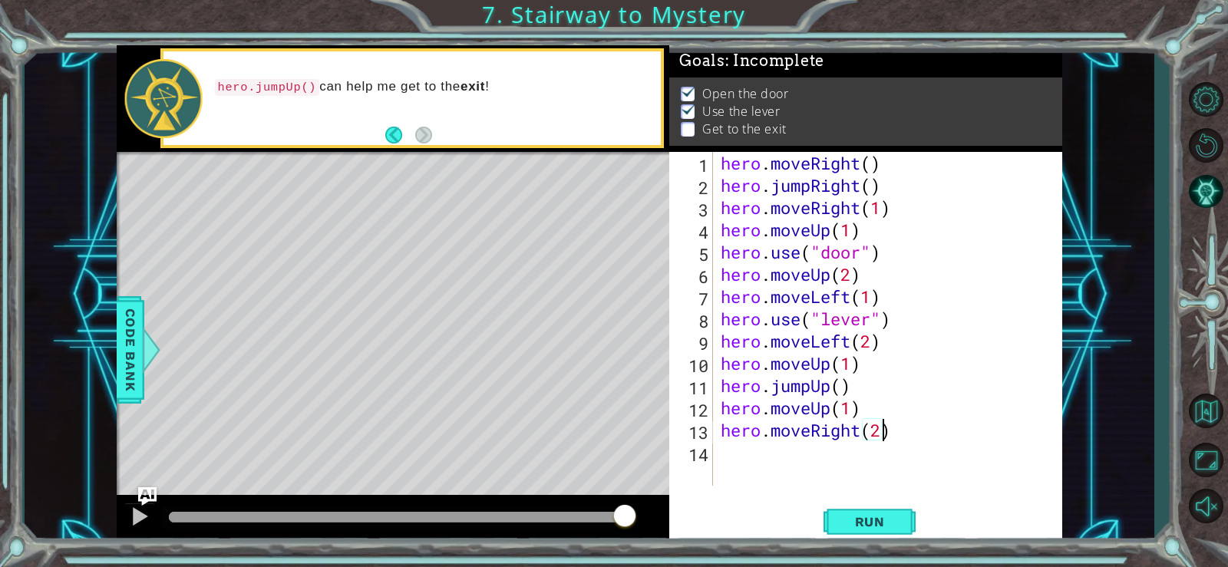
scroll to position [0, 7]
click at [869, 524] on span "Run" at bounding box center [870, 521] width 61 height 15
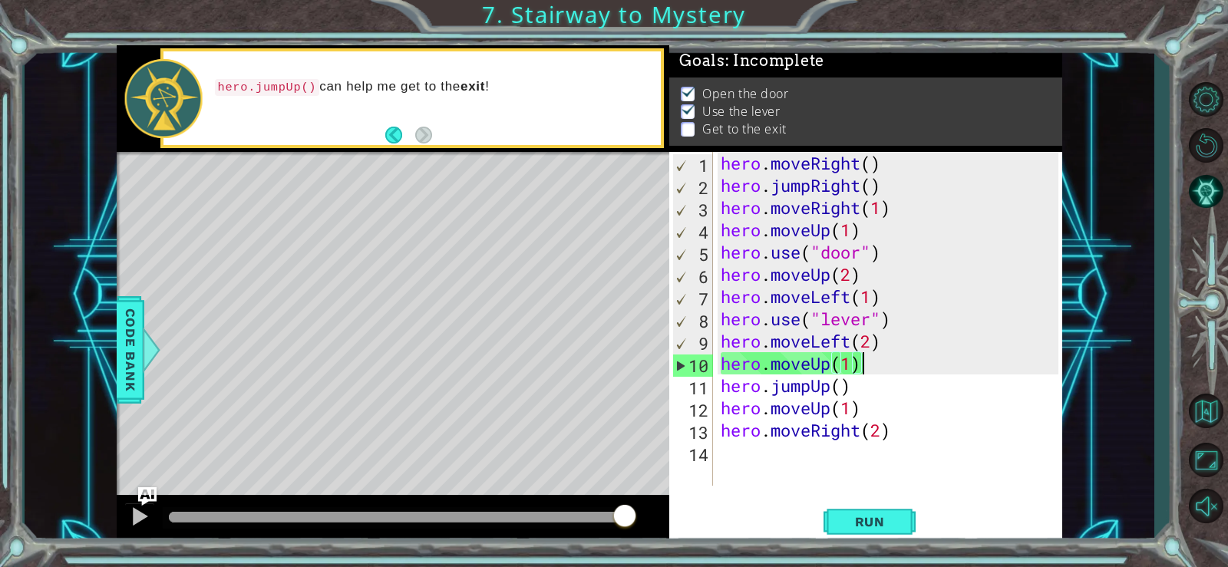
click at [861, 365] on div "hero . moveRight ( ) hero . jumpRight ( ) hero . moveRight ( 1 ) hero . moveUp …" at bounding box center [892, 341] width 349 height 379
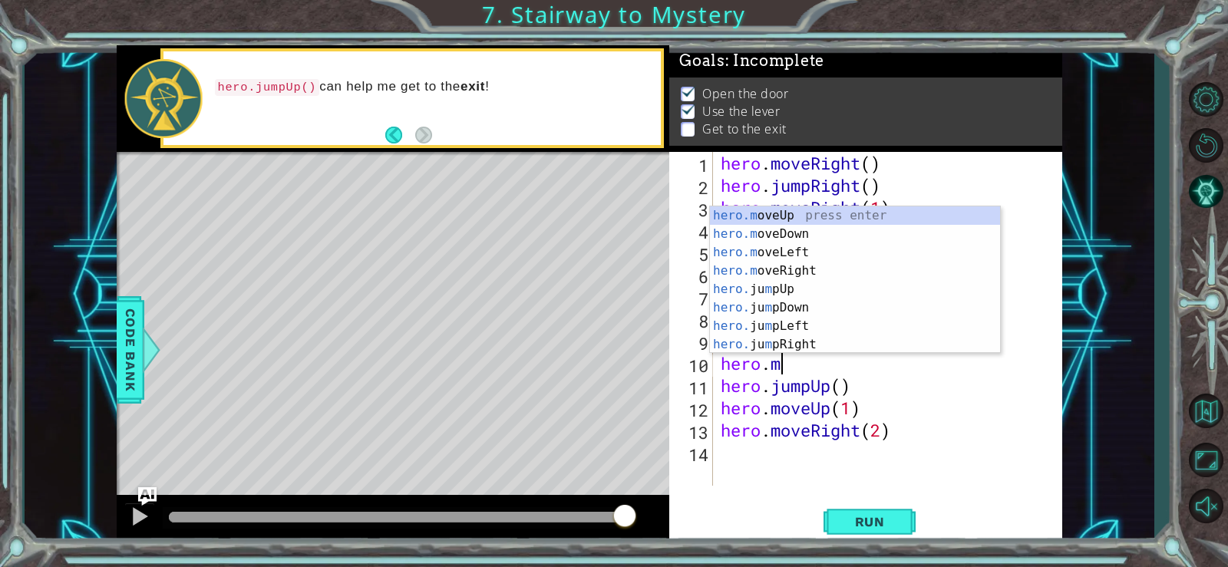
scroll to position [0, 0]
type textarea "h"
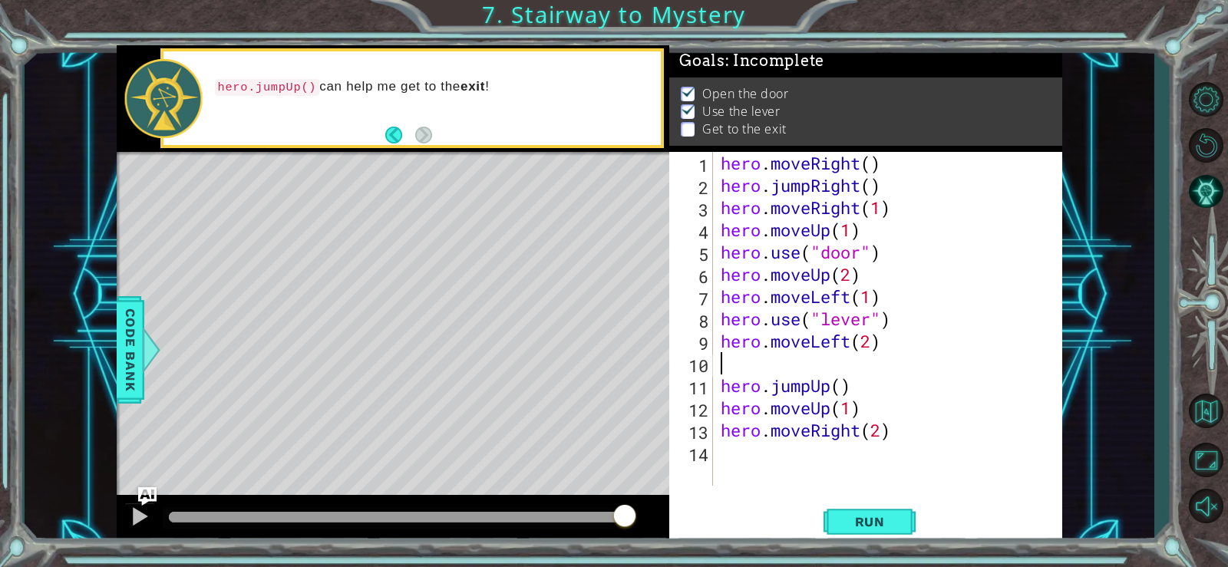
type textarea "h"
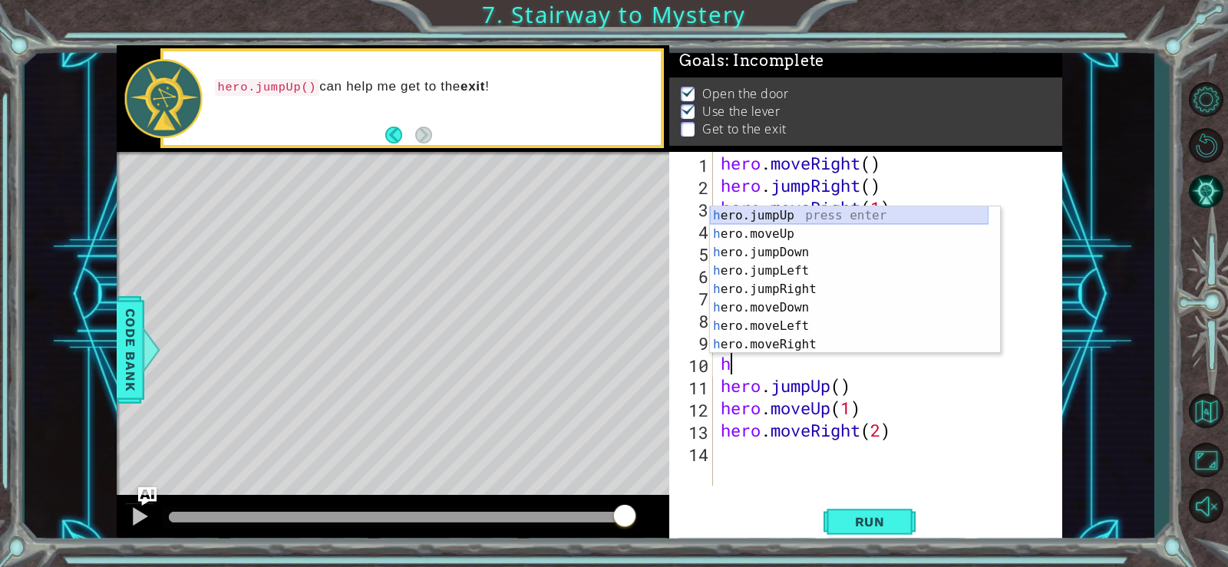
click at [805, 214] on div "h ero.jumpUp press enter h ero.moveUp press enter h ero.jumpDown press enter h …" at bounding box center [849, 299] width 279 height 184
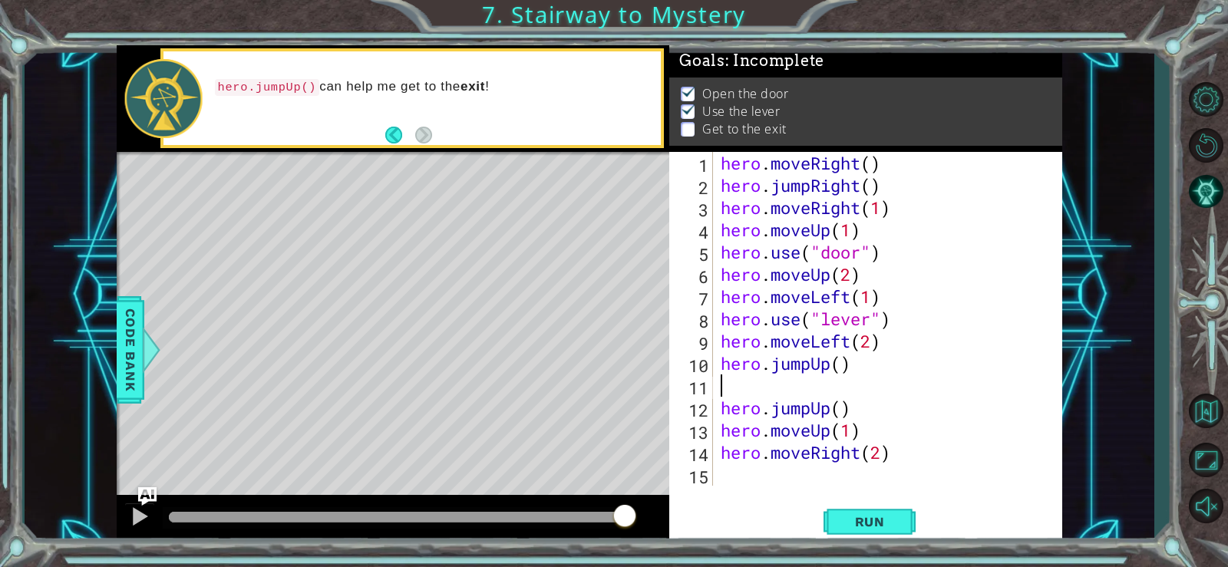
click at [861, 408] on div "hero . moveRight ( ) hero . jumpRight ( ) hero . moveRight ( 1 ) hero . moveUp …" at bounding box center [892, 341] width 349 height 379
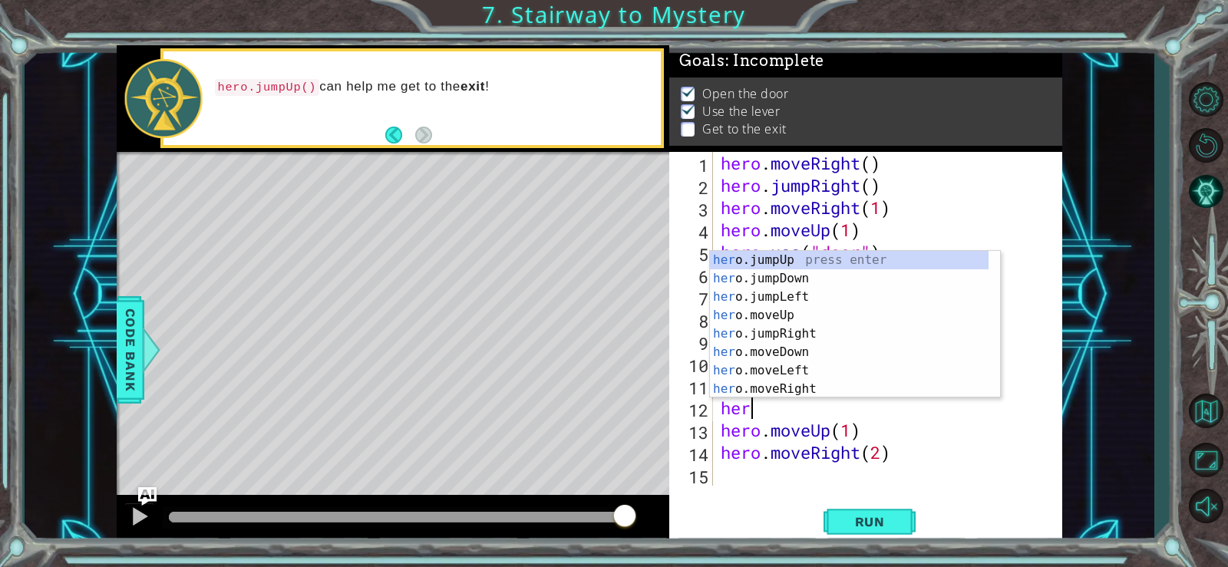
type textarea "h"
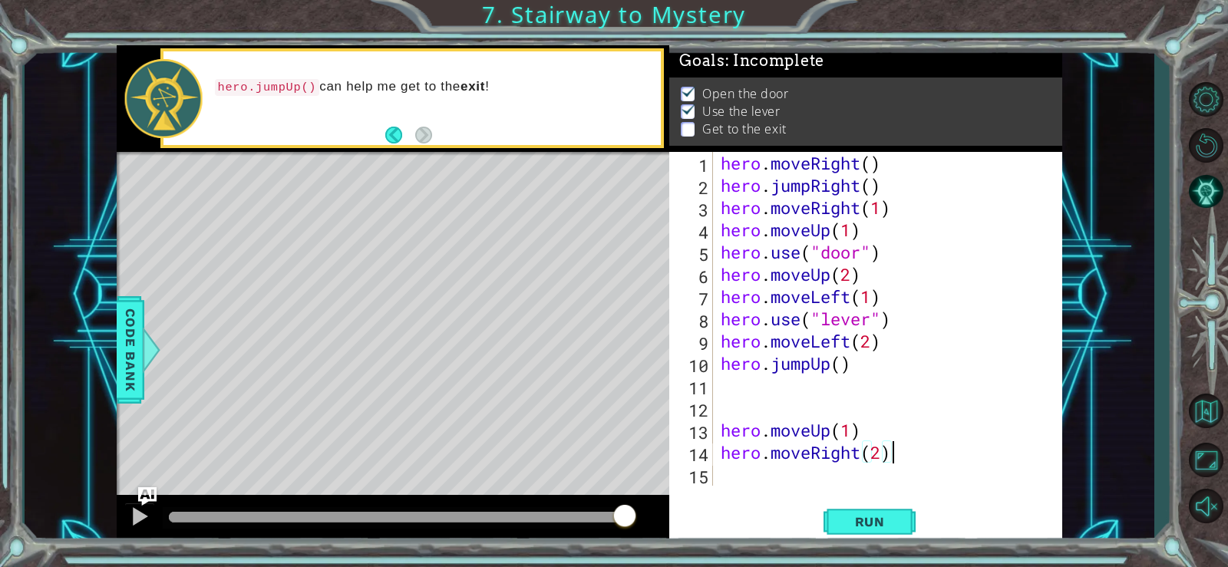
click at [903, 457] on div "hero . moveRight ( ) hero . jumpRight ( ) hero . moveRight ( 1 ) hero . moveUp …" at bounding box center [892, 341] width 349 height 379
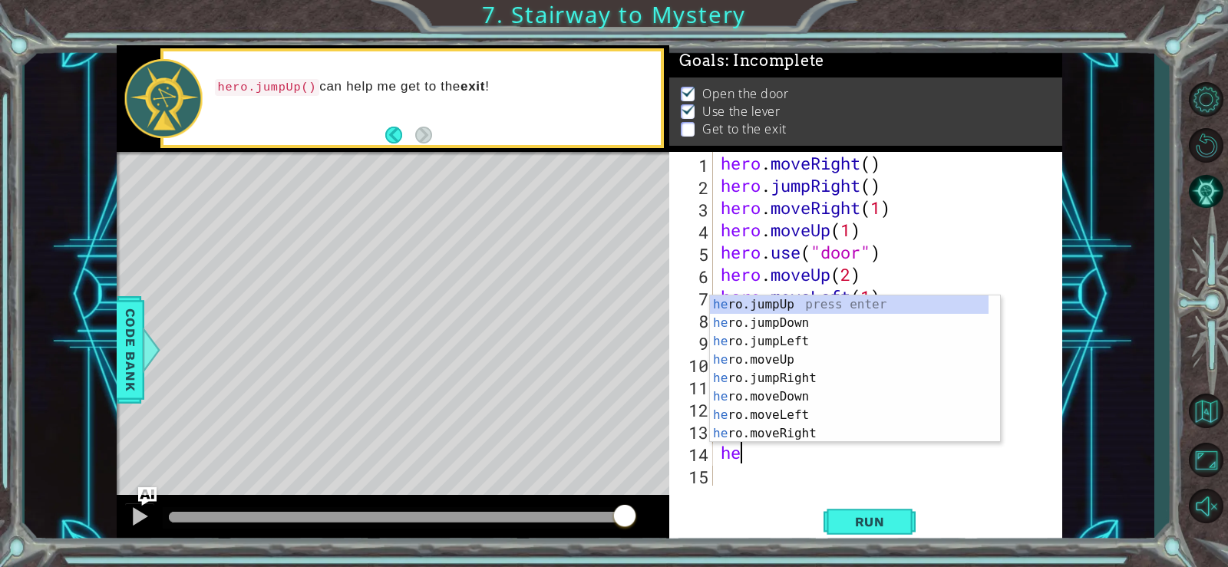
type textarea "h"
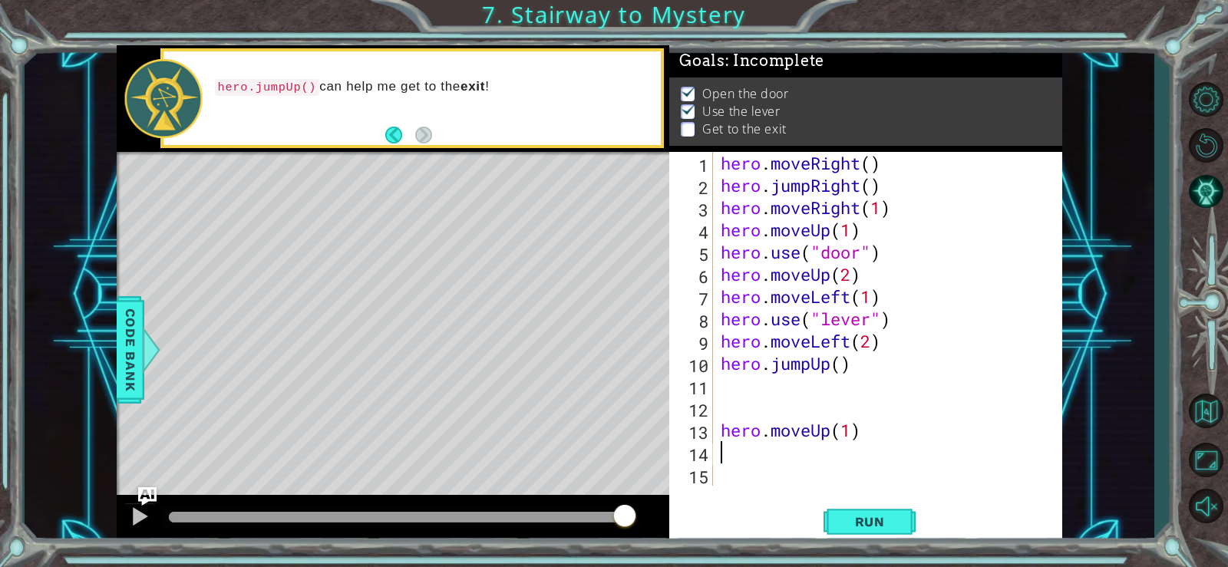
click at [872, 431] on div "hero . moveRight ( ) hero . jumpRight ( ) hero . moveRight ( 1 ) hero . moveUp …" at bounding box center [892, 341] width 349 height 379
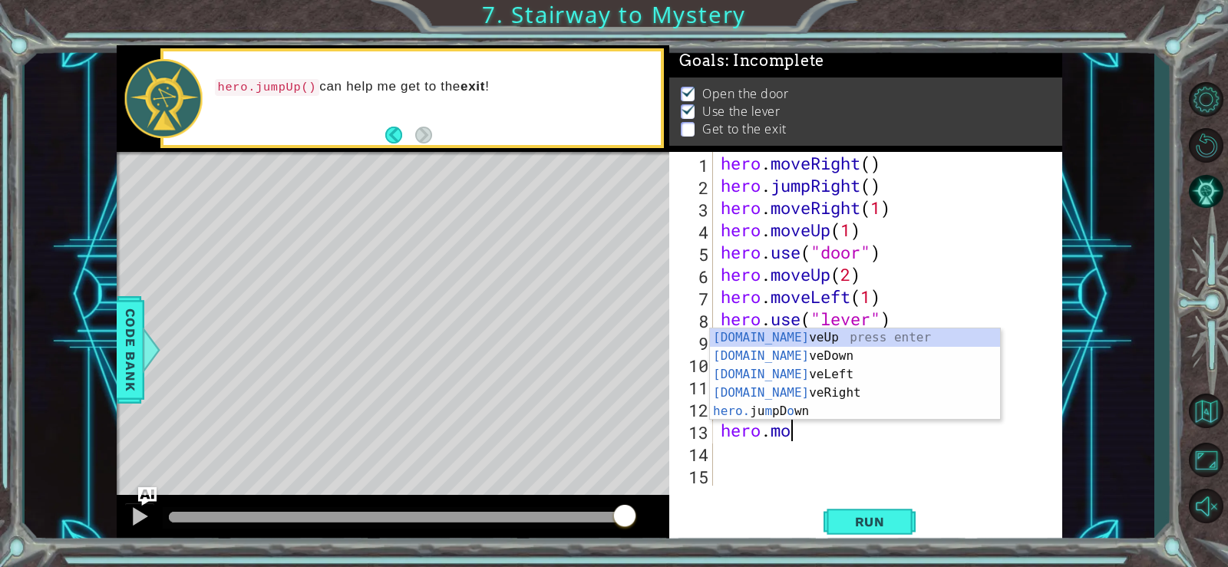
type textarea "h"
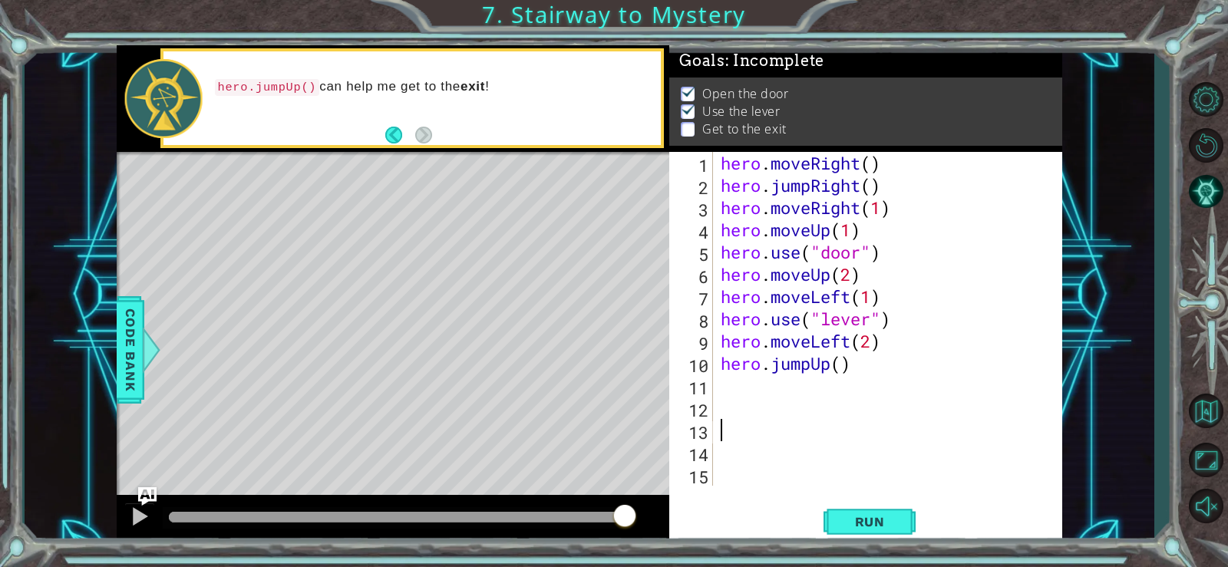
type textarea "hero.jumpU"
click at [833, 346] on div "hero.jumpU p press enter" at bounding box center [855, 363] width 290 height 55
click at [756, 381] on div "hero . moveRight ( ) hero . jumpRight ( ) hero . moveRight ( 1 ) hero . moveUp …" at bounding box center [892, 341] width 349 height 379
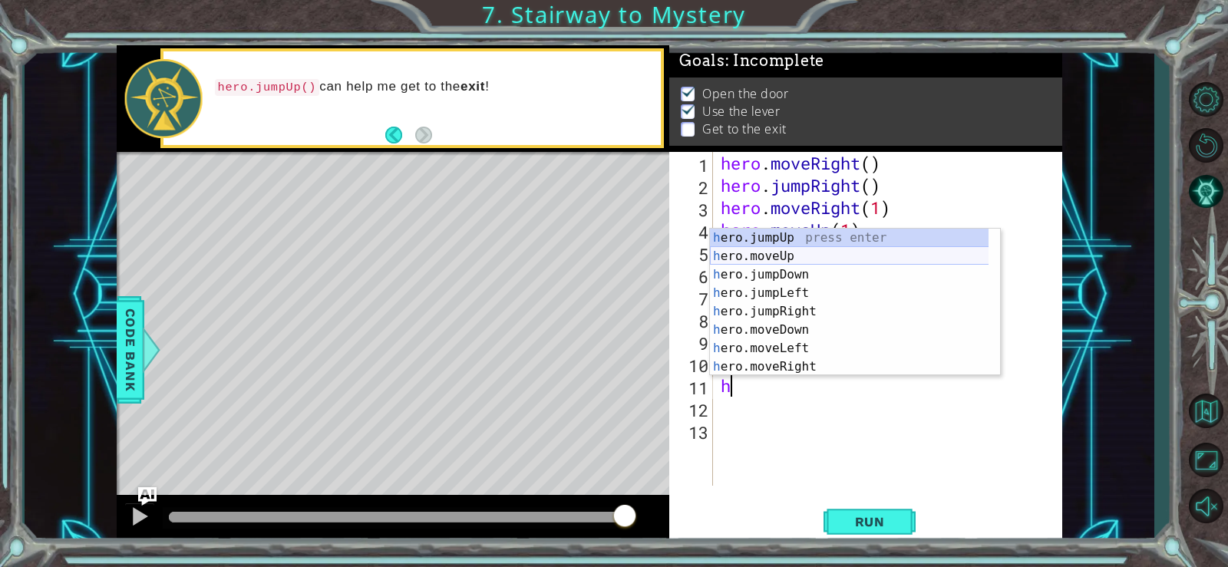
click at [793, 256] on div "h ero.jumpUp press enter h ero.moveUp press enter h ero.jumpDown press enter h …" at bounding box center [855, 321] width 290 height 184
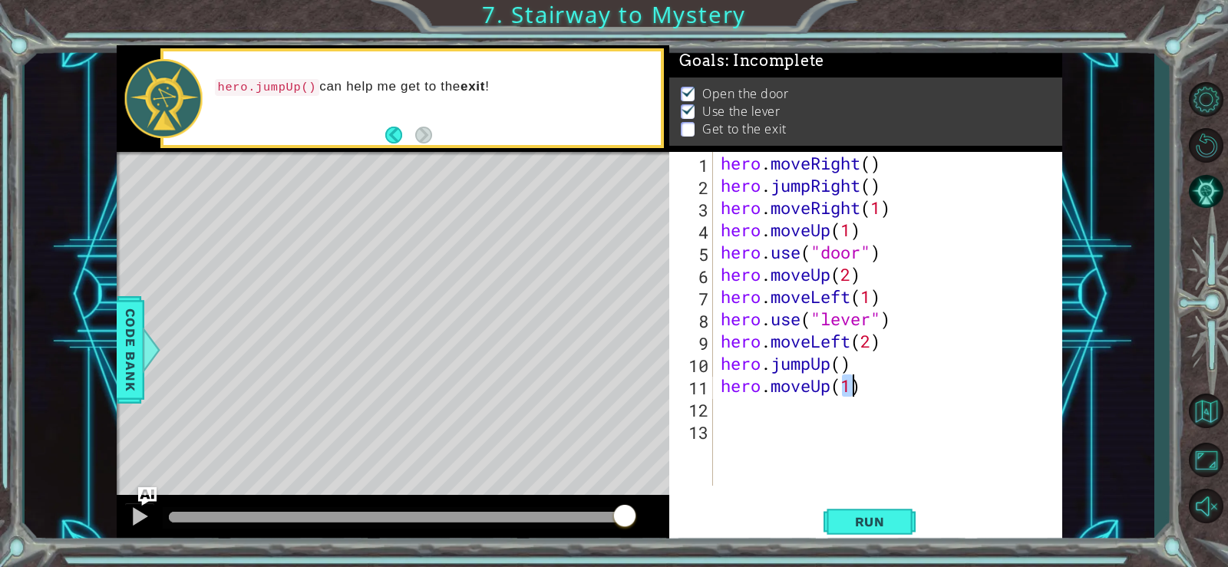
type textarea "hero.moveUp(1)"
click at [772, 422] on div "hero . moveRight ( ) hero . jumpRight ( ) hero . moveRight ( 1 ) hero . moveUp …" at bounding box center [892, 341] width 349 height 379
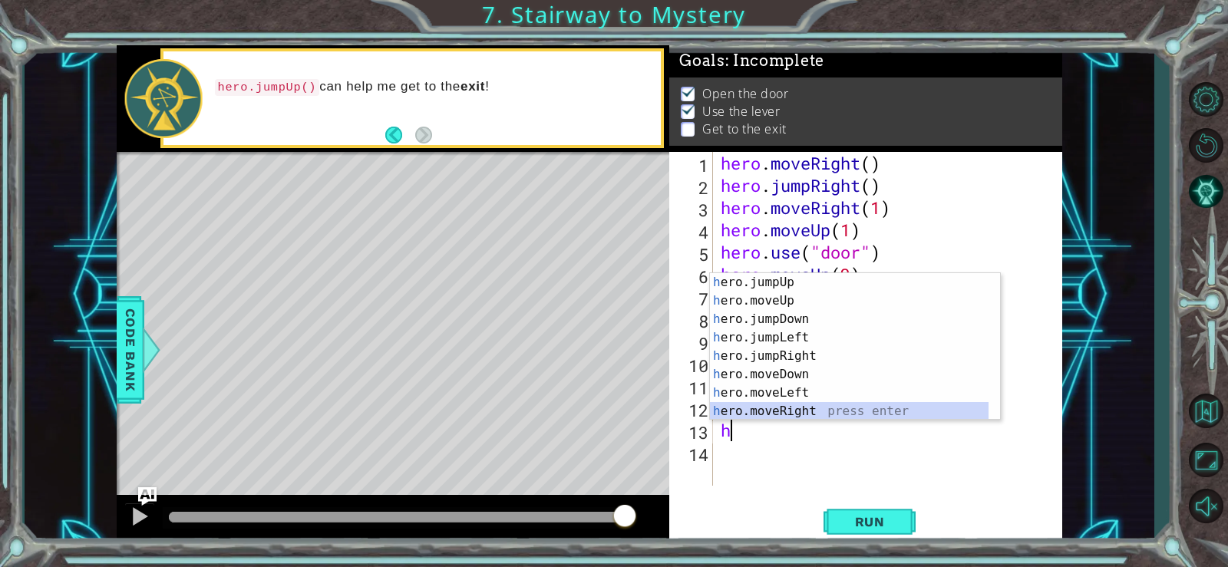
click at [785, 405] on div "h ero.jumpUp press enter h ero.moveUp press enter h ero.jumpDown press enter h …" at bounding box center [849, 365] width 279 height 184
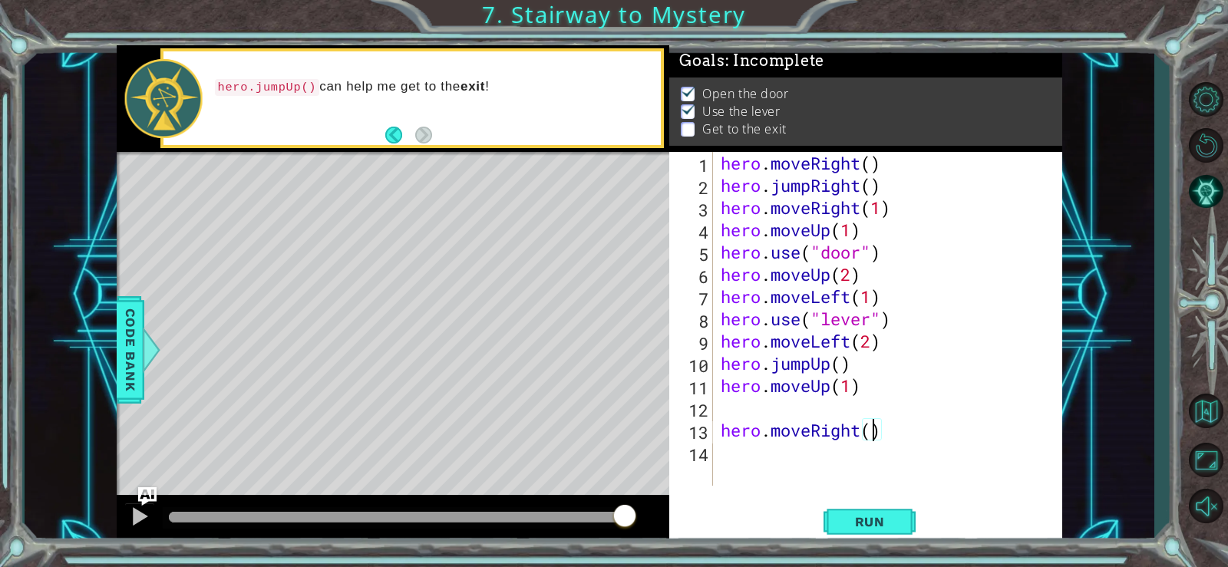
type textarea "hero.moveRight(2)"
click at [835, 412] on div "hero . moveRight ( ) hero . jumpRight ( ) hero . moveRight ( 1 ) hero . moveUp …" at bounding box center [892, 341] width 349 height 379
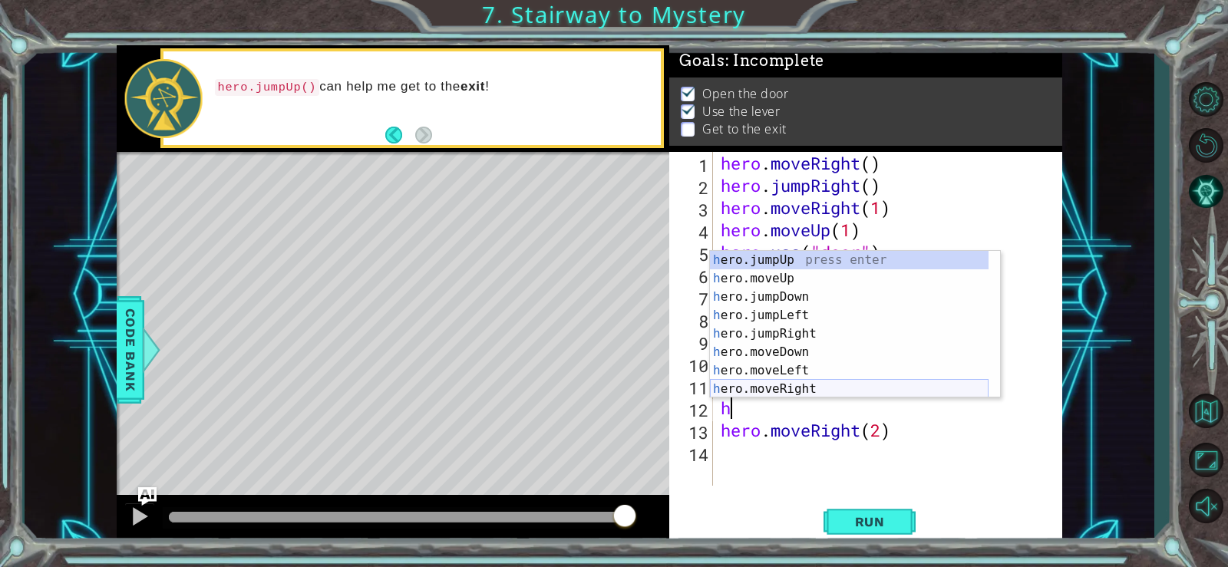
click at [803, 383] on div "h ero.jumpUp press enter h ero.moveUp press enter h ero.jumpDown press enter h …" at bounding box center [849, 343] width 279 height 184
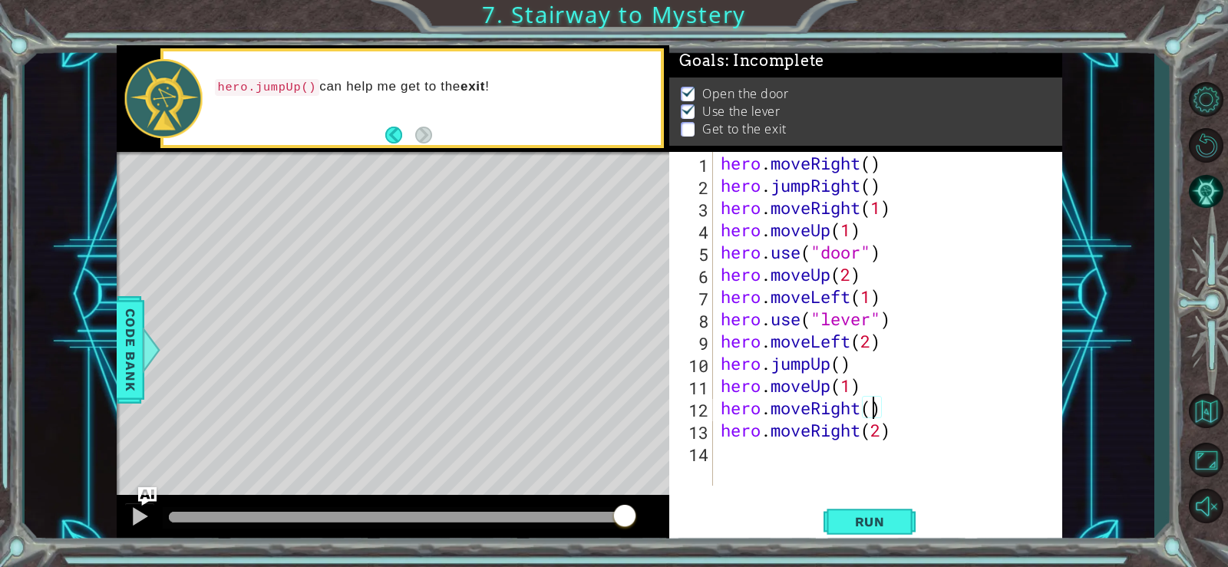
scroll to position [0, 7]
click at [903, 434] on div "hero . moveRight ( ) hero . jumpRight ( ) hero . moveRight ( 1 ) hero . moveUp …" at bounding box center [892, 341] width 349 height 379
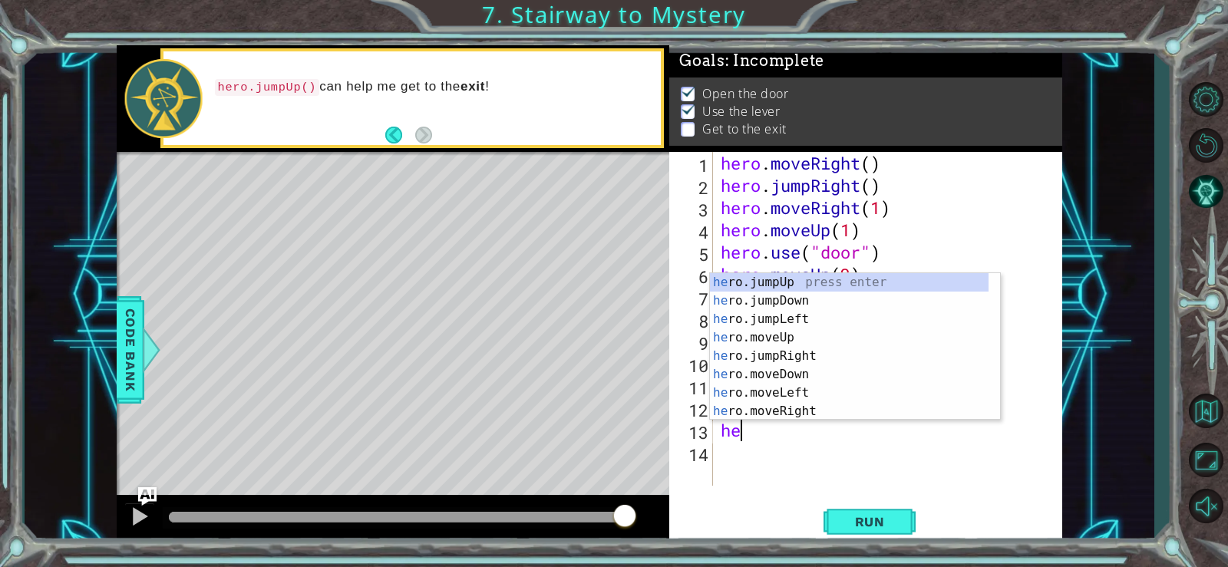
scroll to position [0, 0]
type textarea "h"
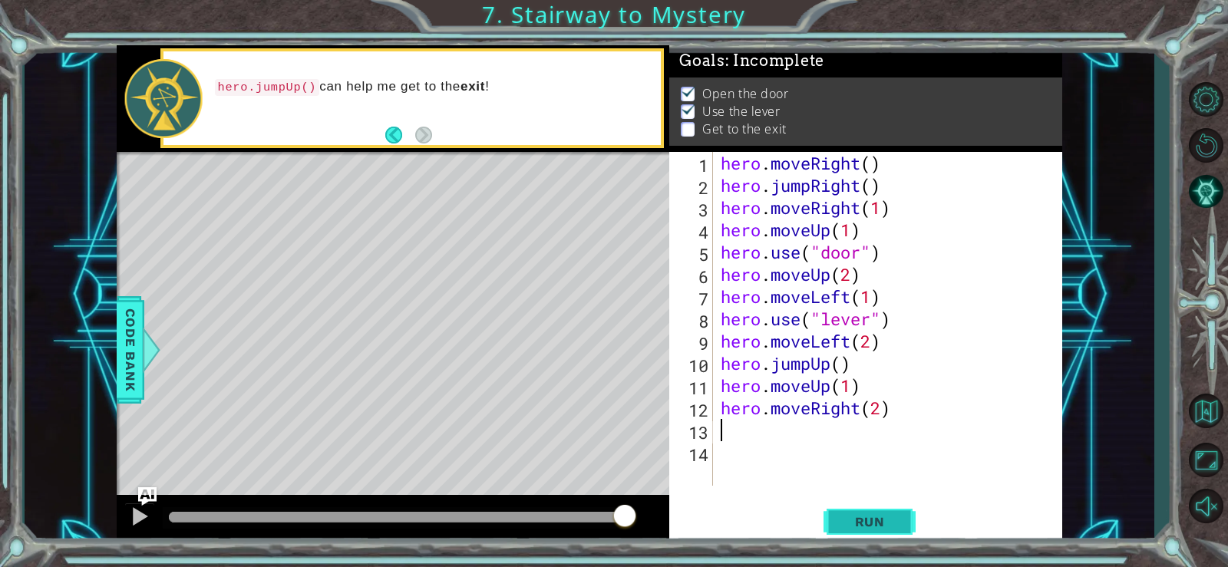
click at [885, 515] on span "Run" at bounding box center [870, 521] width 61 height 15
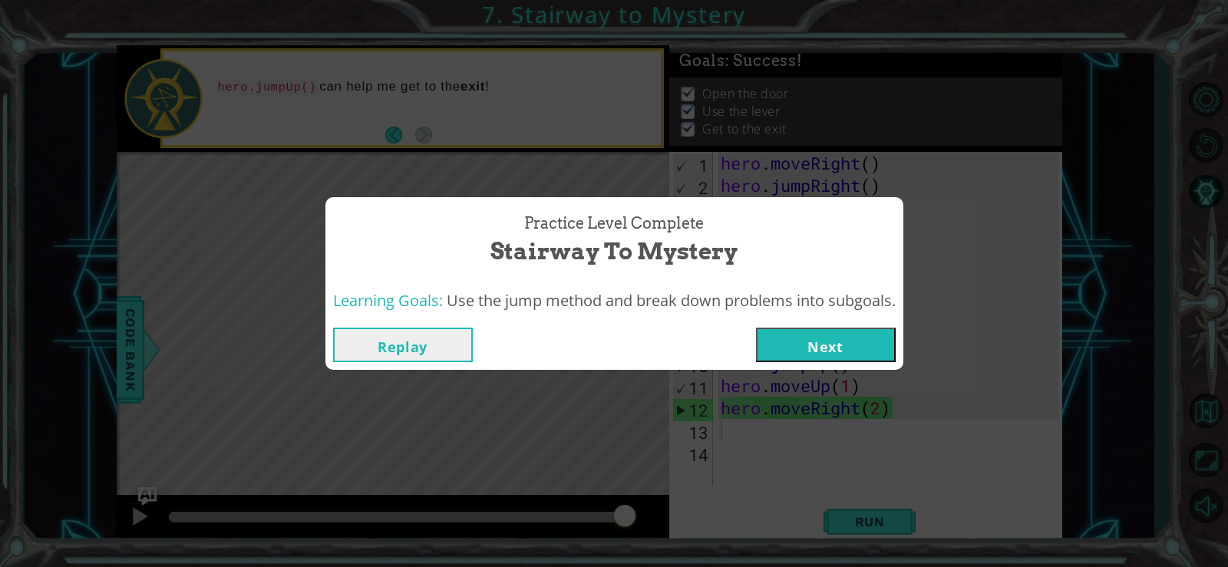
click at [870, 336] on button "Next" at bounding box center [826, 345] width 140 height 35
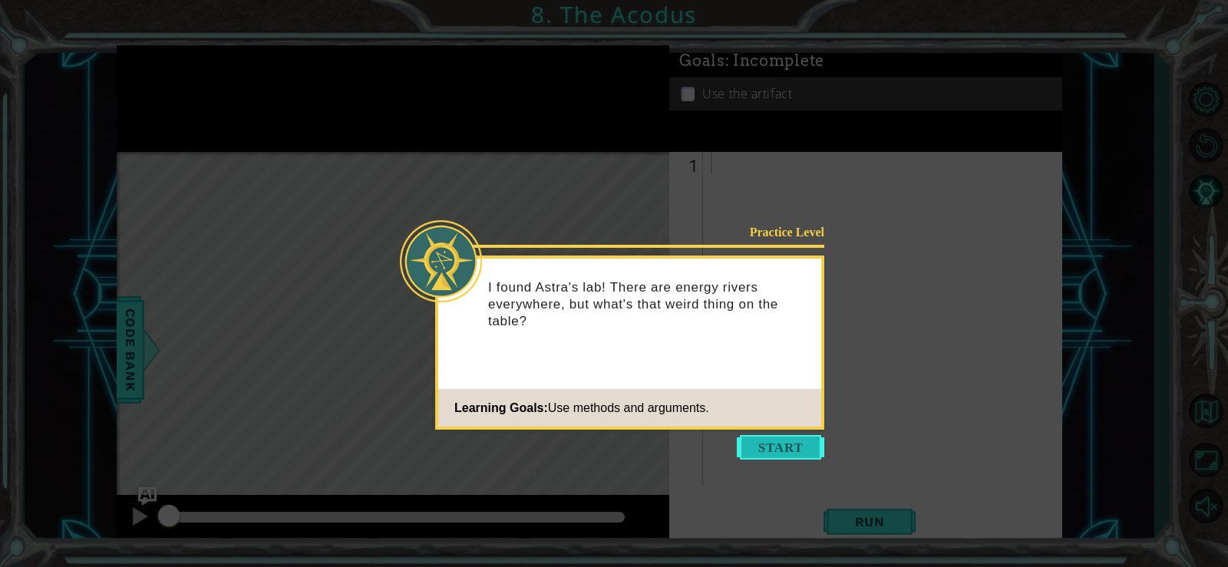
click at [793, 445] on button "Start" at bounding box center [781, 447] width 88 height 25
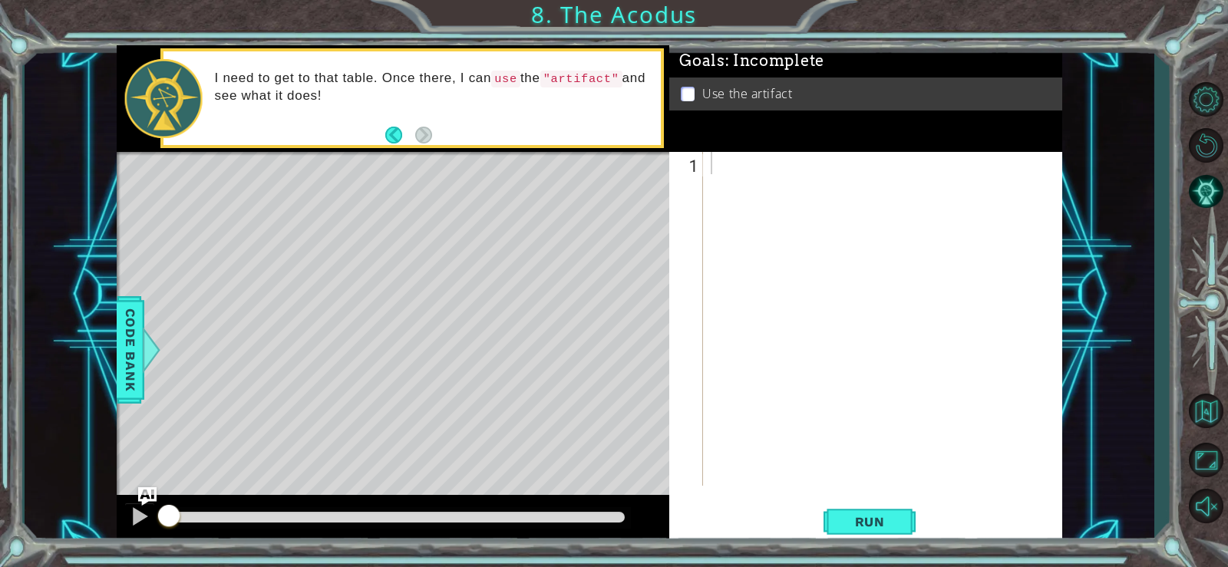
click at [524, 290] on div "Level Map" at bounding box center [471, 378] width 709 height 452
click at [400, 136] on button "Back" at bounding box center [400, 135] width 30 height 17
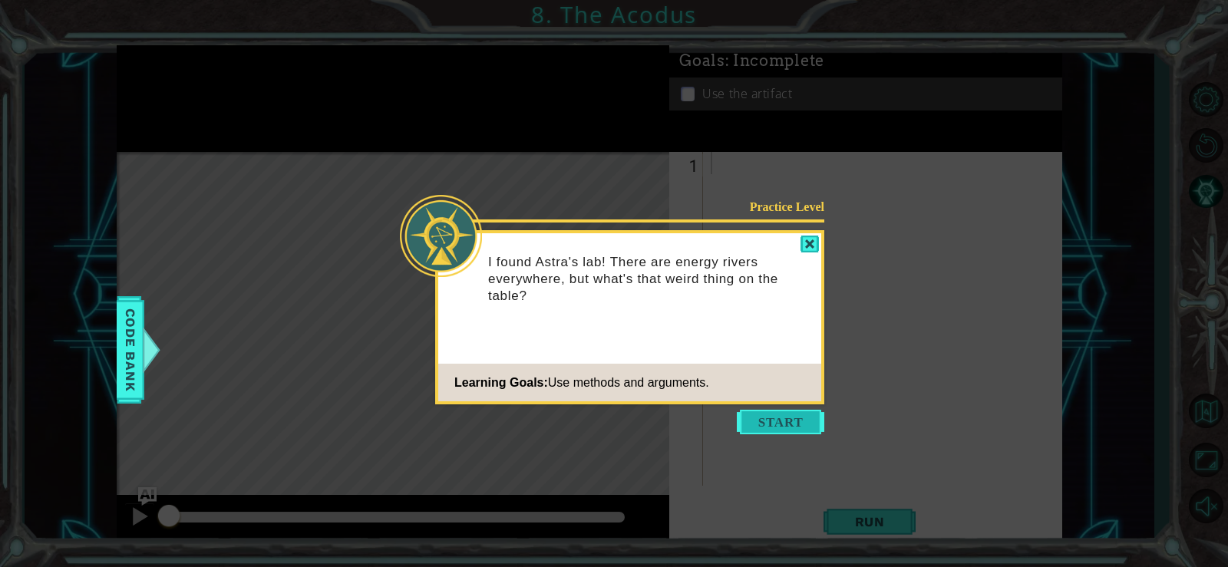
click at [752, 425] on button "Start" at bounding box center [781, 422] width 88 height 25
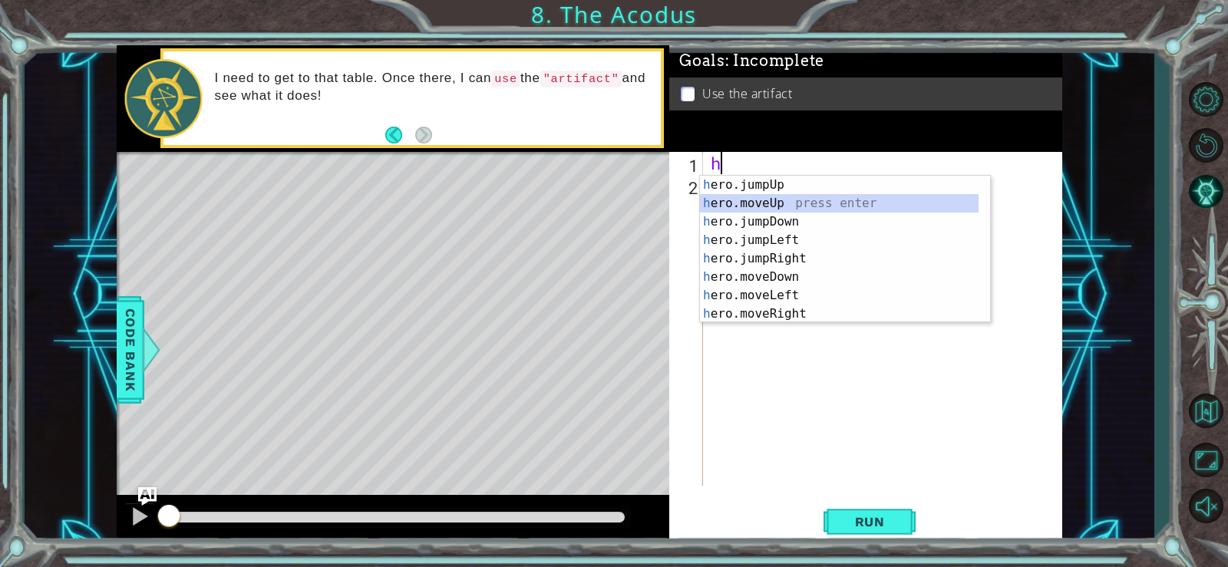
click at [832, 198] on div "h ero.jumpUp press enter h ero.moveUp press enter h ero.jumpDown press enter h …" at bounding box center [839, 268] width 279 height 184
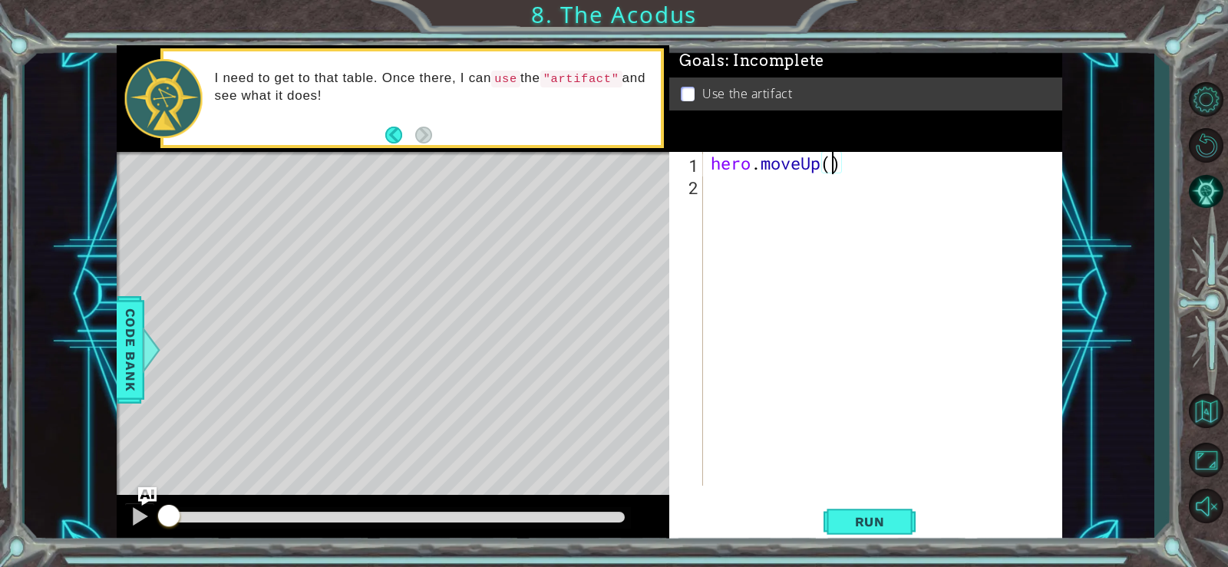
type textarea "hero.moveUp(2)"
click at [828, 184] on div "hero . moveUp ( 2 )" at bounding box center [887, 341] width 359 height 379
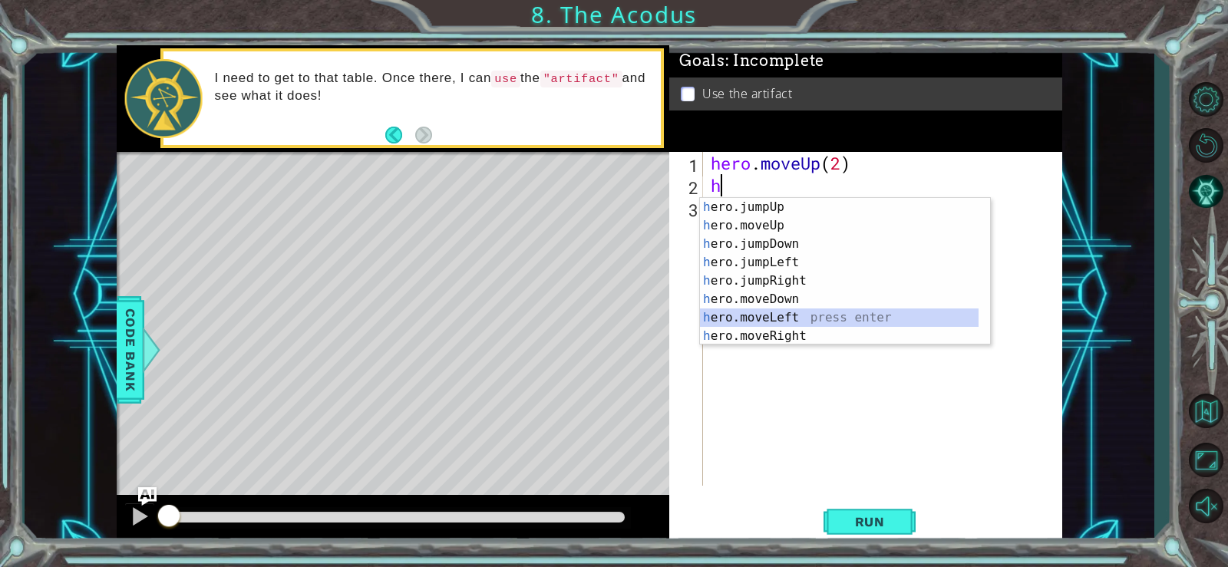
click at [821, 312] on div "h ero.jumpUp press enter h ero.moveUp press enter h ero.jumpDown press enter h …" at bounding box center [839, 290] width 279 height 184
type textarea "hero.moveLeft(1)"
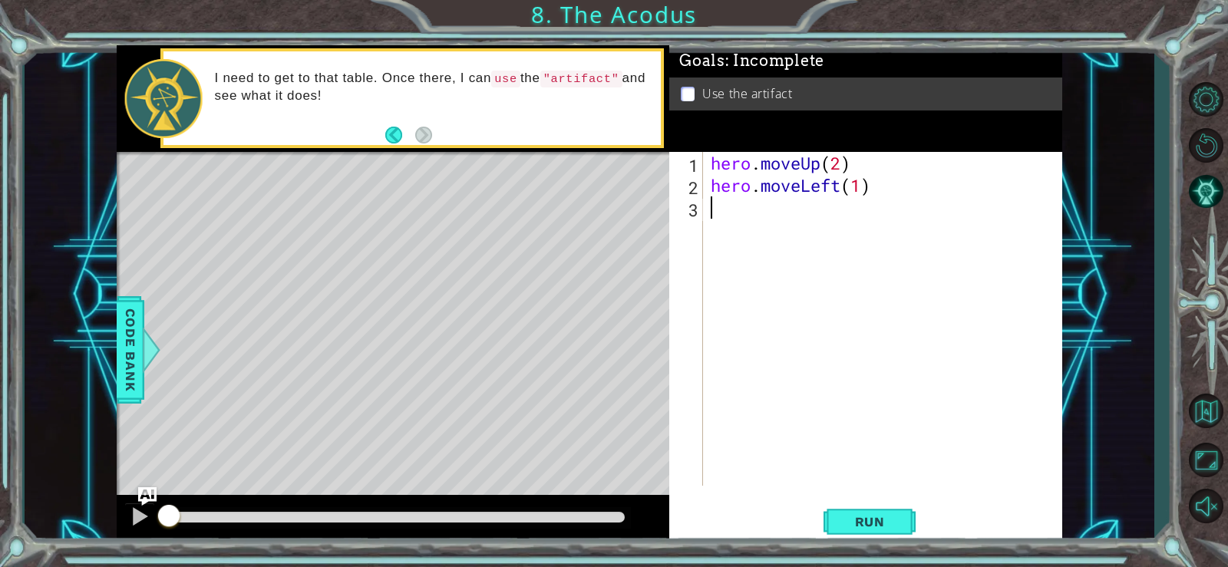
click at [793, 223] on div "hero . moveUp ( 2 ) hero . moveLeft ( 1 )" at bounding box center [887, 341] width 359 height 379
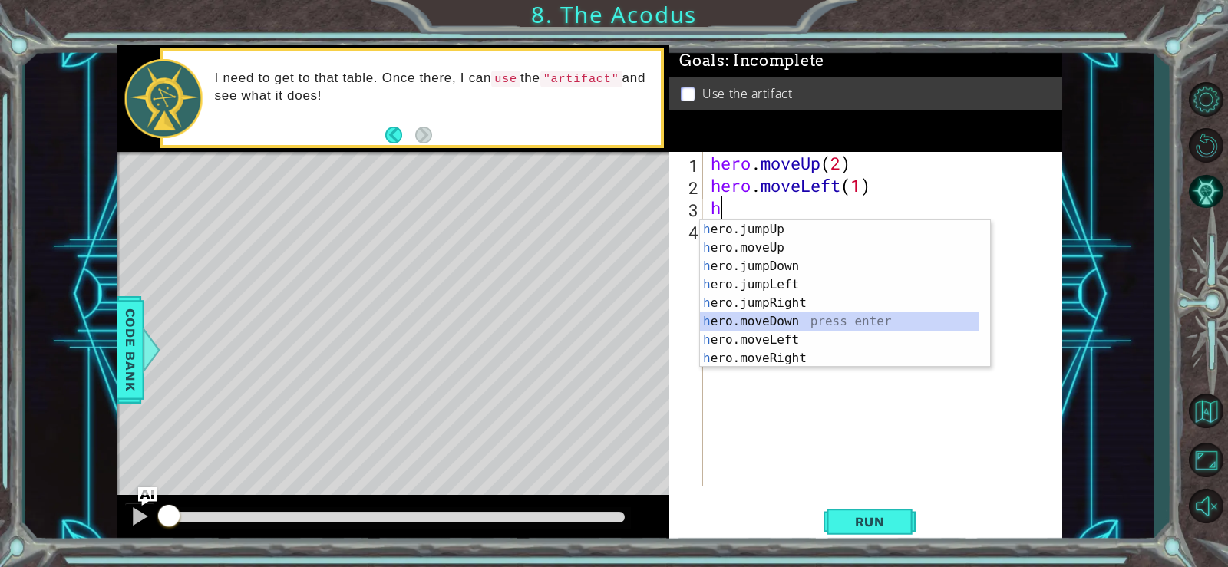
click at [820, 319] on div "h ero.jumpUp press enter h ero.moveUp press enter h ero.jumpDown press enter h …" at bounding box center [839, 312] width 279 height 184
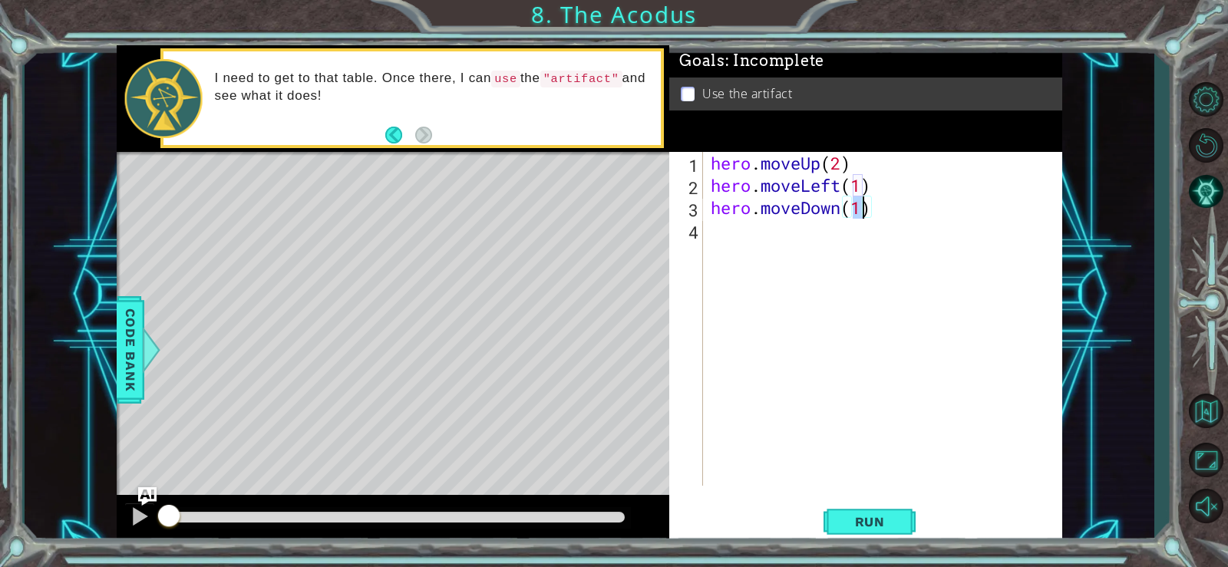
click at [861, 213] on div "hero . moveUp ( 2 ) hero . moveLeft ( 1 ) hero . moveDown ( 1 )" at bounding box center [883, 319] width 351 height 334
type textarea "hero.moveDown(2)"
click at [889, 526] on span "Run" at bounding box center [870, 521] width 61 height 15
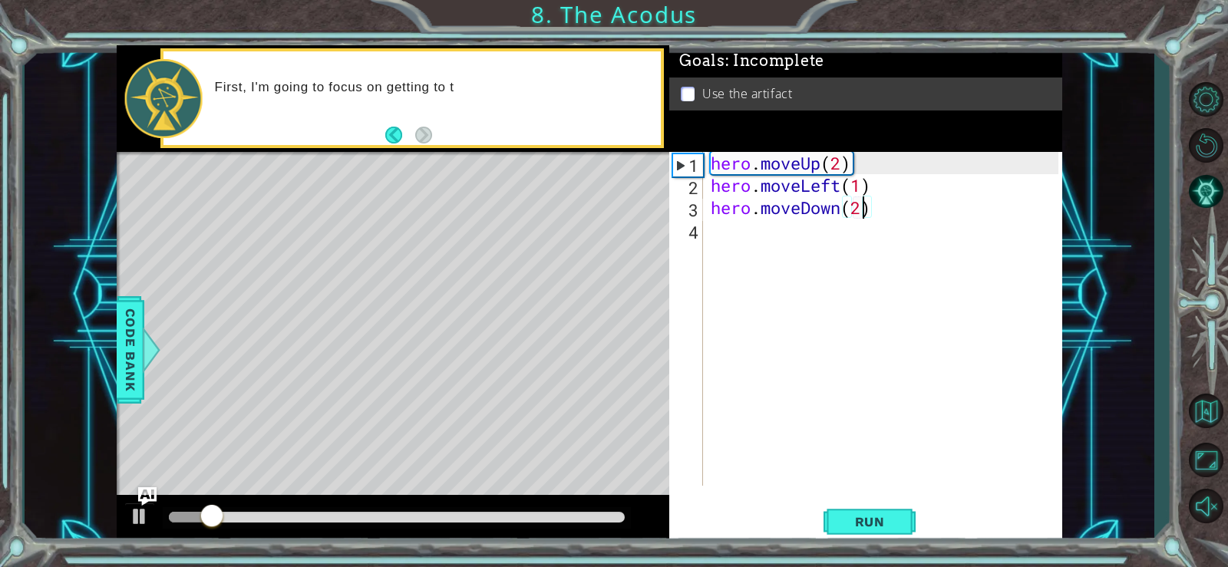
click at [789, 257] on div "hero . moveUp ( 2 ) hero . moveLeft ( 1 ) hero . moveDown ( 2 )" at bounding box center [887, 341] width 359 height 379
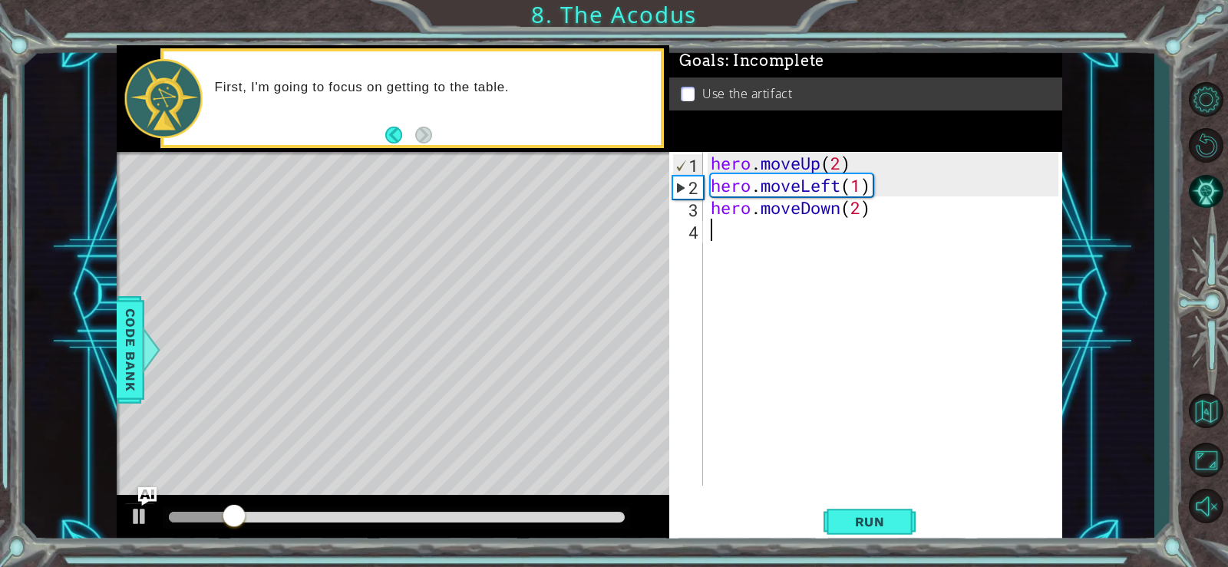
type textarea "h"
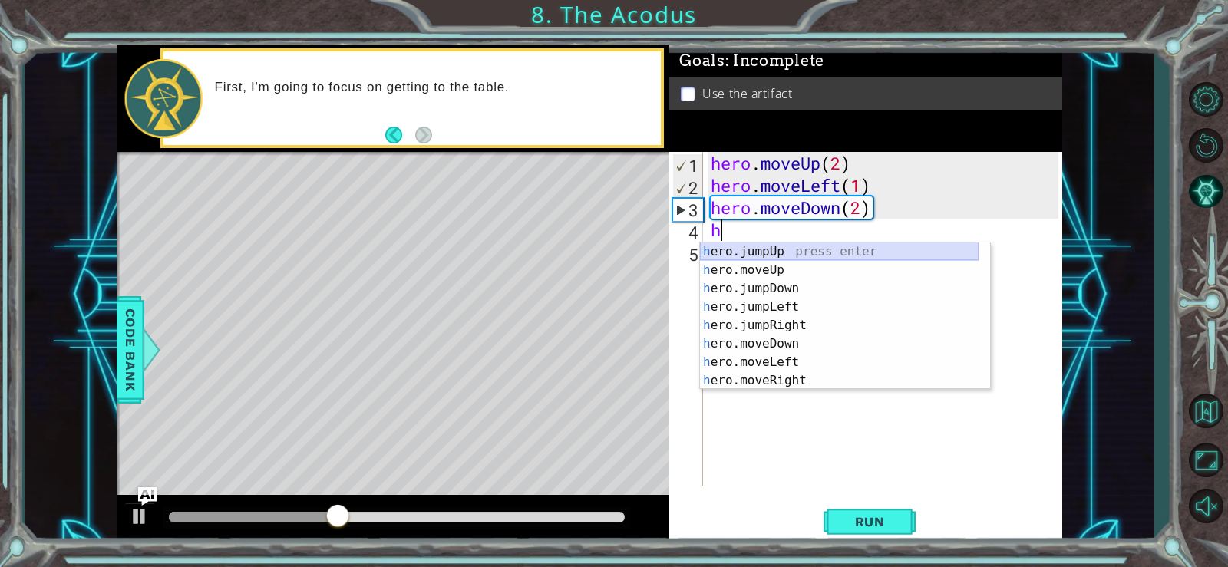
click at [832, 251] on div "h ero.jumpUp press enter h ero.moveUp press enter h ero.jumpDown press enter h …" at bounding box center [839, 335] width 279 height 184
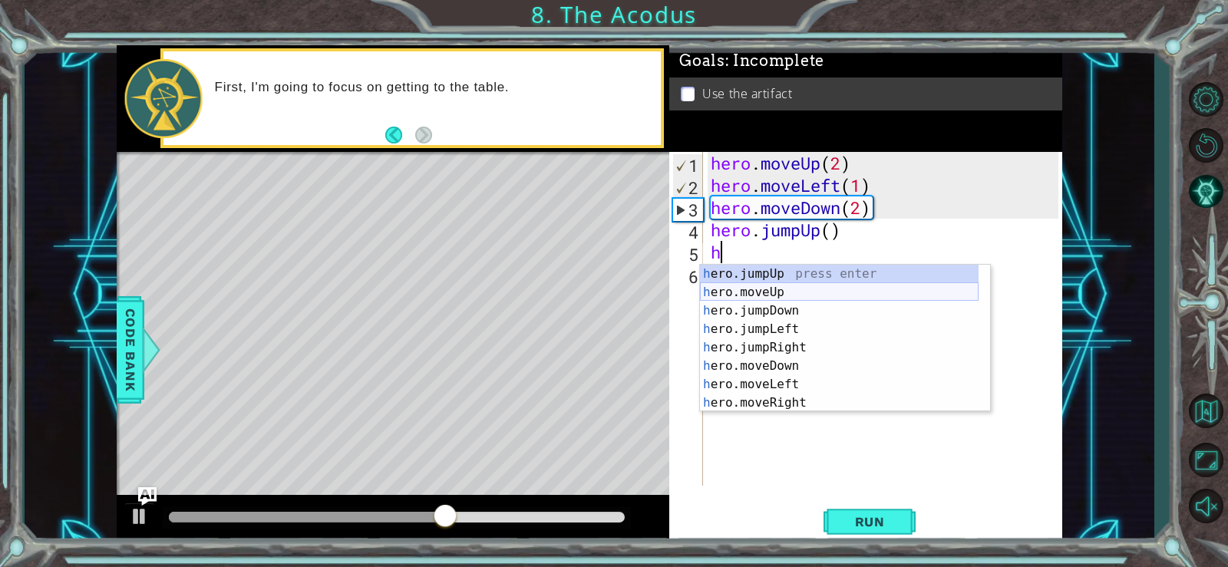
click at [822, 289] on div "h ero.jumpUp press enter h ero.moveUp press enter h ero.jumpDown press enter h …" at bounding box center [839, 357] width 279 height 184
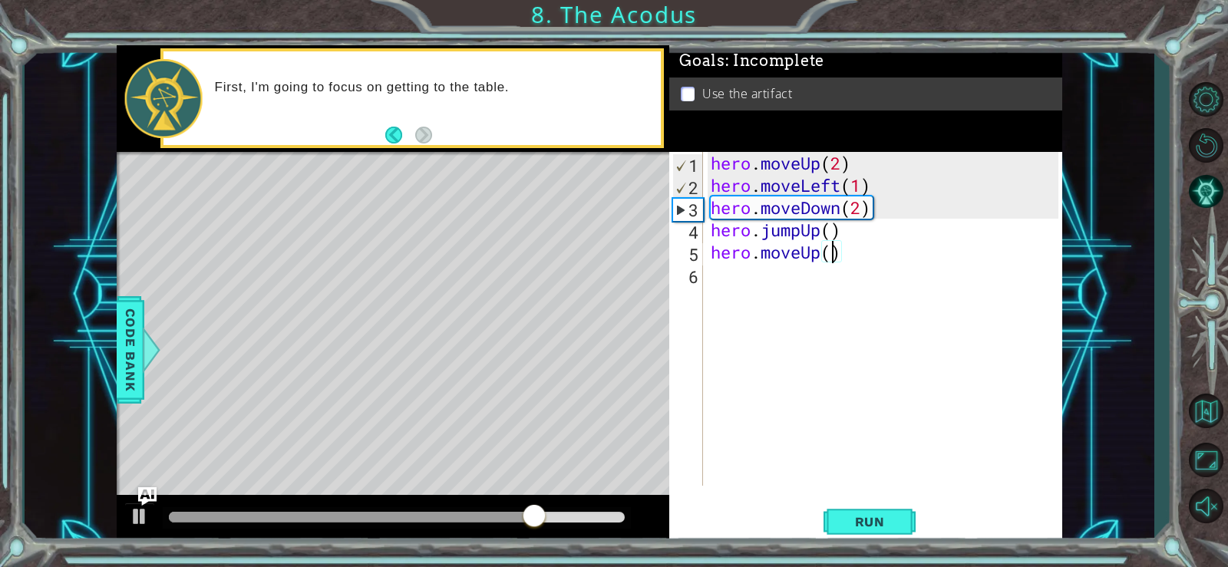
scroll to position [0, 5]
click at [890, 519] on span "Run" at bounding box center [870, 521] width 61 height 15
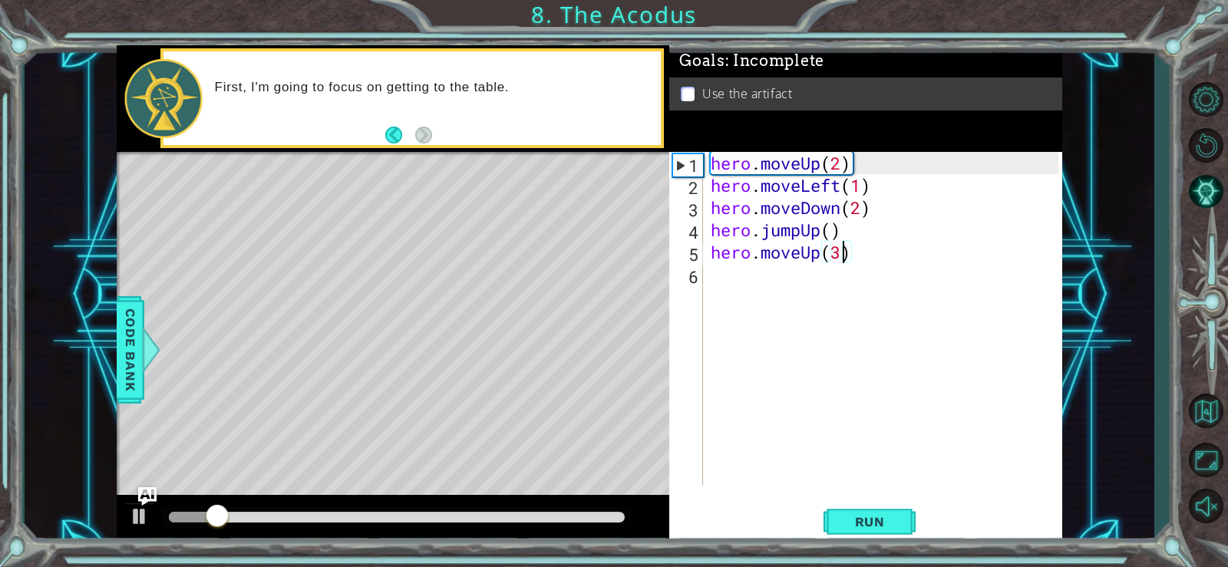
click at [842, 254] on div "hero . moveUp ( 2 ) hero . moveLeft ( 1 ) hero . moveDown ( 2 ) hero . jumpUp (…" at bounding box center [887, 341] width 359 height 379
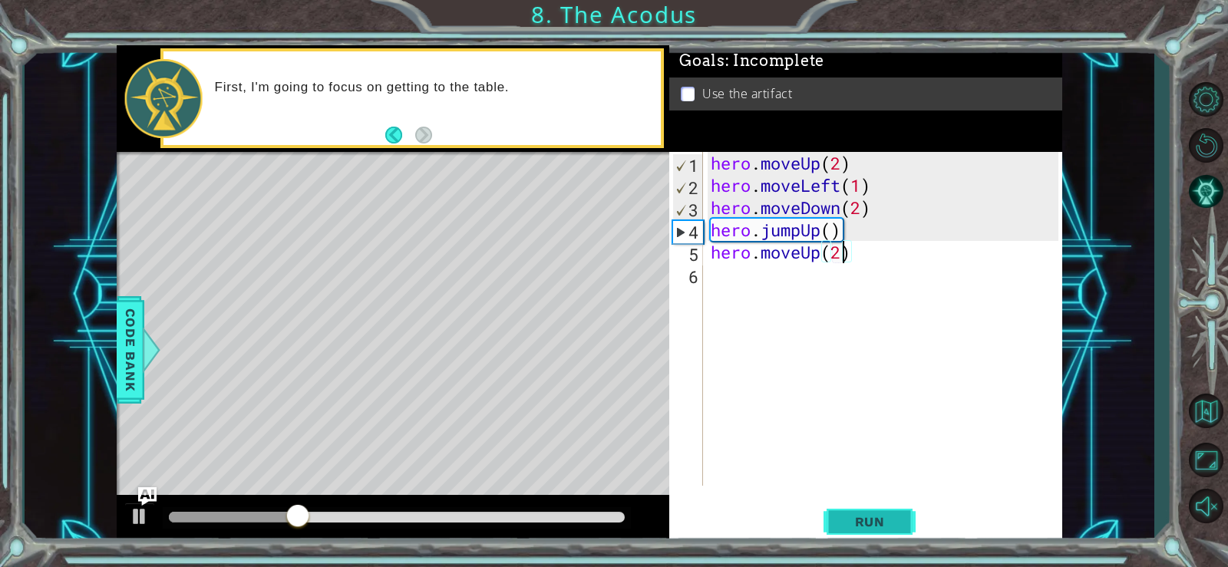
click at [864, 509] on button "Run" at bounding box center [870, 521] width 92 height 39
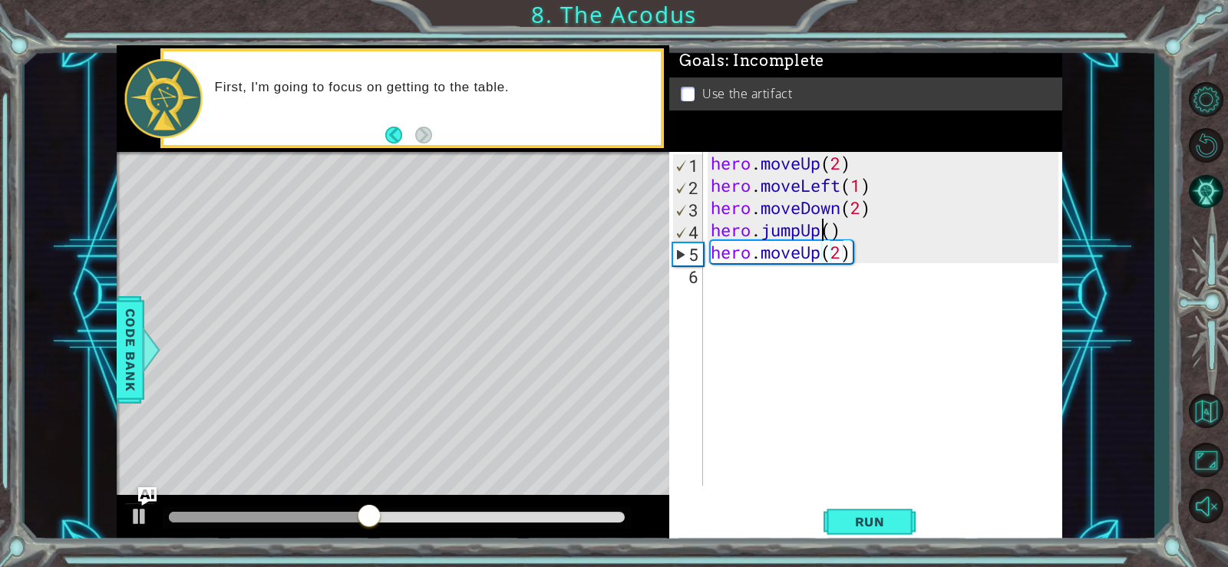
click at [828, 230] on div "hero . moveUp ( 2 ) hero . moveLeft ( 1 ) hero . moveDown ( 2 ) hero . jumpUp (…" at bounding box center [887, 341] width 359 height 379
click at [820, 231] on div "hero . moveUp ( 2 ) hero . moveLeft ( 1 ) hero . moveDown ( 2 ) hero . jumpUp (…" at bounding box center [883, 319] width 351 height 334
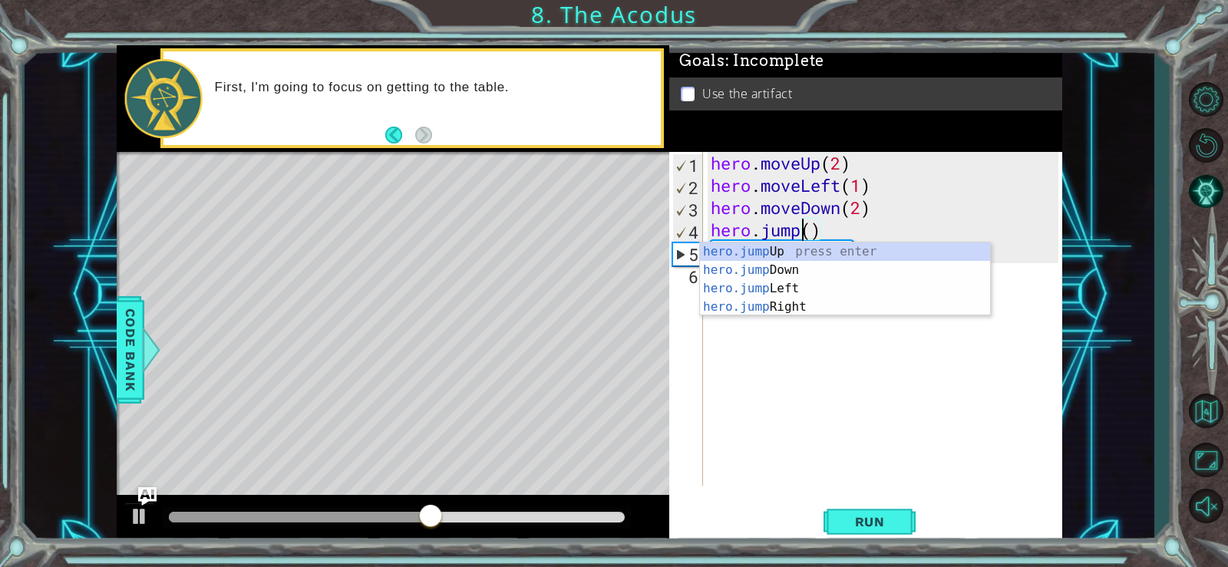
scroll to position [0, 4]
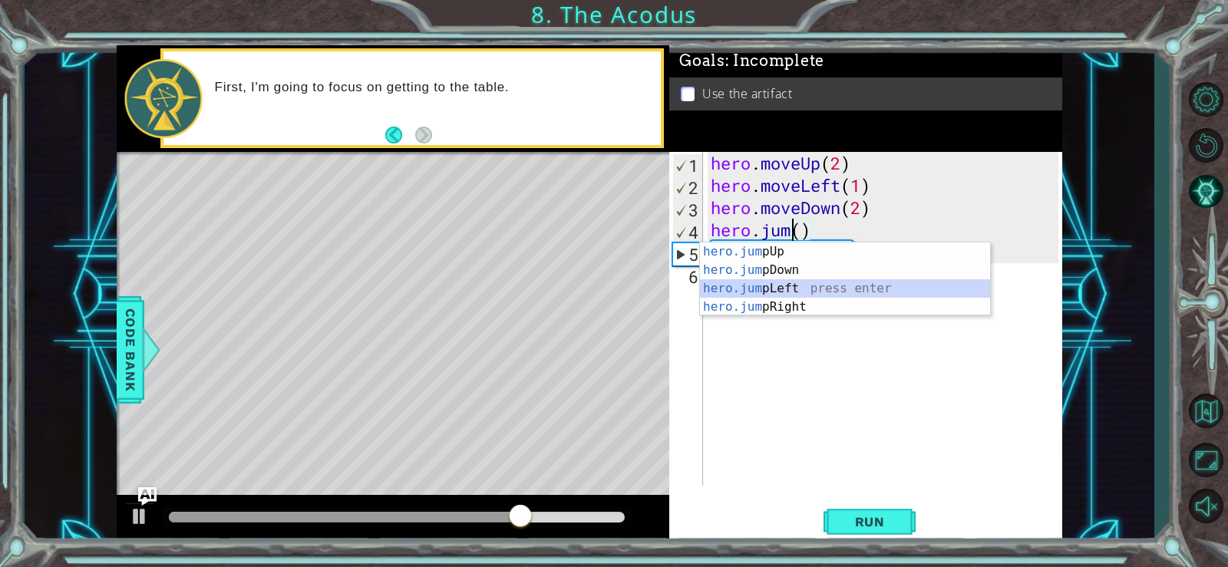
click at [814, 285] on div "hero.jum pUp press enter hero.jum pDown press enter hero.jum pLeft press enter …" at bounding box center [845, 298] width 290 height 111
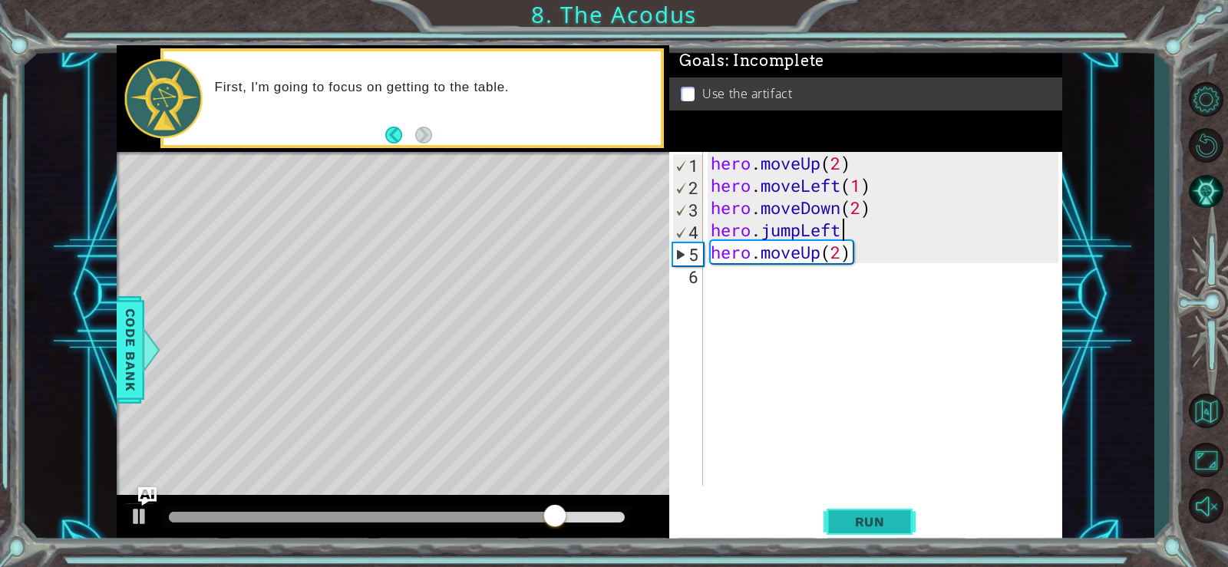
click at [851, 512] on button "Run" at bounding box center [870, 521] width 92 height 39
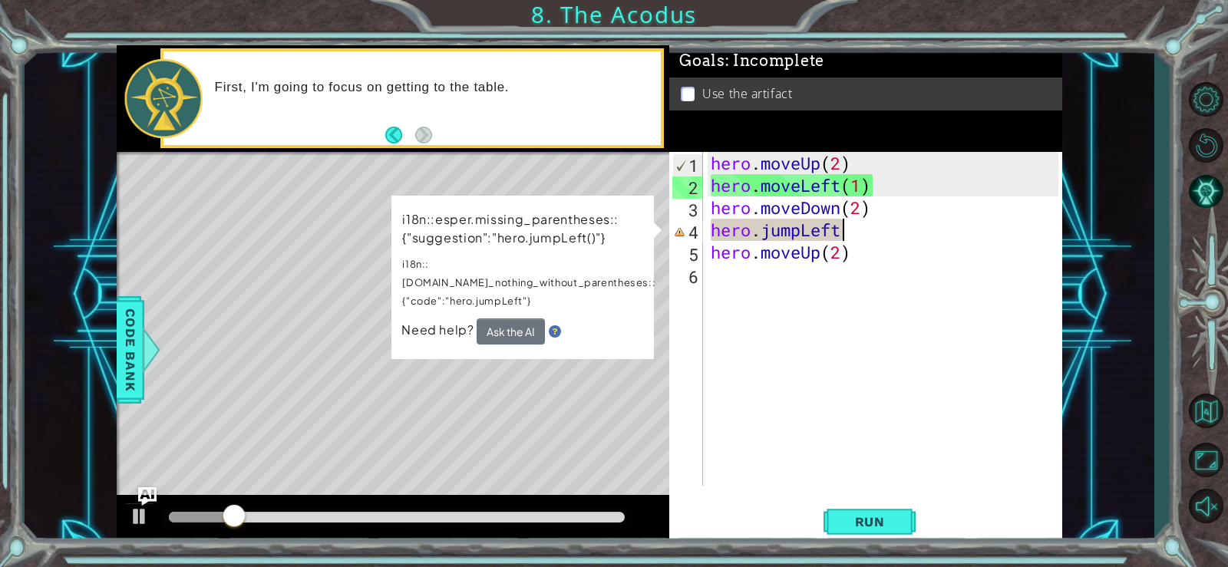
click at [849, 227] on div "hero . moveUp ( 2 ) hero . moveLeft ( 1 ) hero . moveDown ( 2 ) hero . jumpLeft…" at bounding box center [887, 341] width 359 height 379
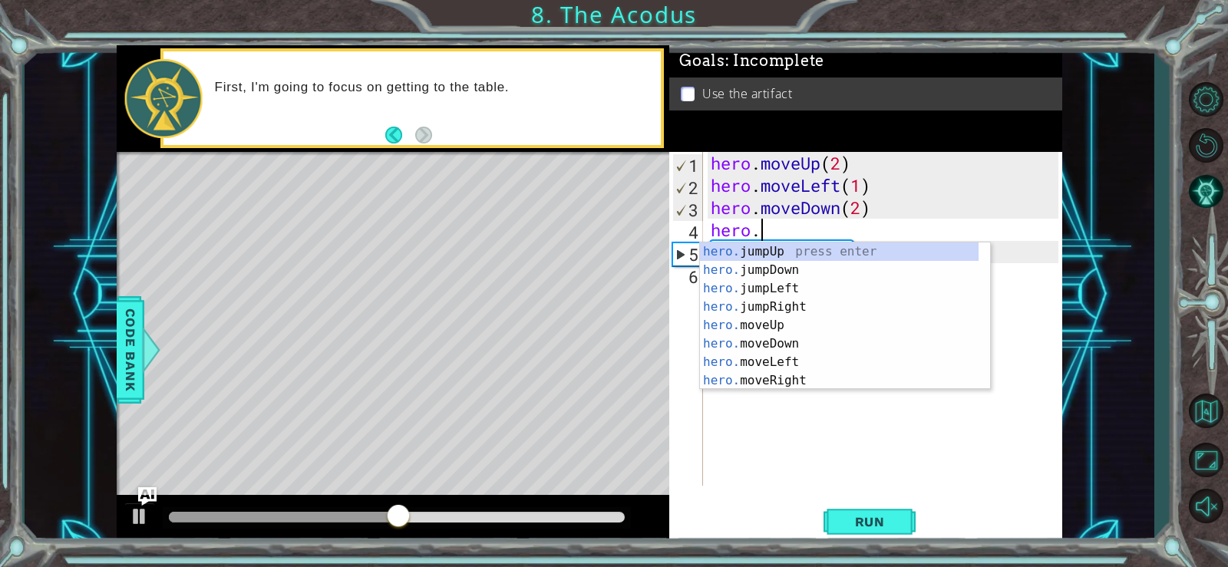
type textarea "hero"
click at [851, 289] on div "hero .jumpUp press enter hero .jumpDown press enter hero .jumpLeft press enter …" at bounding box center [839, 335] width 279 height 184
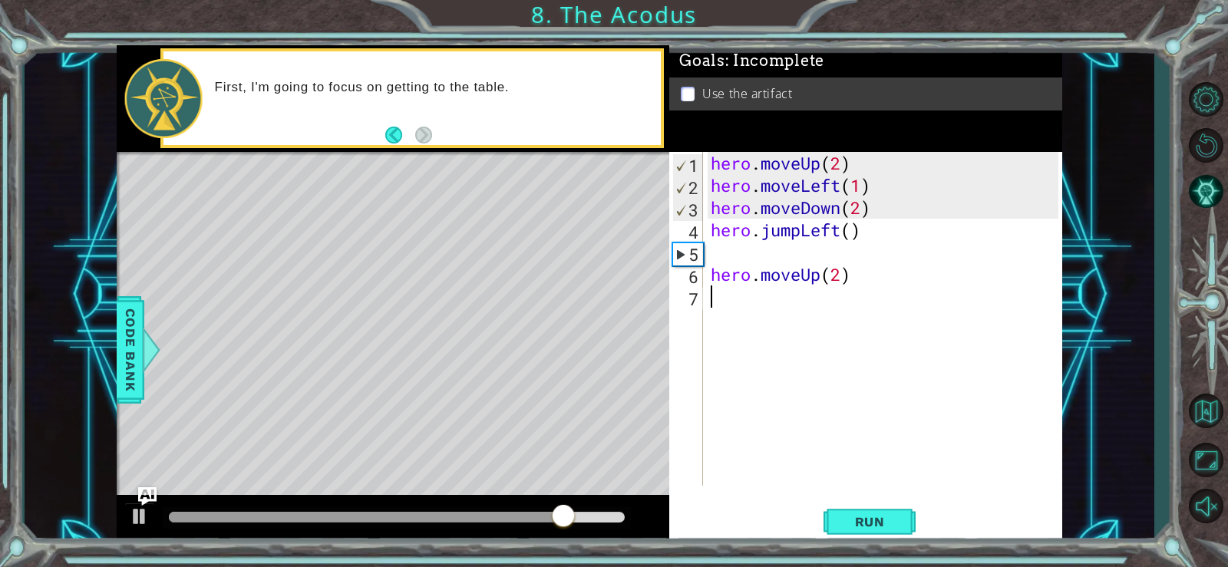
click at [856, 286] on div "hero . moveUp ( 2 ) hero . moveLeft ( 1 ) hero . moveDown ( 2 ) hero . jumpLeft…" at bounding box center [887, 341] width 359 height 379
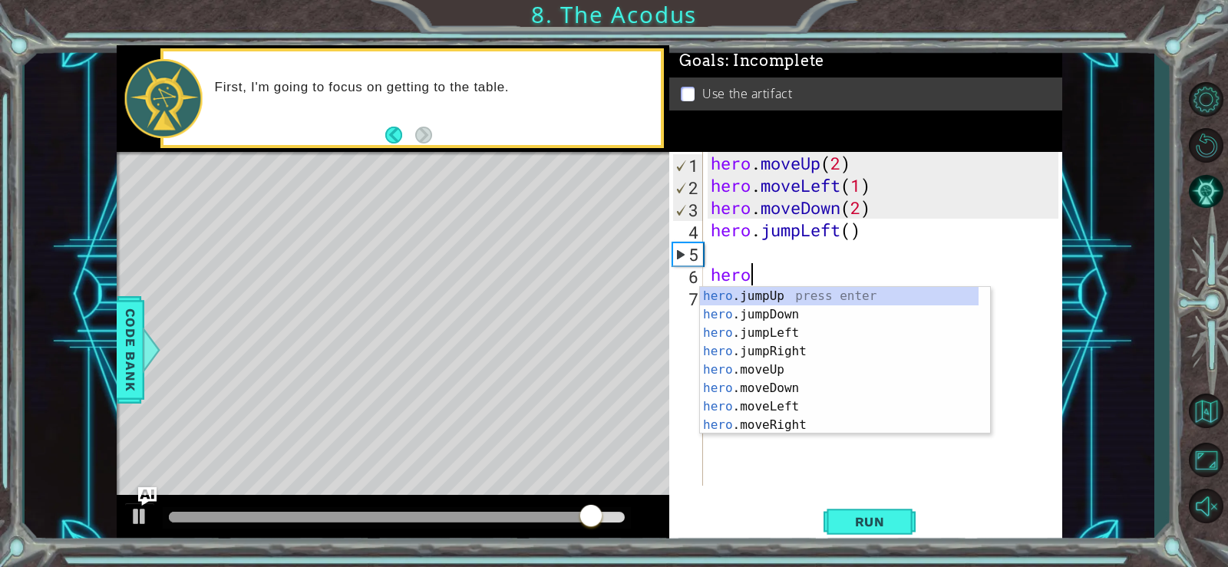
type textarea "h"
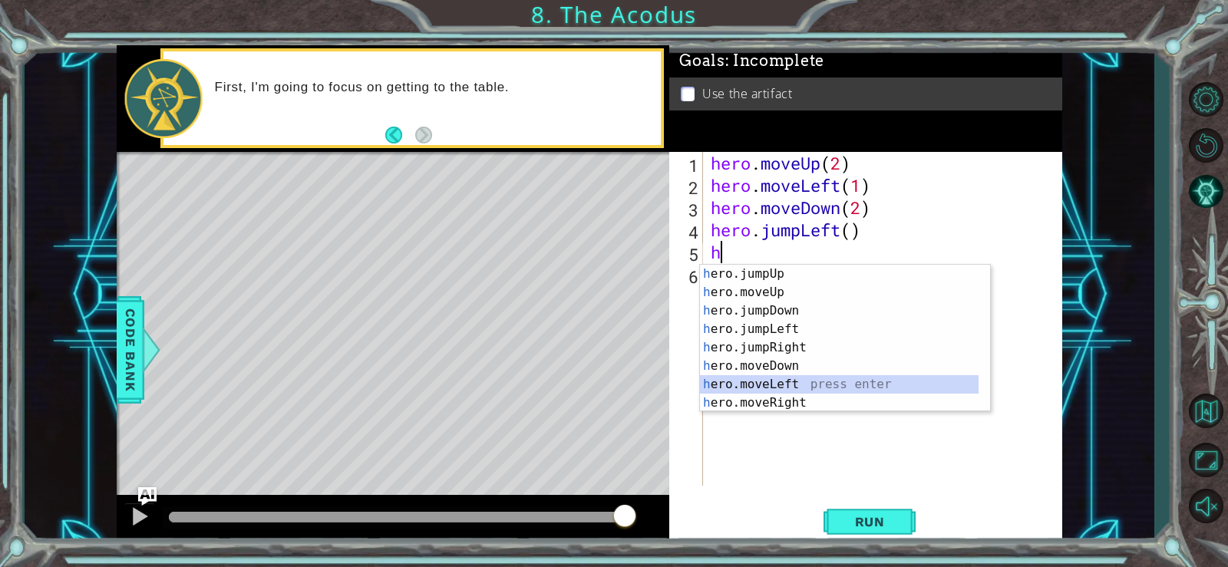
click at [815, 382] on div "h ero.jumpUp press enter h ero.moveUp press enter h ero.jumpDown press enter h …" at bounding box center [839, 357] width 279 height 184
type textarea "hero.moveLeft(1)"
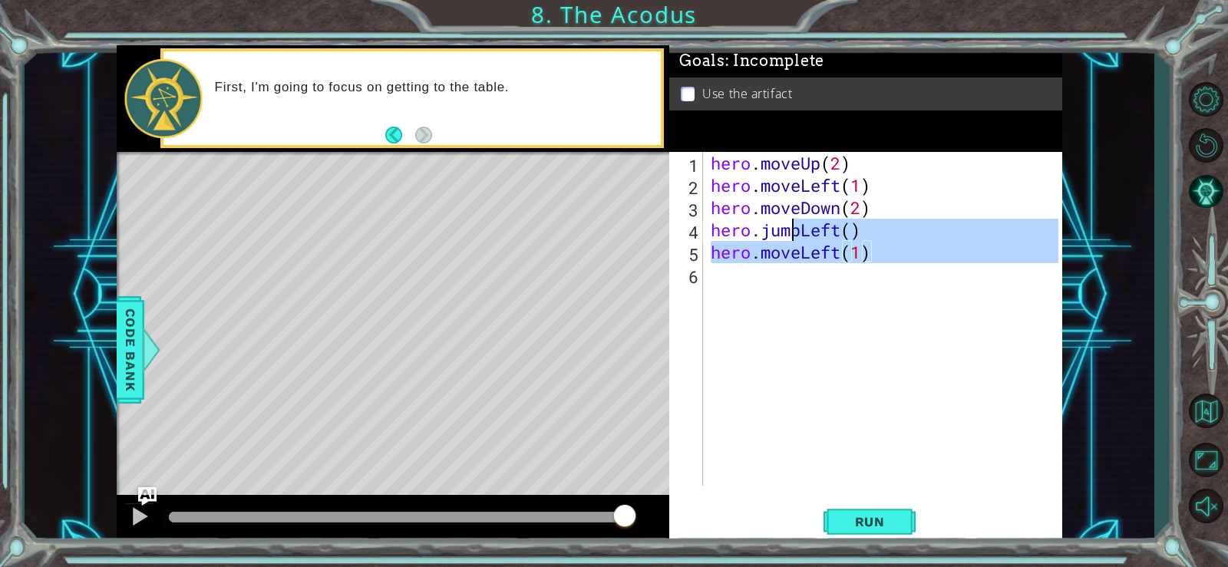
click at [792, 289] on div "hero . moveUp ( 2 ) hero . moveLeft ( 1 ) hero . moveDown ( 2 ) hero . jumpLeft…" at bounding box center [887, 341] width 359 height 379
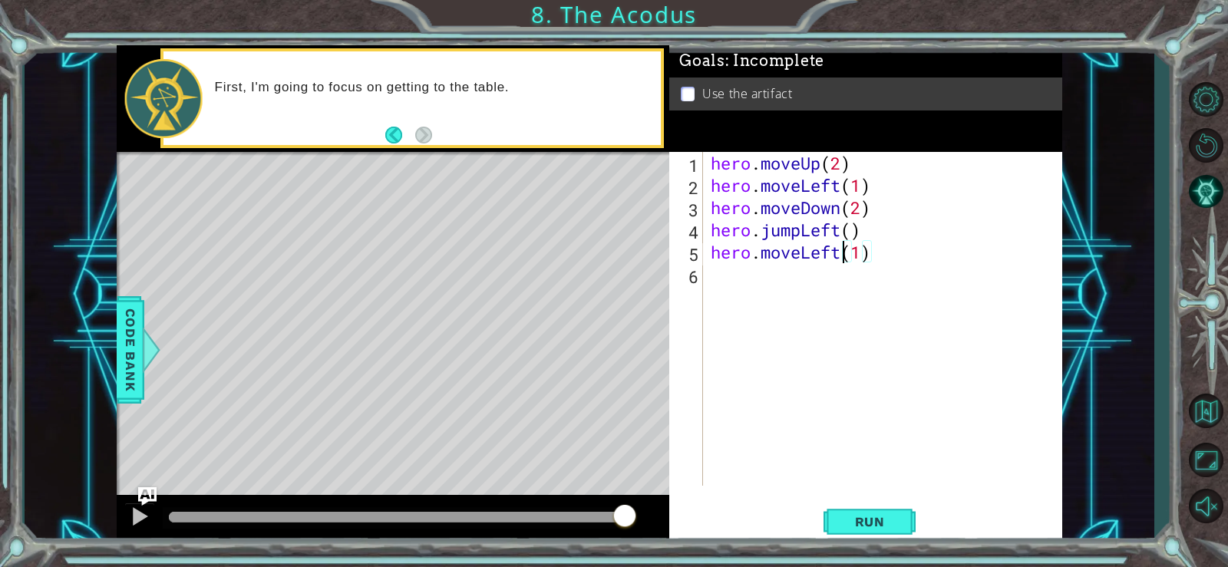
click at [842, 251] on div "hero . moveUp ( 2 ) hero . moveLeft ( 1 ) hero . moveDown ( 2 ) hero . jumpLeft…" at bounding box center [887, 341] width 359 height 379
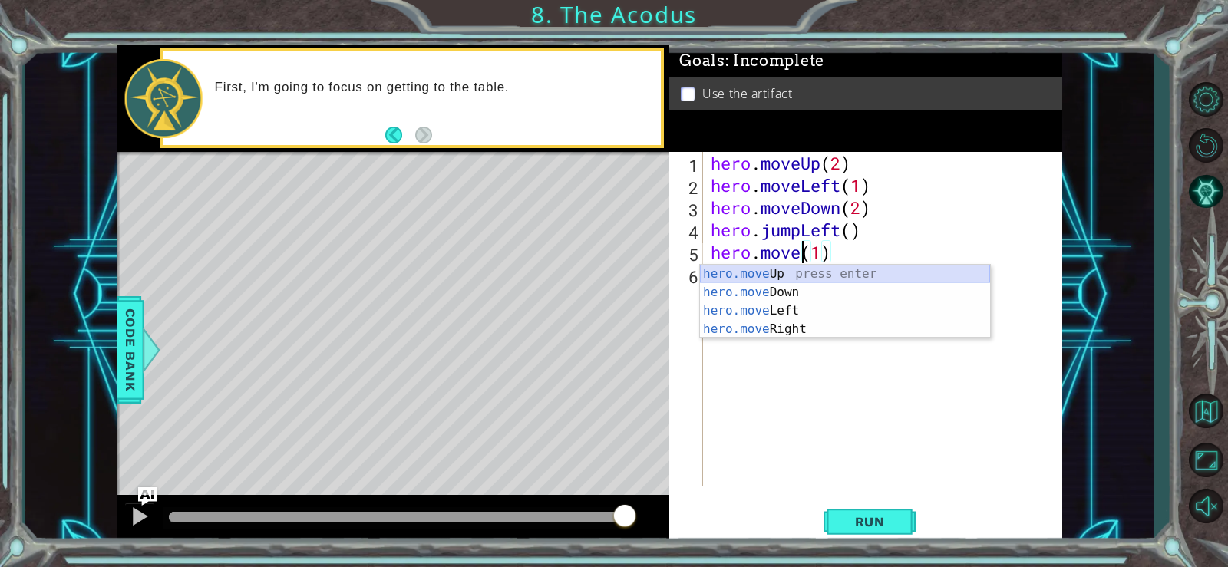
click at [808, 274] on div "hero.move Up press enter hero.move Down press enter hero.move Left press enter …" at bounding box center [845, 320] width 290 height 111
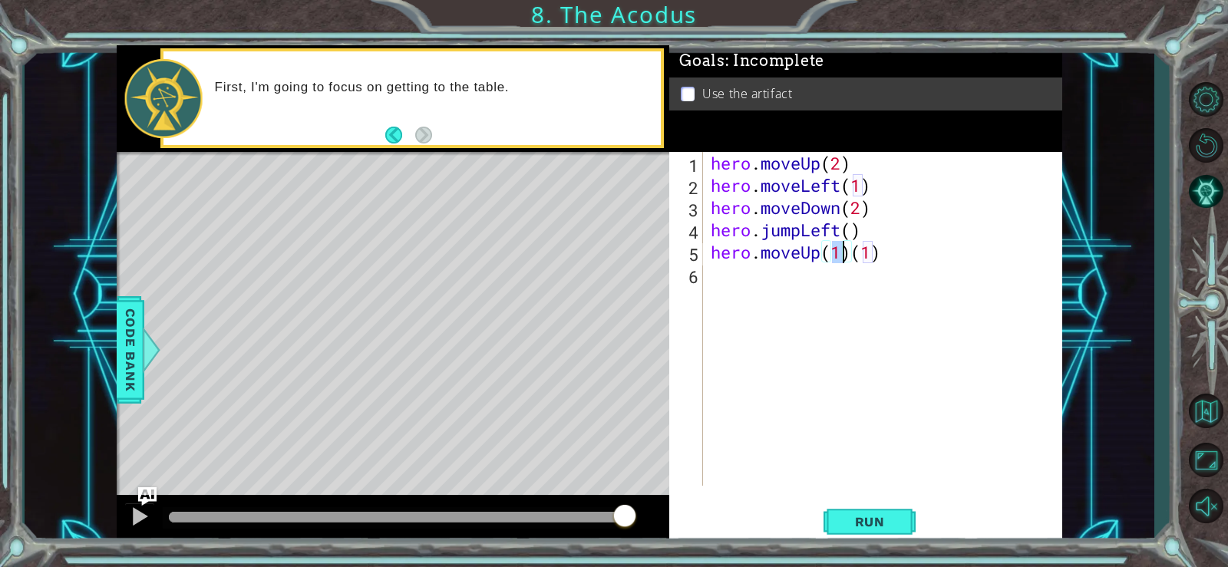
click at [874, 254] on div "hero . moveUp ( 2 ) hero . moveLeft ( 1 ) hero . moveDown ( 2 ) hero . jumpLeft…" at bounding box center [887, 341] width 359 height 379
click at [881, 253] on div "hero . moveUp ( 2 ) hero . moveLeft ( 1 ) hero . moveDown ( 2 ) hero . jumpLeft…" at bounding box center [887, 341] width 359 height 379
click at [840, 255] on div "hero . moveUp ( 2 ) hero . moveLeft ( 1 ) hero . moveDown ( 2 ) hero . jumpLeft…" at bounding box center [887, 341] width 359 height 379
type textarea "hero.moveUp(2)"
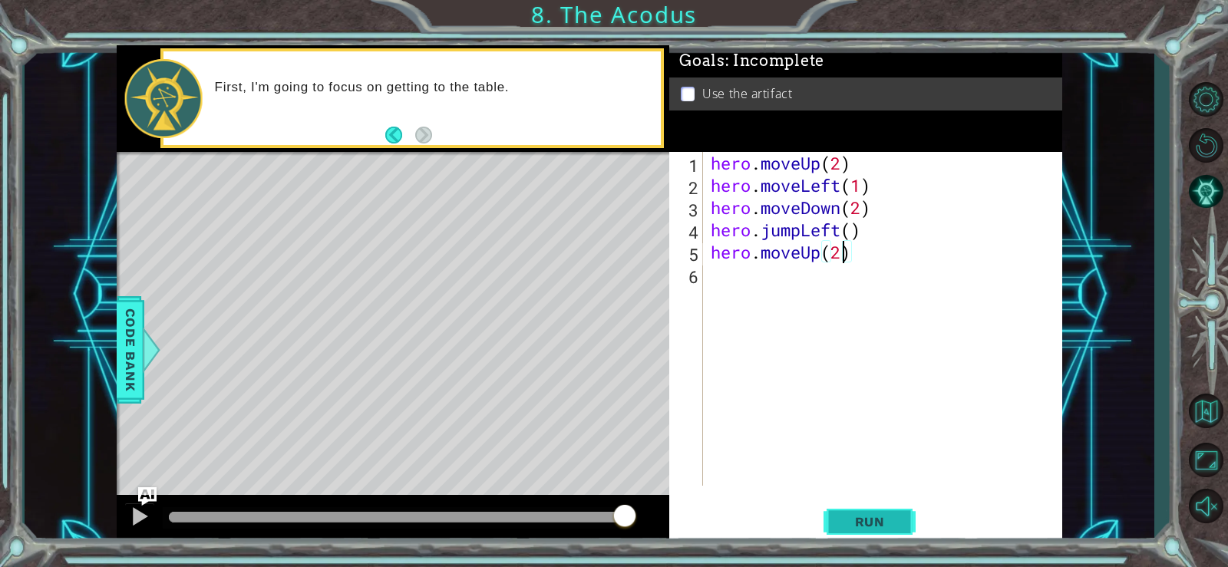
click at [907, 508] on button "Run" at bounding box center [870, 521] width 92 height 39
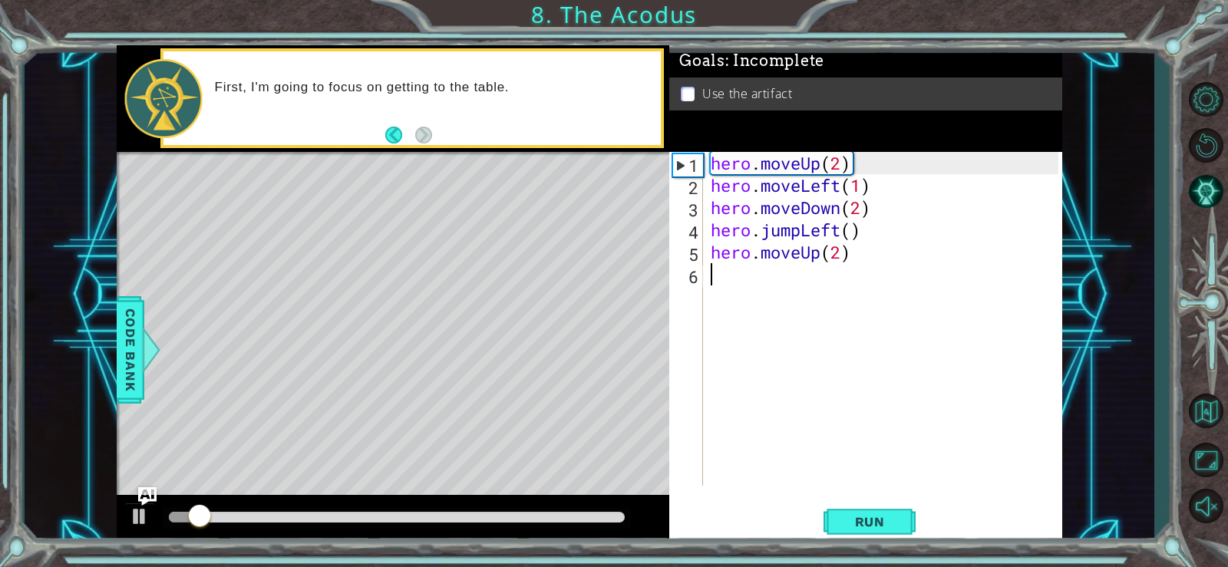
click at [808, 300] on div "hero . moveUp ( 2 ) hero . moveLeft ( 1 ) hero . moveDown ( 2 ) hero . jumpLeft…" at bounding box center [887, 341] width 359 height 379
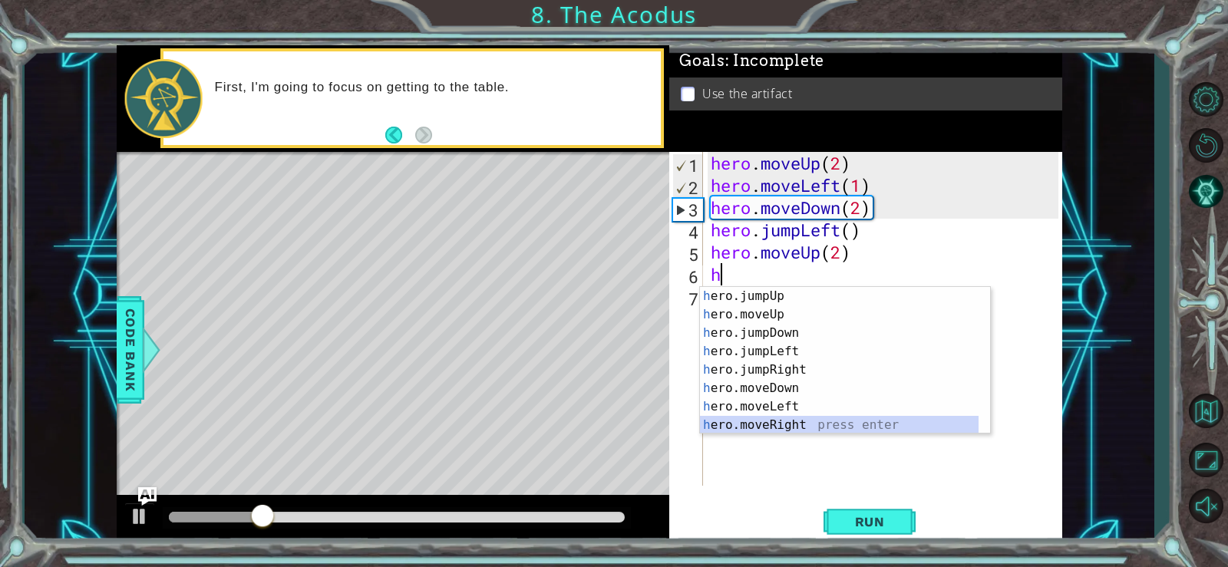
click at [867, 420] on div "h ero.jumpUp press enter h ero.moveUp press enter h ero.jumpDown press enter h …" at bounding box center [839, 379] width 279 height 184
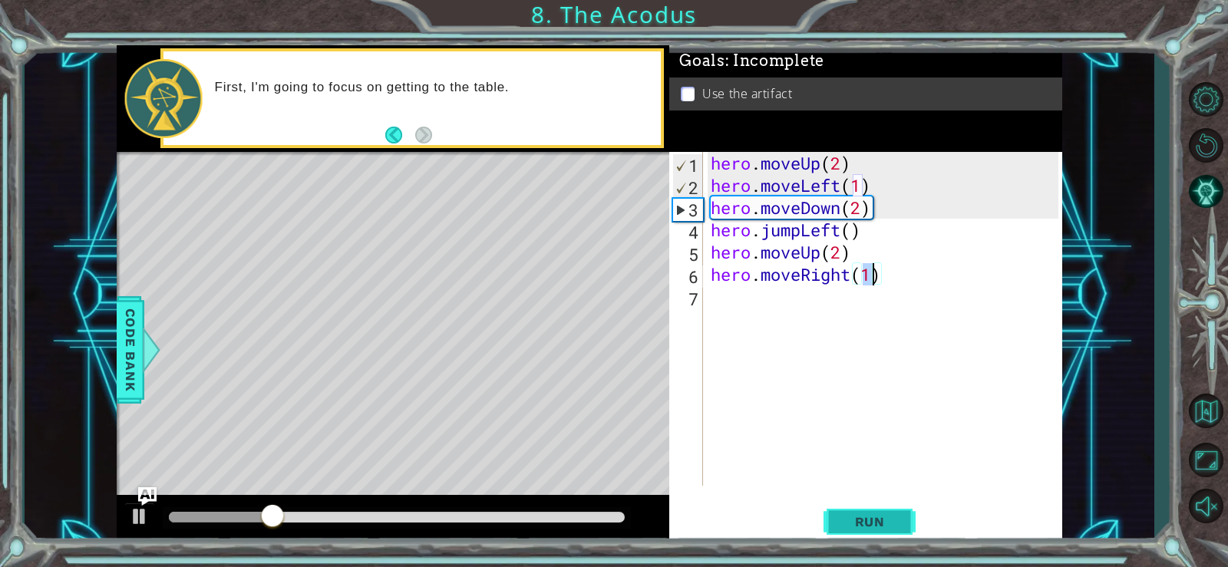
type textarea "hero.moveRight(1)"
click at [858, 518] on span "Run" at bounding box center [870, 521] width 61 height 15
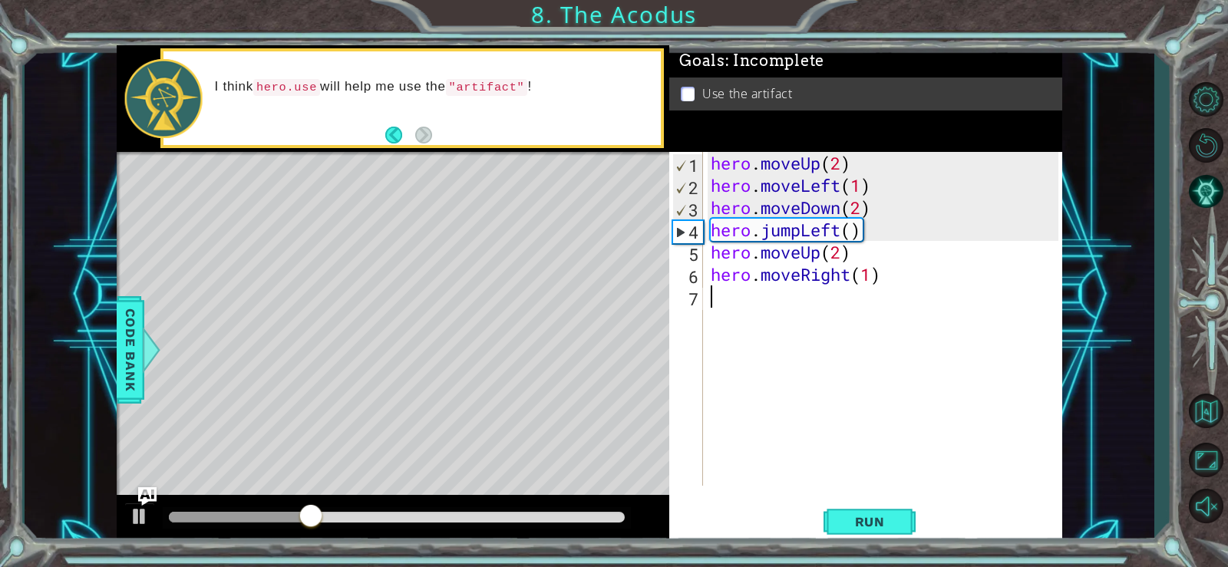
click at [763, 304] on div "hero . moveUp ( 2 ) hero . moveLeft ( 1 ) hero . moveDown ( 2 ) hero . jumpLeft…" at bounding box center [887, 341] width 359 height 379
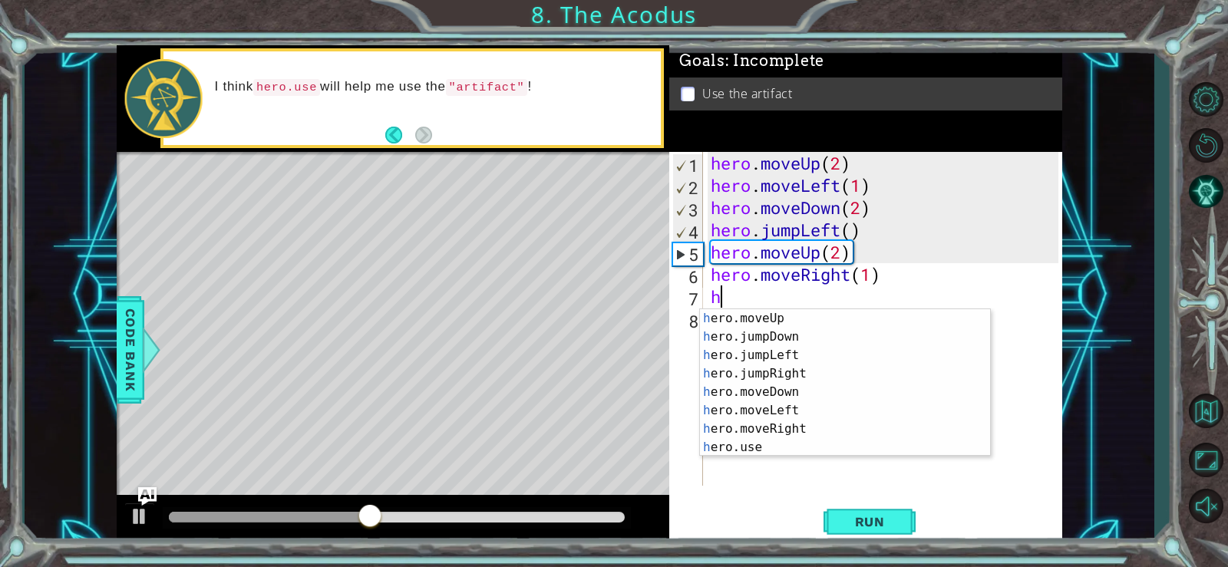
scroll to position [18, 0]
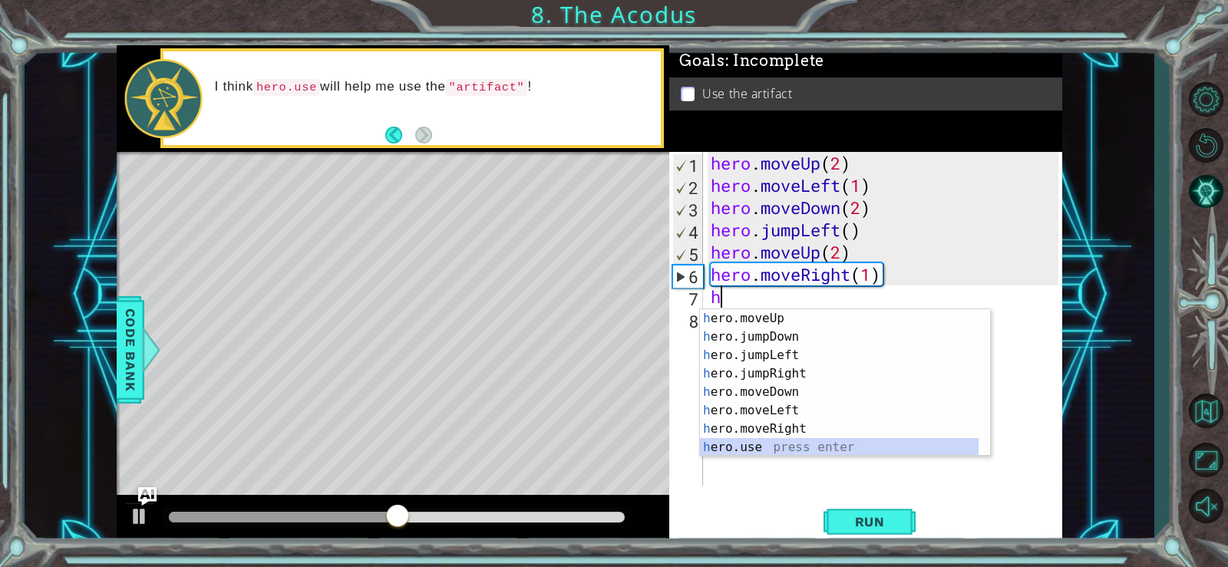
click at [905, 450] on div "h ero.moveUp press enter h ero.jumpDown press enter h ero.jumpLeft press enter …" at bounding box center [839, 401] width 279 height 184
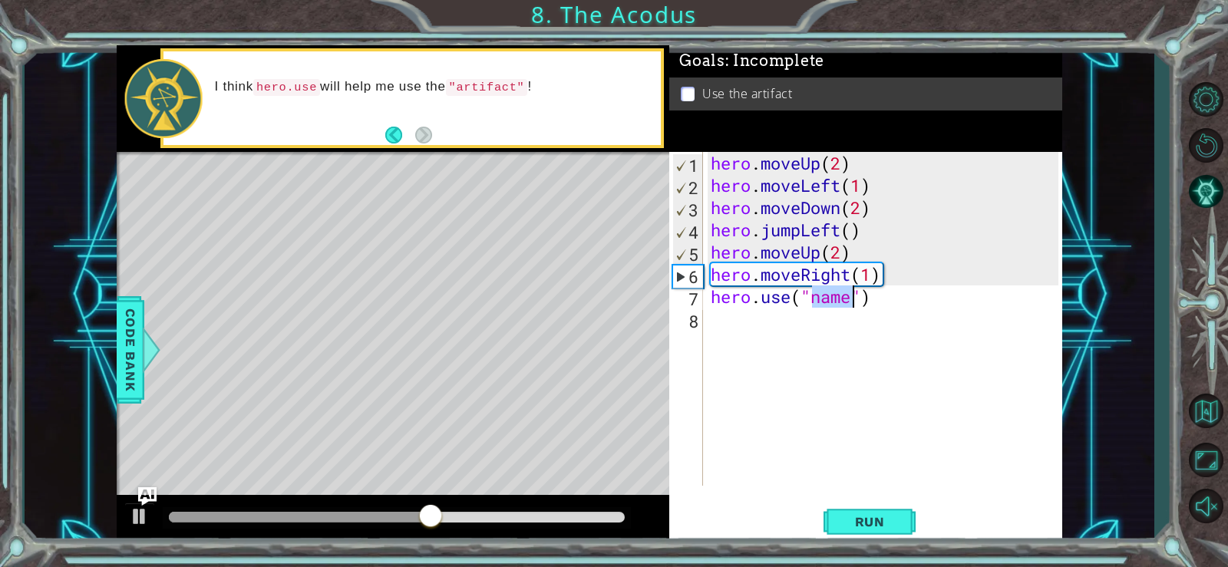
click at [852, 296] on div "hero . moveUp ( 2 ) hero . moveLeft ( 1 ) hero . moveDown ( 2 ) hero . jumpLeft…" at bounding box center [883, 319] width 351 height 334
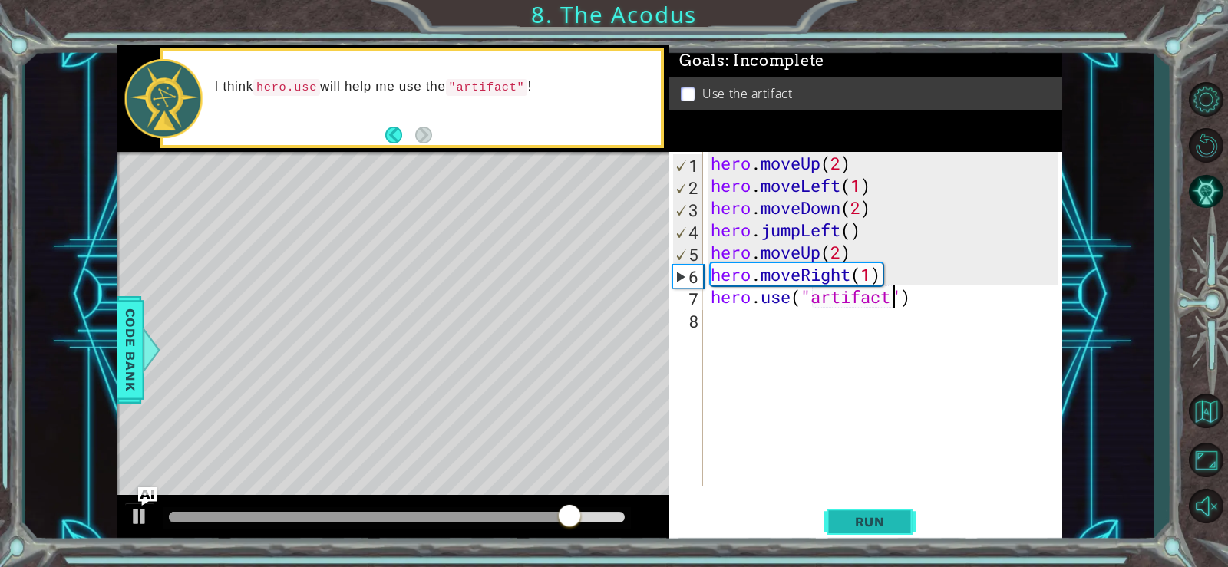
type textarea "hero.use("artifact")"
click at [859, 517] on span "Run" at bounding box center [870, 521] width 61 height 15
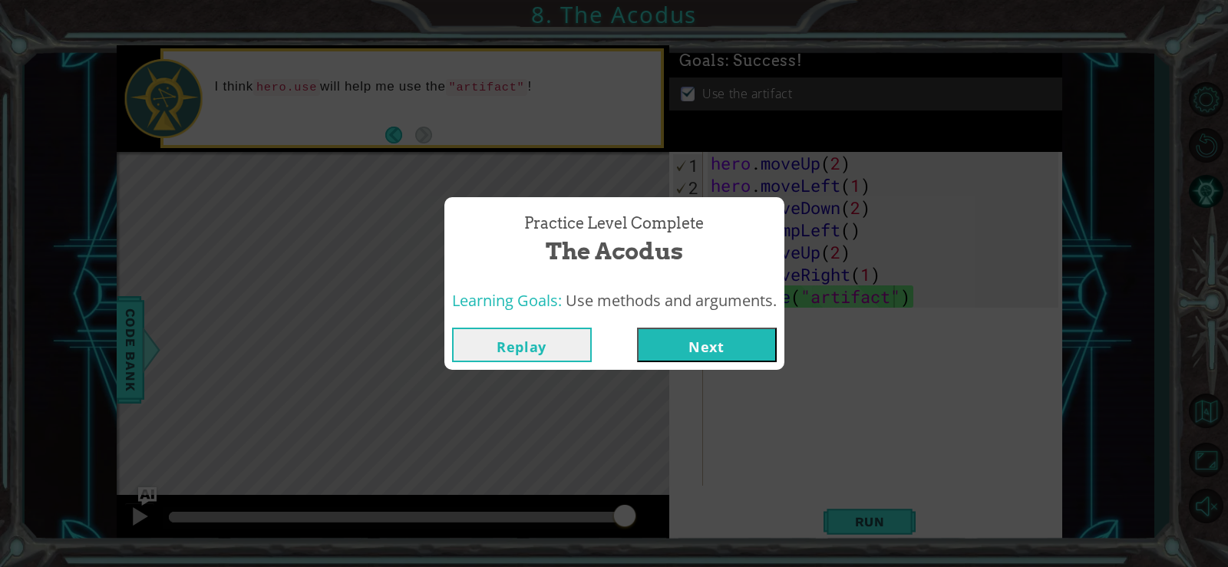
click at [717, 342] on button "Next" at bounding box center [707, 345] width 140 height 35
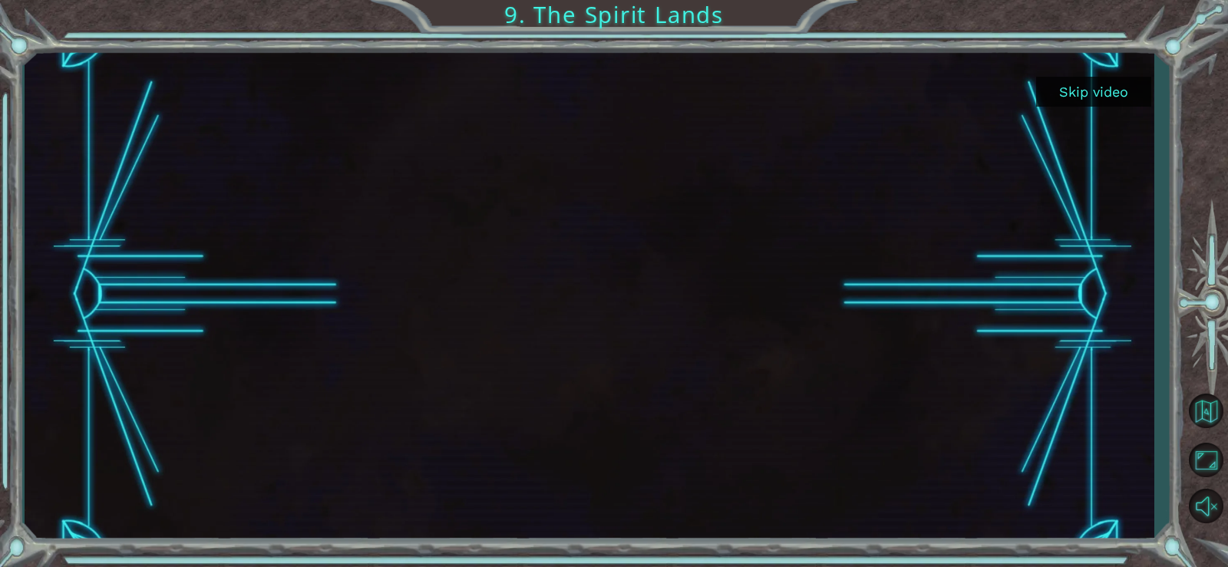
click at [1129, 81] on button "Skip video" at bounding box center [1094, 92] width 115 height 30
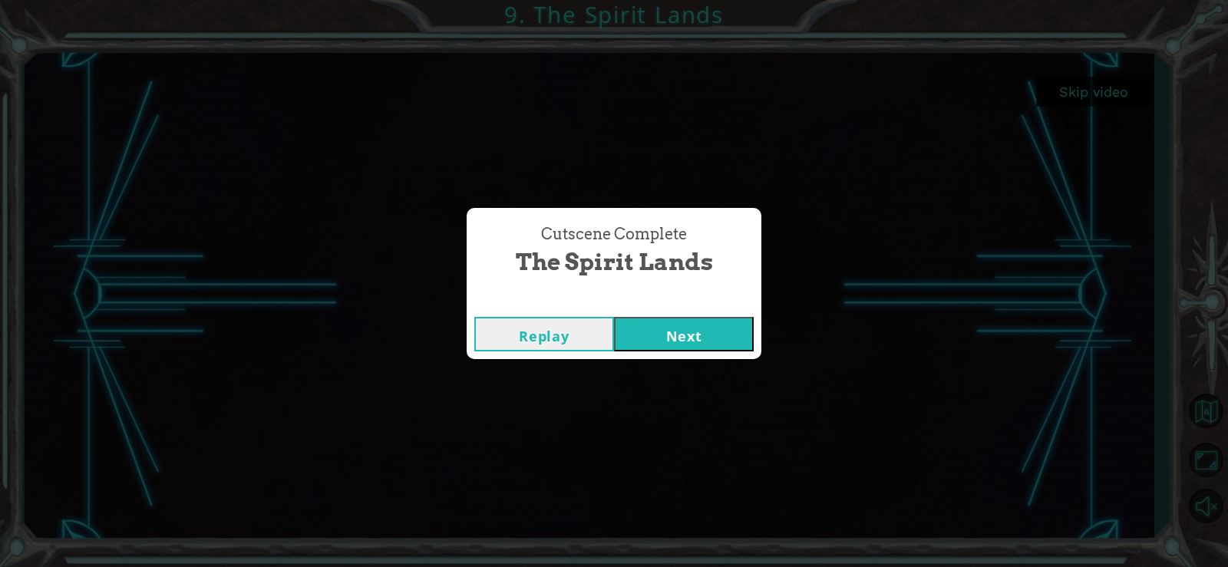
click at [703, 327] on button "Next" at bounding box center [684, 334] width 140 height 35
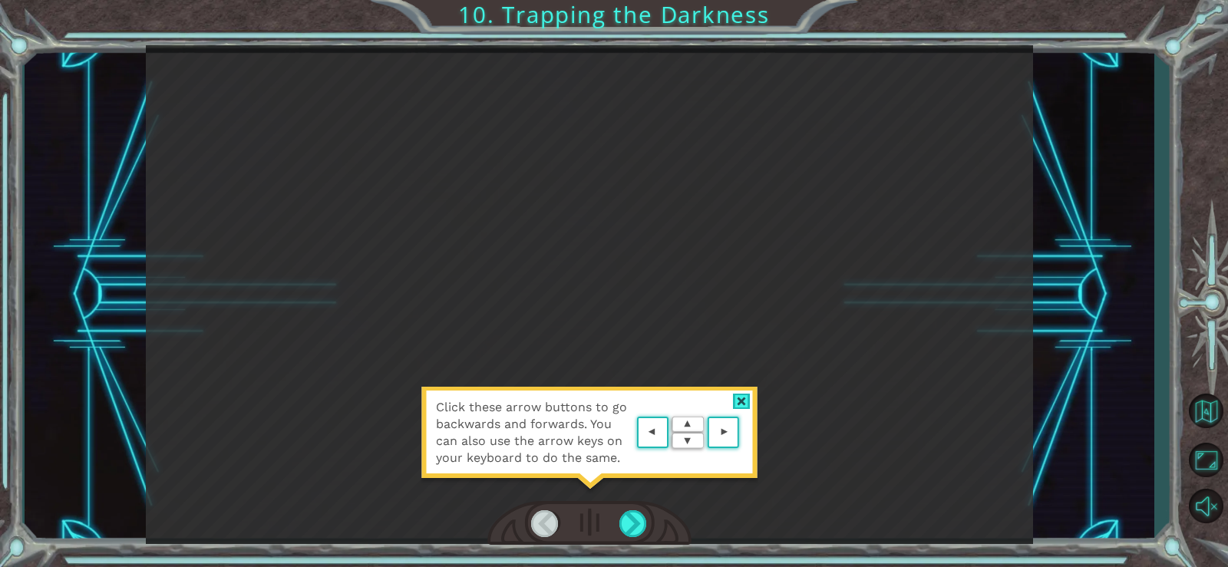
click at [746, 399] on div at bounding box center [742, 402] width 18 height 16
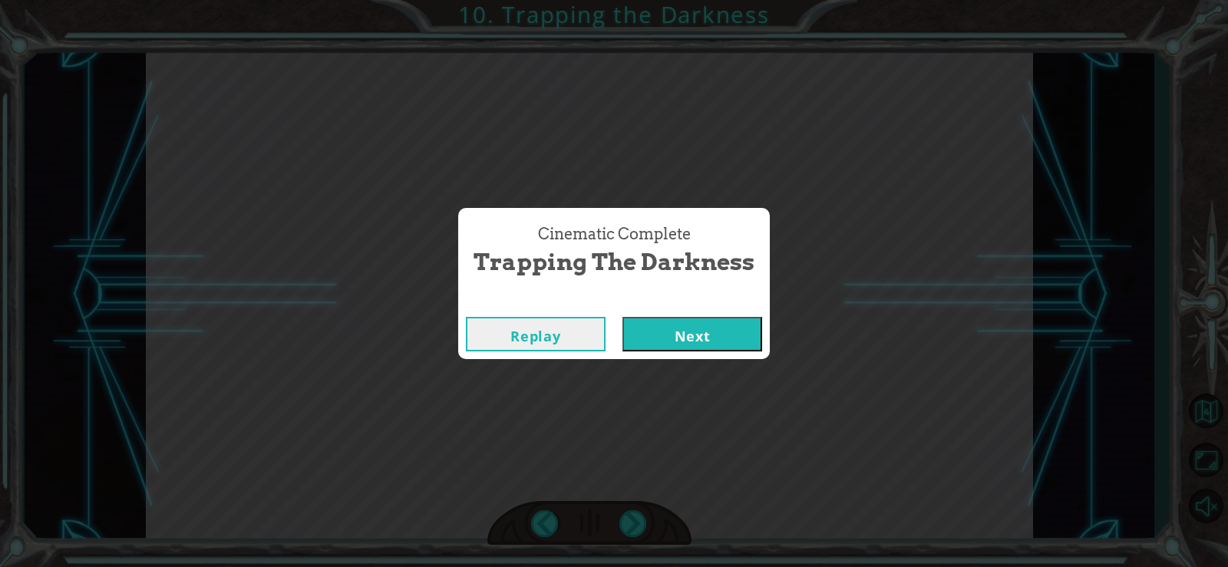
click at [680, 334] on button "Next" at bounding box center [693, 334] width 140 height 35
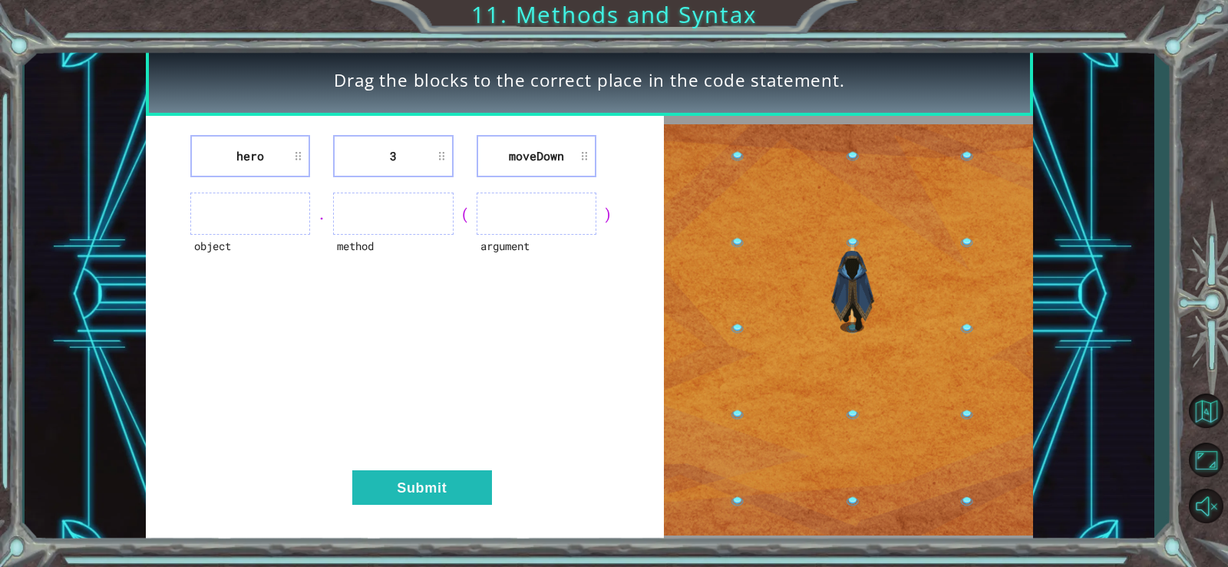
click at [567, 211] on ul at bounding box center [537, 214] width 120 height 42
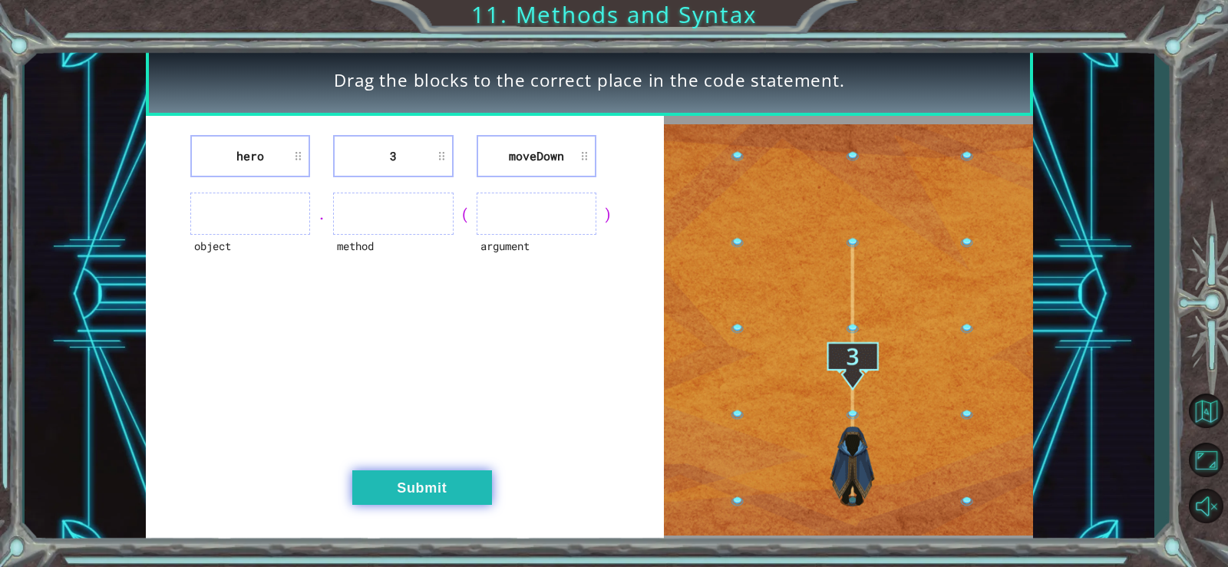
click at [454, 480] on button "Submit" at bounding box center [422, 488] width 140 height 35
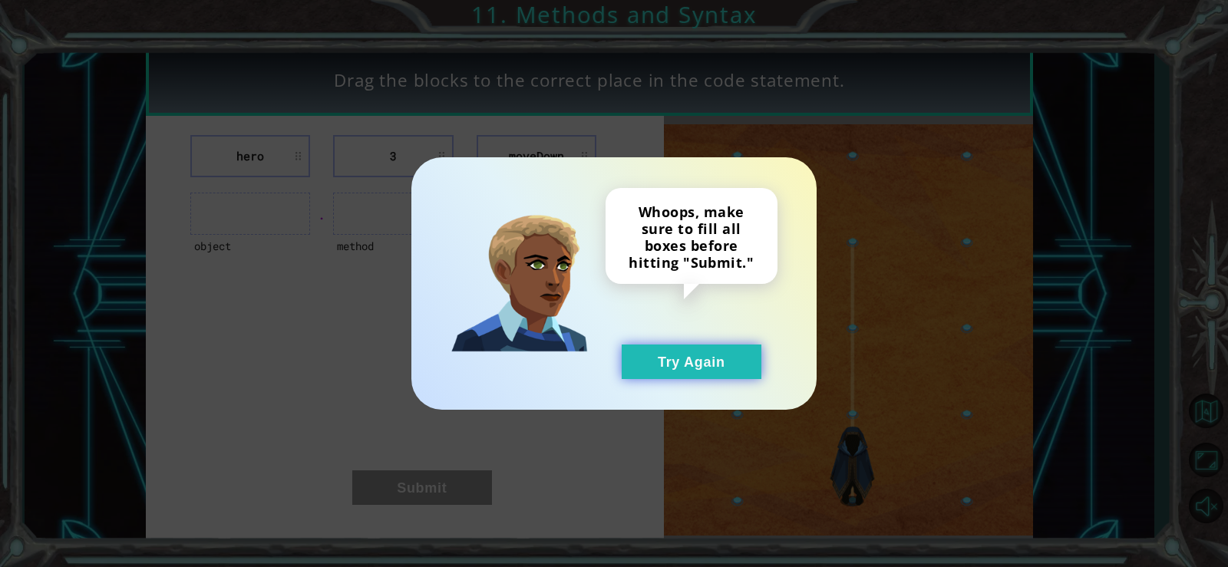
click at [661, 359] on button "Try Again" at bounding box center [692, 362] width 140 height 35
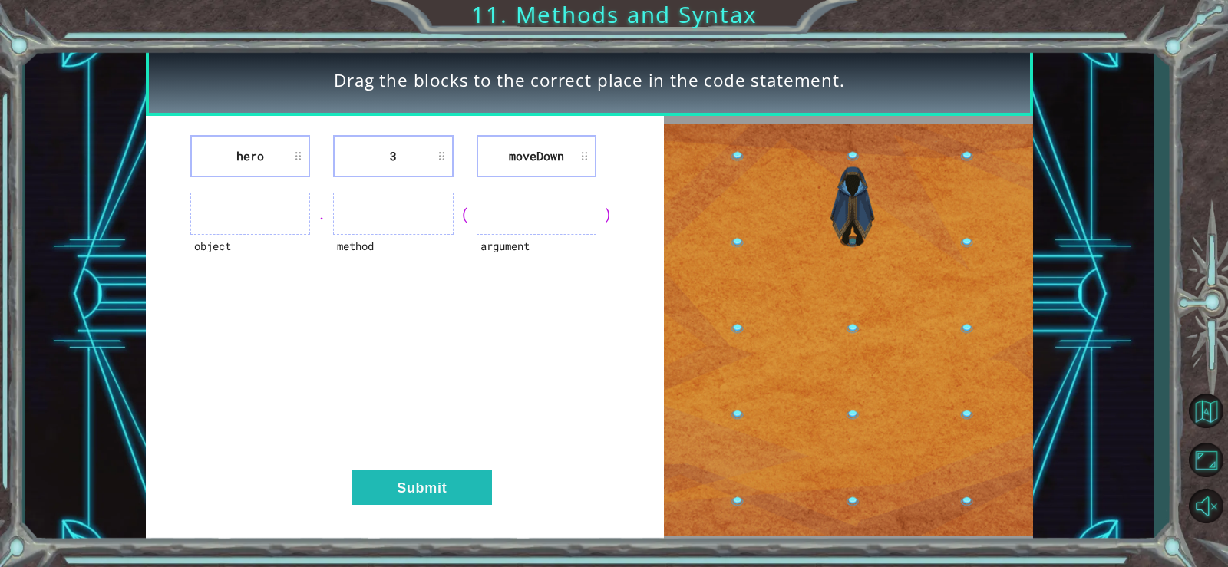
click at [544, 208] on ul at bounding box center [537, 214] width 120 height 42
click at [537, 221] on ul at bounding box center [537, 214] width 120 height 42
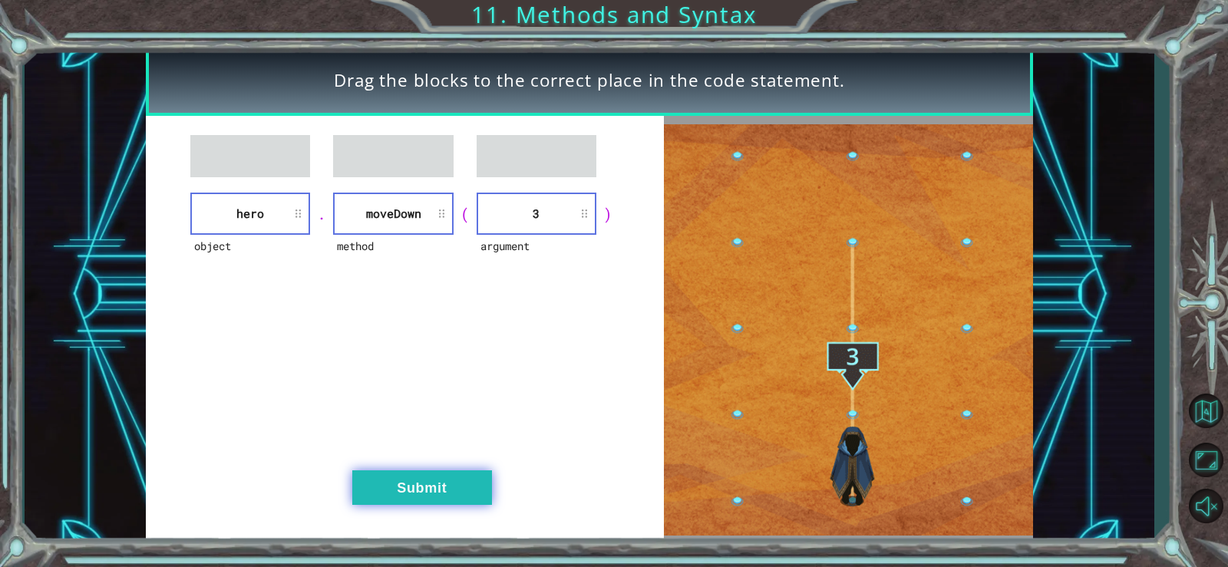
click at [407, 476] on button "Submit" at bounding box center [422, 488] width 140 height 35
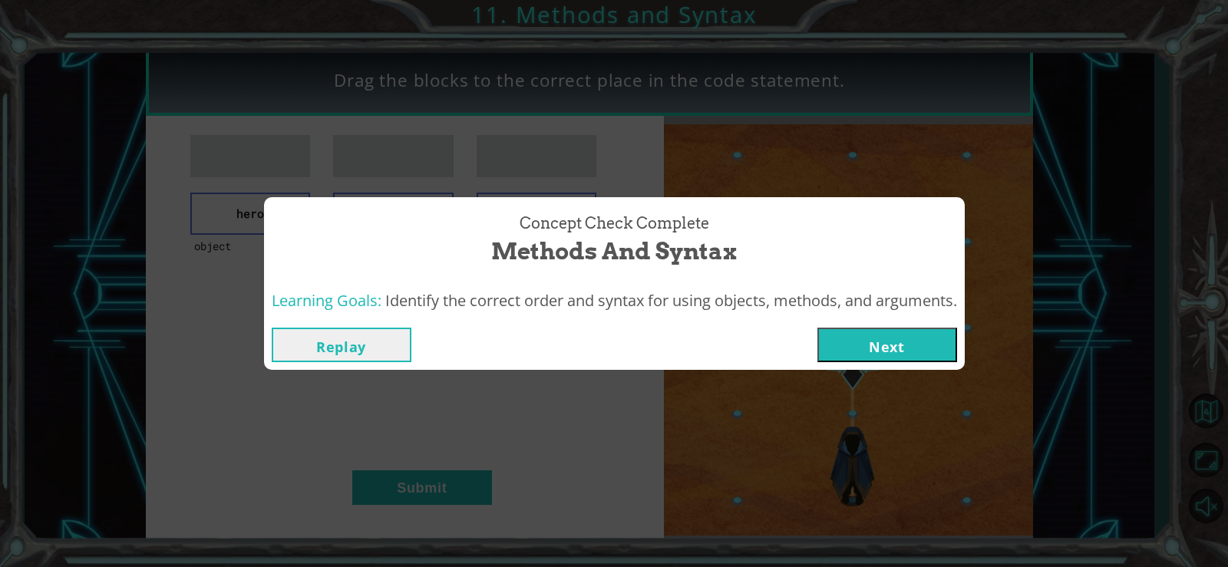
click at [858, 346] on button "Next" at bounding box center [888, 345] width 140 height 35
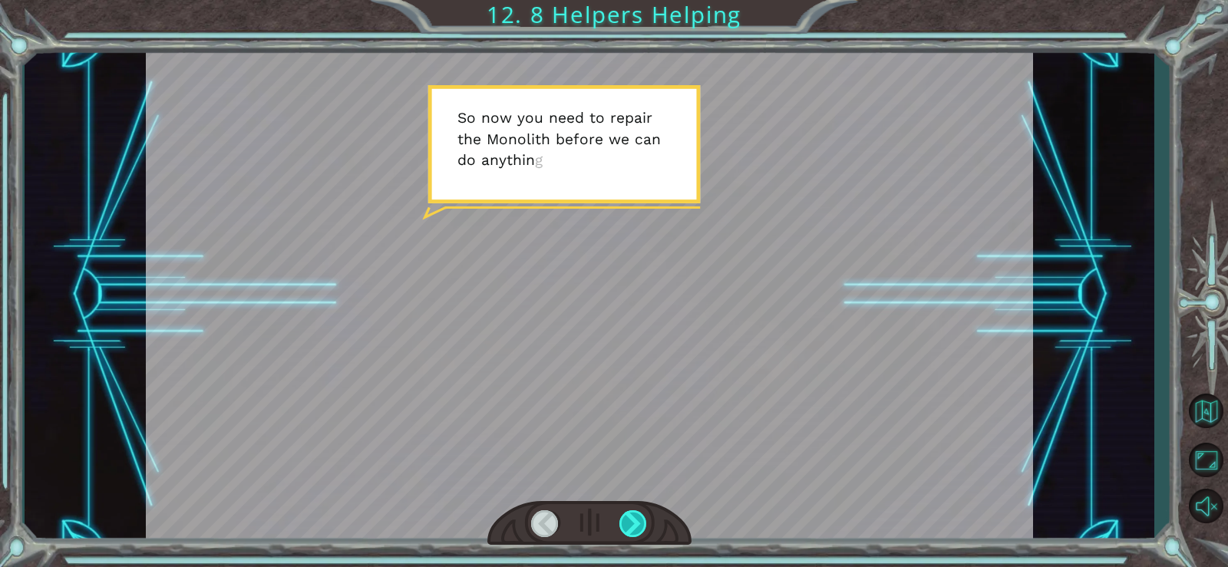
click at [633, 527] on div at bounding box center [634, 524] width 28 height 27
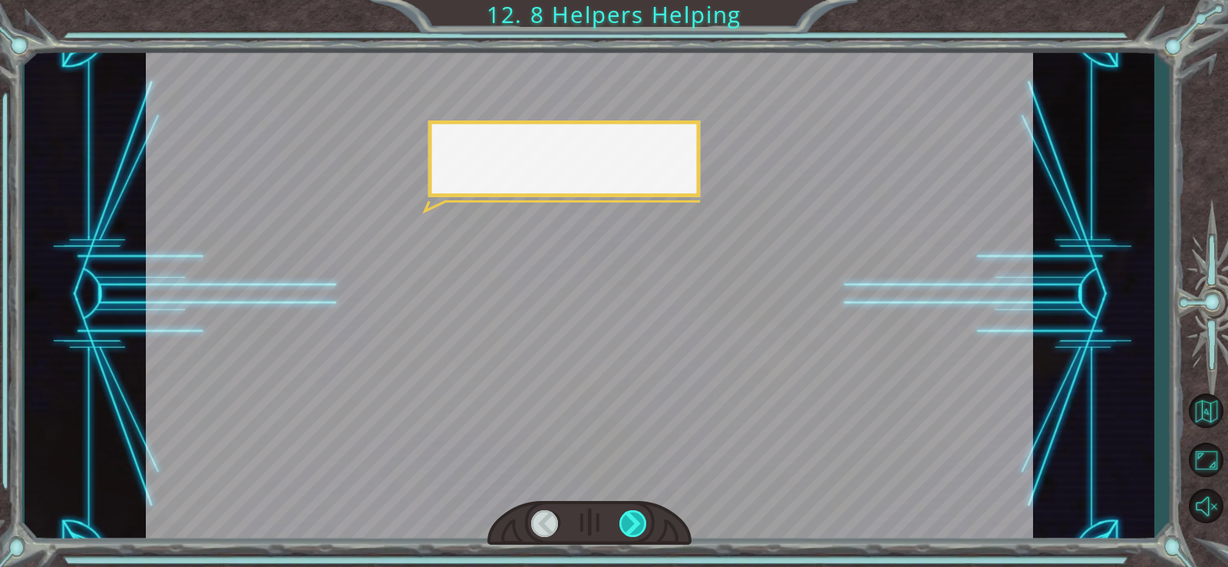
click at [633, 527] on div at bounding box center [634, 524] width 28 height 27
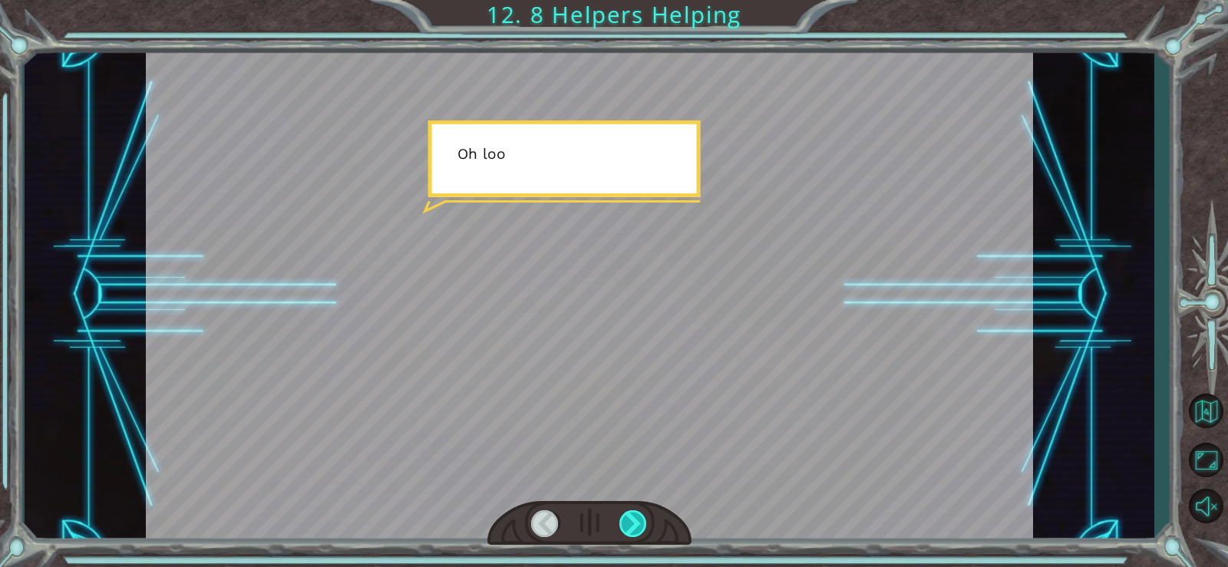
click at [633, 527] on div at bounding box center [634, 524] width 28 height 27
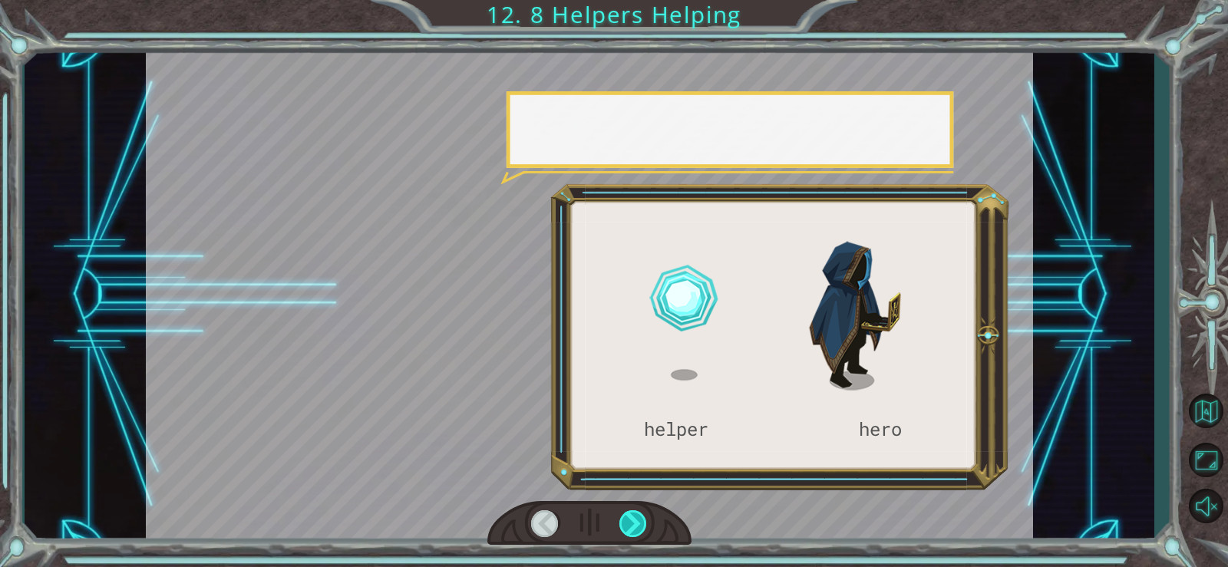
click at [633, 527] on div at bounding box center [634, 524] width 28 height 27
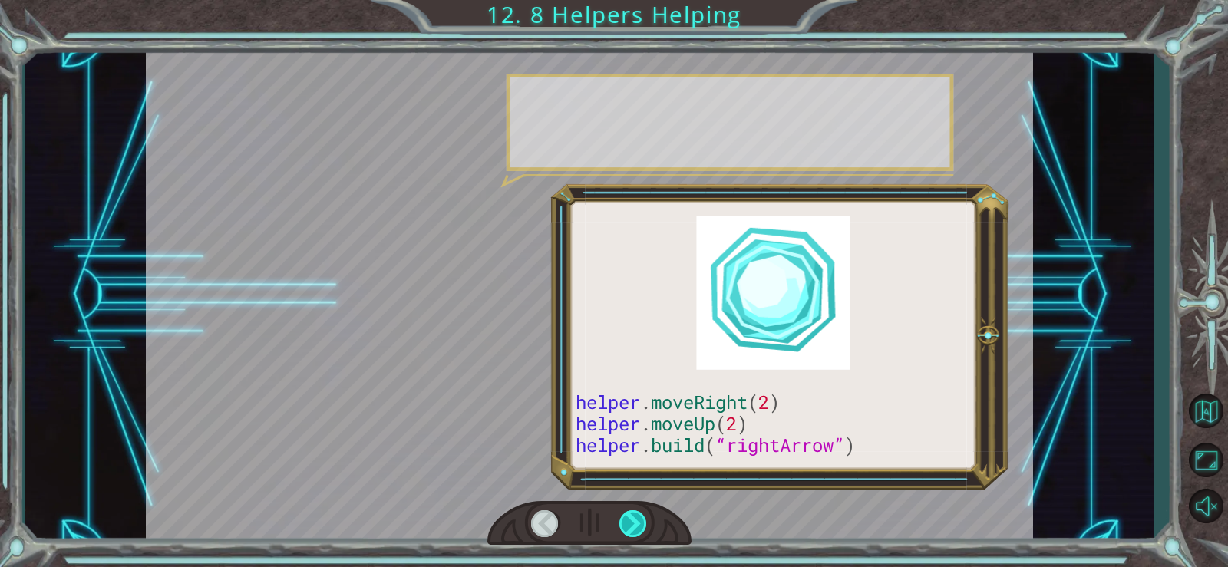
click at [633, 527] on div at bounding box center [634, 524] width 28 height 27
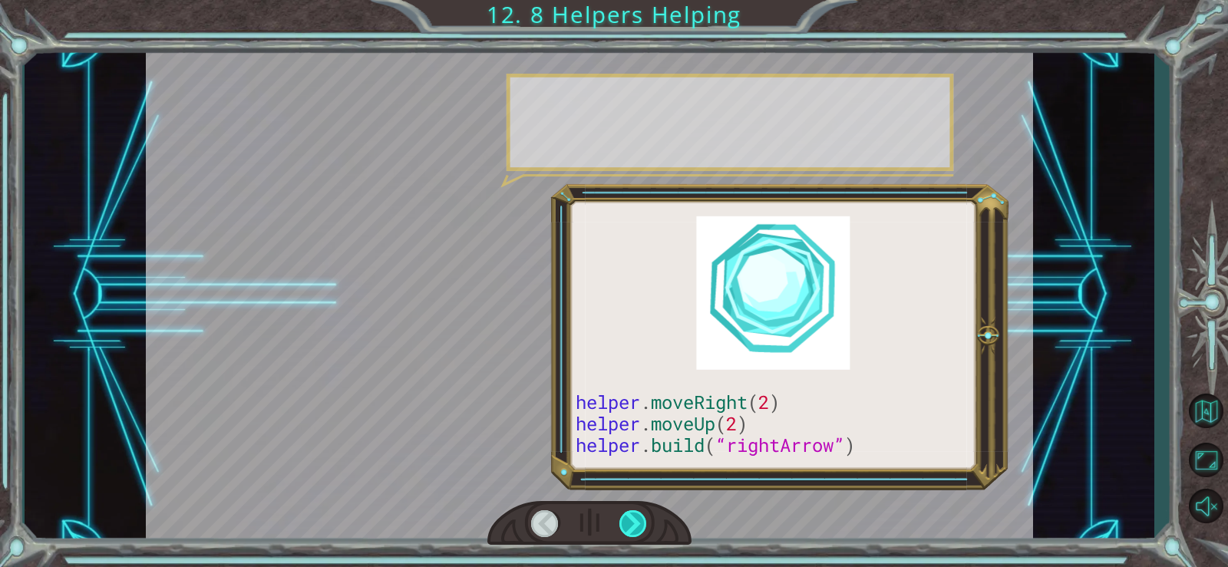
click at [633, 527] on div at bounding box center [634, 524] width 28 height 27
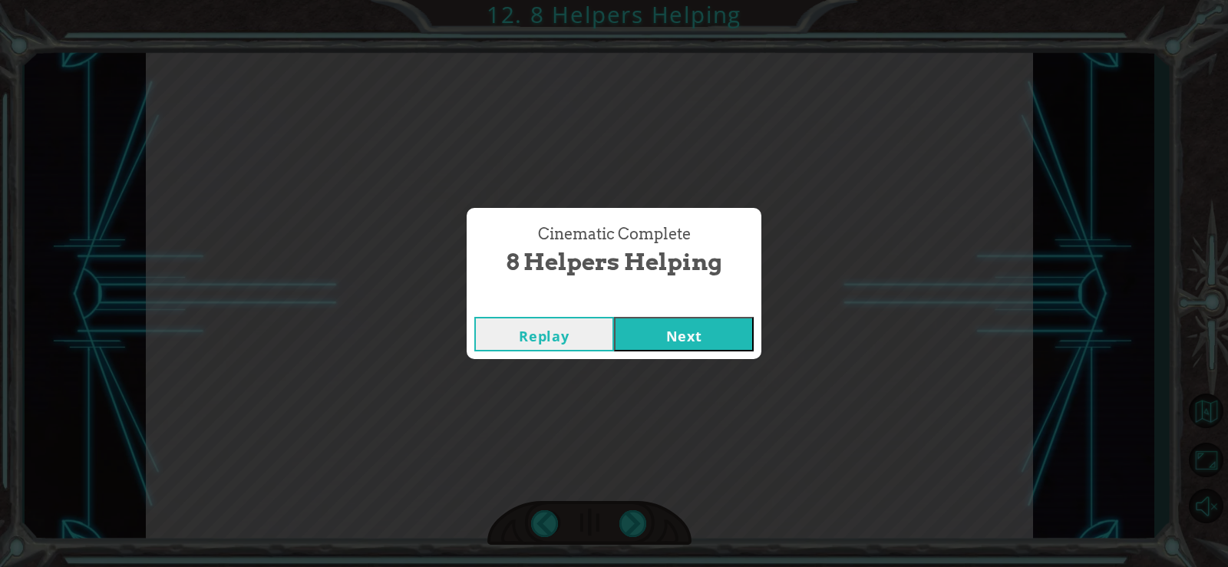
click at [648, 320] on button "Next" at bounding box center [684, 334] width 140 height 35
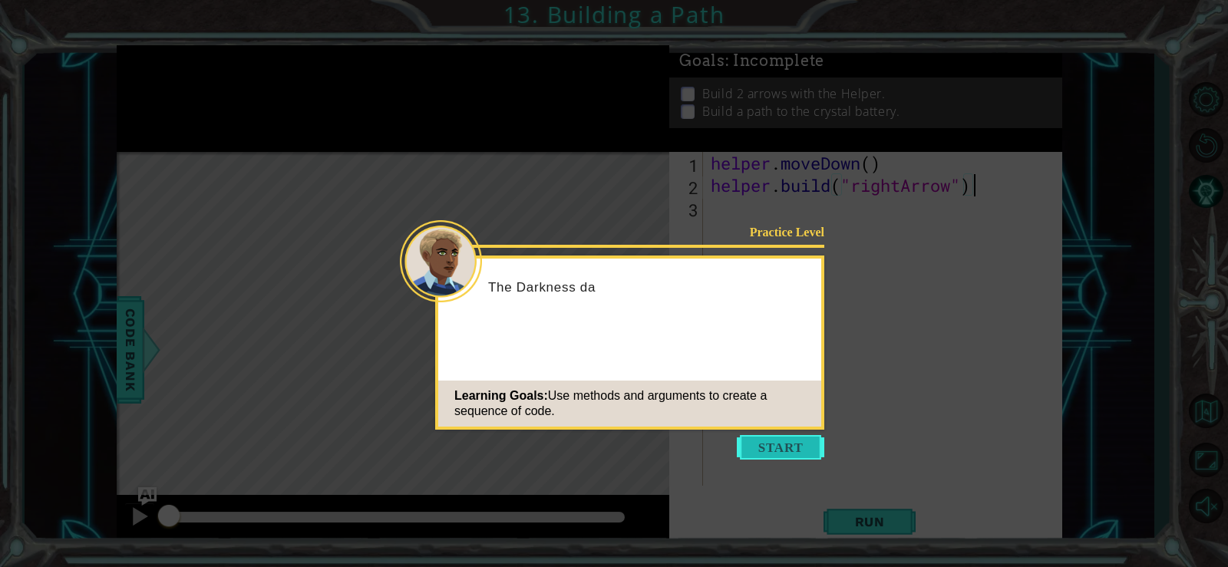
click at [808, 445] on button "Start" at bounding box center [781, 447] width 88 height 25
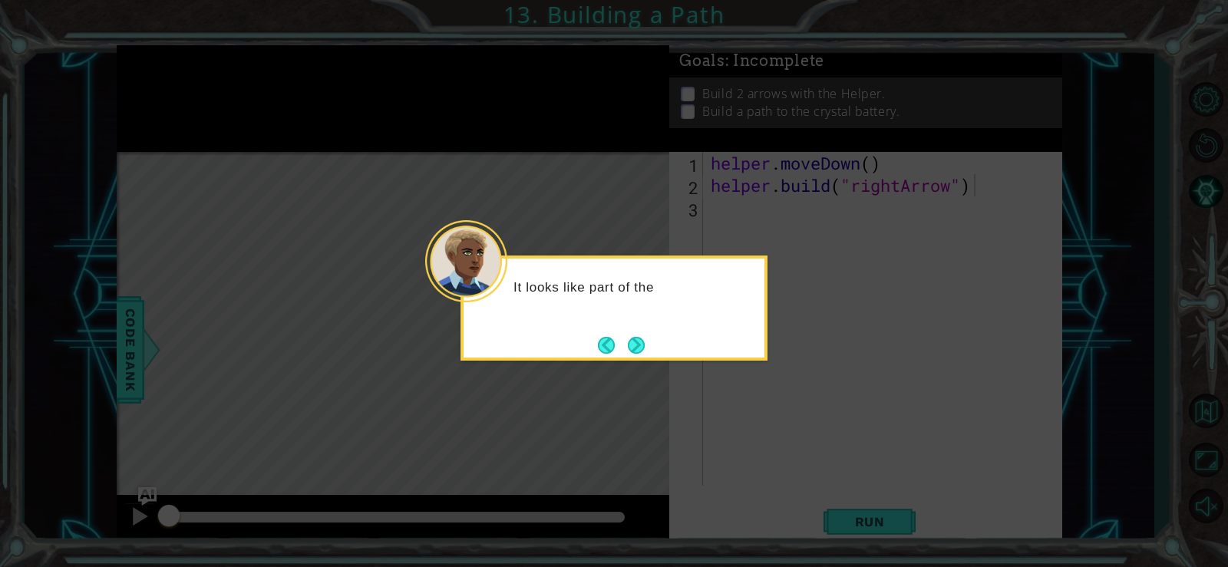
click at [645, 340] on button "Next" at bounding box center [636, 345] width 17 height 17
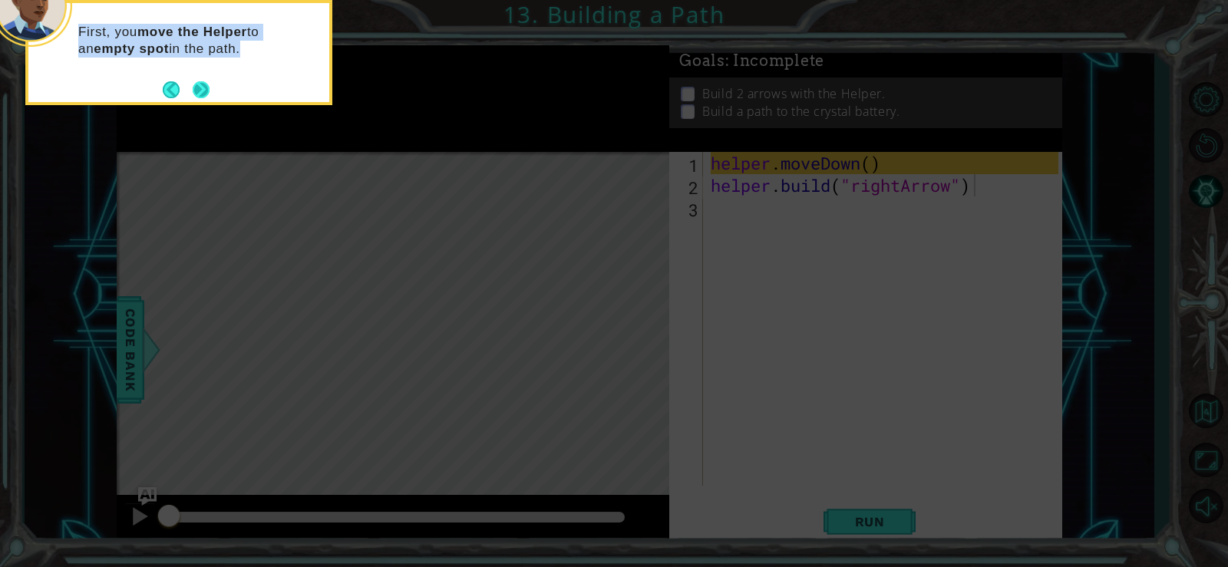
drag, startPoint x: 243, startPoint y: 113, endPoint x: 202, endPoint y: 84, distance: 50.7
click at [202, 84] on body "1 ההההההההההההההההההההההההההההההההההההההההההההההההההההההההההההההההההההההההההההה…" at bounding box center [614, 283] width 1228 height 567
click at [197, 91] on button "Next" at bounding box center [201, 89] width 17 height 17
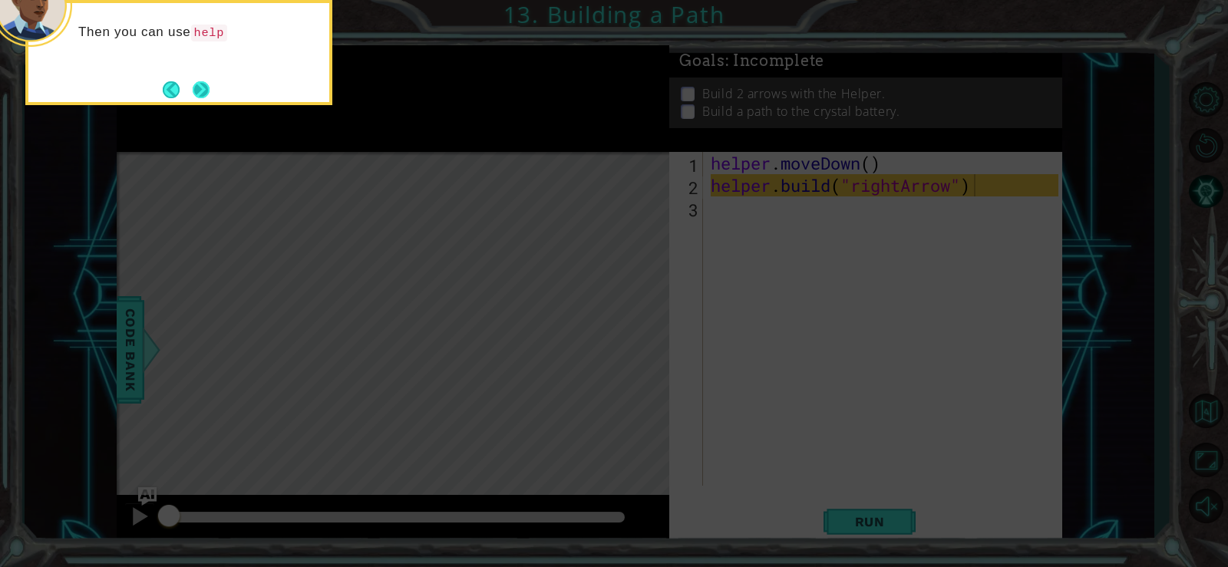
click at [210, 94] on button "Next" at bounding box center [201, 89] width 17 height 17
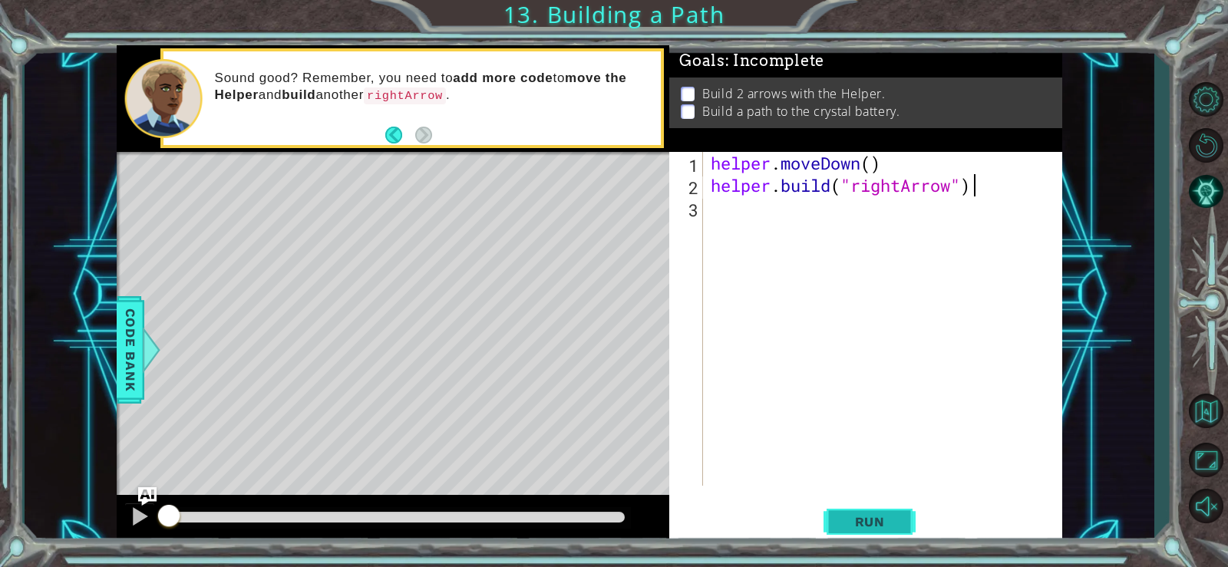
click at [883, 514] on span "Run" at bounding box center [870, 521] width 61 height 15
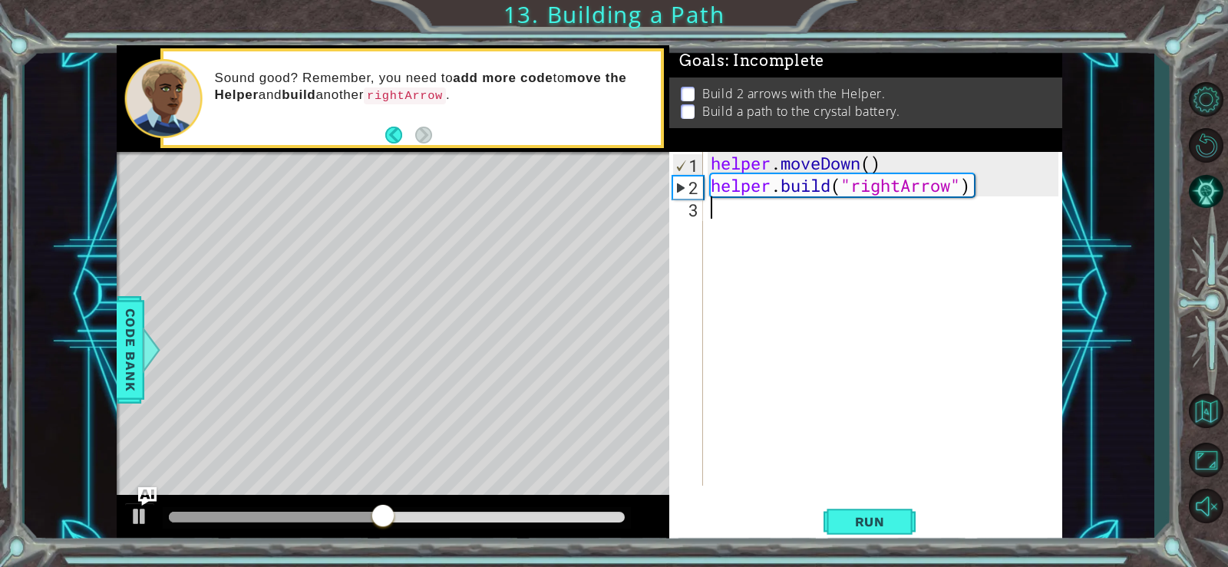
click at [710, 213] on div "helper . moveDown ( ) helper . build ( "rightArrow" )" at bounding box center [887, 341] width 359 height 379
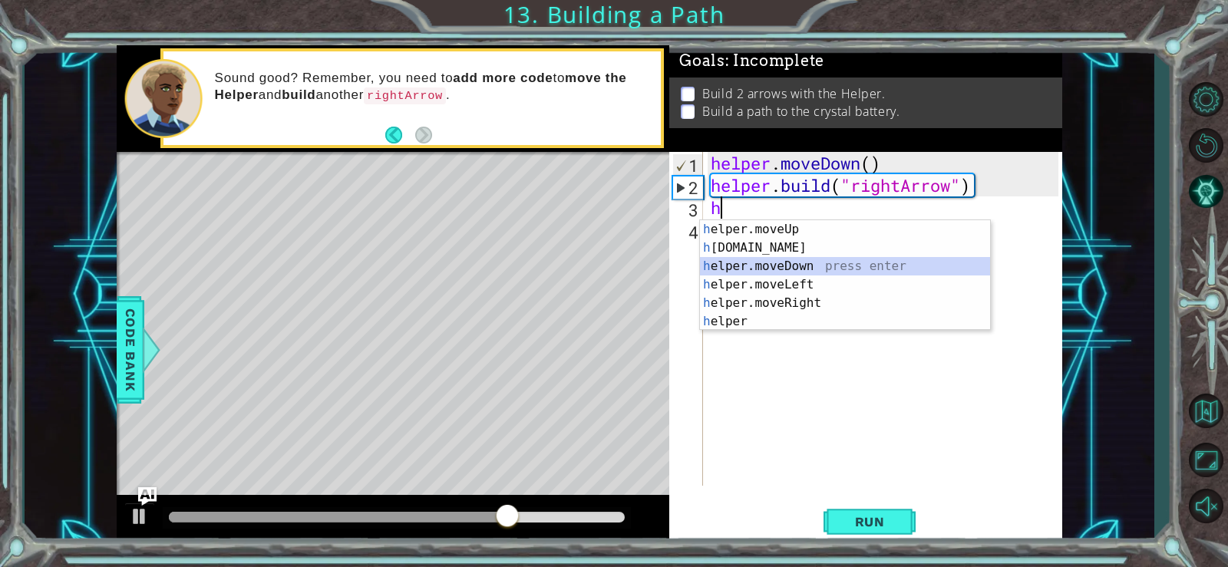
click at [788, 262] on div "h elper.moveUp press enter h elper.build press enter h elper.moveDown press ent…" at bounding box center [845, 293] width 290 height 147
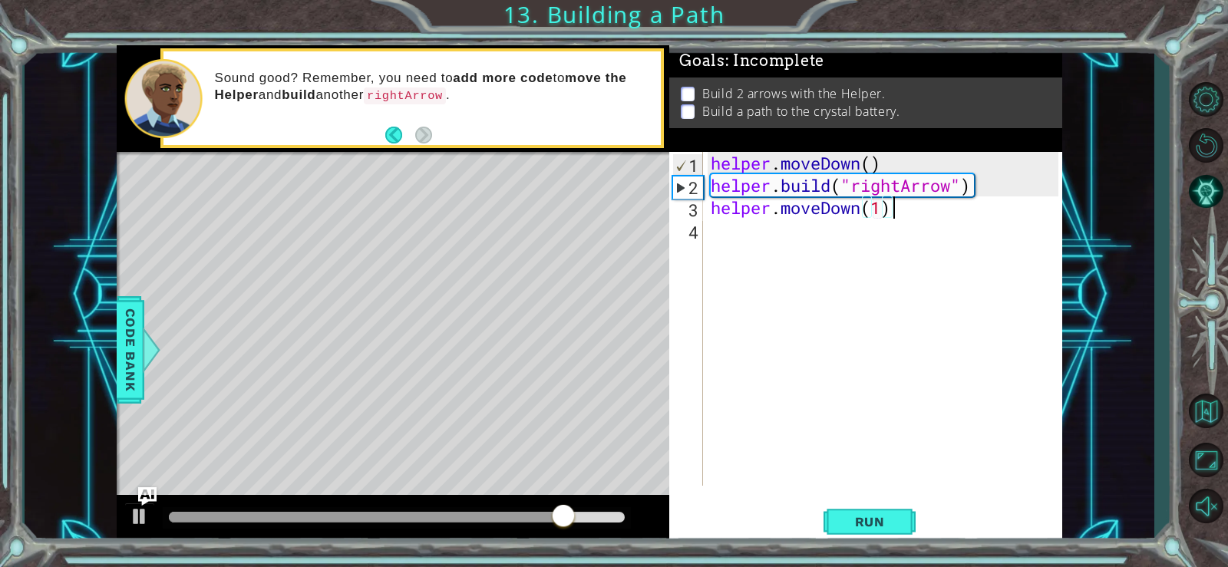
click at [893, 208] on div "helper . moveDown ( ) helper . build ( "rightArrow" ) helper . moveDown ( 1 )" at bounding box center [887, 341] width 359 height 379
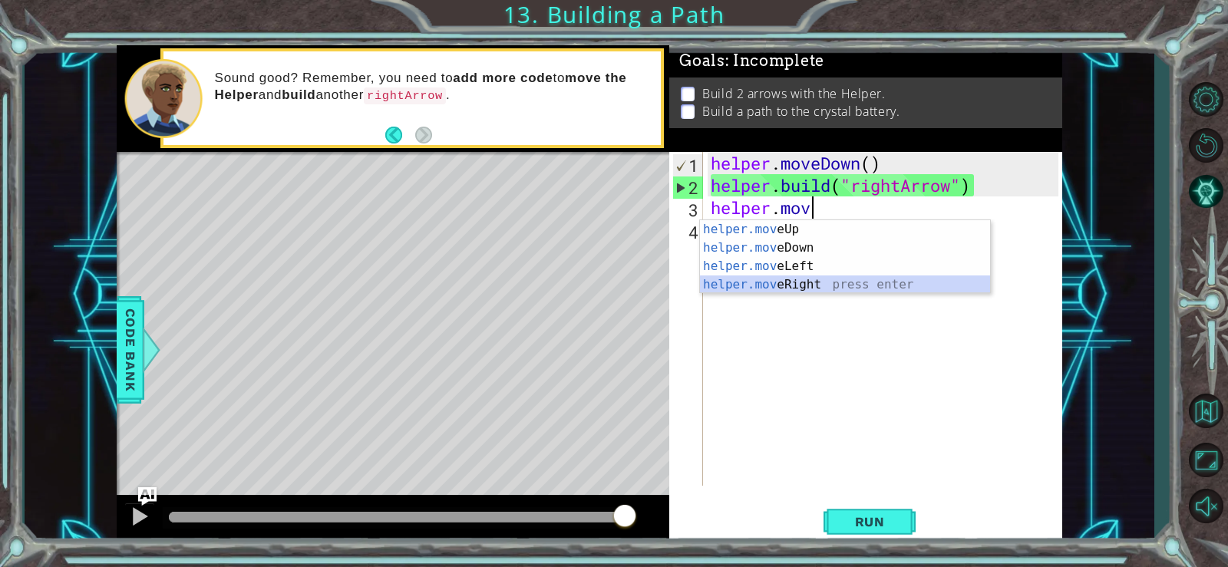
click at [842, 280] on div "helper.mov eUp press enter helper.mov eDown press enter helper.mov eLeft press …" at bounding box center [845, 275] width 290 height 111
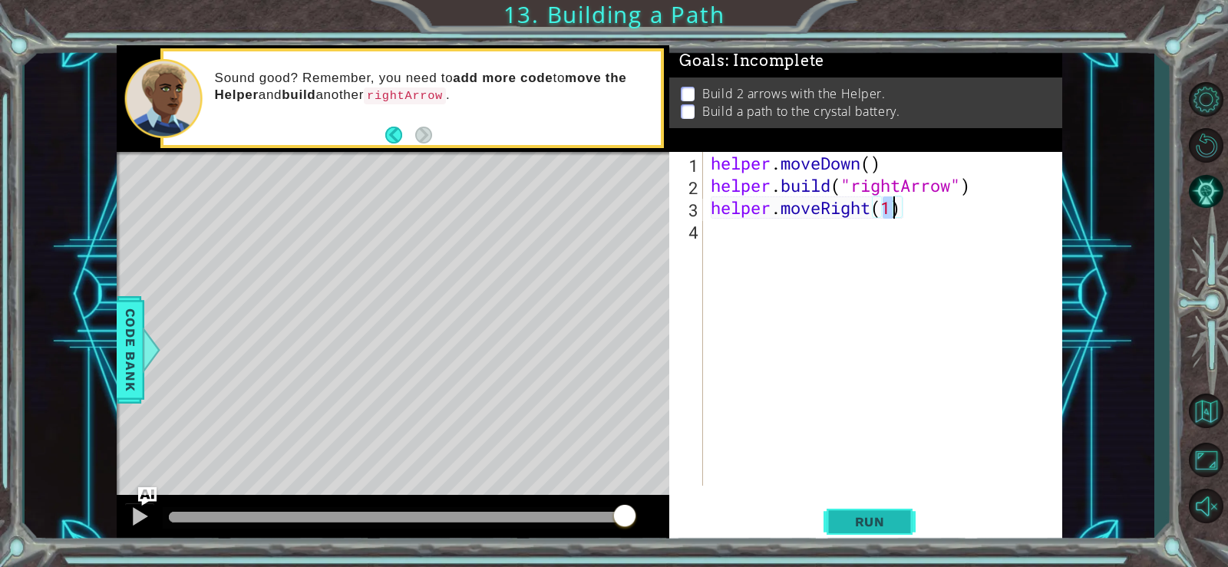
type textarea "helper.moveRight(1)"
click at [863, 521] on span "Run" at bounding box center [870, 521] width 61 height 15
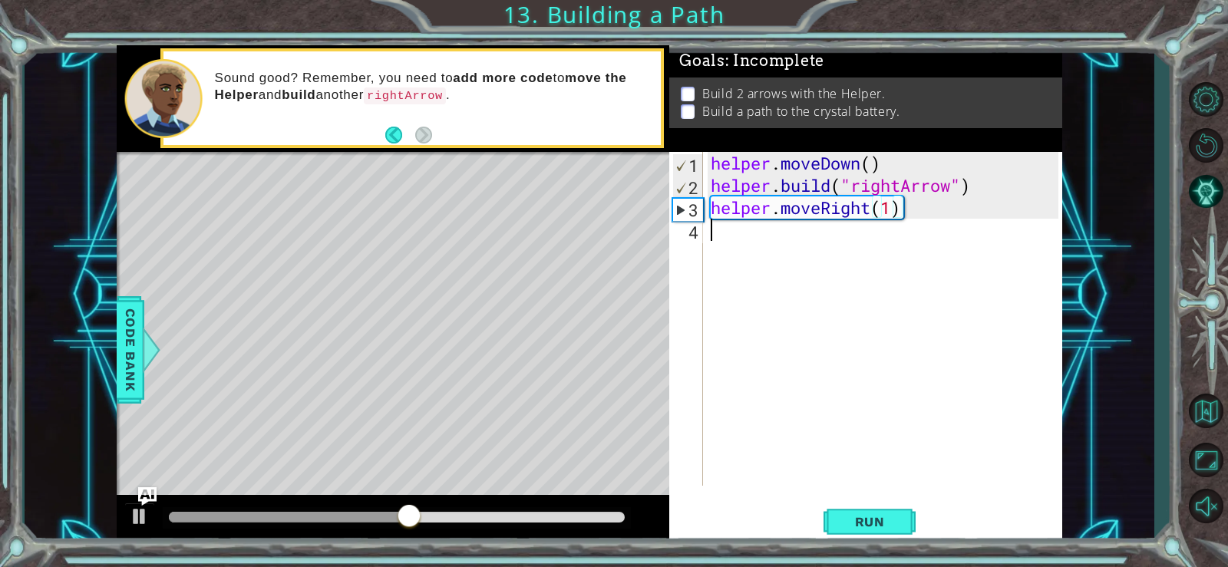
click at [754, 240] on div "helper . moveDown ( ) helper . build ( "rightArrow" ) helper . moveRight ( 1 )" at bounding box center [887, 341] width 359 height 379
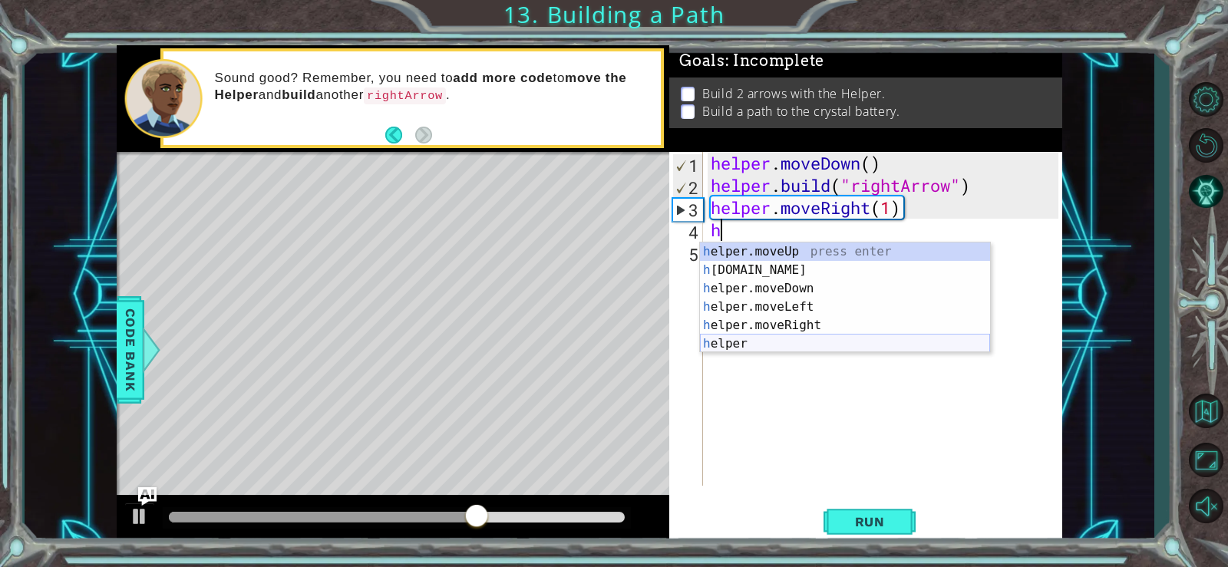
click at [775, 342] on div "h elper.moveUp press enter h elper.build press enter h elper.moveDown press ent…" at bounding box center [845, 316] width 290 height 147
type textarea "helper"
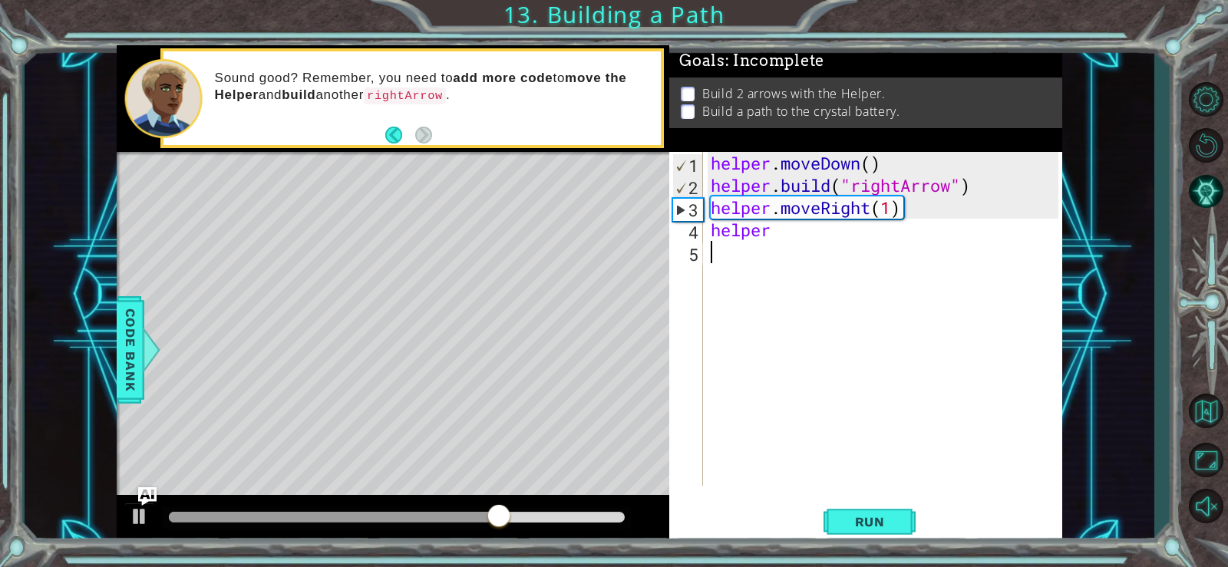
click at [795, 246] on div "helper . moveDown ( ) helper . build ( "rightArrow" ) helper . moveRight ( 1 ) …" at bounding box center [887, 341] width 359 height 379
click at [795, 230] on div "helper . moveDown ( ) helper . build ( "rightArrow" ) helper . moveRight ( 1 ) …" at bounding box center [887, 341] width 359 height 379
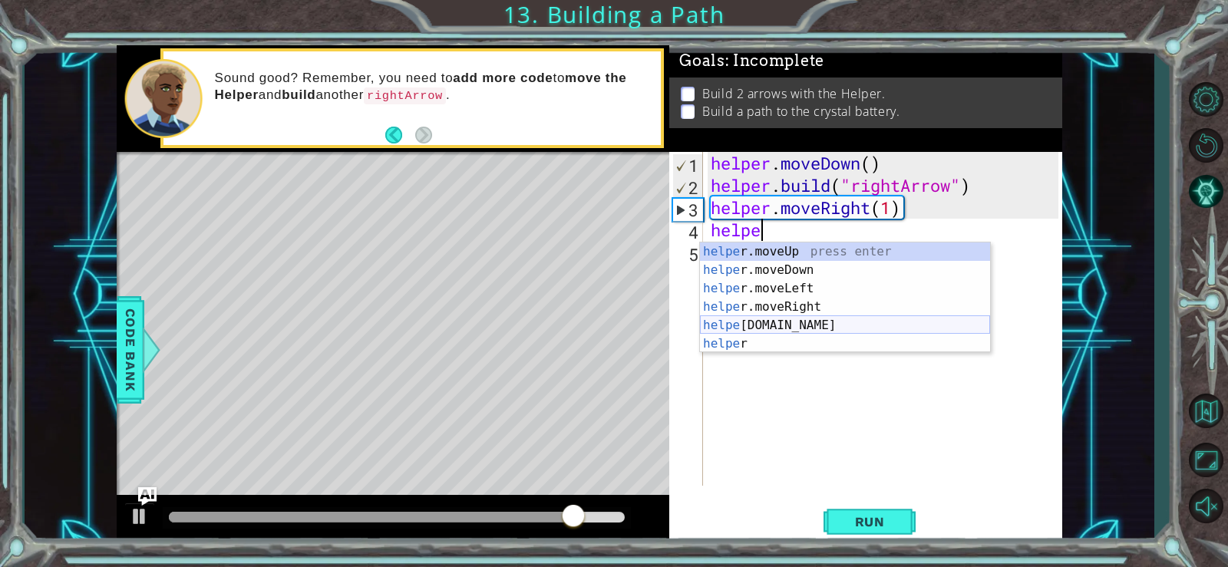
click at [785, 319] on div "helpe r.moveUp press enter helpe r.moveDown press enter helpe r.moveLeft press …" at bounding box center [845, 316] width 290 height 147
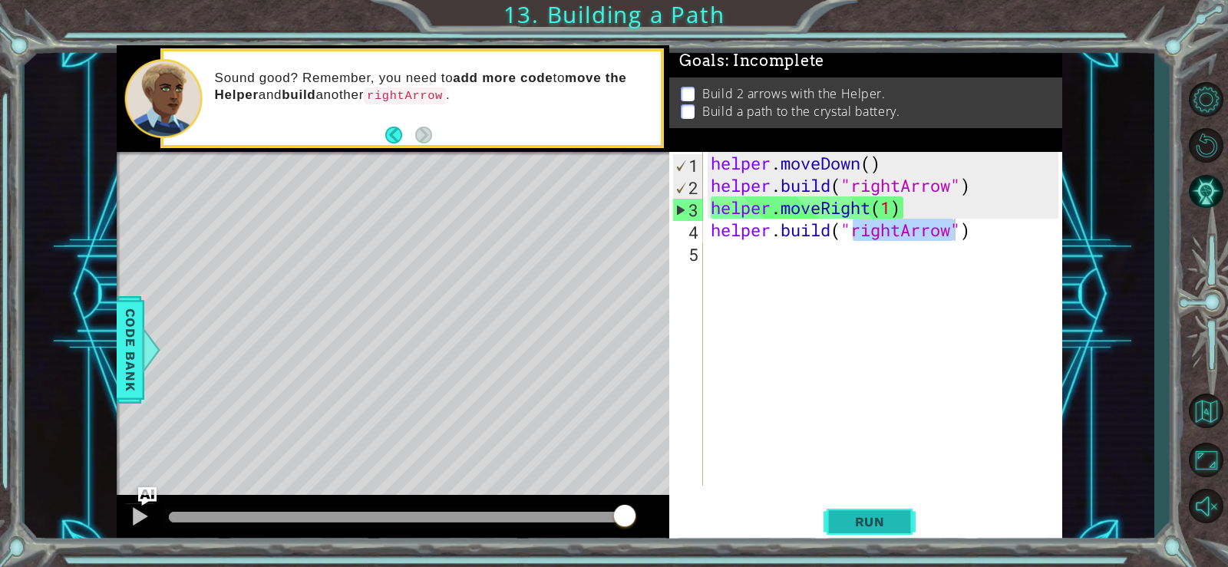
click at [891, 521] on span "Run" at bounding box center [870, 521] width 61 height 15
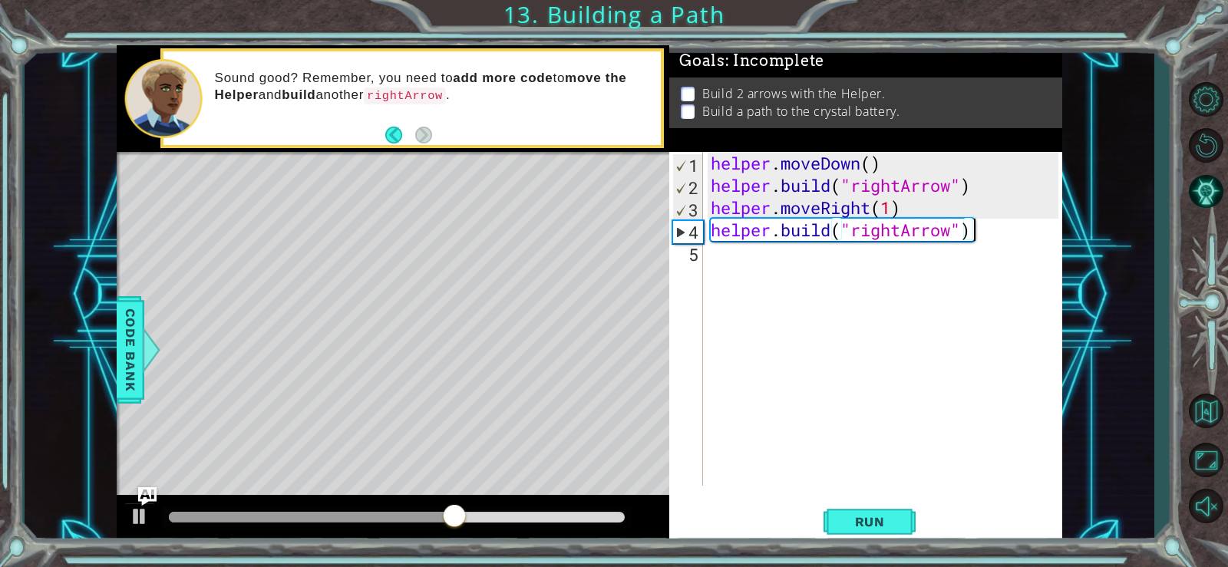
click at [973, 233] on div "helper . moveDown ( ) helper . build ( "rightArrow" ) helper . moveRight ( 1 ) …" at bounding box center [887, 341] width 359 height 379
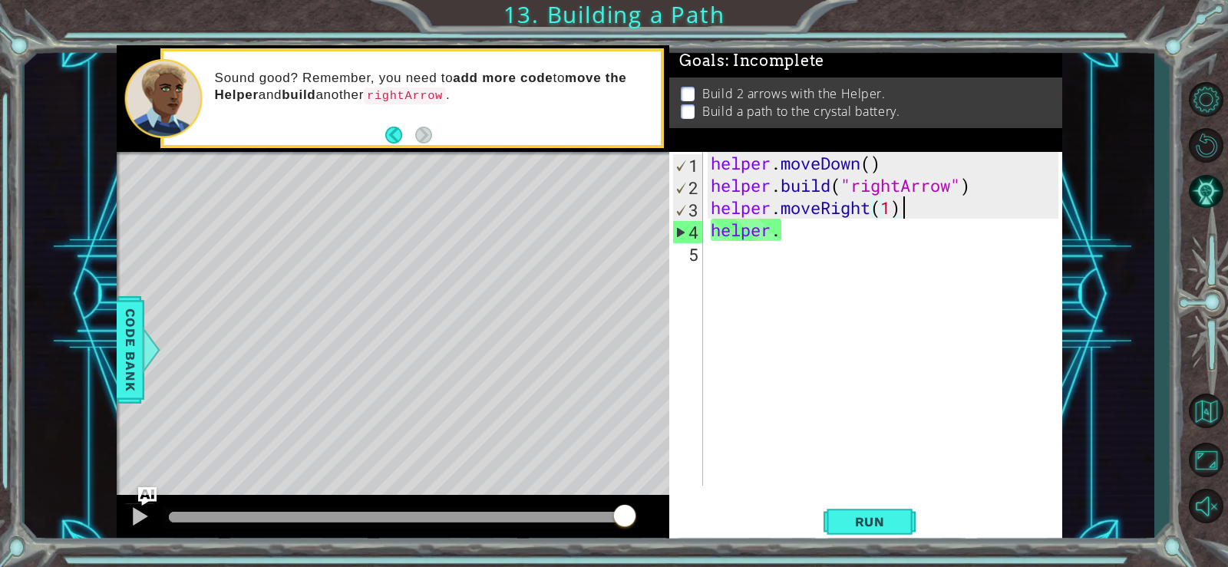
click at [903, 210] on div "helper . moveDown ( ) helper . build ( "rightArrow" ) helper . moveRight ( 1 ) …" at bounding box center [887, 341] width 359 height 379
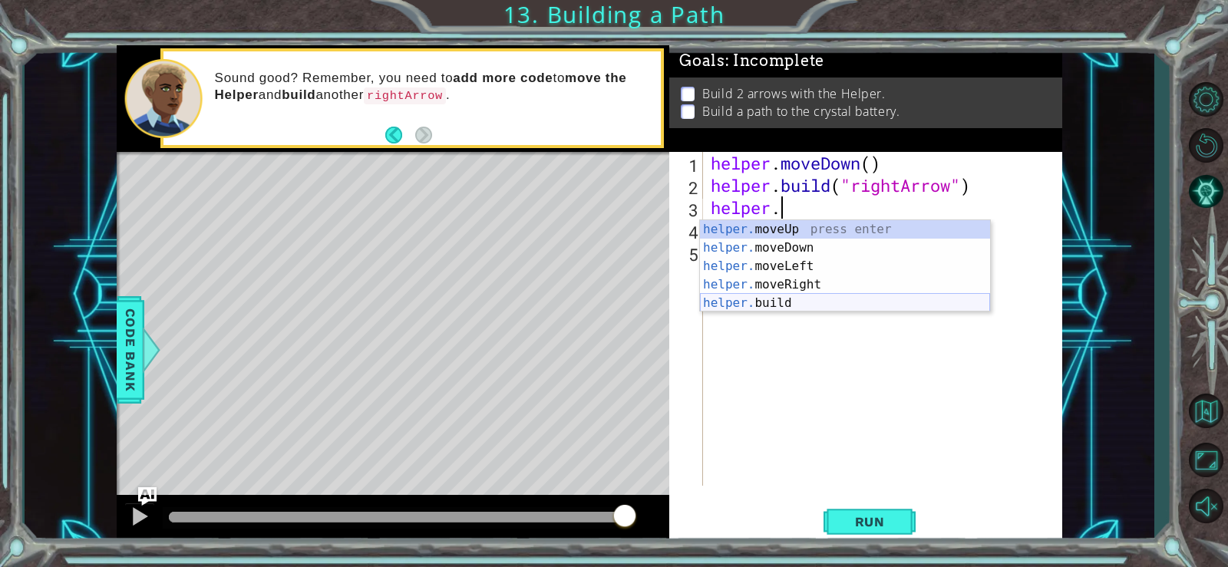
click at [831, 299] on div "helper. moveUp press enter helper. moveDown press enter helper. moveLeft press …" at bounding box center [845, 284] width 290 height 129
type textarea "helper.build("rightArrow")"
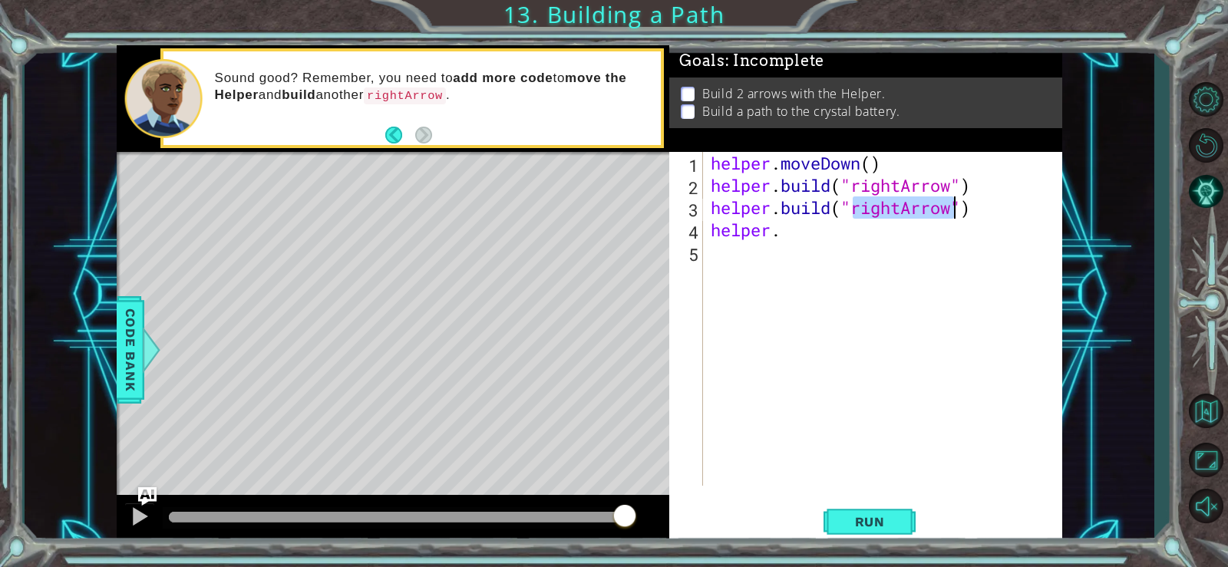
click at [822, 253] on div "helper . moveDown ( ) helper . build ( "rightArrow" ) helper . build ( "rightAr…" at bounding box center [887, 341] width 359 height 379
click at [814, 225] on div "helper . moveDown ( ) helper . build ( "rightArrow" ) helper . build ( "rightAr…" at bounding box center [887, 341] width 359 height 379
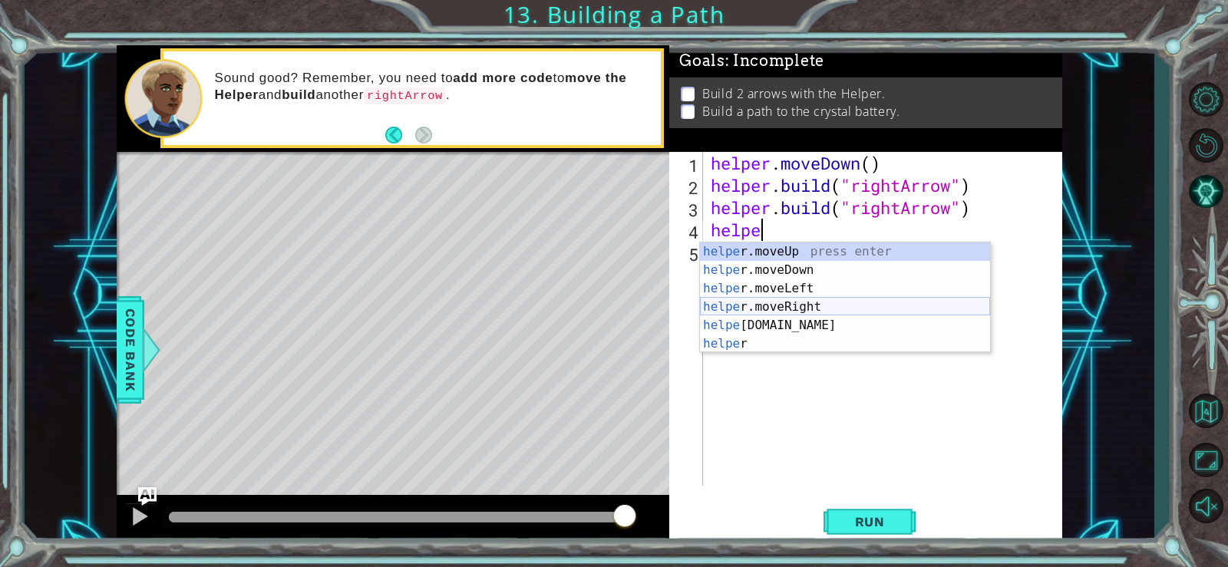
click at [812, 301] on div "helpe r.moveUp press enter helpe r.moveDown press enter helpe r.moveLeft press …" at bounding box center [845, 316] width 290 height 147
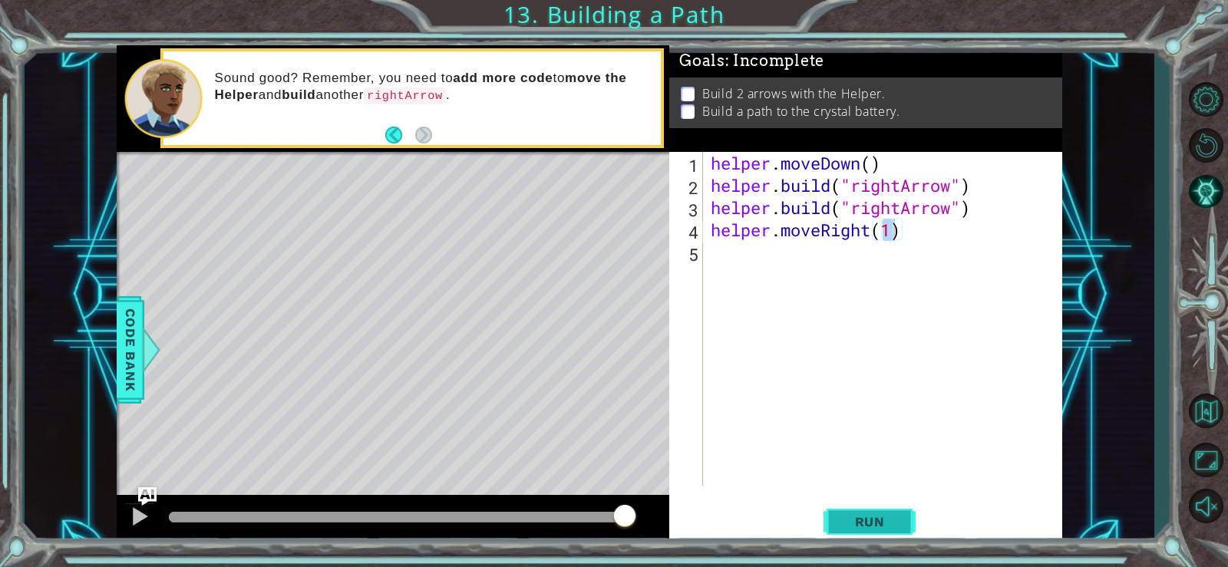
click at [893, 518] on span "Run" at bounding box center [870, 521] width 61 height 15
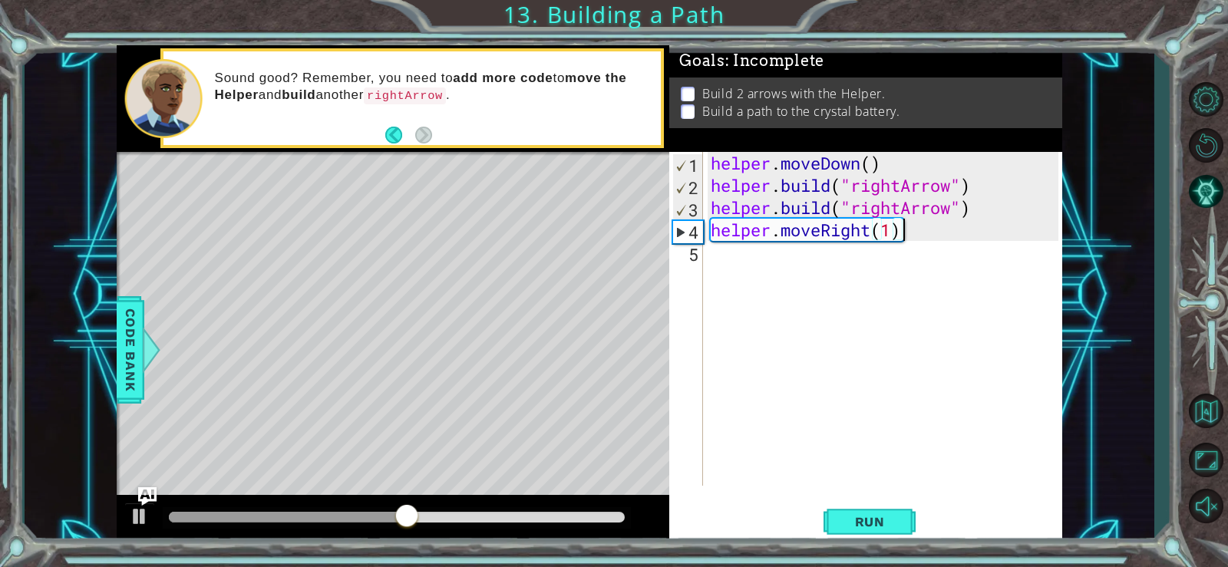
click at [908, 239] on div "helper . moveDown ( ) helper . build ( "rightArrow" ) helper . build ( "rightAr…" at bounding box center [887, 341] width 359 height 379
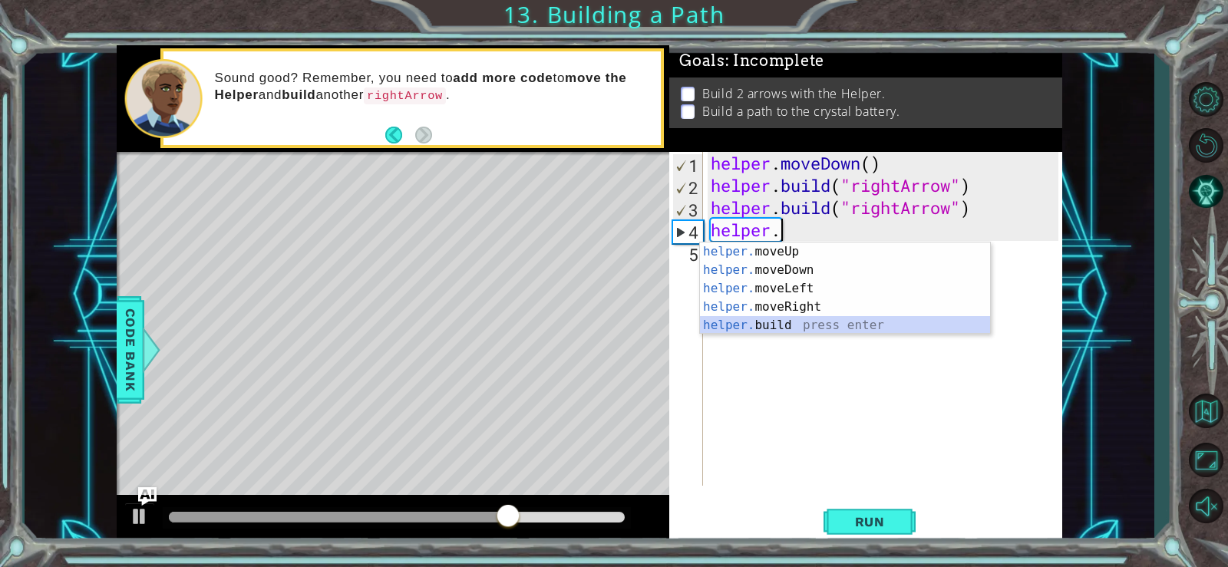
click at [803, 319] on div "helper. moveUp press enter helper. moveDown press enter helper. moveLeft press …" at bounding box center [845, 307] width 290 height 129
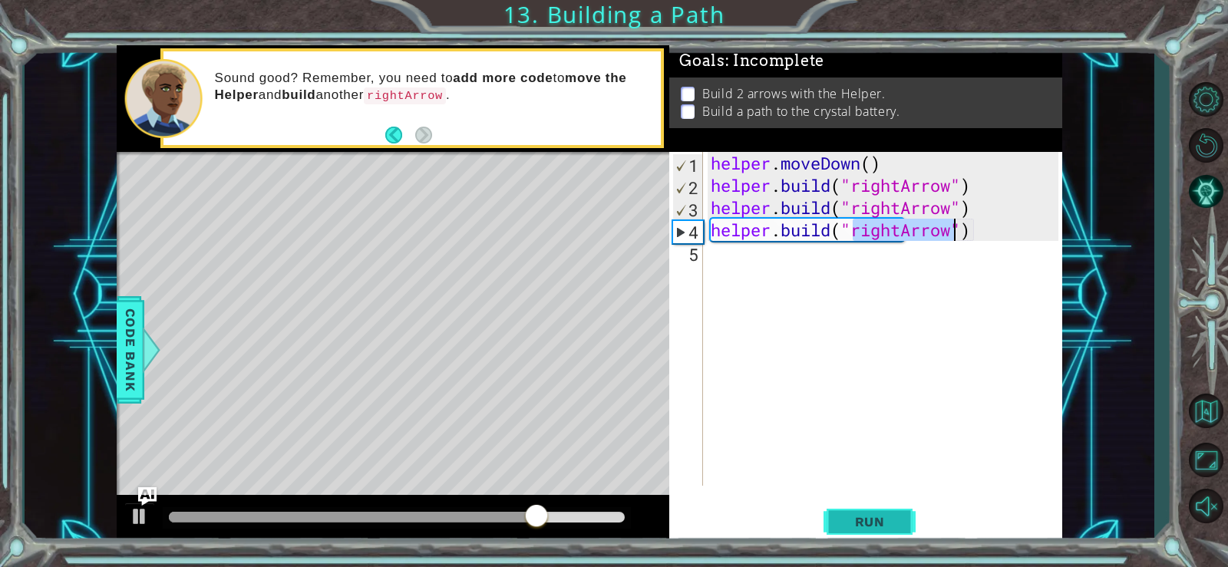
click at [857, 517] on span "Run" at bounding box center [870, 521] width 61 height 15
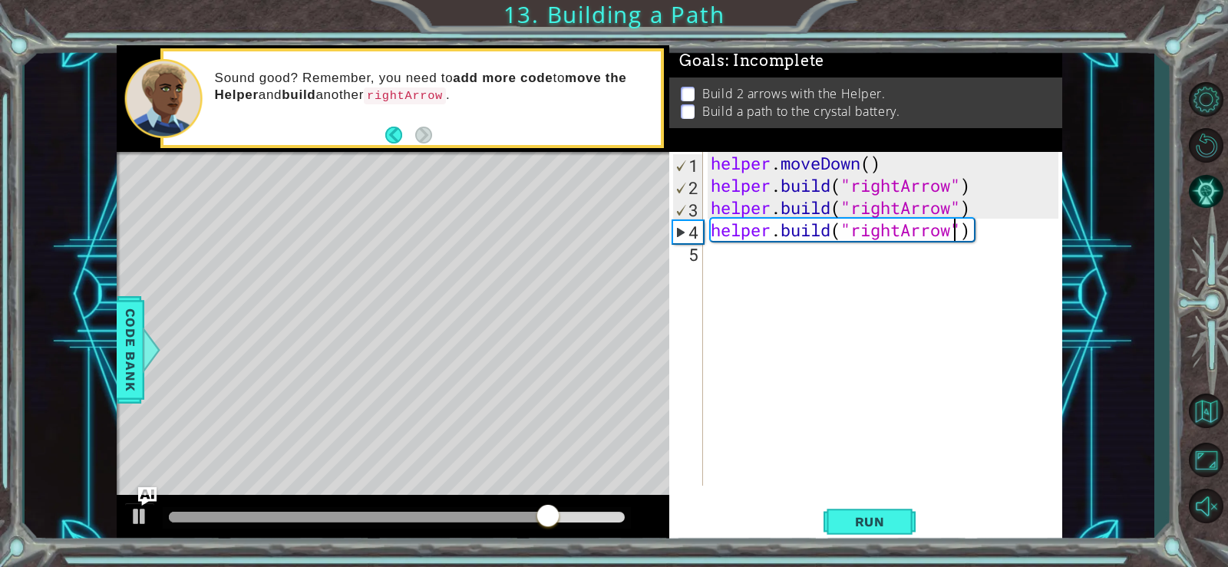
click at [982, 238] on div "helper . moveDown ( ) helper . build ( "rightArrow" ) helper . build ( "rightAr…" at bounding box center [887, 341] width 359 height 379
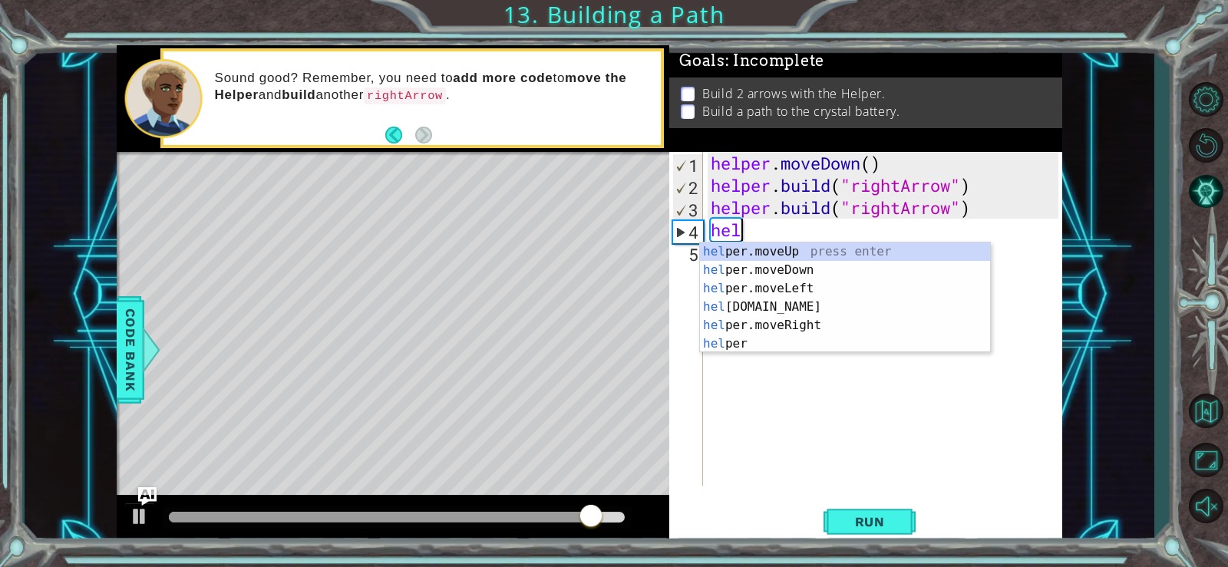
type textarea "h"
type textarea "helper.build("rightArrow"
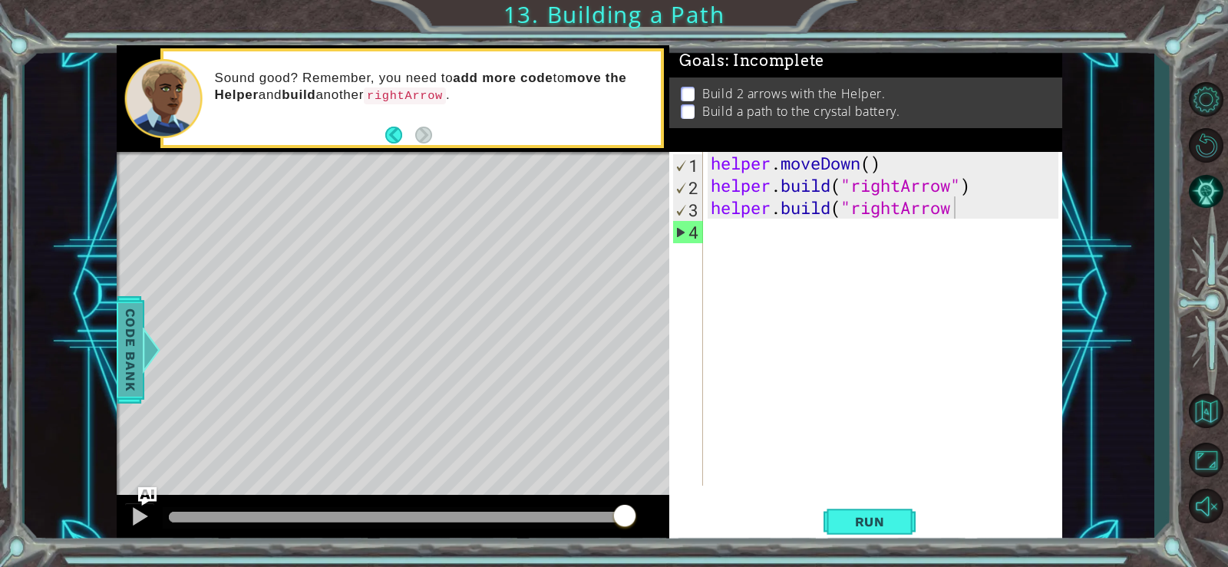
click at [135, 342] on span "Code Bank" at bounding box center [130, 350] width 25 height 94
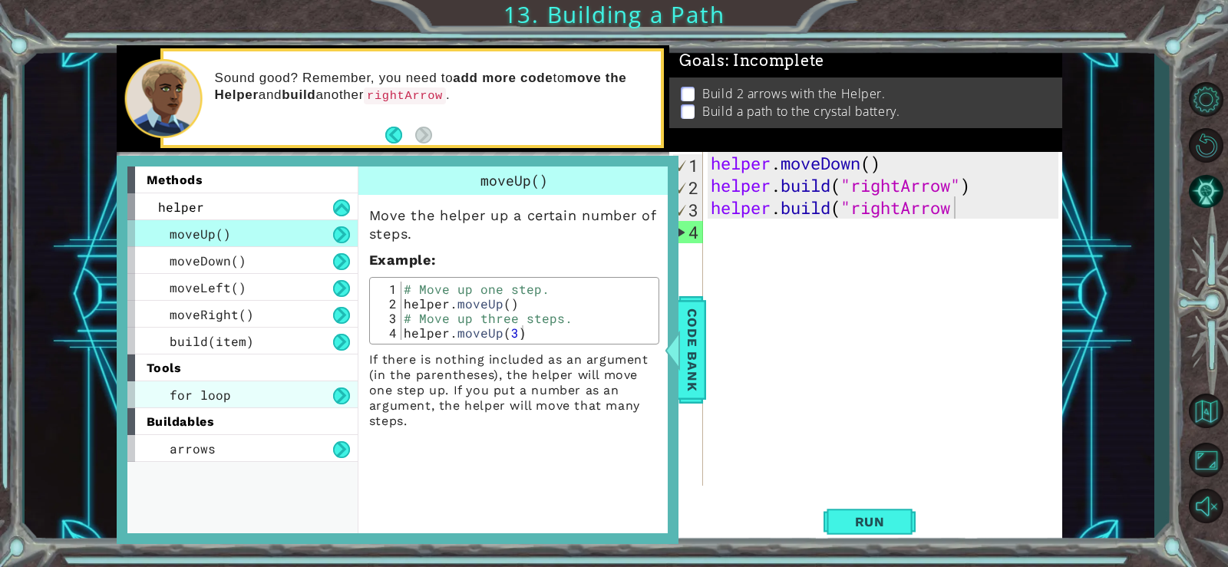
click at [266, 397] on div "for loop" at bounding box center [242, 395] width 230 height 27
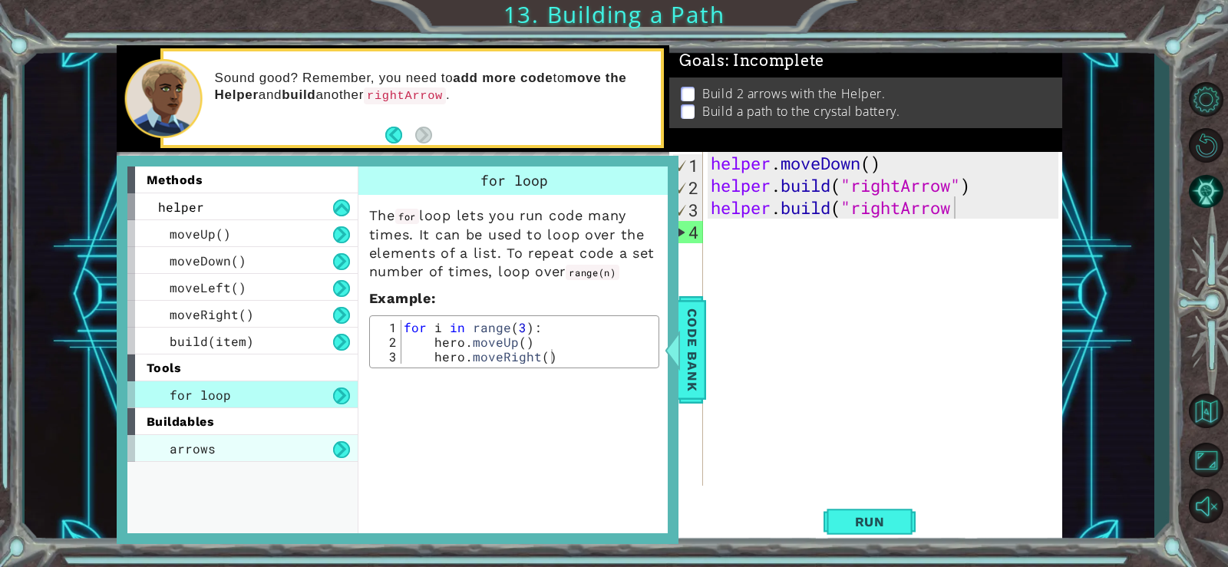
click at [317, 443] on div "arrows" at bounding box center [242, 448] width 230 height 27
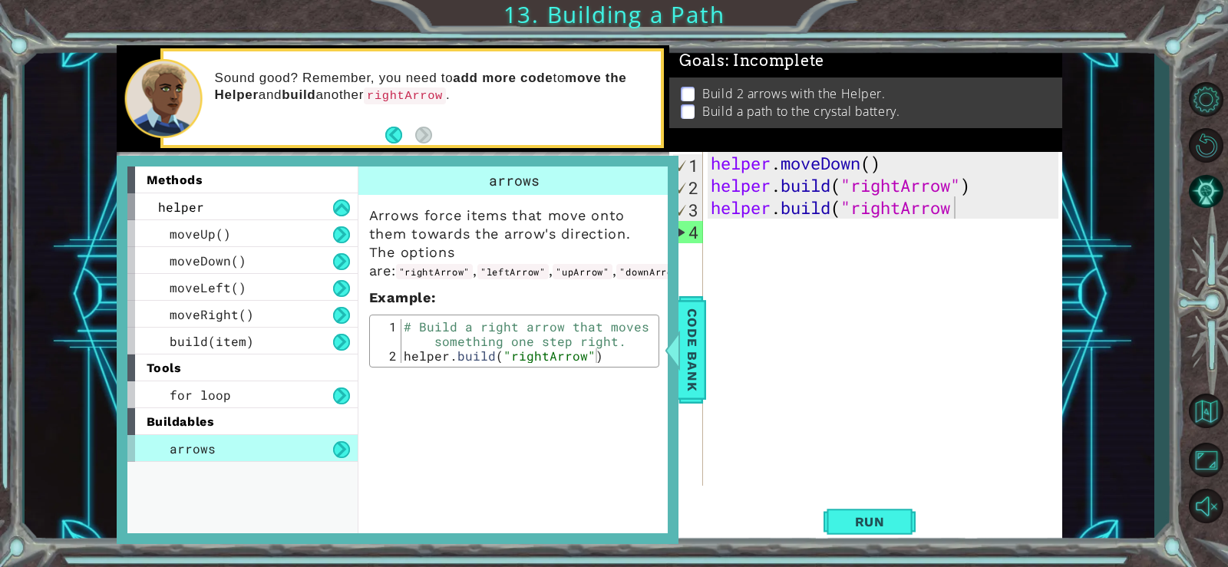
click at [971, 325] on div "helper . moveDown ( ) helper . build ( "rightArrow" ) helper . build ( "rightAr…" at bounding box center [887, 341] width 359 height 379
click at [692, 339] on span "Code Bank" at bounding box center [692, 350] width 25 height 94
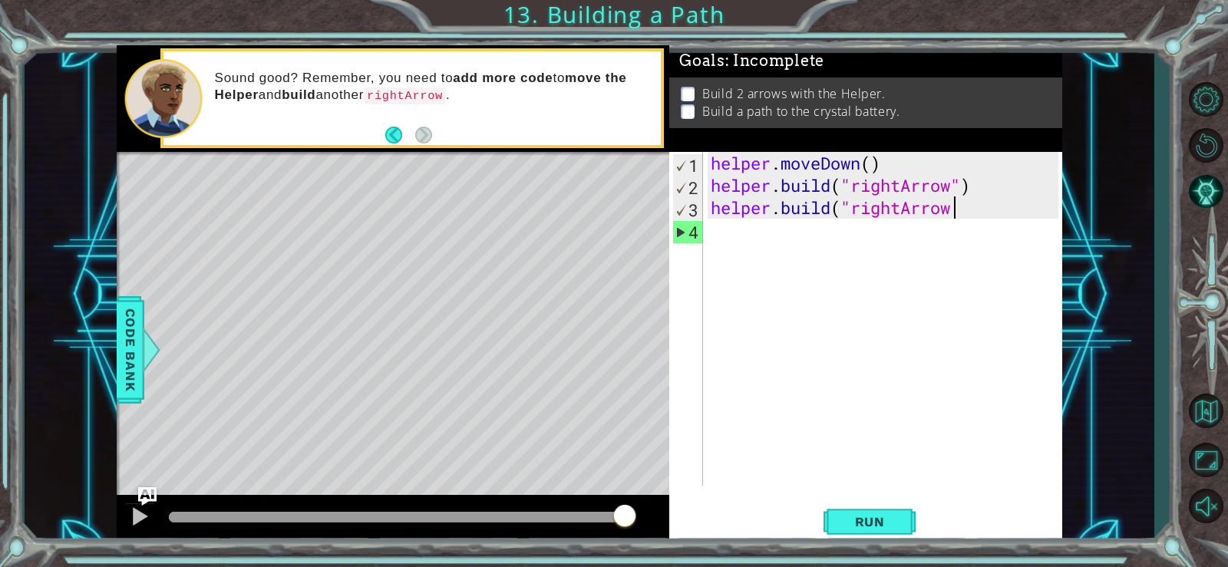
click at [980, 209] on div "helper . moveDown ( ) helper . build ( "rightArrow" ) helper . build ( "rightAr…" at bounding box center [887, 341] width 359 height 379
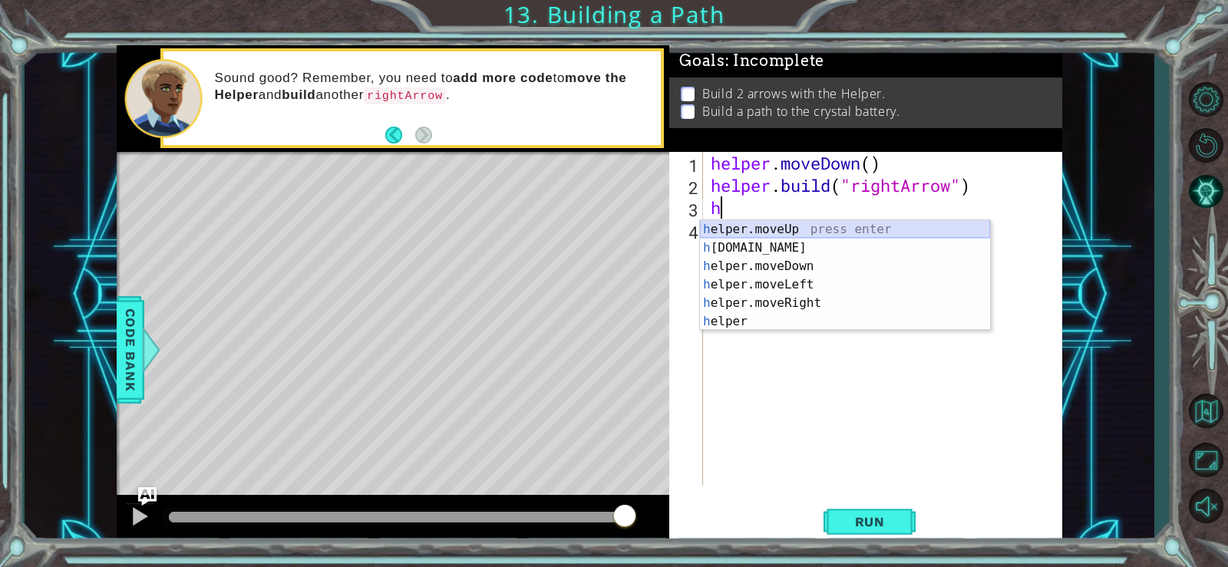
click at [778, 227] on div "h elper.moveUp press enter h elper.build press enter h elper.moveDown press ent…" at bounding box center [845, 293] width 290 height 147
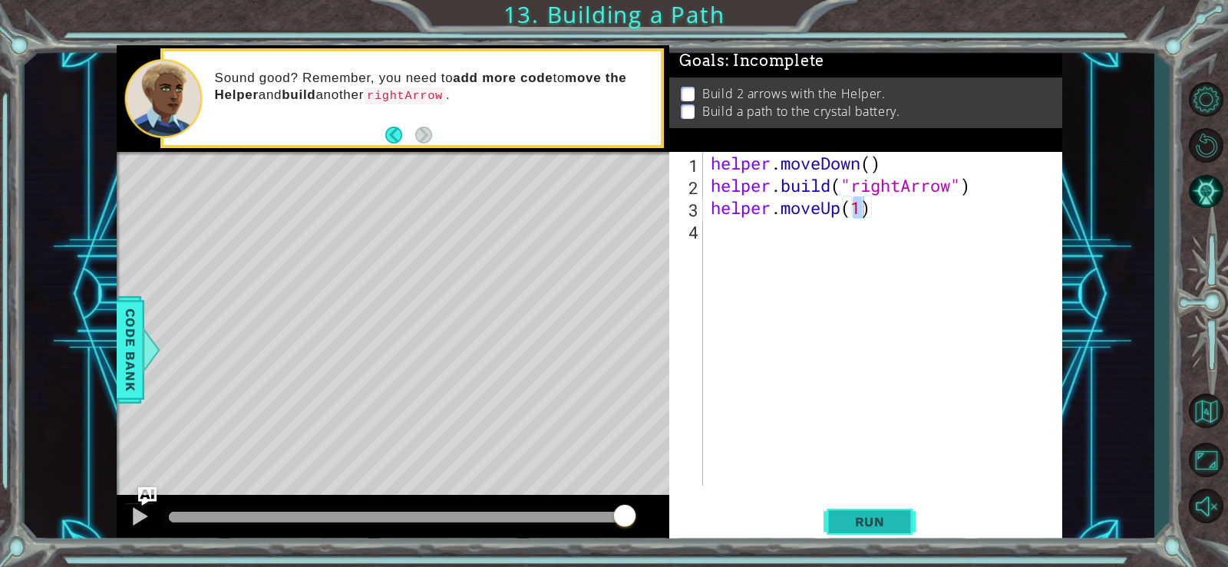
click at [885, 514] on span "Run" at bounding box center [870, 521] width 61 height 15
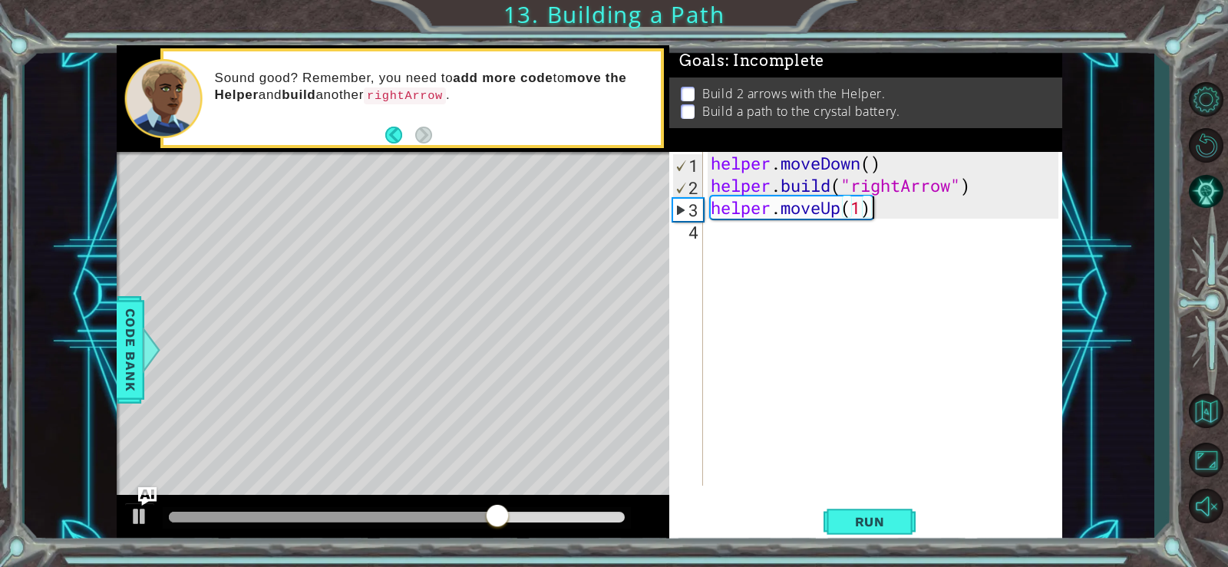
click at [873, 208] on div "helper . moveDown ( ) helper . build ( "rightArrow" ) helper . moveUp ( 1 )" at bounding box center [887, 341] width 359 height 379
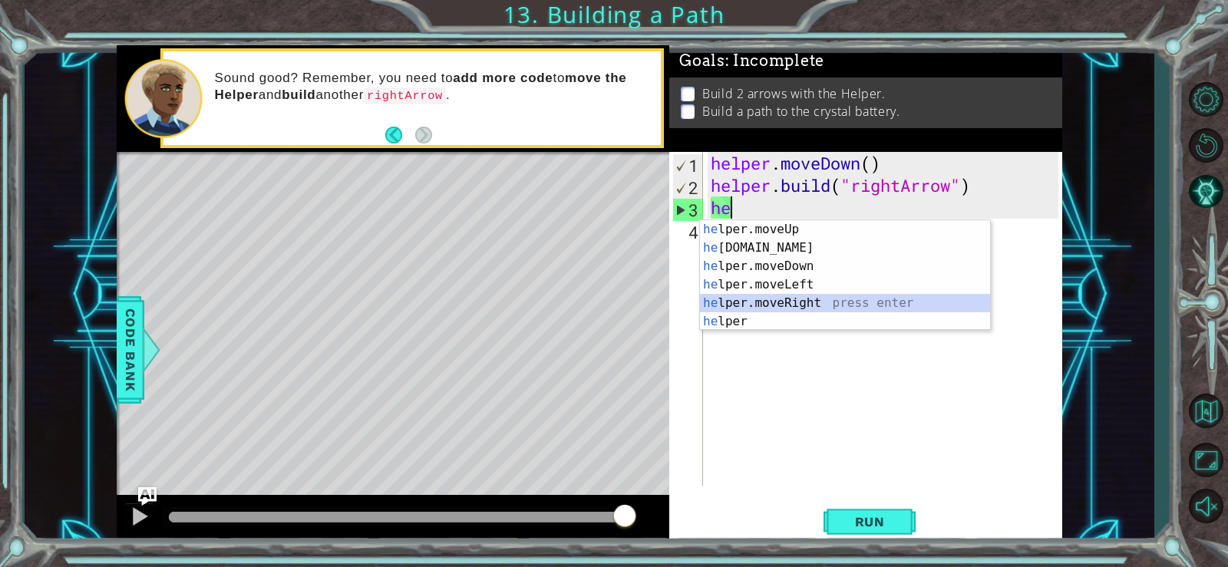
click at [830, 299] on div "he lper.moveUp press enter he lper.build press enter he lper.moveDown press ent…" at bounding box center [845, 293] width 290 height 147
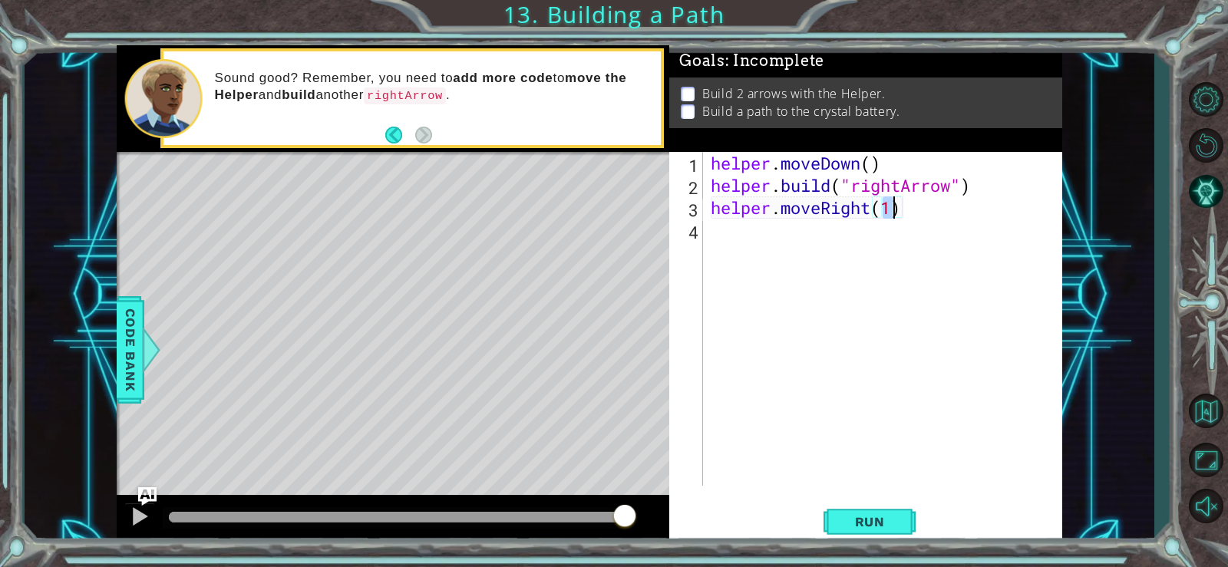
click at [894, 210] on div "helper . moveDown ( ) helper . build ( "rightArrow" ) helper . moveRight ( 1 )" at bounding box center [883, 319] width 351 height 334
type textarea "helper.moveRight(3)"
click at [899, 515] on span "Run" at bounding box center [870, 521] width 61 height 15
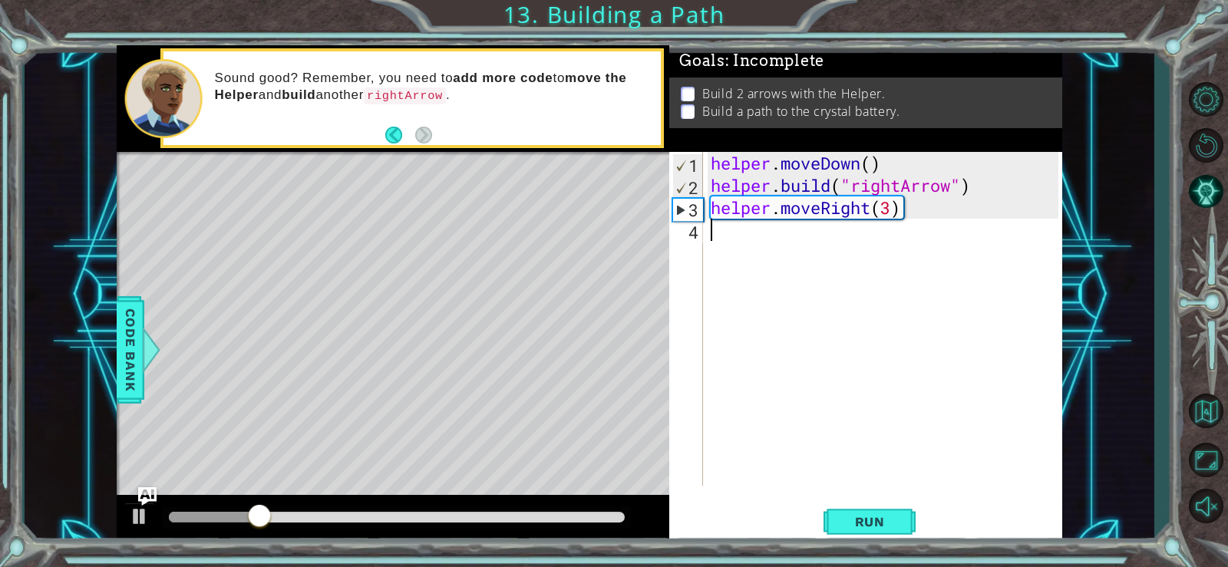
click at [796, 236] on div "helper . moveDown ( ) helper . build ( "rightArrow" ) helper . moveRight ( 3 )" at bounding box center [887, 341] width 359 height 379
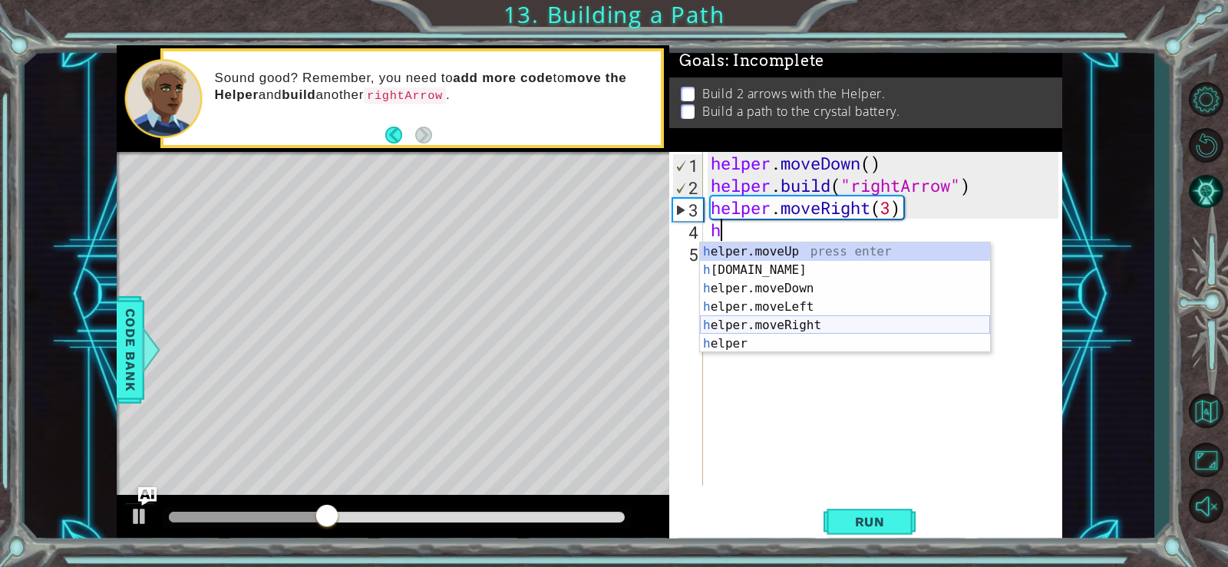
click at [781, 322] on div "h elper.moveUp press enter h elper.build press enter h elper.moveDown press ent…" at bounding box center [845, 316] width 290 height 147
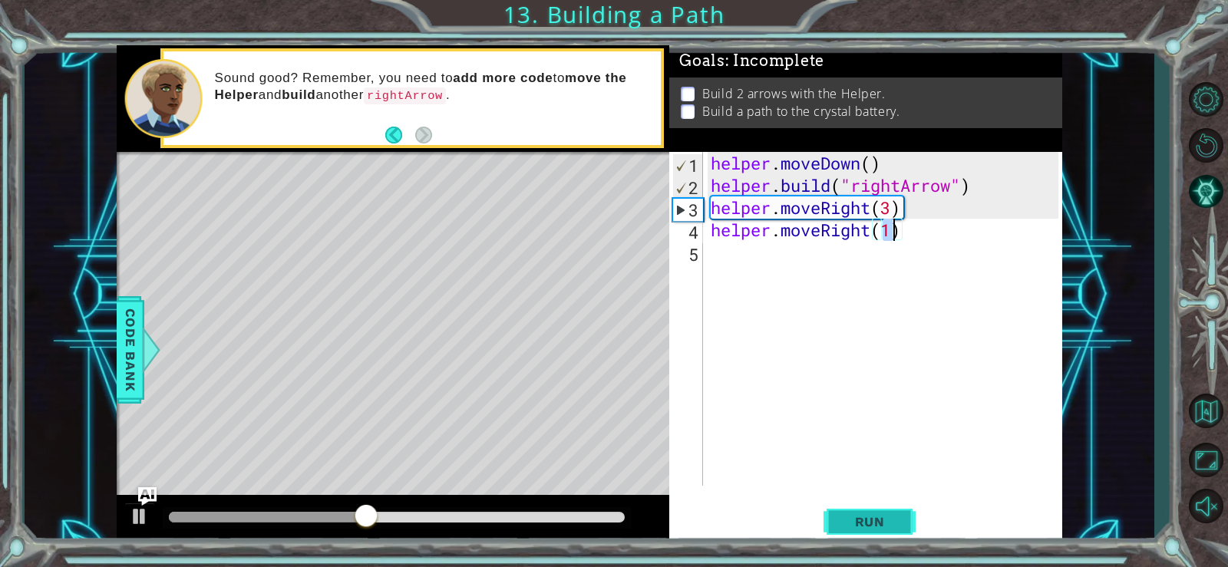
type textarea "helper.moveRight(1)"
click at [860, 521] on span "Run" at bounding box center [870, 521] width 61 height 15
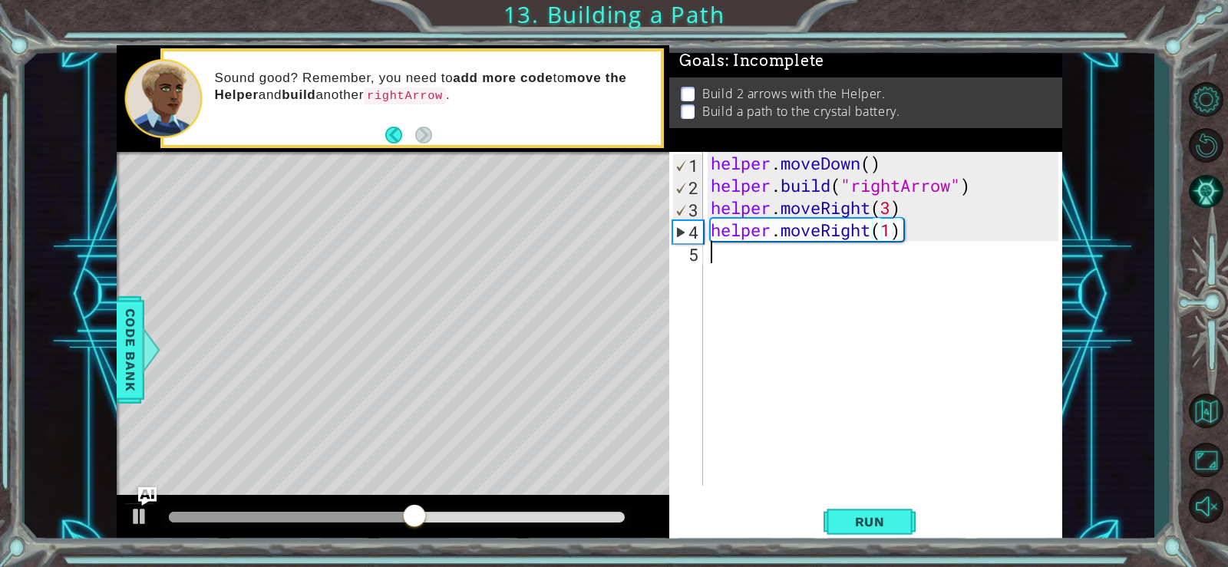
click at [736, 261] on div "helper . moveDown ( ) helper . build ( "rightArrow" ) helper . moveRight ( 3 ) …" at bounding box center [887, 341] width 359 height 379
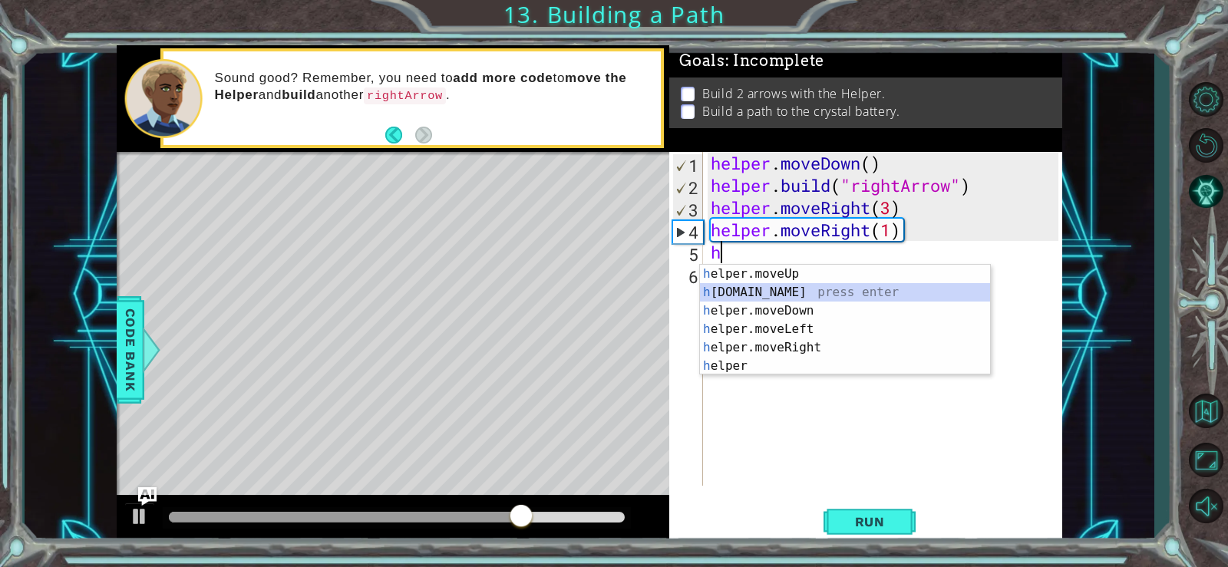
click at [798, 292] on div "h elper.moveUp press enter h elper.build press enter h elper.moveDown press ent…" at bounding box center [845, 338] width 290 height 147
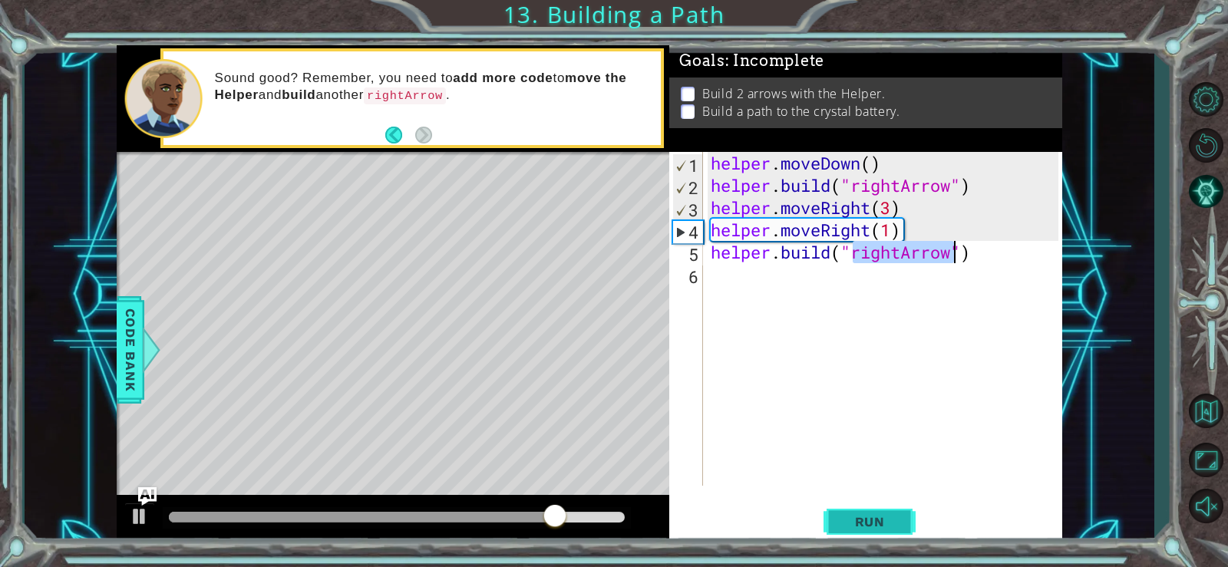
click at [885, 522] on span "Run" at bounding box center [870, 521] width 61 height 15
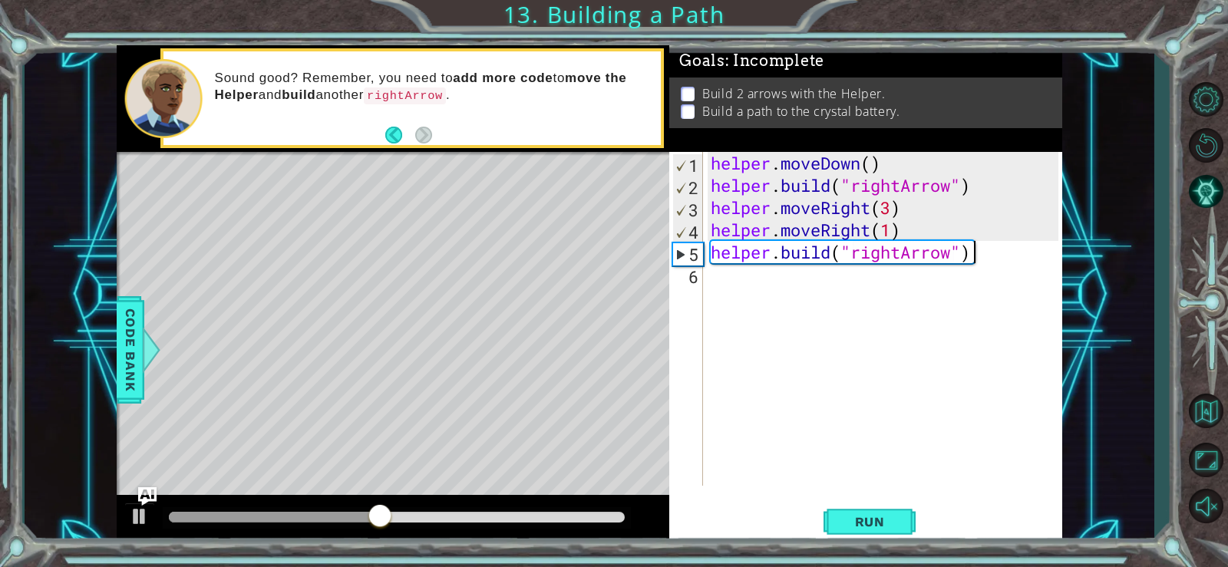
click at [988, 258] on div "helper . moveDown ( ) helper . build ( "rightArrow" ) helper . moveRight ( 3 ) …" at bounding box center [887, 341] width 359 height 379
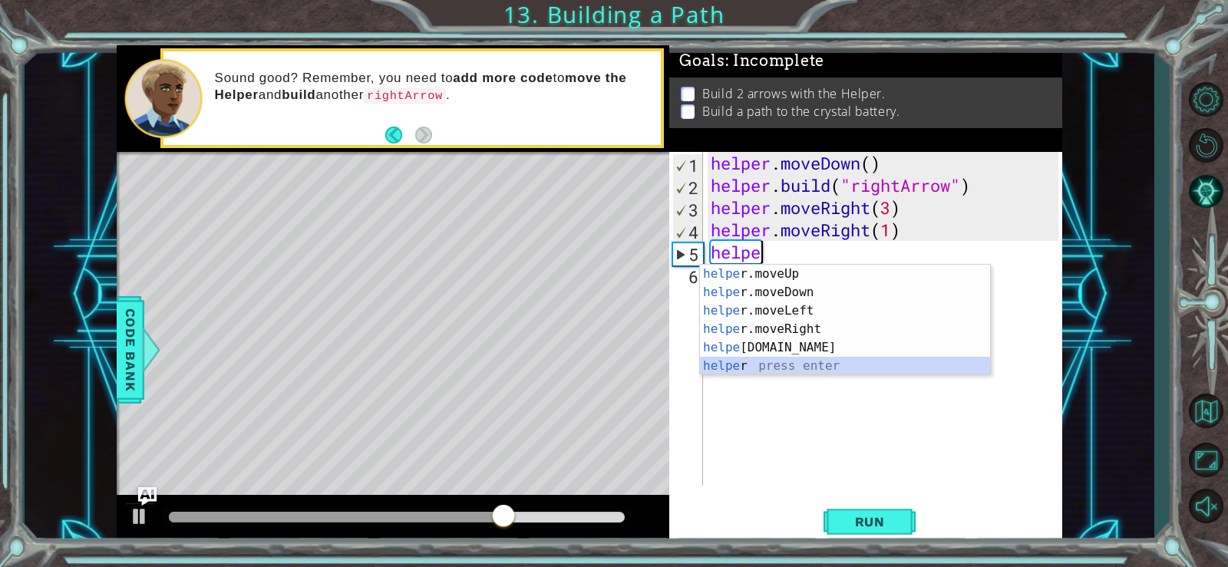
click at [809, 359] on div "helpe r.moveUp press enter helpe r.moveDown press enter helpe r.moveLeft press …" at bounding box center [845, 338] width 290 height 147
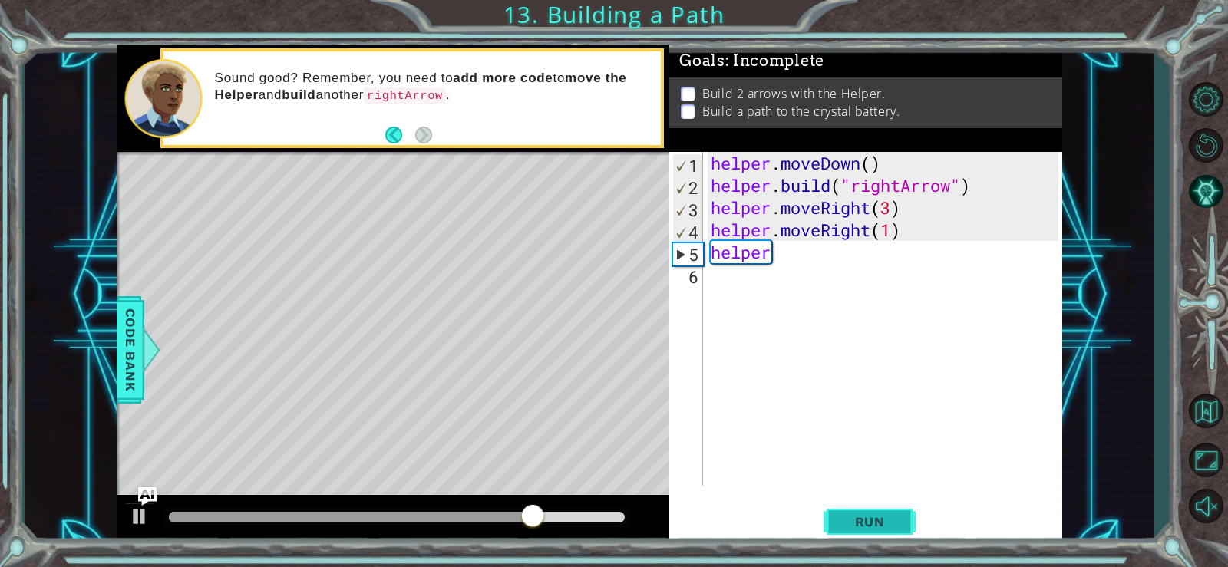
click at [868, 522] on span "Run" at bounding box center [870, 521] width 61 height 15
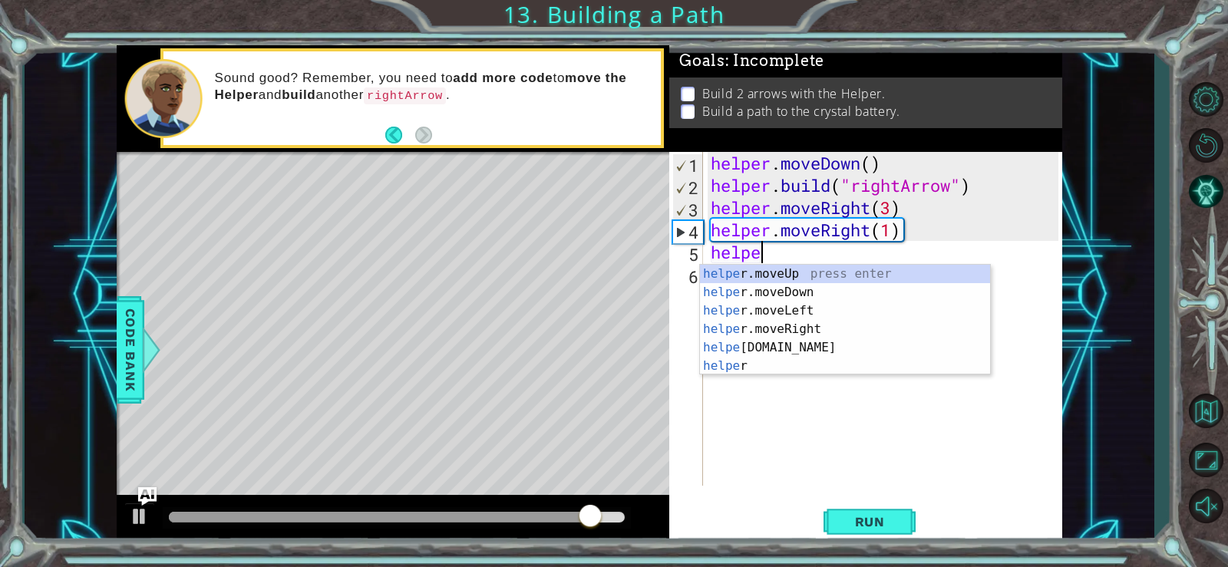
type textarea "h"
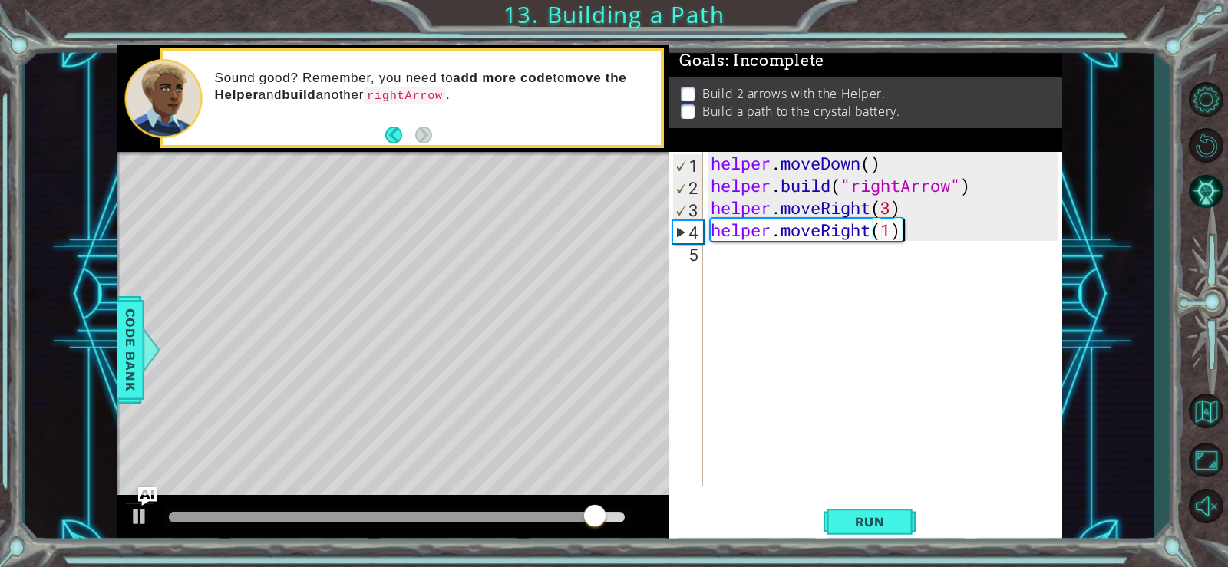
type textarea "helper.moveRight("
click at [912, 248] on div "helper . moveDown ( ) helper . build ( "rightArrow" ) helper . moveRight ( 3 ) …" at bounding box center [887, 341] width 359 height 379
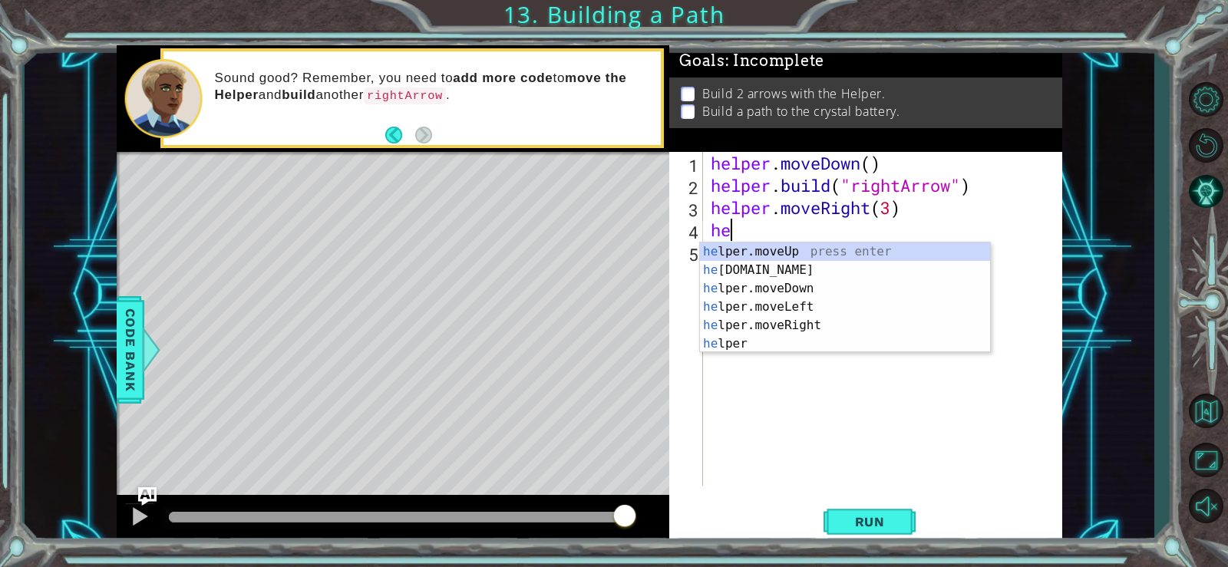
type textarea "h"
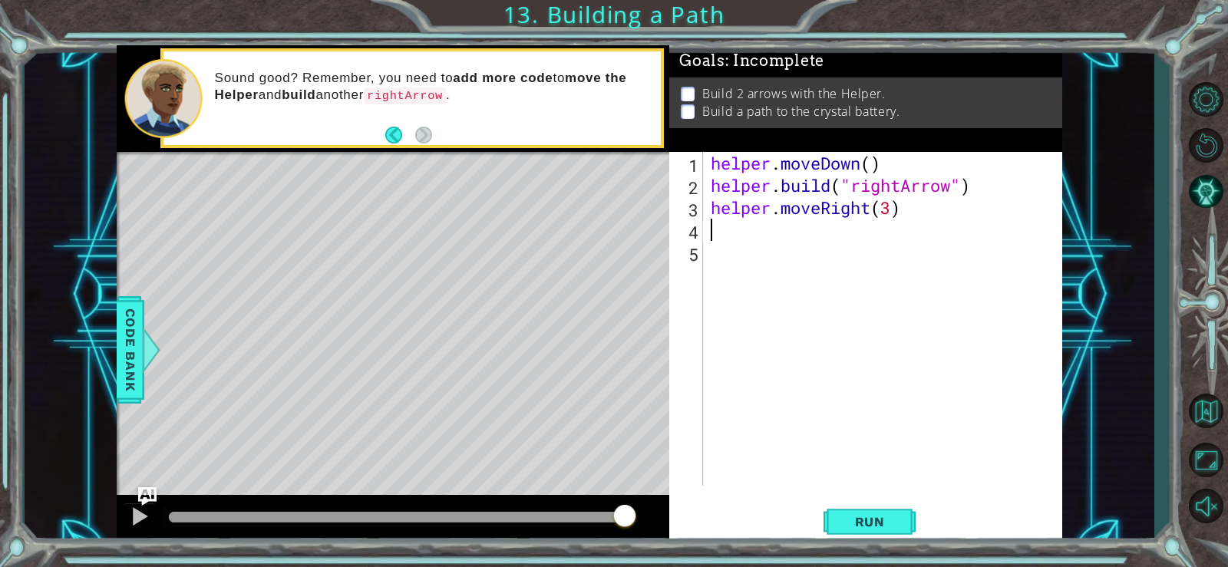
click at [901, 201] on div "helper . moveDown ( ) helper . build ( "rightArrow" ) helper . moveRight ( 3 )" at bounding box center [887, 341] width 359 height 379
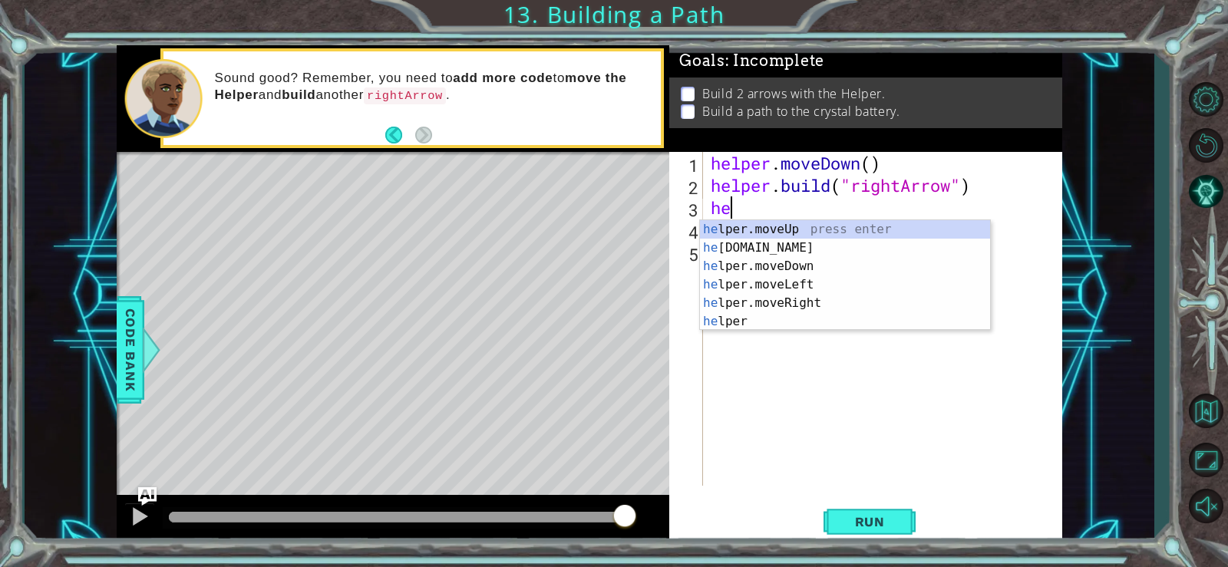
type textarea "h"
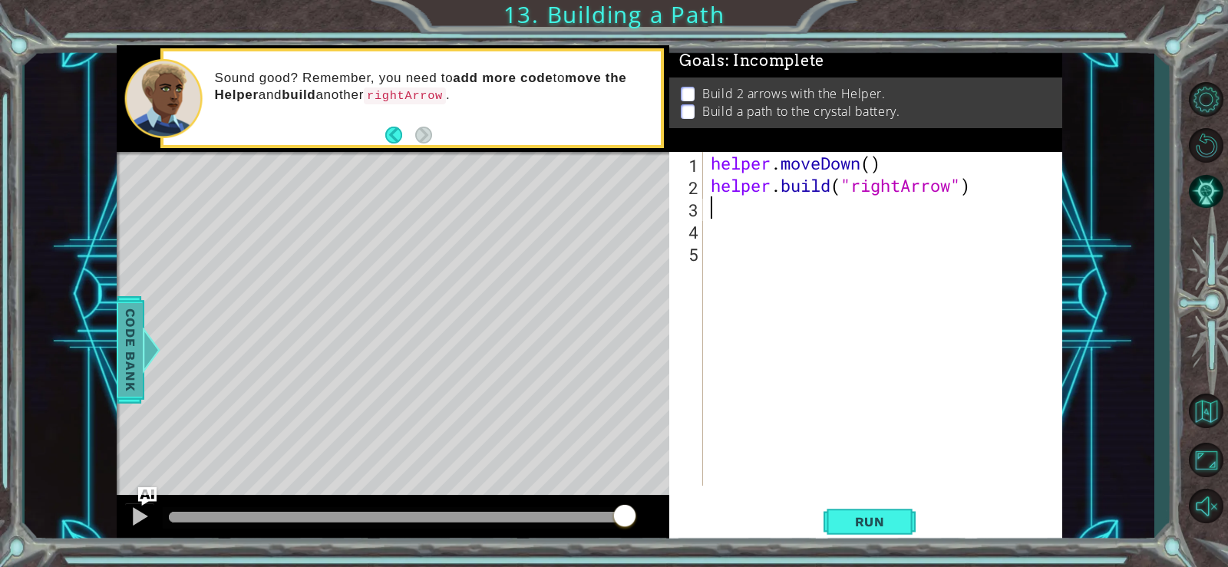
click at [126, 332] on span "Code Bank" at bounding box center [130, 350] width 25 height 94
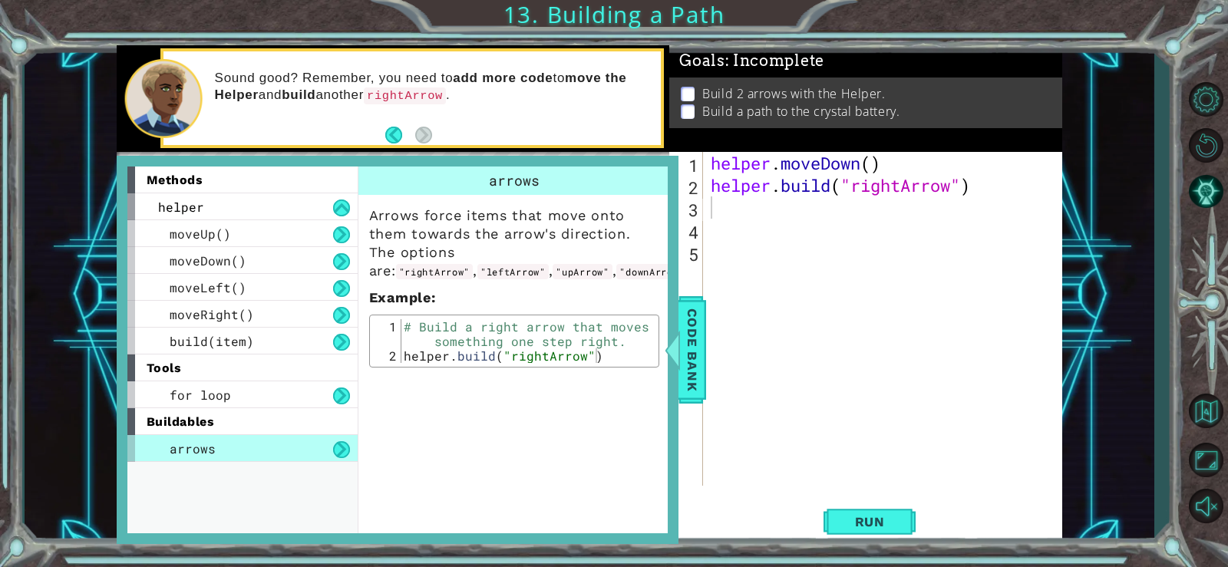
click at [180, 376] on div "methods helper moveUp() moveDown() moveLeft() moveRight() build(item) tools for…" at bounding box center [248, 350] width 242 height 367
click at [695, 343] on span "Code Bank" at bounding box center [692, 350] width 25 height 94
